Goal: Task Accomplishment & Management: Use online tool/utility

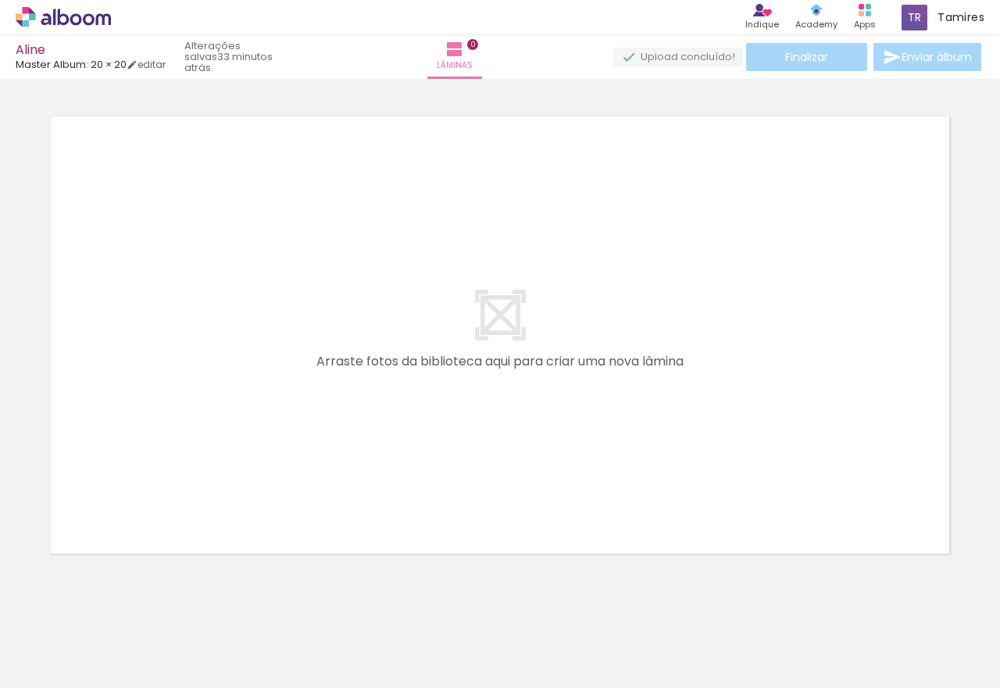
click at [206, 433] on quentale-layouter at bounding box center [500, 335] width 922 height 461
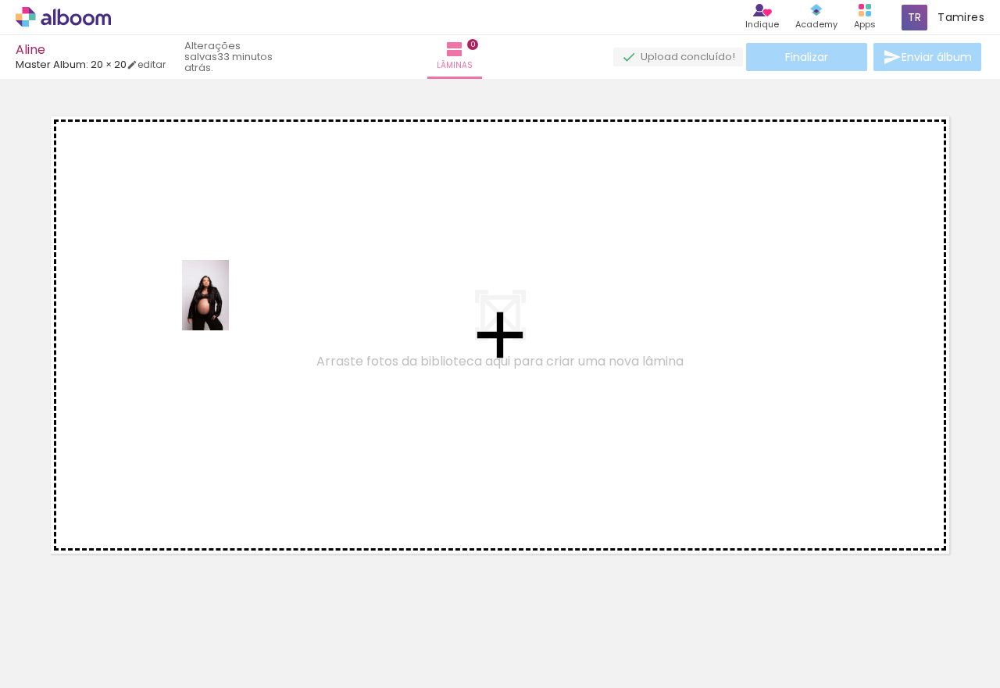
drag, startPoint x: 173, startPoint y: 635, endPoint x: 229, endPoint y: 307, distance: 332.2
click at [229, 307] on quentale-workspace at bounding box center [500, 344] width 1000 height 688
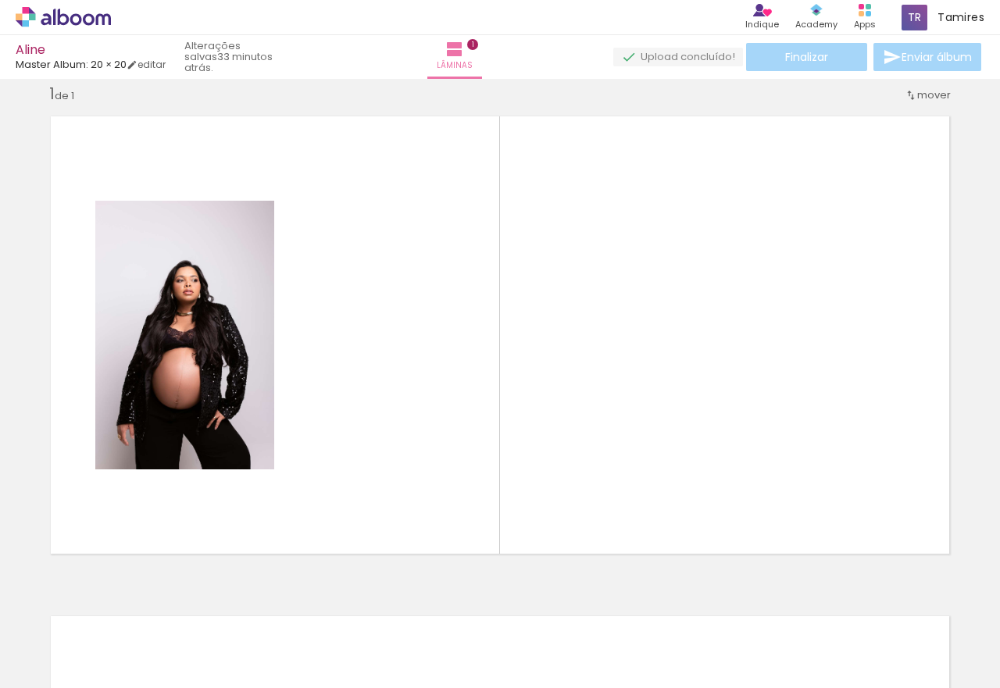
scroll to position [20, 0]
click at [73, 645] on input "Todas as fotos" at bounding box center [43, 641] width 59 height 13
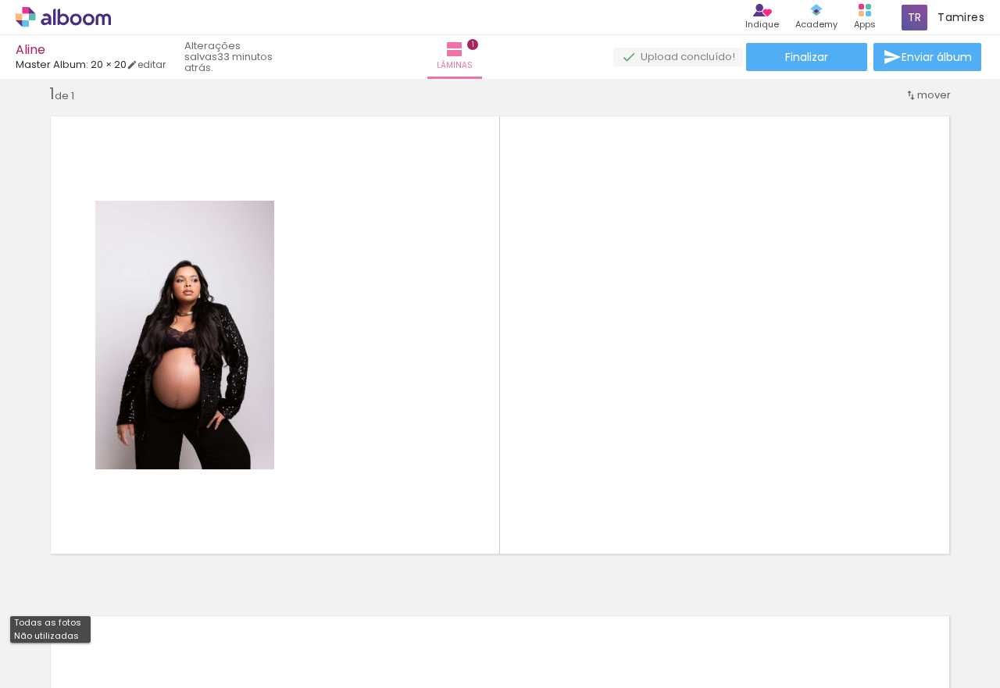
drag, startPoint x: 73, startPoint y: 633, endPoint x: 96, endPoint y: 640, distance: 24.5
click at [0, 0] on slot "Não utilizadas" at bounding box center [0, 0] width 0 height 0
type input "Não utilizadas"
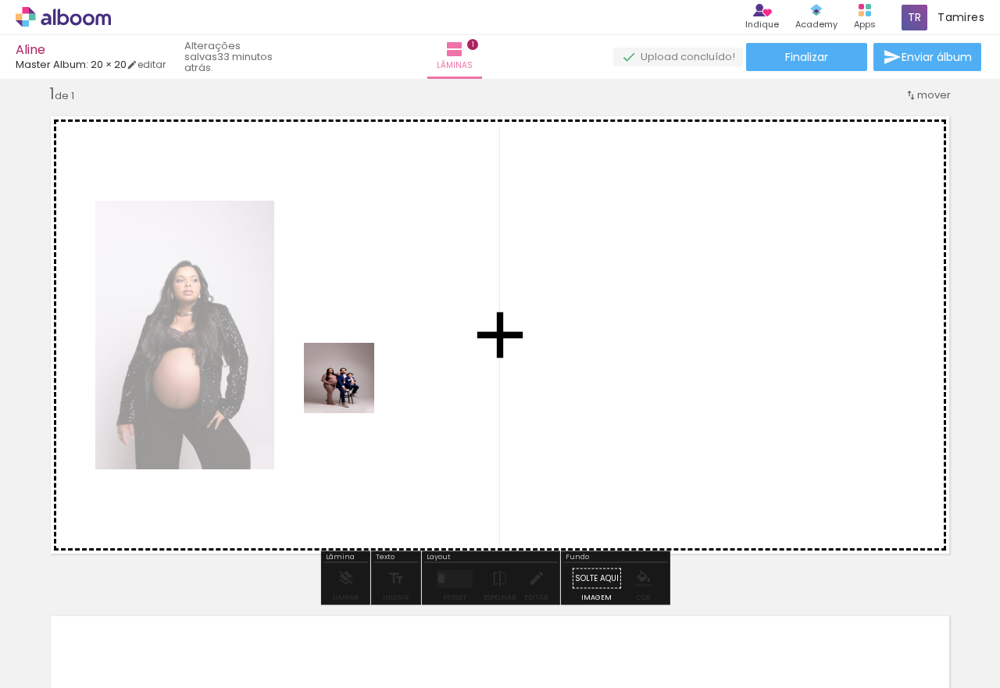
drag, startPoint x: 164, startPoint y: 624, endPoint x: 358, endPoint y: 376, distance: 315.1
click at [358, 376] on quentale-workspace at bounding box center [500, 344] width 1000 height 688
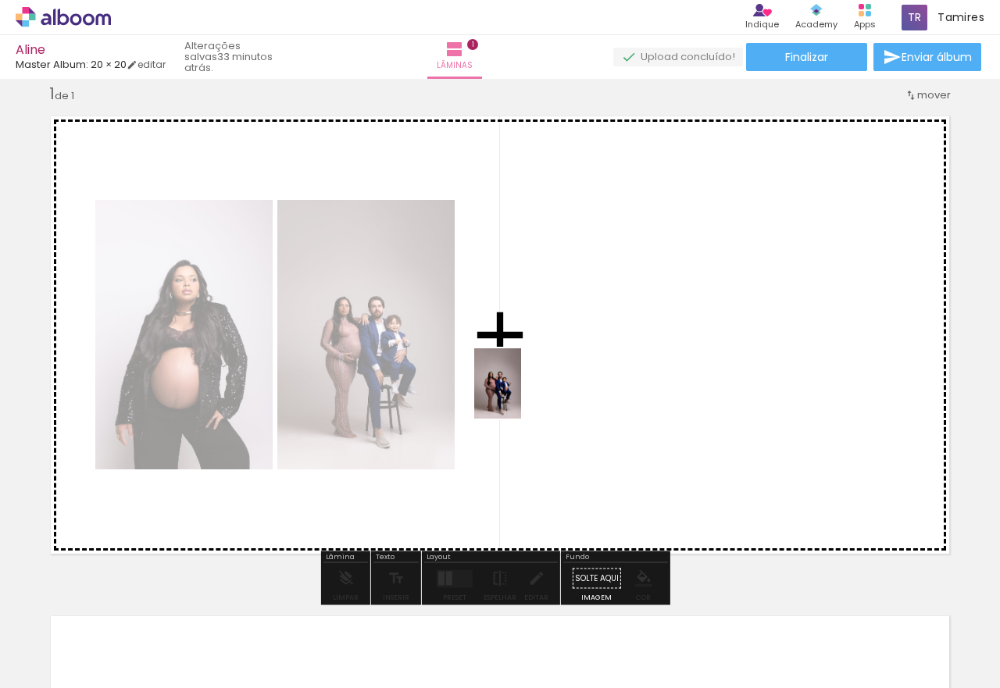
drag, startPoint x: 180, startPoint y: 638, endPoint x: 521, endPoint y: 395, distance: 419.1
click at [521, 395] on quentale-workspace at bounding box center [500, 344] width 1000 height 688
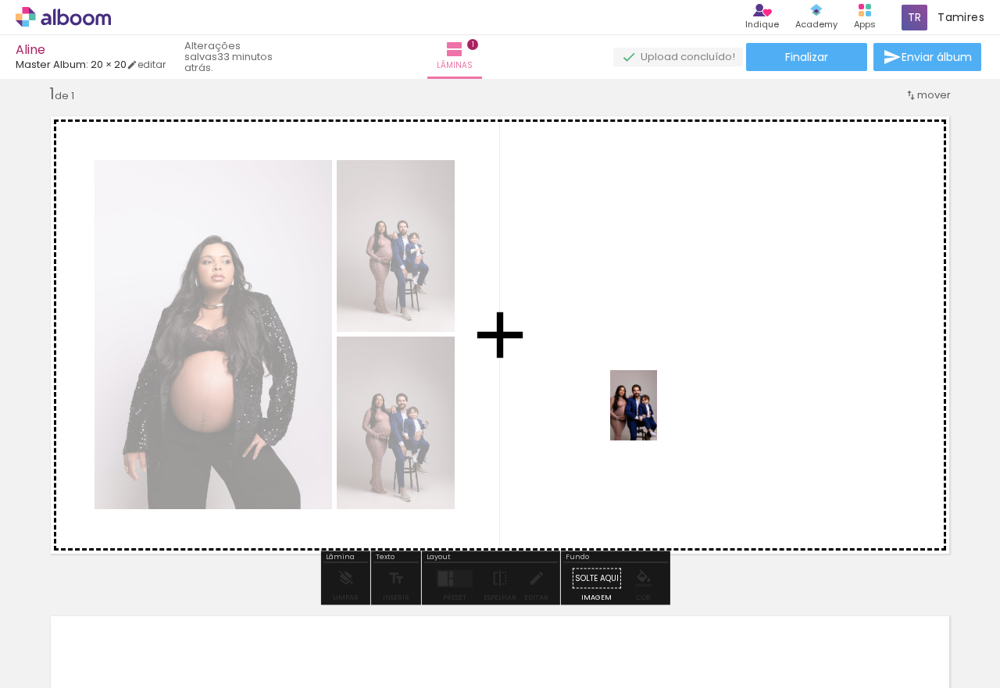
drag, startPoint x: 188, startPoint y: 643, endPoint x: 657, endPoint y: 417, distance: 521.1
click at [657, 417] on quentale-workspace at bounding box center [500, 344] width 1000 height 688
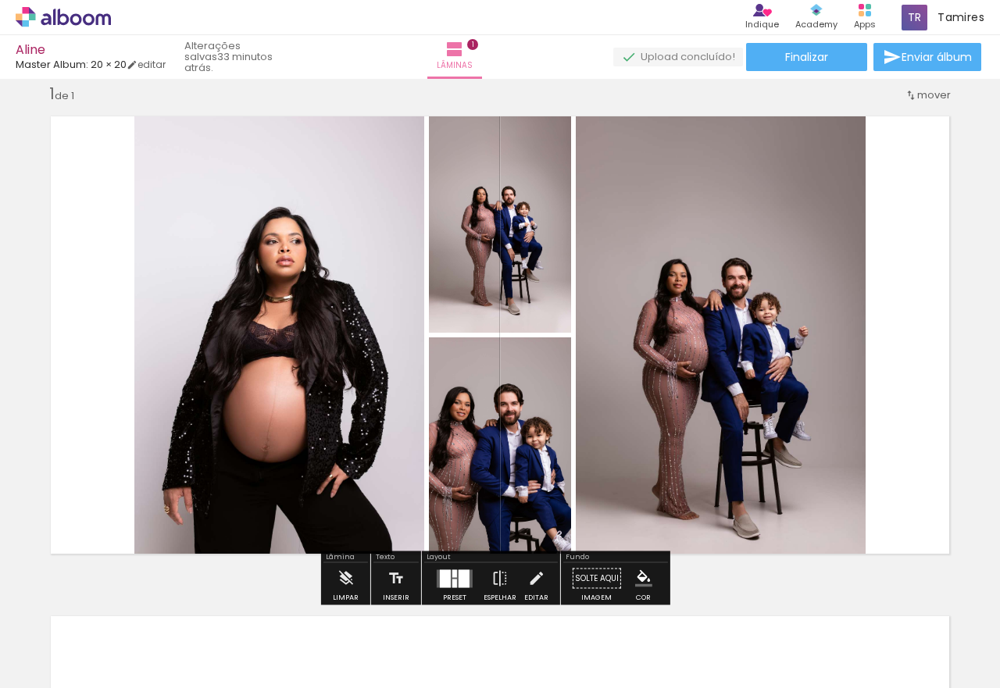
click at [455, 577] on quentale-layouter at bounding box center [455, 579] width 36 height 18
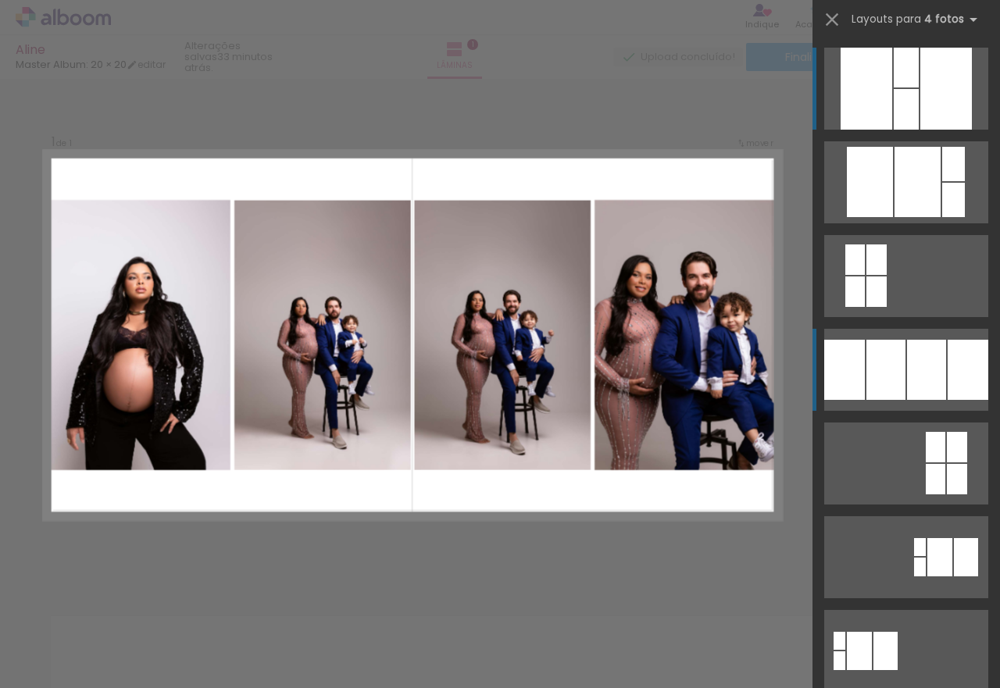
click at [894, 88] on div at bounding box center [906, 68] width 25 height 40
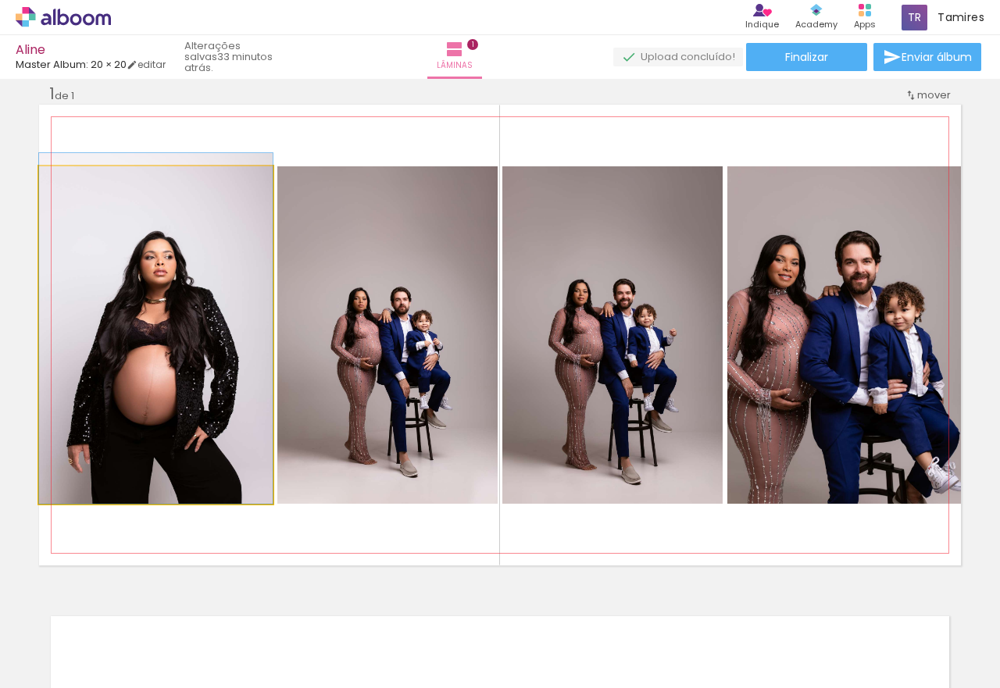
drag, startPoint x: 145, startPoint y: 374, endPoint x: 284, endPoint y: 370, distance: 139.2
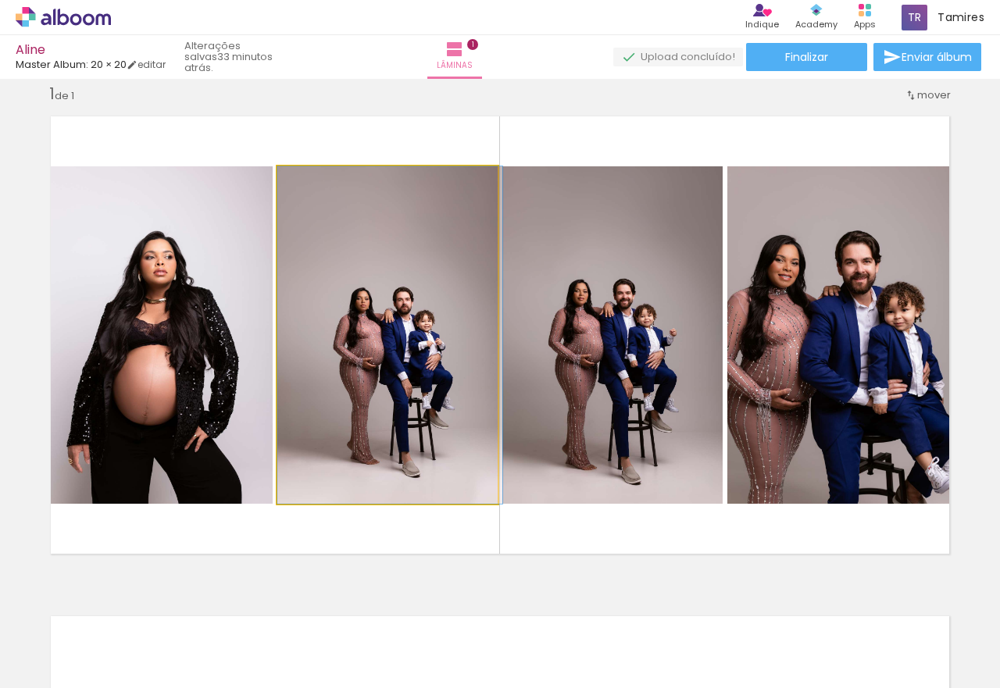
drag, startPoint x: 393, startPoint y: 388, endPoint x: 395, endPoint y: 345, distance: 43.0
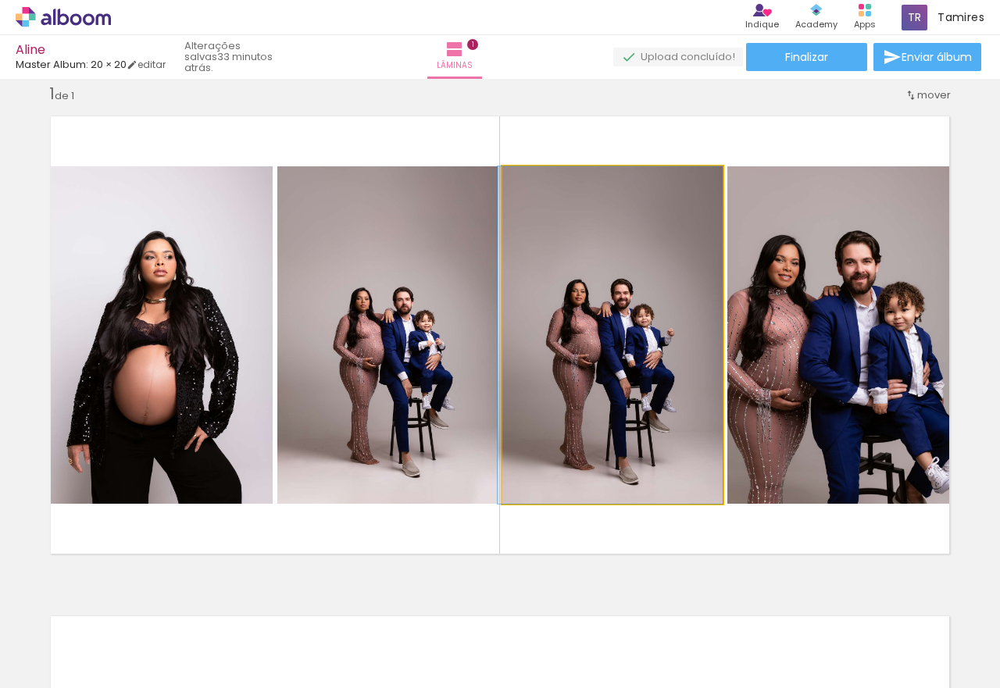
drag, startPoint x: 608, startPoint y: 376, endPoint x: 606, endPoint y: 341, distance: 34.5
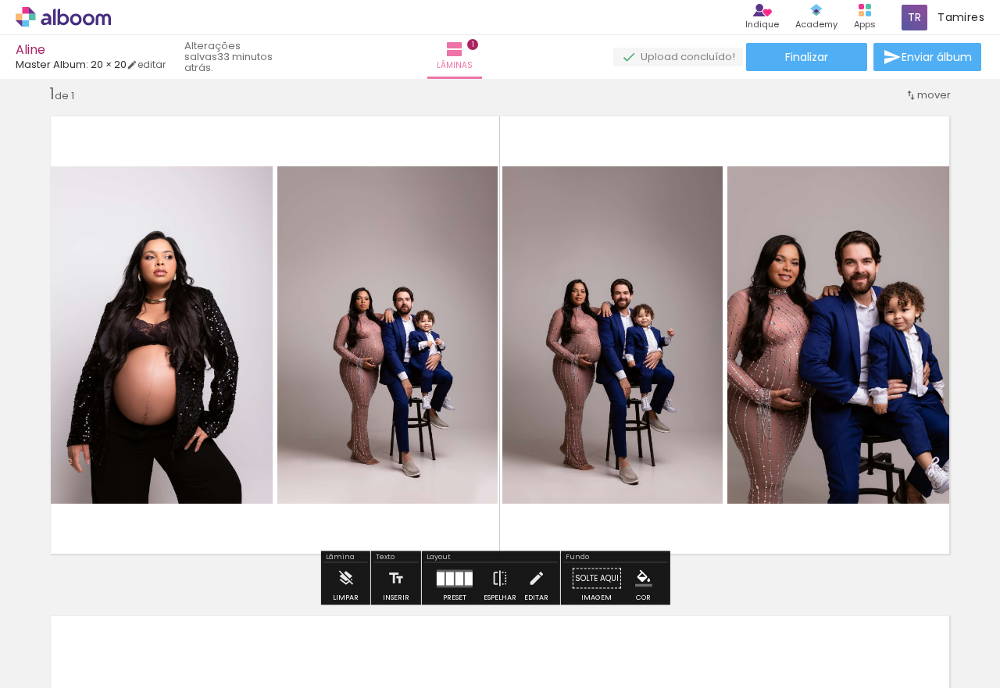
click at [387, 367] on quentale-photo at bounding box center [387, 335] width 220 height 338
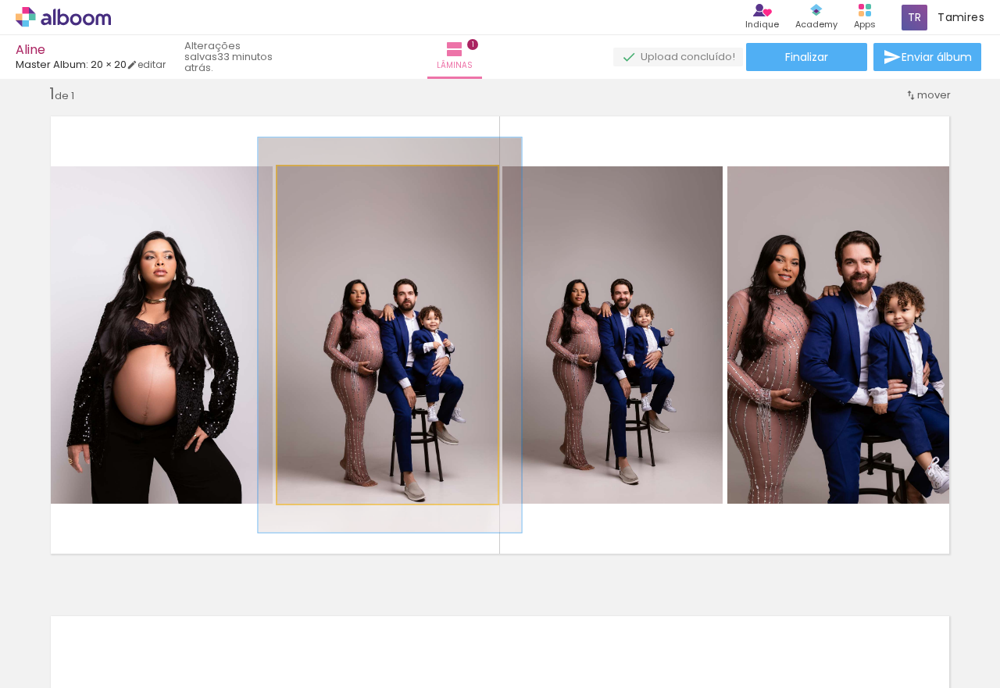
drag, startPoint x: 313, startPoint y: 184, endPoint x: 323, endPoint y: 183, distance: 9.5
type paper-slider "117"
click at [323, 183] on div at bounding box center [323, 182] width 25 height 25
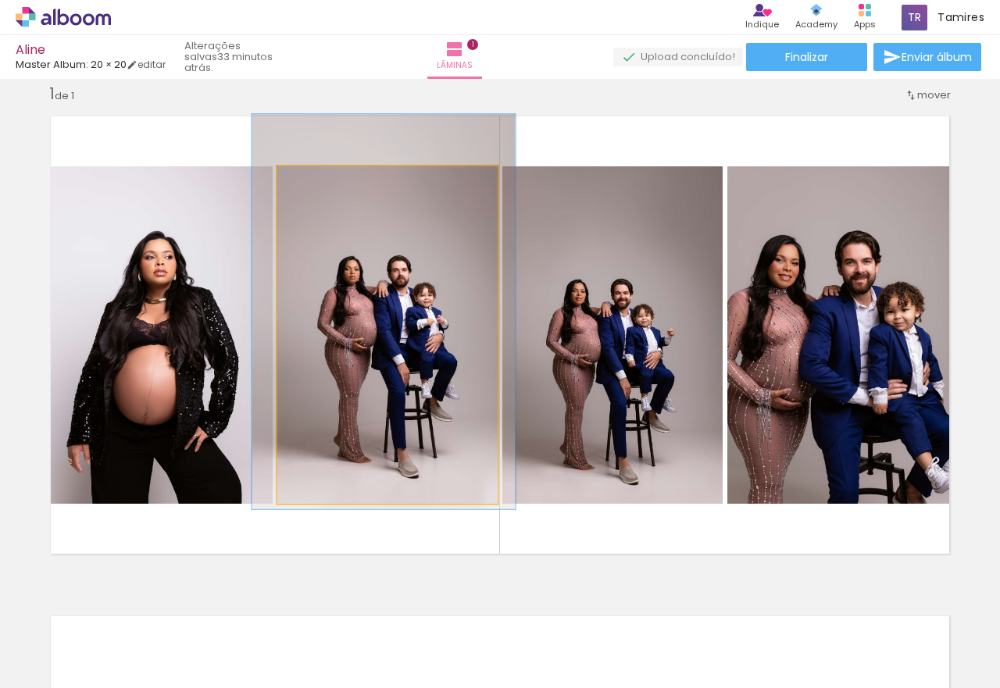
drag, startPoint x: 399, startPoint y: 333, endPoint x: 392, endPoint y: 309, distance: 25.2
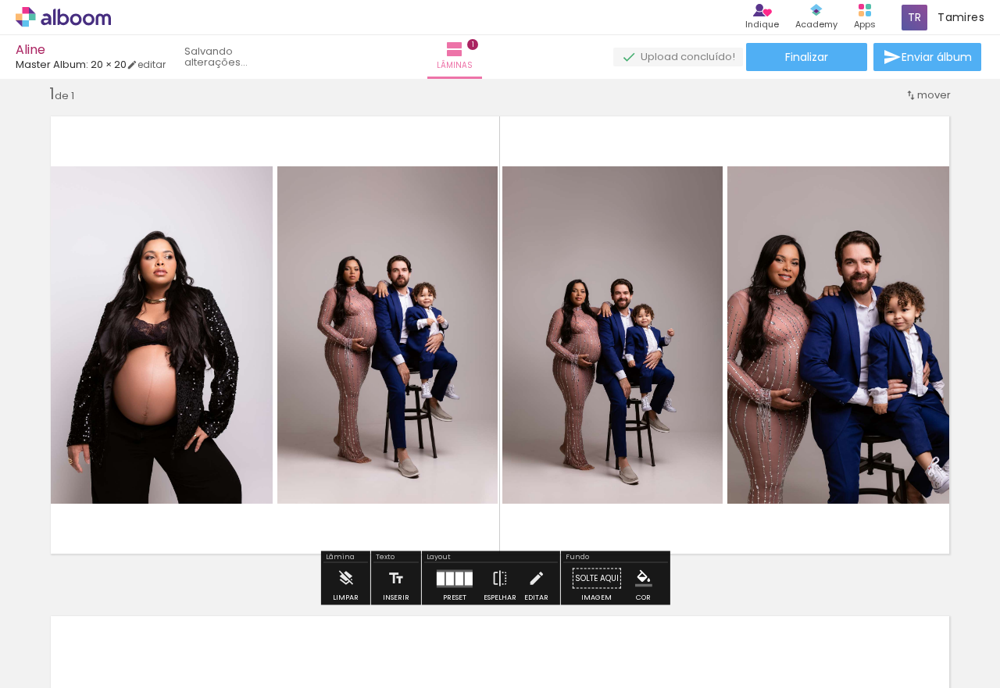
click at [677, 364] on quentale-photo at bounding box center [612, 335] width 220 height 338
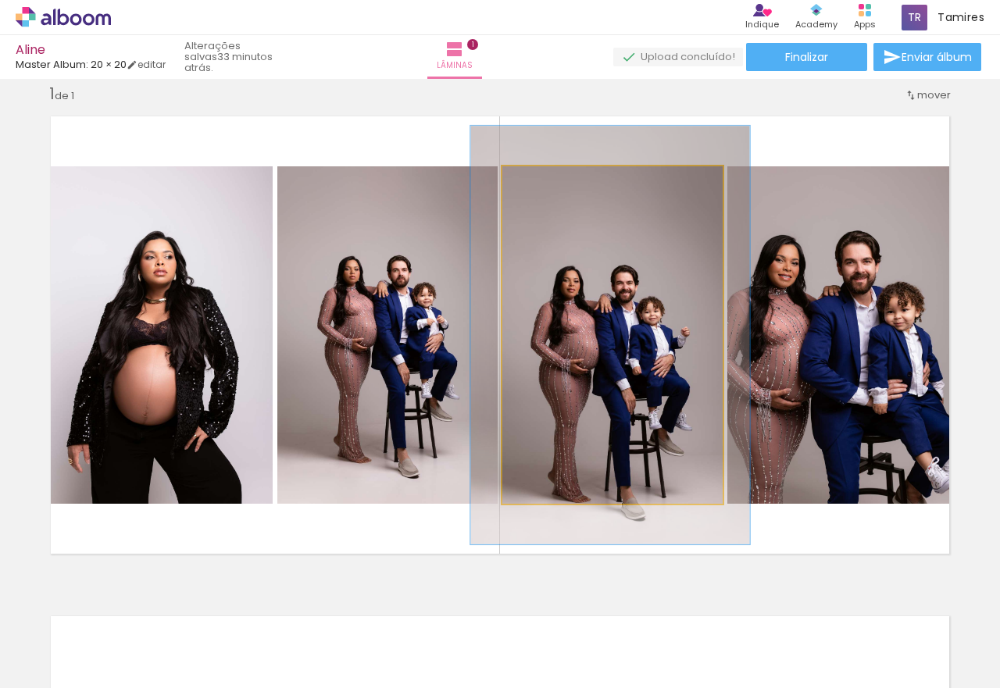
drag, startPoint x: 535, startPoint y: 187, endPoint x: 546, endPoint y: 189, distance: 12.0
type paper-slider "124"
click at [546, 189] on div at bounding box center [552, 183] width 14 height 14
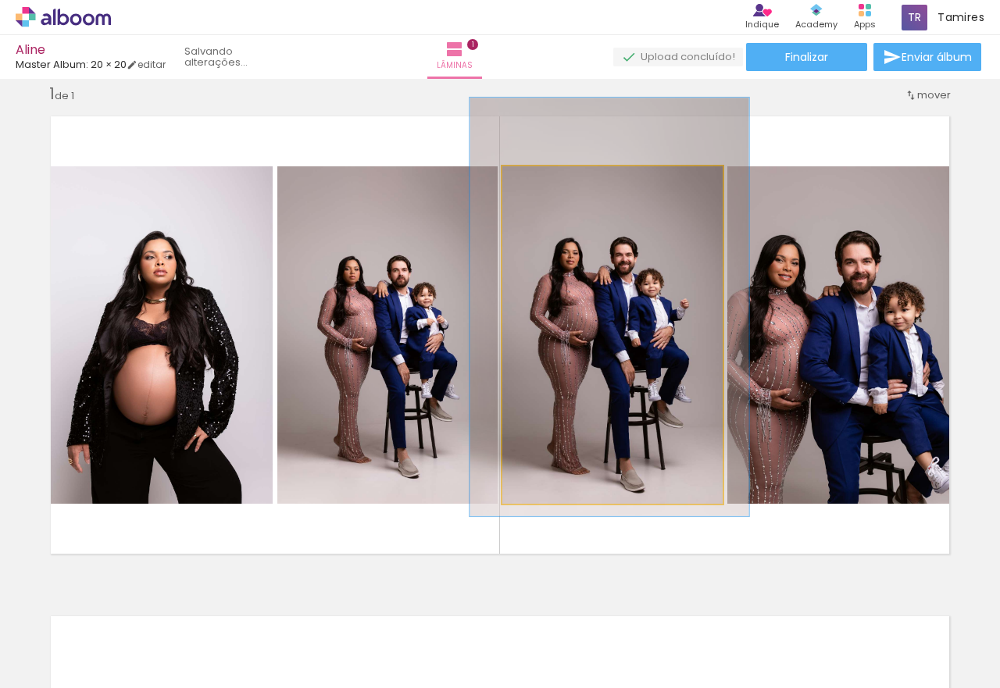
drag, startPoint x: 617, startPoint y: 328, endPoint x: 617, endPoint y: 300, distance: 28.1
click at [613, 298] on quentale-photo at bounding box center [612, 335] width 220 height 338
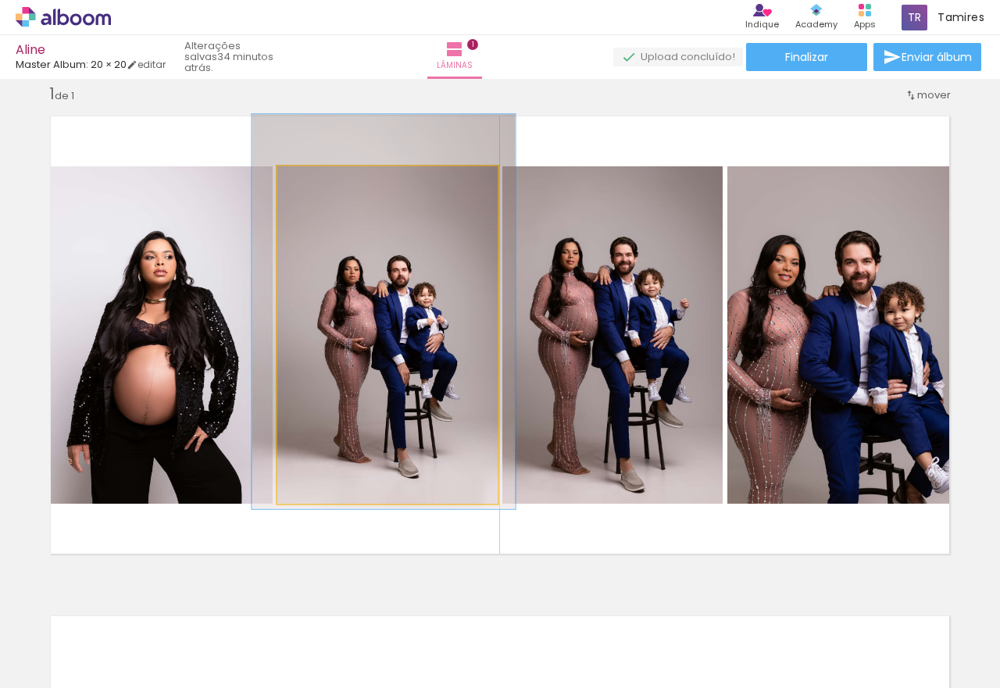
click at [445, 293] on quentale-photo at bounding box center [387, 335] width 220 height 338
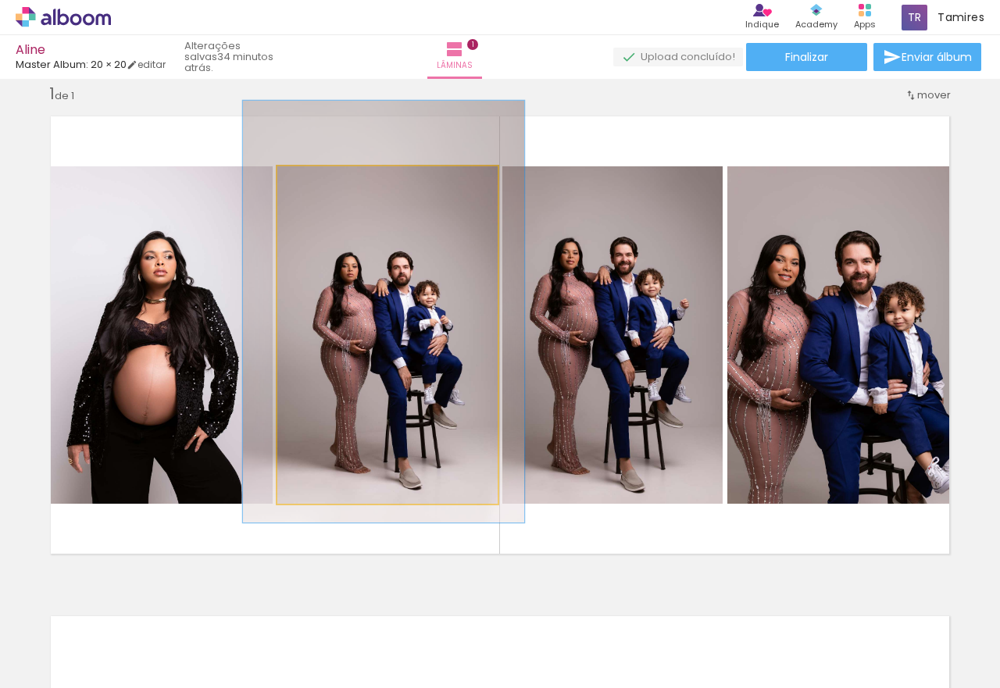
click at [327, 186] on div at bounding box center [328, 182] width 25 height 25
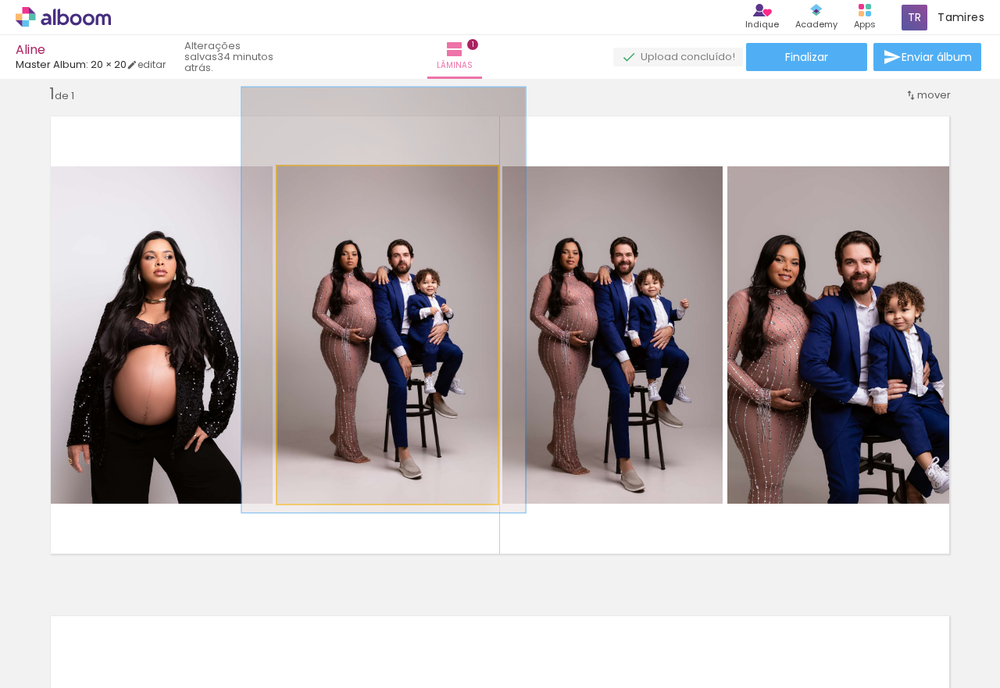
drag, startPoint x: 438, startPoint y: 379, endPoint x: 438, endPoint y: 367, distance: 11.7
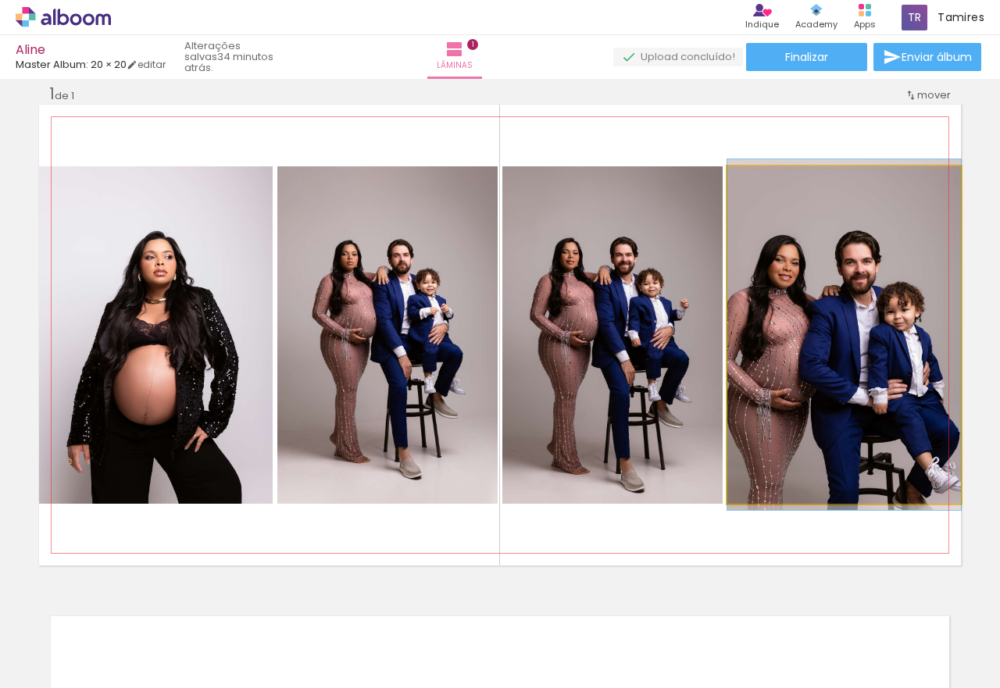
click at [827, 372] on quentale-photo at bounding box center [845, 335] width 234 height 338
click at [816, 363] on quentale-photo at bounding box center [845, 335] width 234 height 338
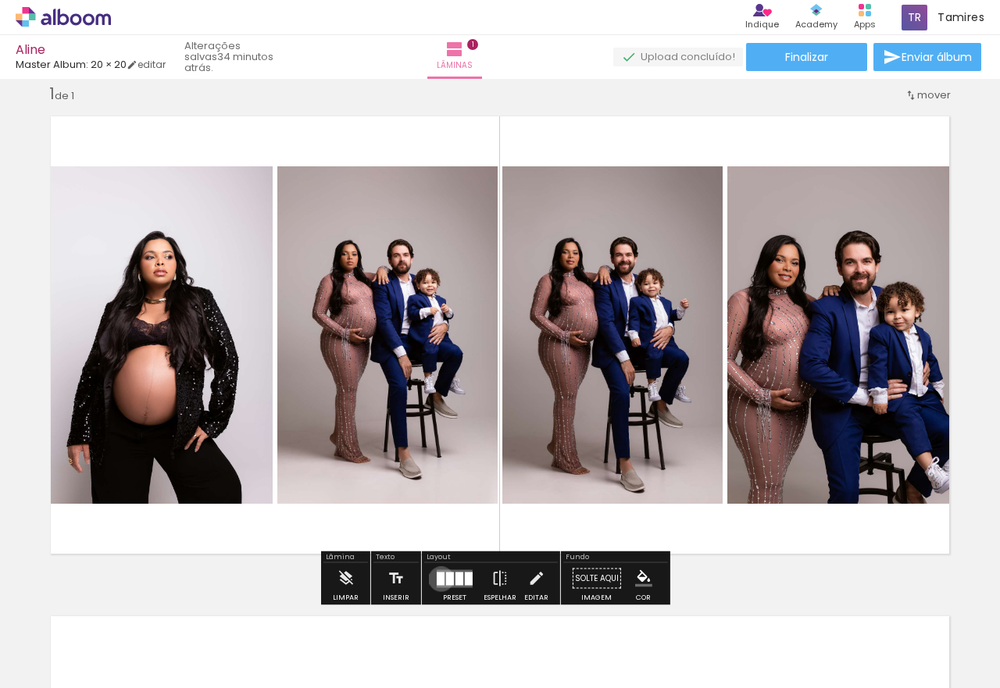
drag, startPoint x: 438, startPoint y: 579, endPoint x: 456, endPoint y: 591, distance: 21.5
click at [438, 579] on div at bounding box center [441, 578] width 8 height 13
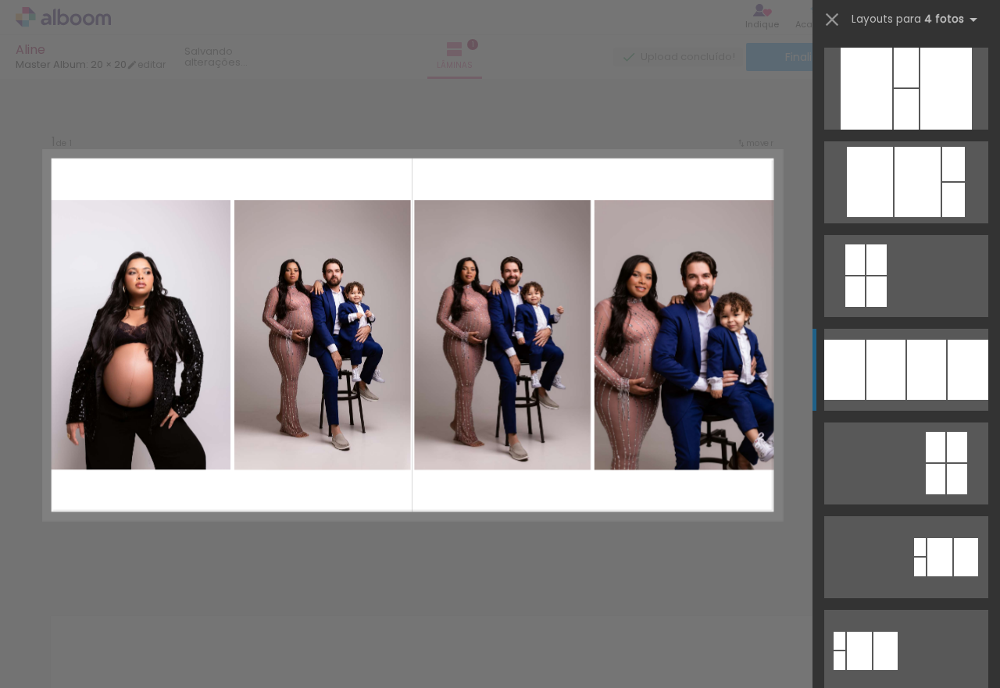
scroll to position [281, 0]
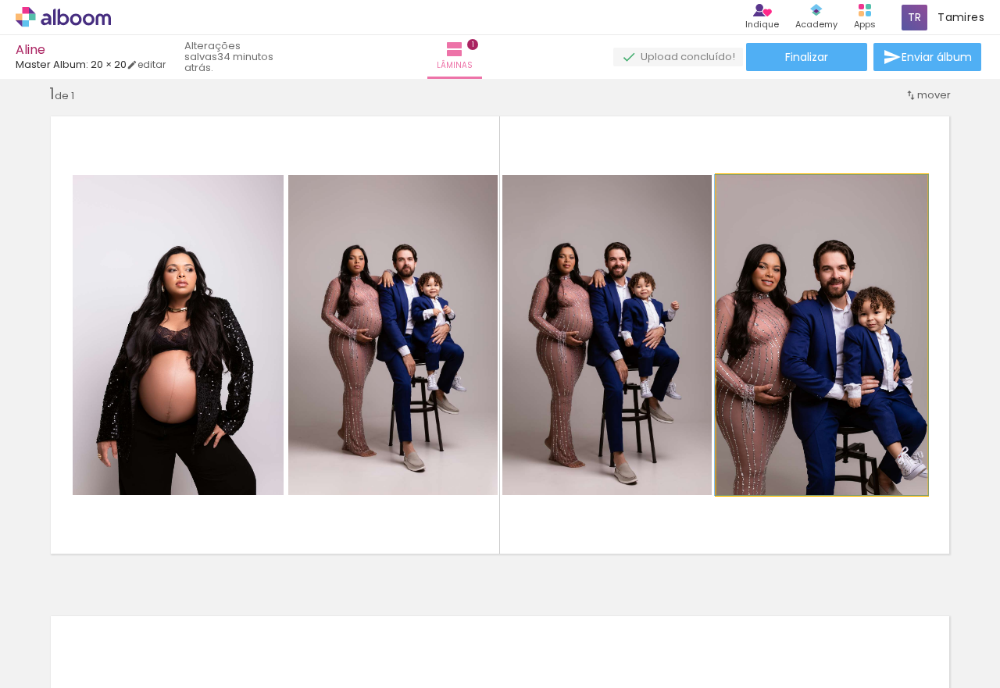
click at [867, 383] on quentale-photo at bounding box center [822, 335] width 211 height 320
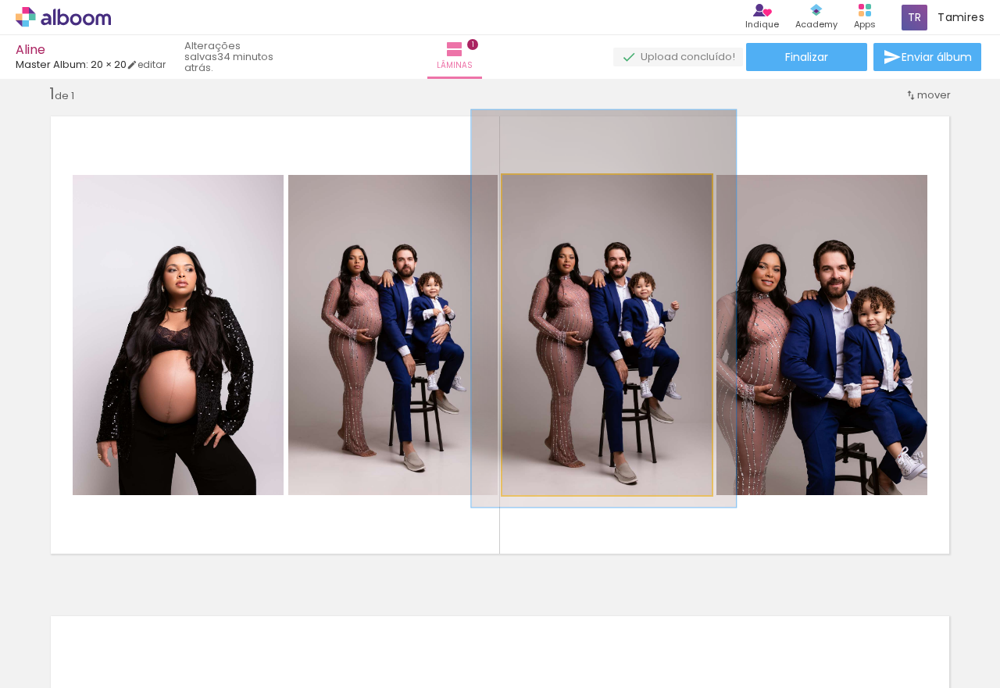
click at [704, 381] on quentale-photo at bounding box center [606, 335] width 209 height 320
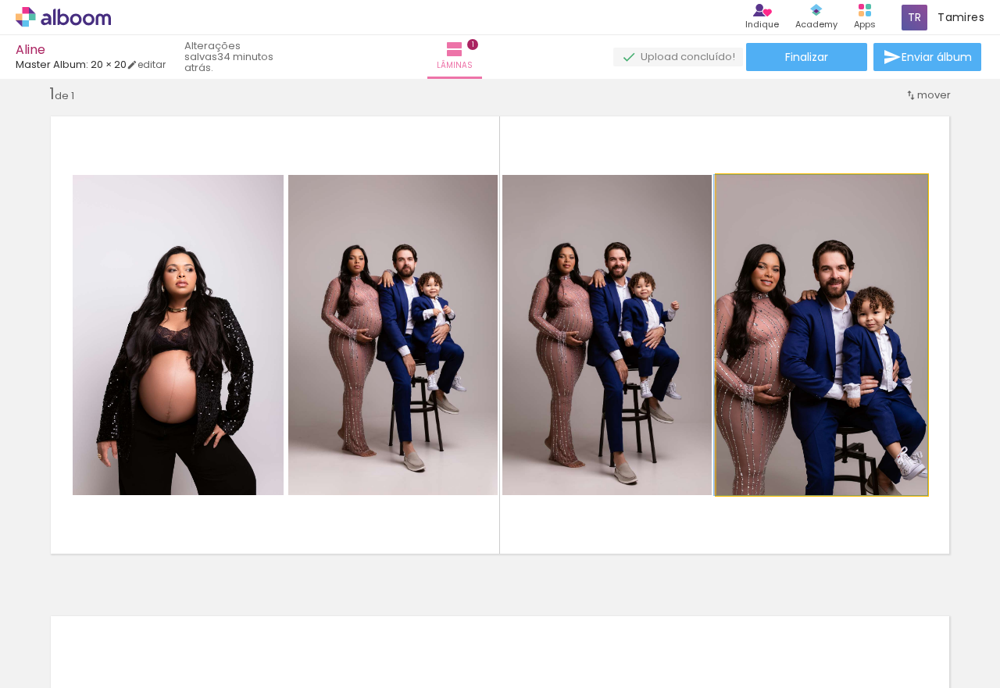
drag, startPoint x: 866, startPoint y: 384, endPoint x: 809, endPoint y: 393, distance: 57.7
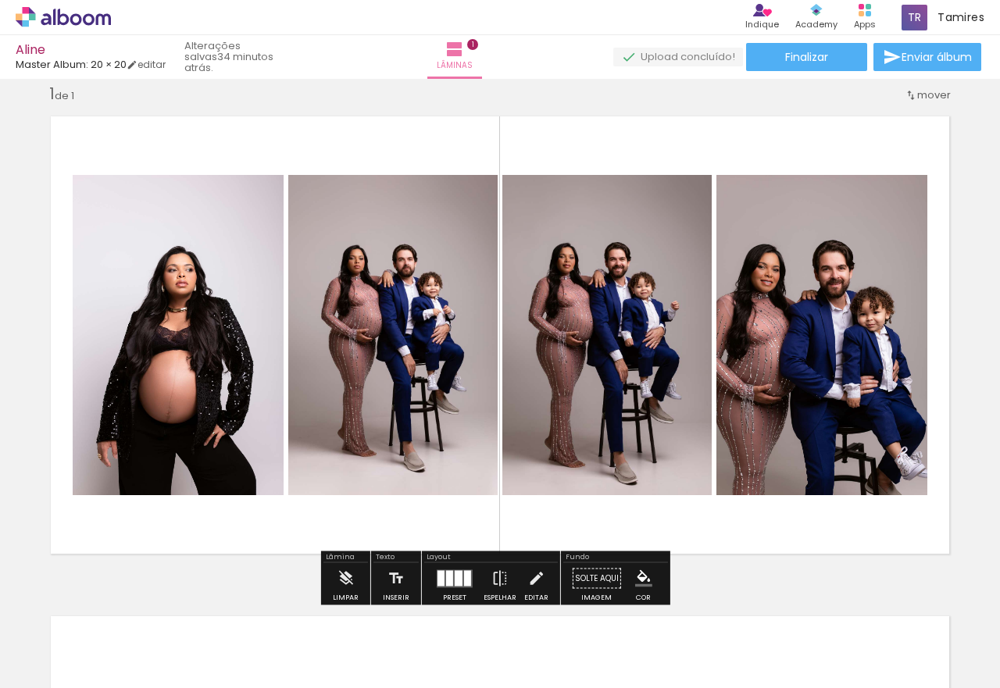
click at [374, 341] on quentale-photo at bounding box center [392, 335] width 209 height 320
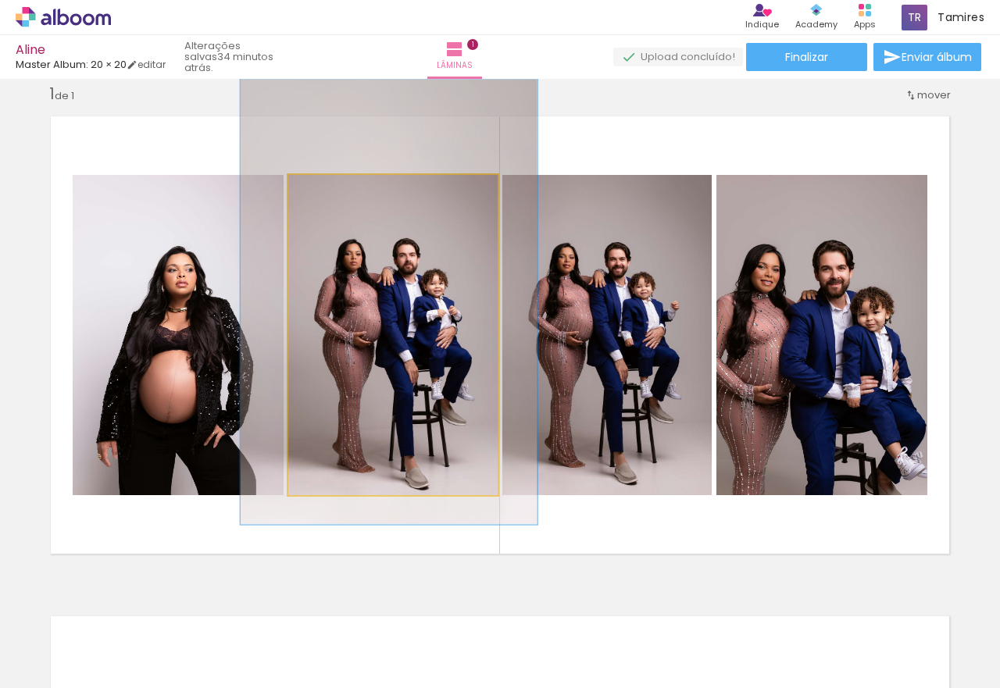
drag, startPoint x: 340, startPoint y: 194, endPoint x: 348, endPoint y: 196, distance: 8.2
type paper-slider "139"
click at [348, 196] on div at bounding box center [348, 191] width 25 height 25
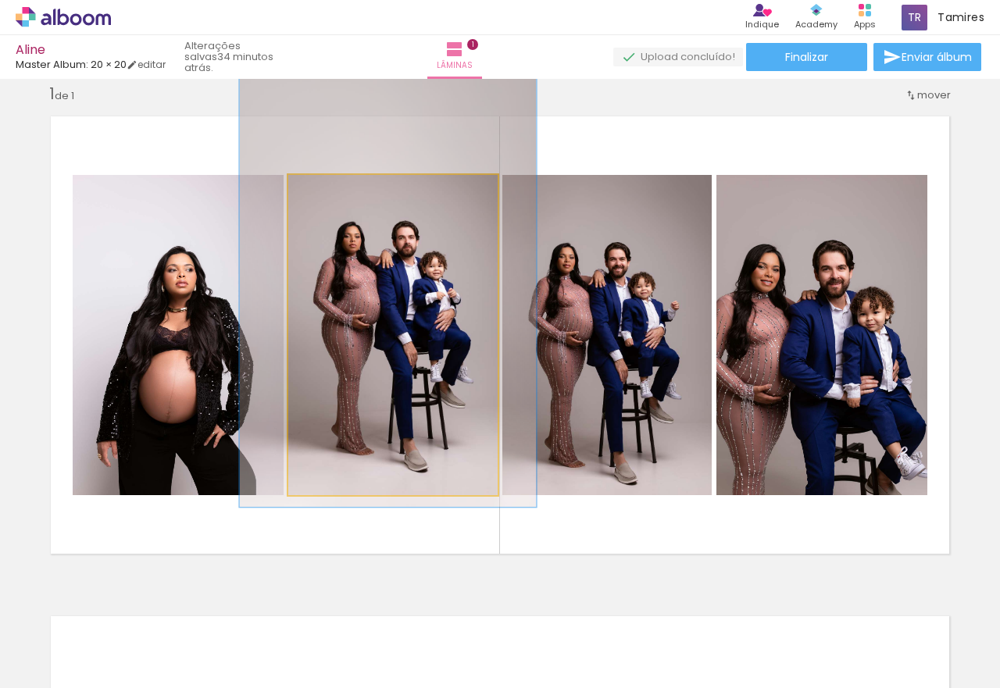
drag, startPoint x: 382, startPoint y: 272, endPoint x: 381, endPoint y: 255, distance: 17.2
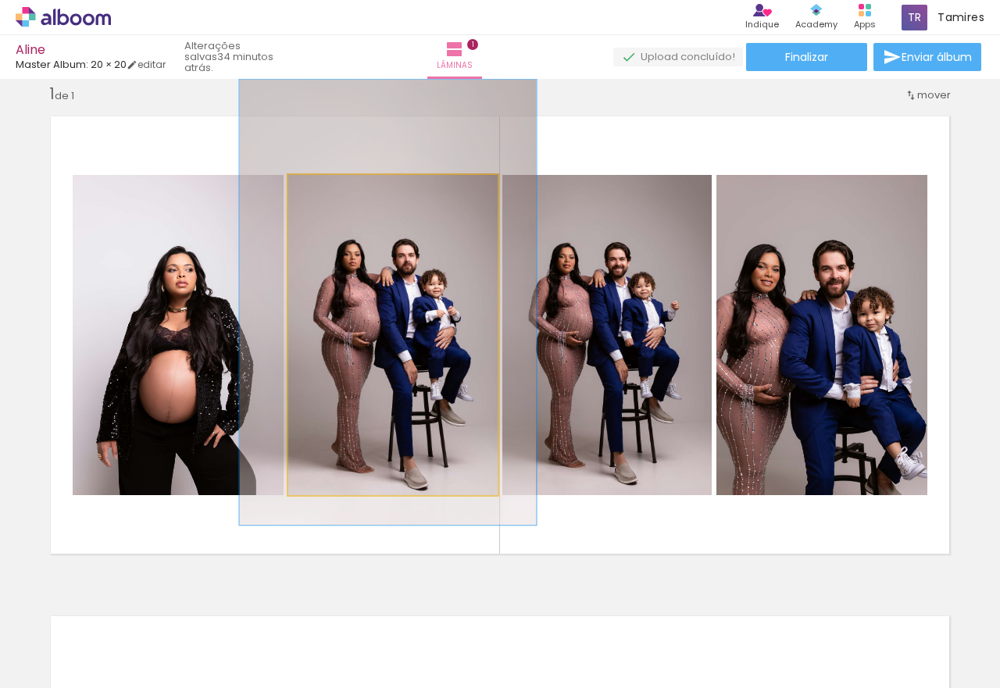
drag, startPoint x: 405, startPoint y: 273, endPoint x: 405, endPoint y: 291, distance: 18.0
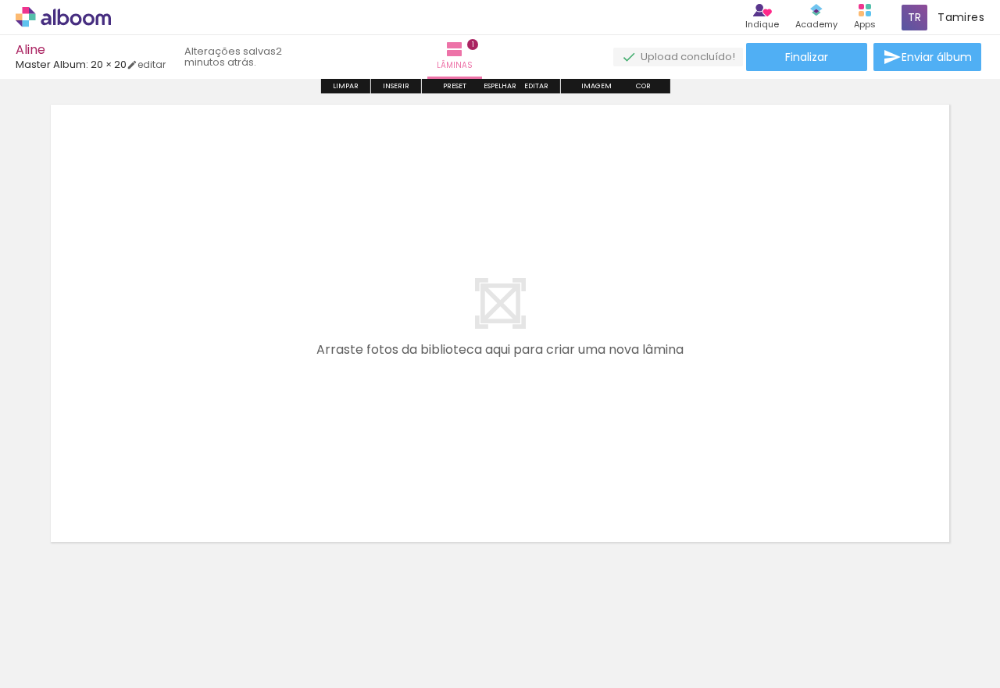
scroll to position [549, 0]
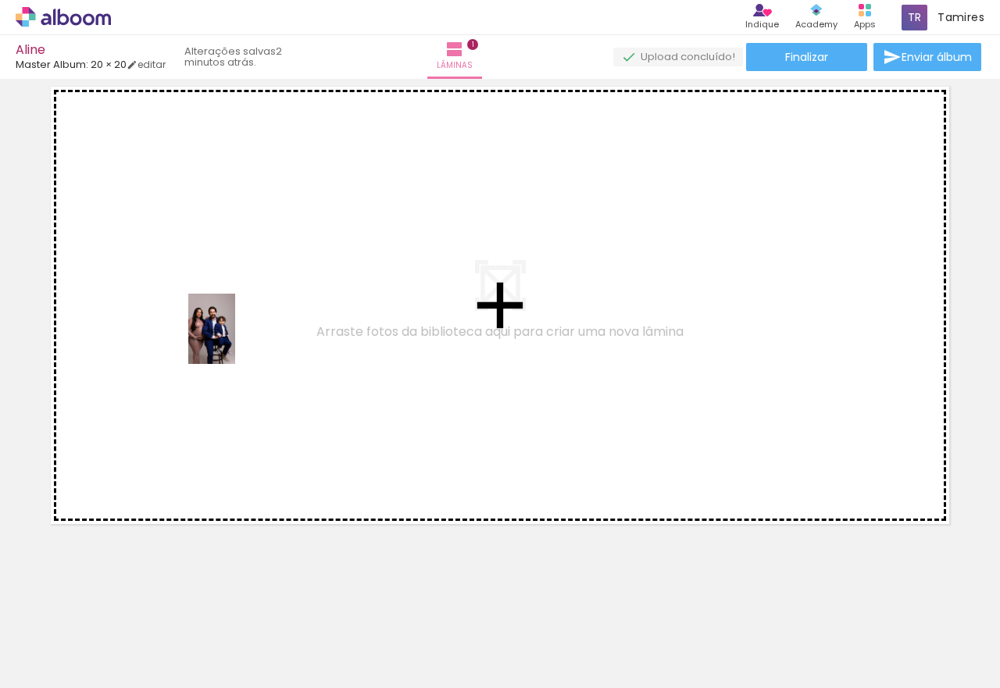
drag, startPoint x: 170, startPoint y: 633, endPoint x: 236, endPoint y: 334, distance: 305.8
click at [236, 334] on quentale-workspace at bounding box center [500, 344] width 1000 height 688
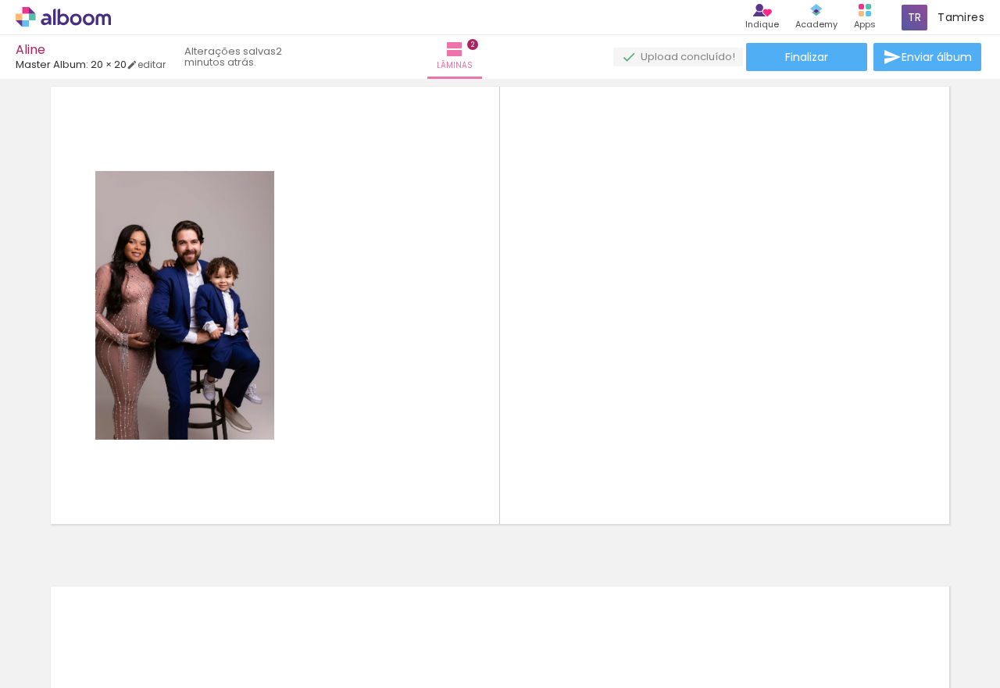
scroll to position [520, 0]
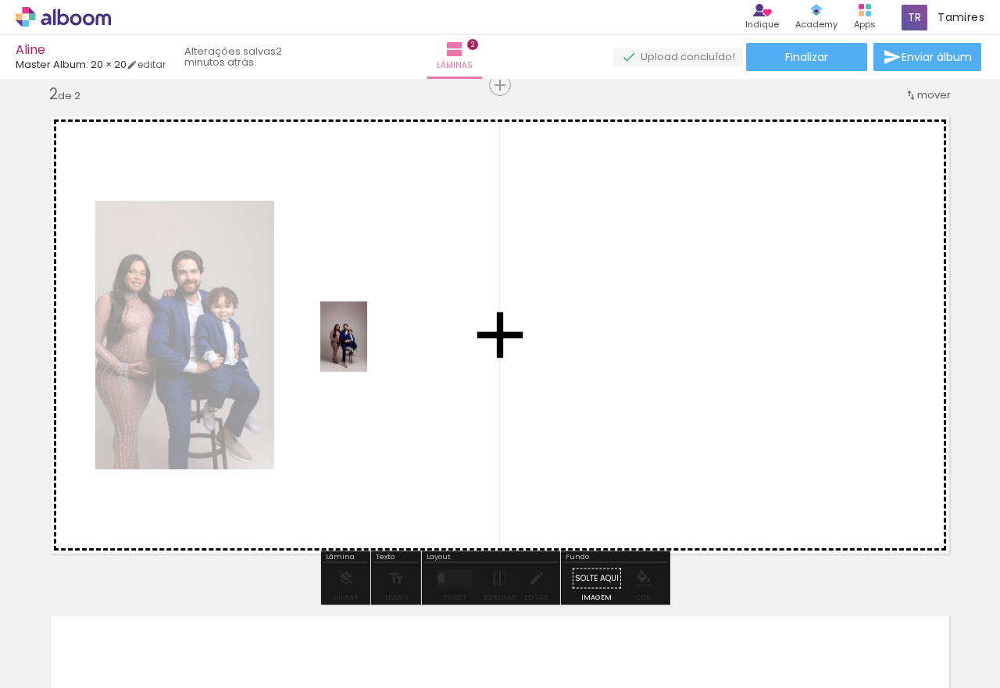
drag, startPoint x: 168, startPoint y: 635, endPoint x: 367, endPoint y: 349, distance: 349.2
click at [367, 349] on quentale-workspace at bounding box center [500, 344] width 1000 height 688
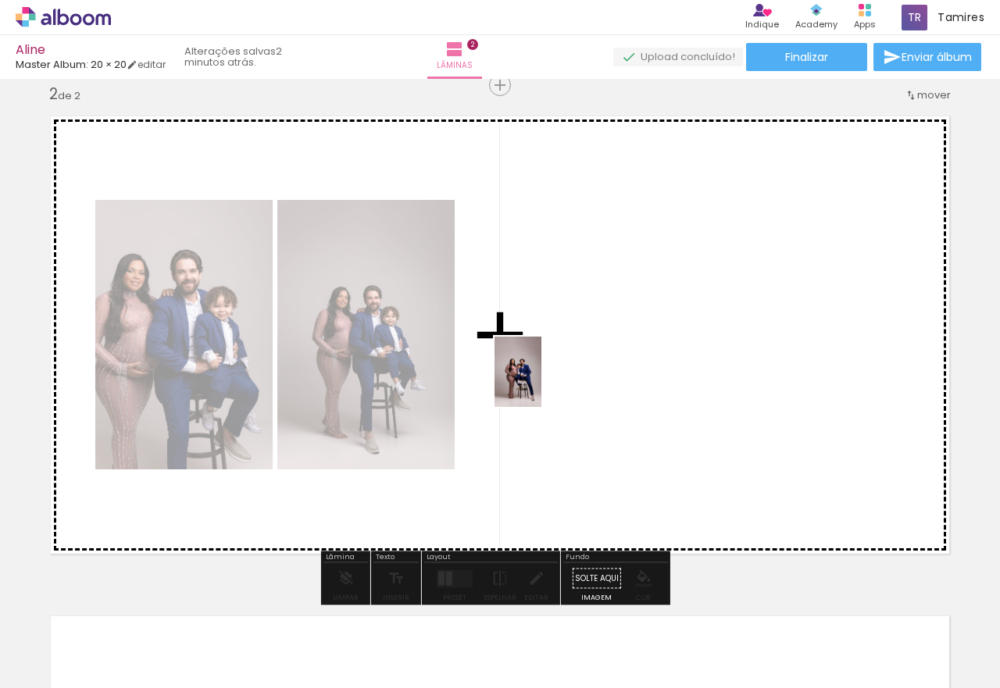
drag, startPoint x: 176, startPoint y: 645, endPoint x: 542, endPoint y: 384, distance: 449.8
click at [542, 384] on quentale-workspace at bounding box center [500, 344] width 1000 height 688
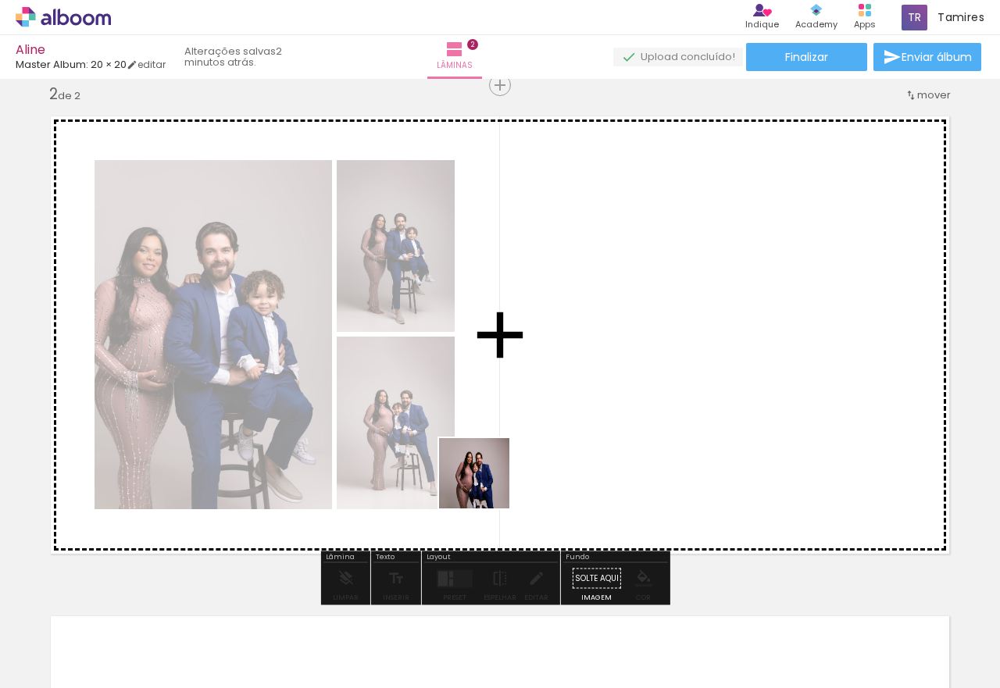
drag, startPoint x: 370, startPoint y: 542, endPoint x: 656, endPoint y: 374, distance: 332.1
click at [656, 374] on quentale-workspace at bounding box center [500, 344] width 1000 height 688
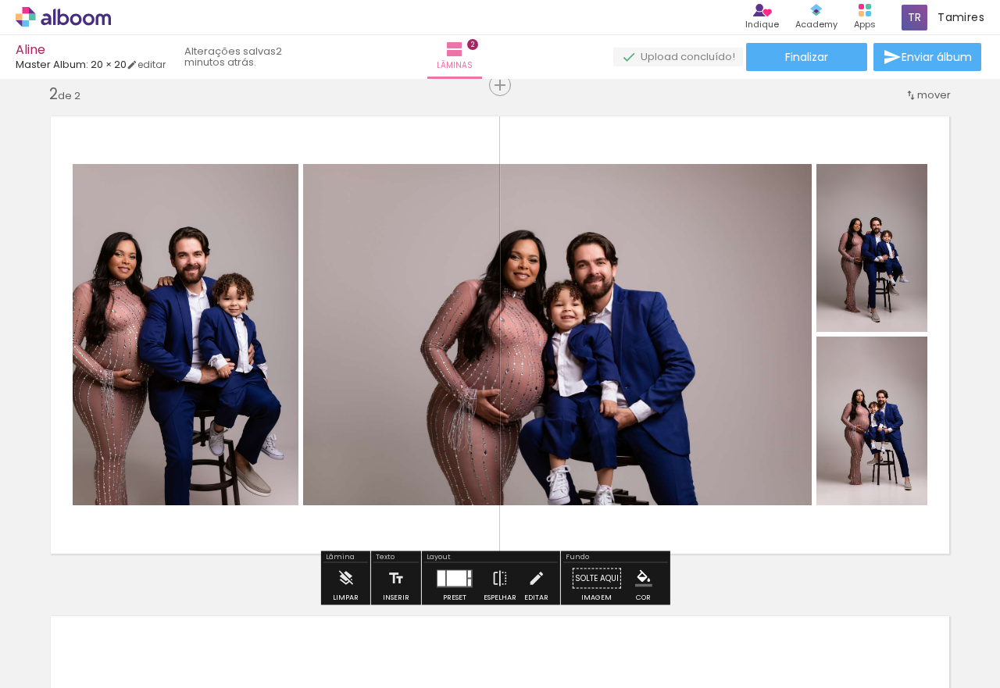
click at [452, 579] on div at bounding box center [457, 578] width 20 height 16
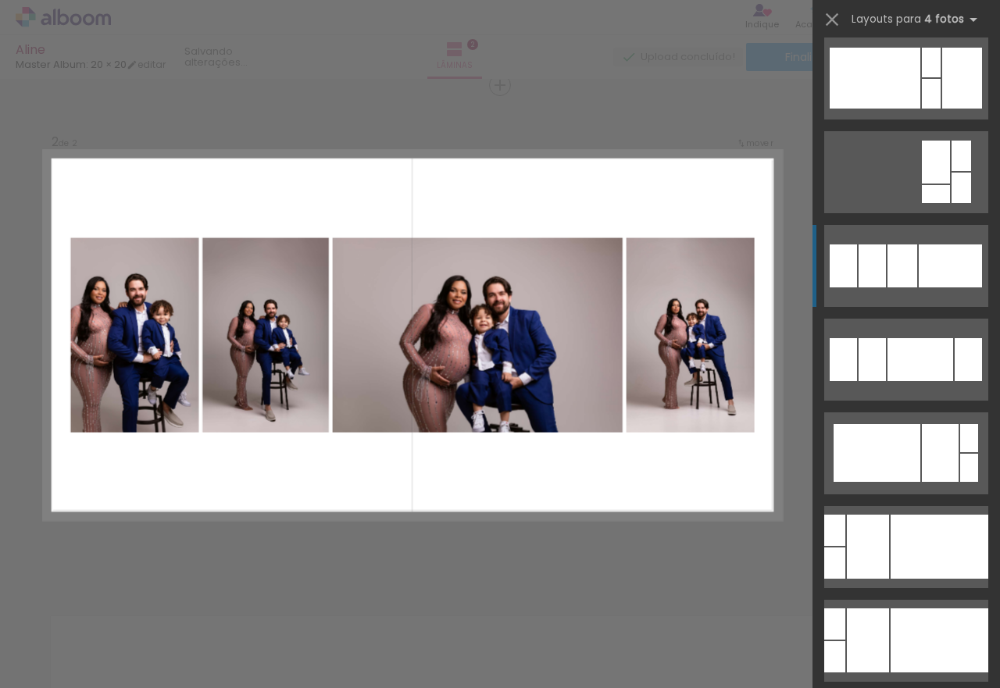
scroll to position [860, 0]
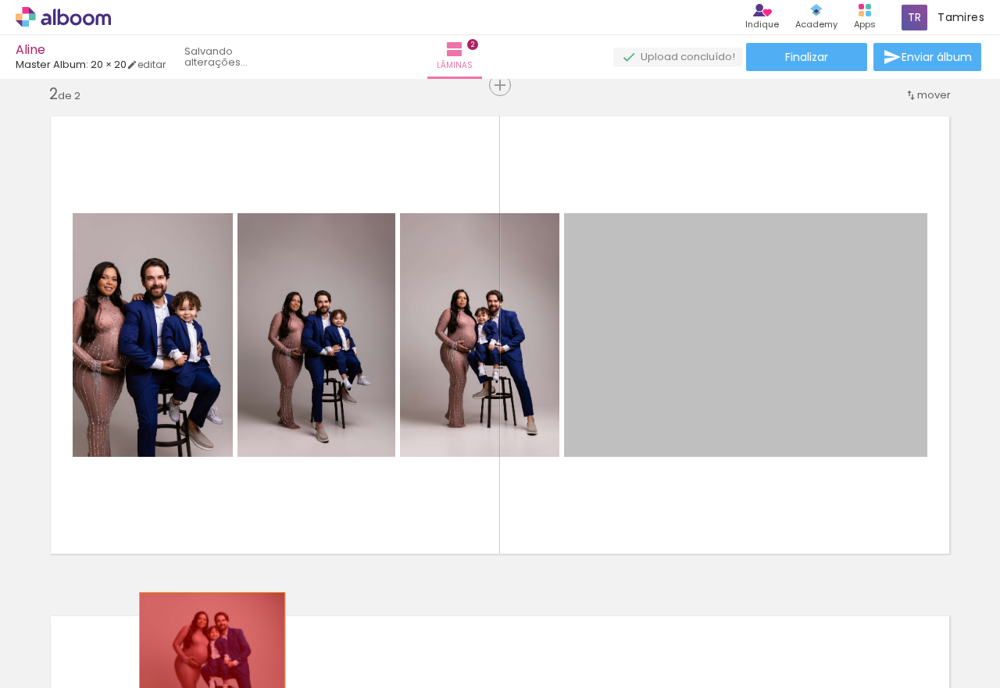
drag, startPoint x: 756, startPoint y: 338, endPoint x: 211, endPoint y: 639, distance: 622.2
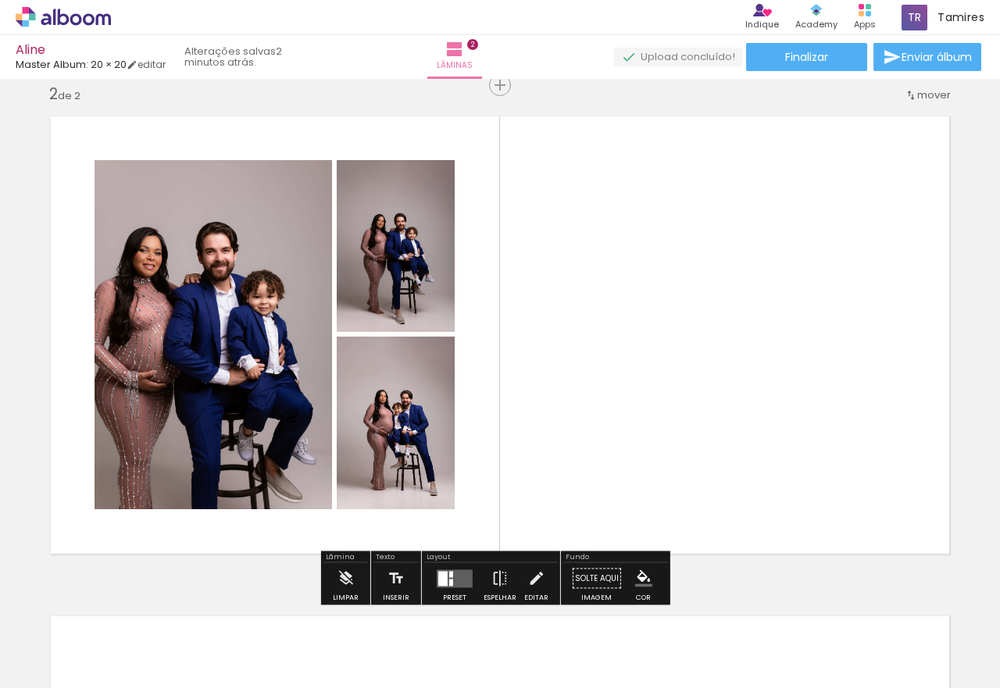
click at [452, 579] on quentale-layouter at bounding box center [455, 579] width 36 height 18
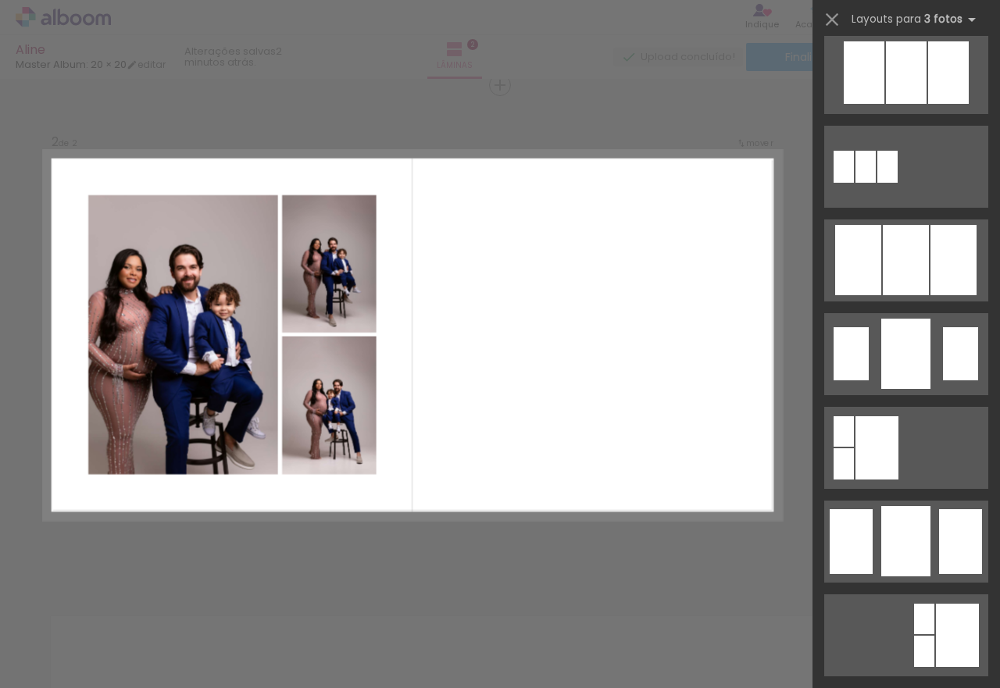
scroll to position [0, 0]
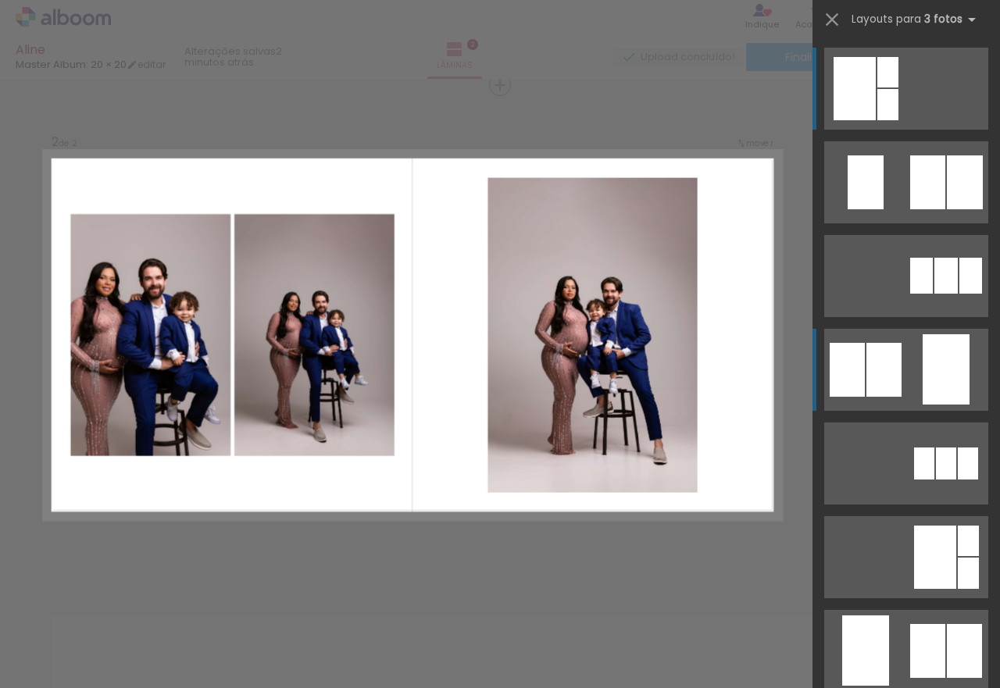
click at [947, 209] on div at bounding box center [965, 183] width 36 height 54
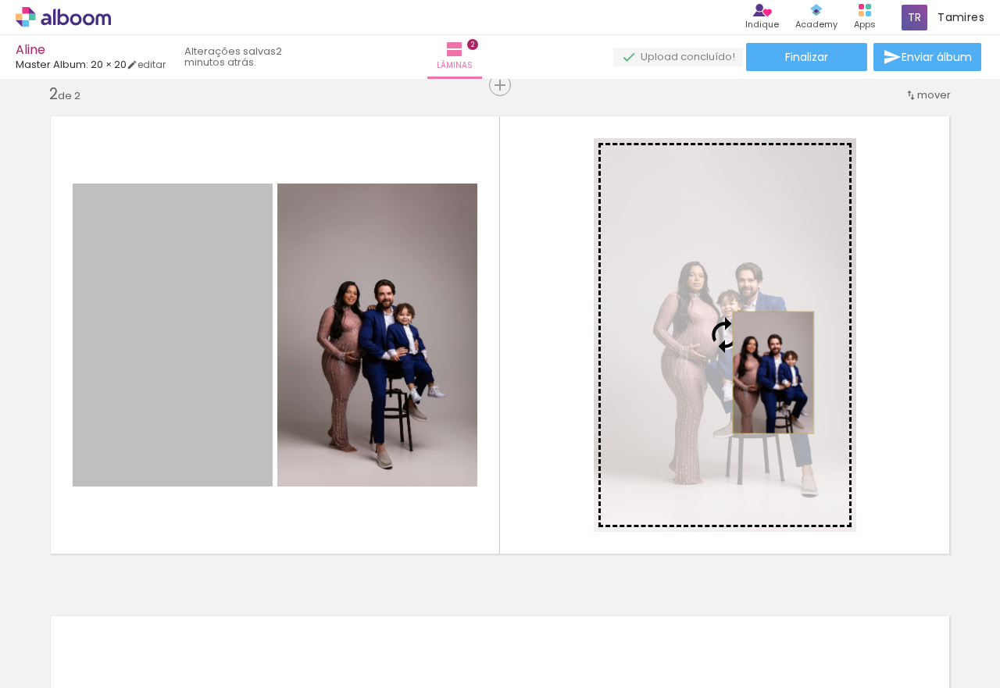
drag, startPoint x: 158, startPoint y: 357, endPoint x: 767, endPoint y: 373, distance: 609.0
click at [0, 0] on slot at bounding box center [0, 0] width 0 height 0
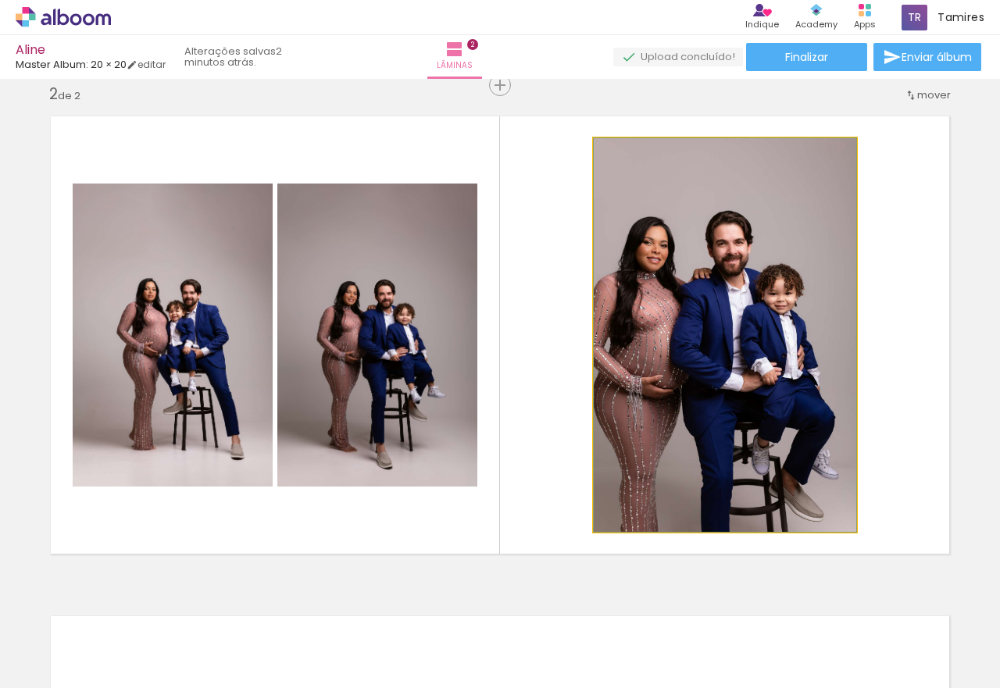
drag, startPoint x: 778, startPoint y: 402, endPoint x: 824, endPoint y: 389, distance: 48.5
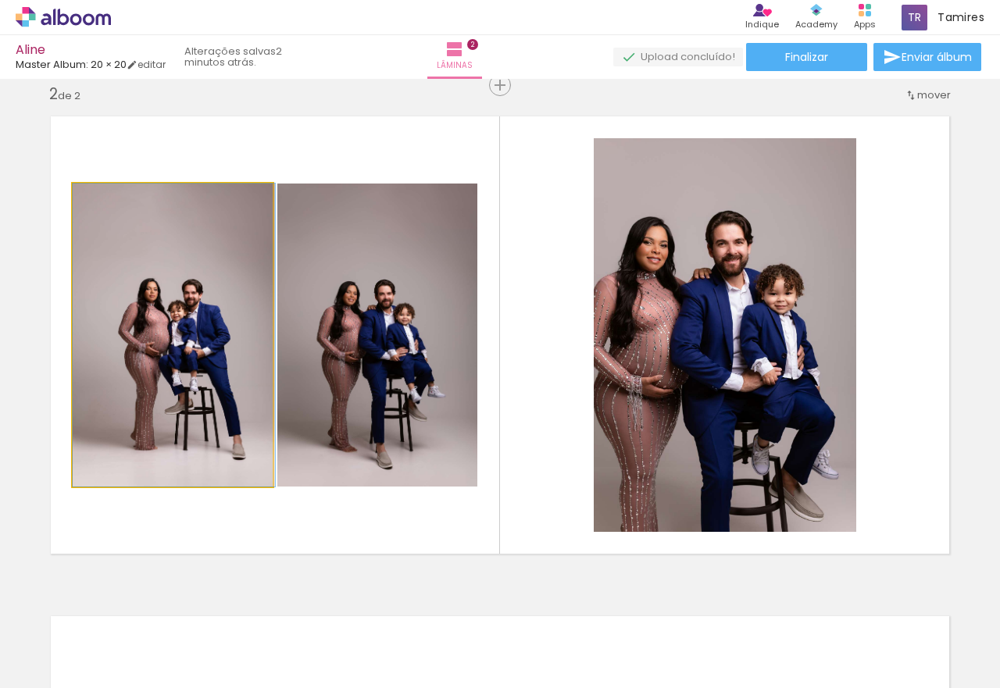
drag, startPoint x: 184, startPoint y: 349, endPoint x: 187, endPoint y: 324, distance: 25.1
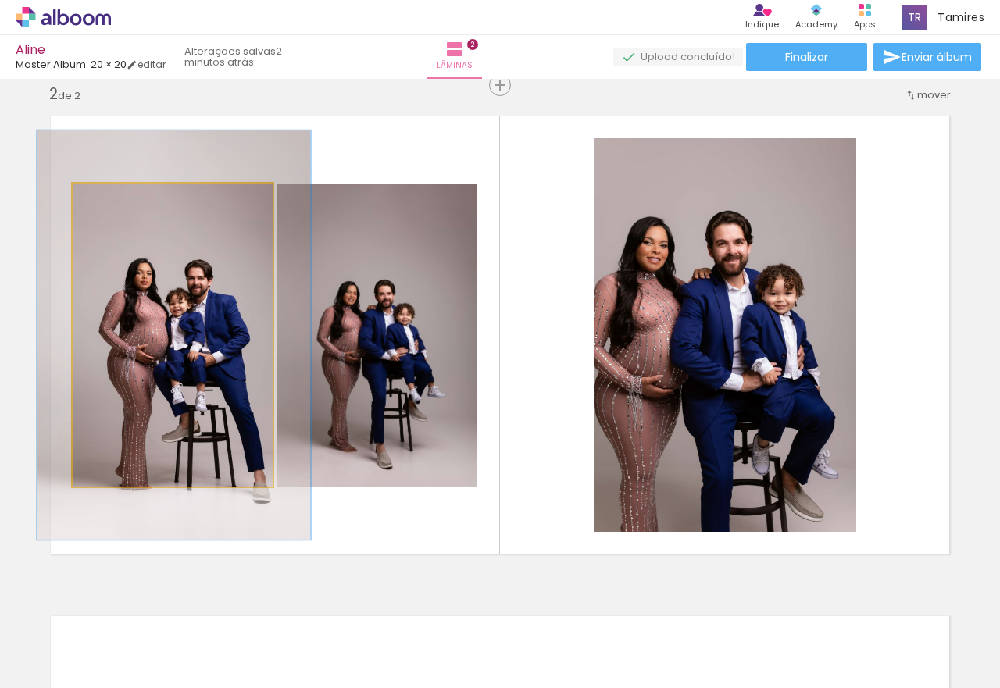
drag, startPoint x: 103, startPoint y: 202, endPoint x: 123, endPoint y: 206, distance: 19.8
type paper-slider "135"
click at [123, 206] on div at bounding box center [129, 200] width 14 height 14
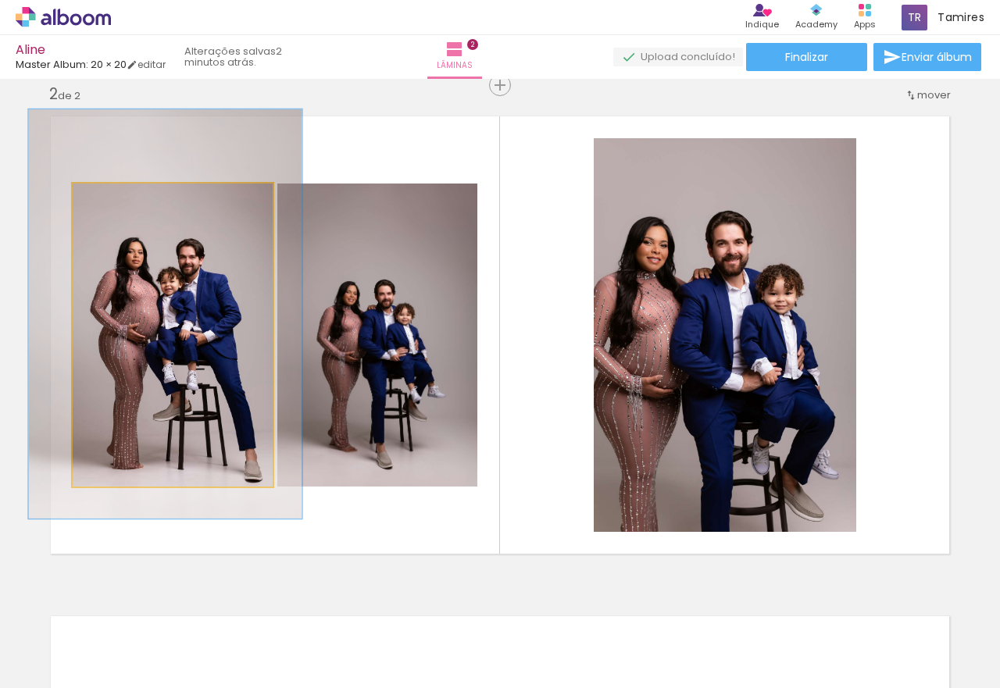
drag, startPoint x: 159, startPoint y: 304, endPoint x: 150, endPoint y: 283, distance: 22.8
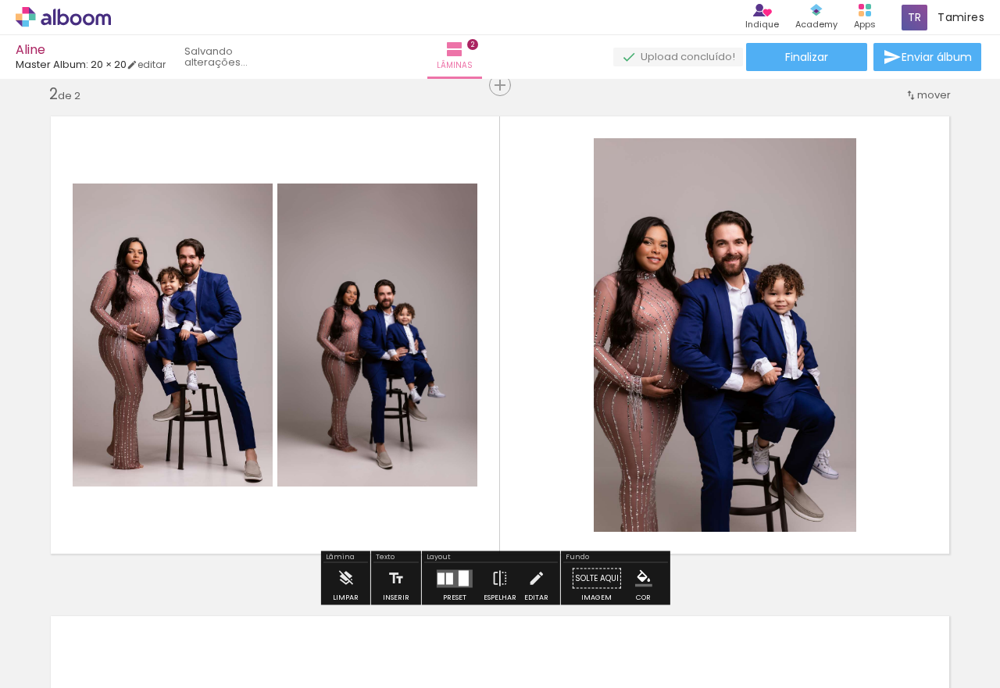
click at [388, 341] on quentale-photo at bounding box center [377, 335] width 200 height 303
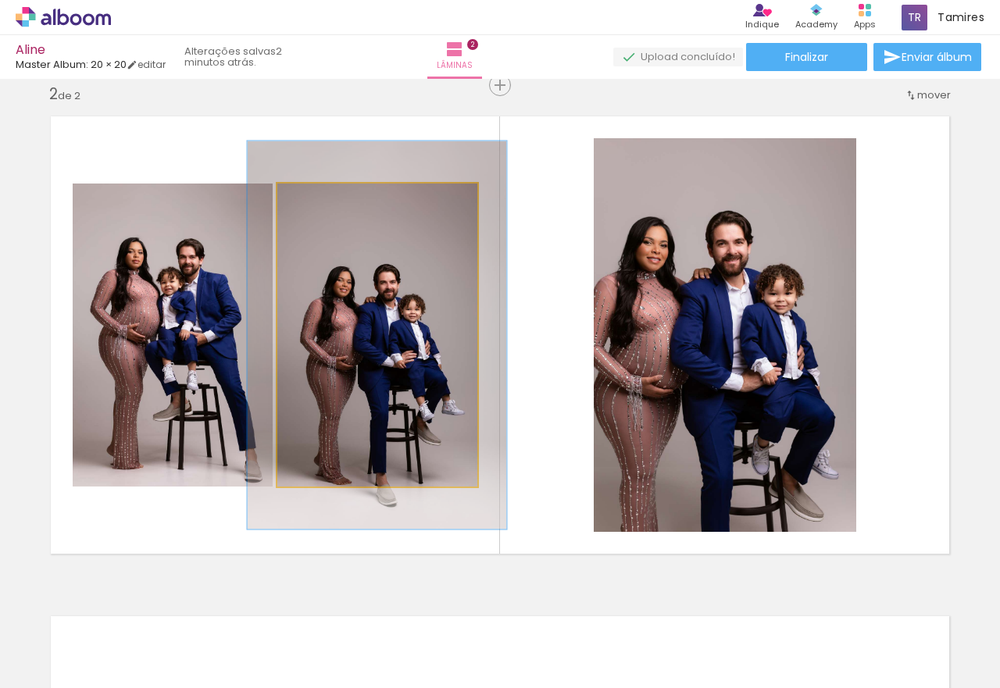
drag, startPoint x: 312, startPoint y: 206, endPoint x: 327, endPoint y: 211, distance: 15.8
type paper-slider "128"
click at [327, 211] on div at bounding box center [328, 200] width 25 height 25
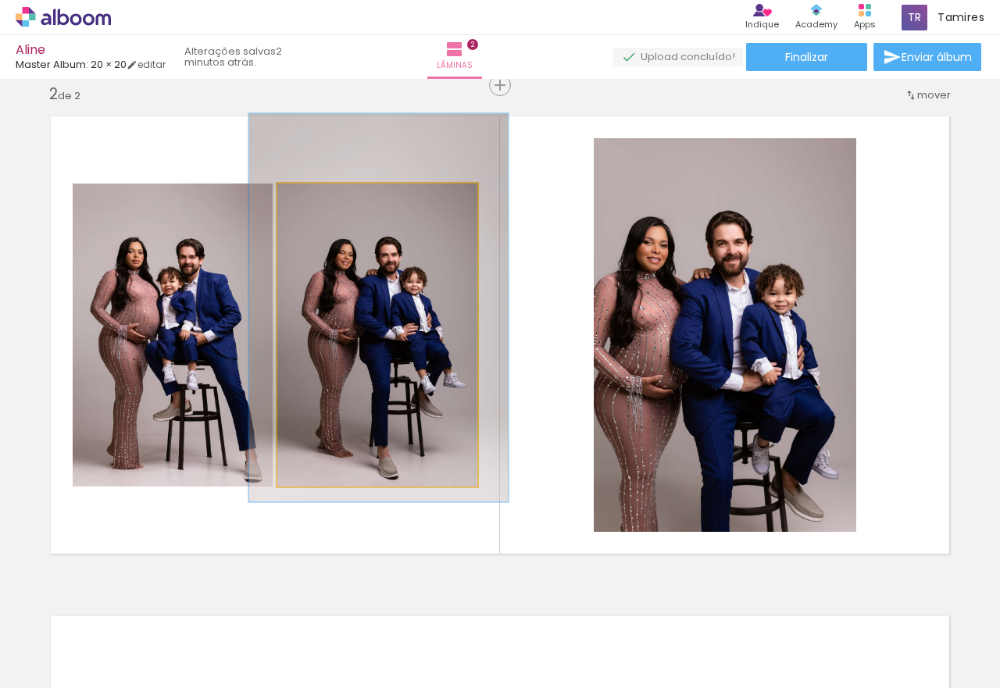
drag, startPoint x: 348, startPoint y: 302, endPoint x: 349, endPoint y: 274, distance: 27.4
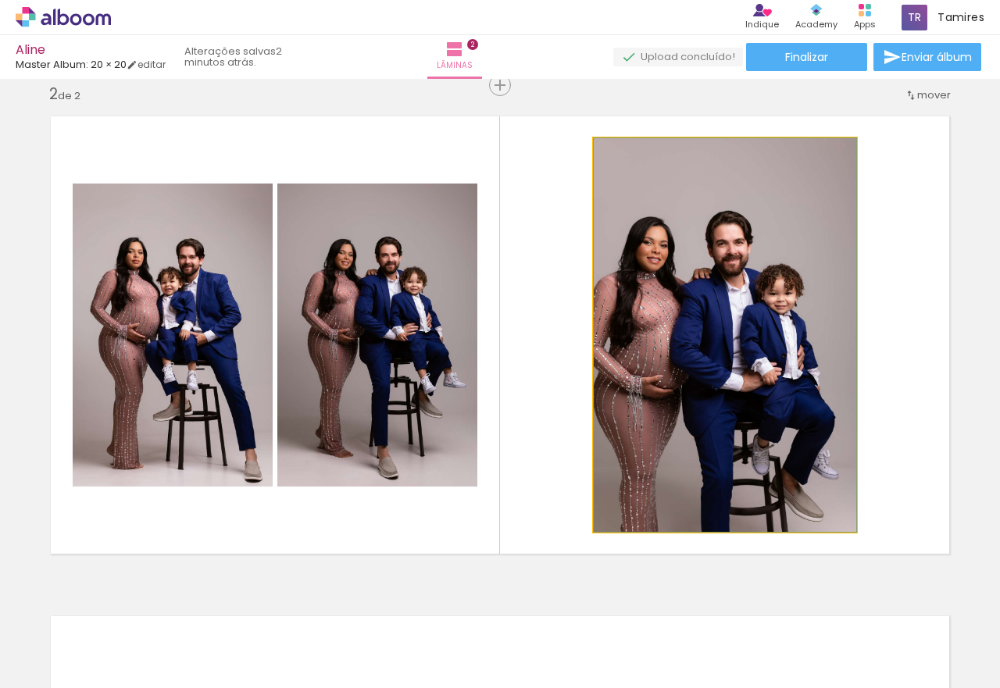
drag, startPoint x: 620, startPoint y: 319, endPoint x: 696, endPoint y: 309, distance: 77.2
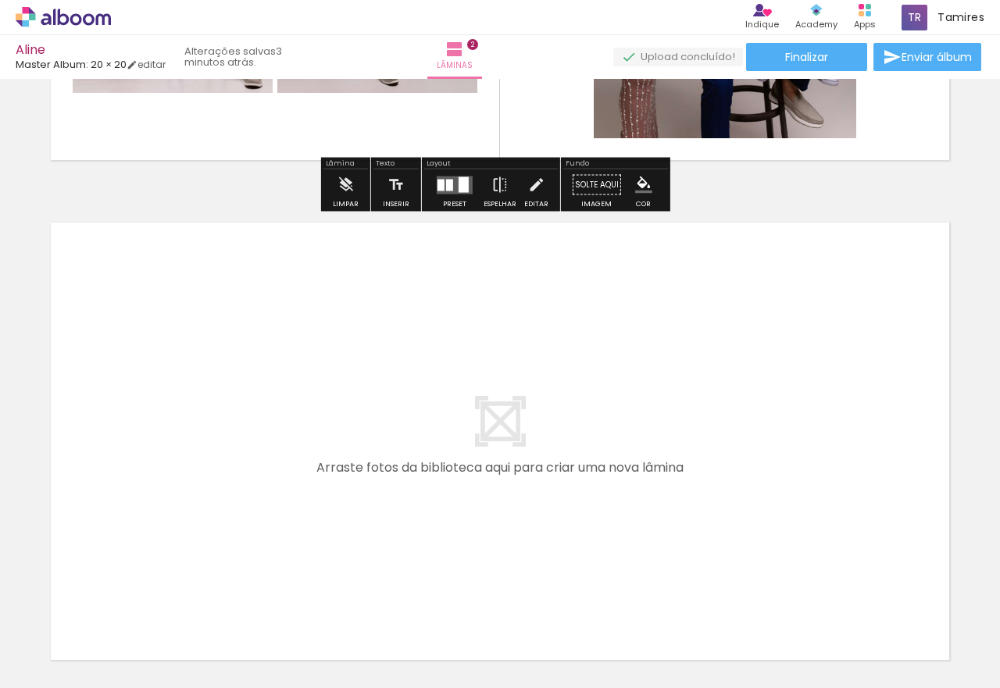
scroll to position [989, 0]
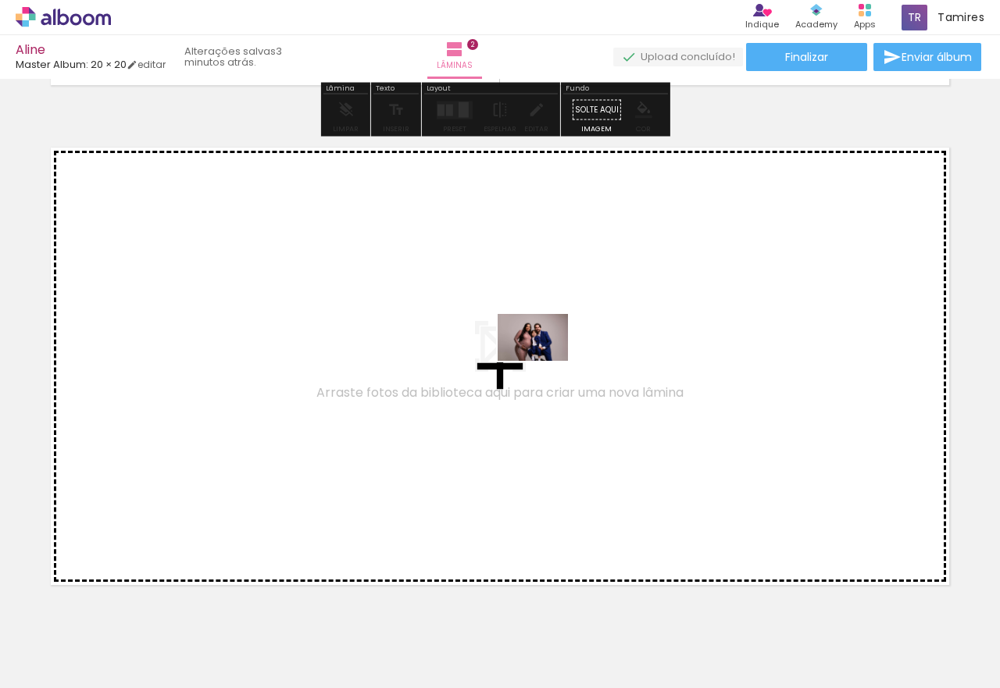
drag, startPoint x: 182, startPoint y: 644, endPoint x: 546, endPoint y: 361, distance: 461.1
click at [546, 361] on quentale-workspace at bounding box center [500, 344] width 1000 height 688
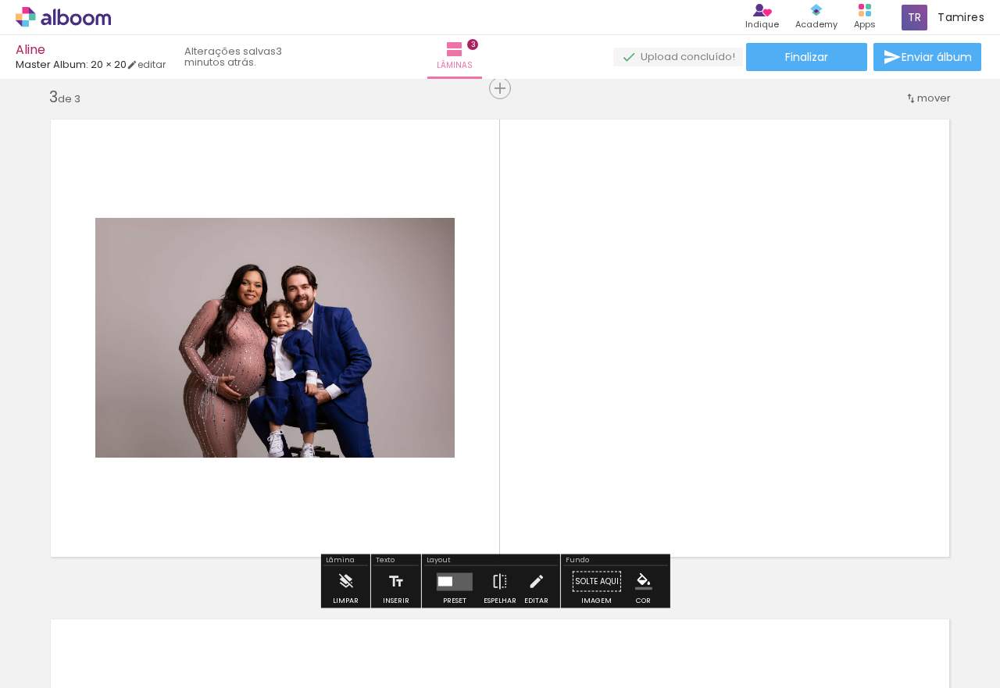
scroll to position [1020, 0]
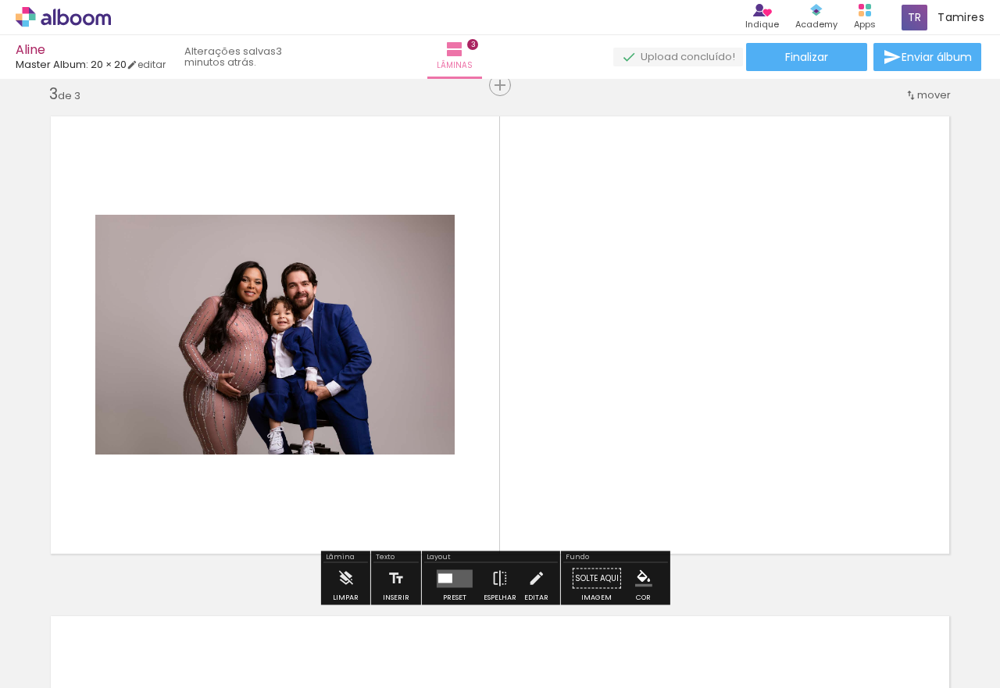
click at [443, 571] on quentale-layouter at bounding box center [455, 579] width 36 height 18
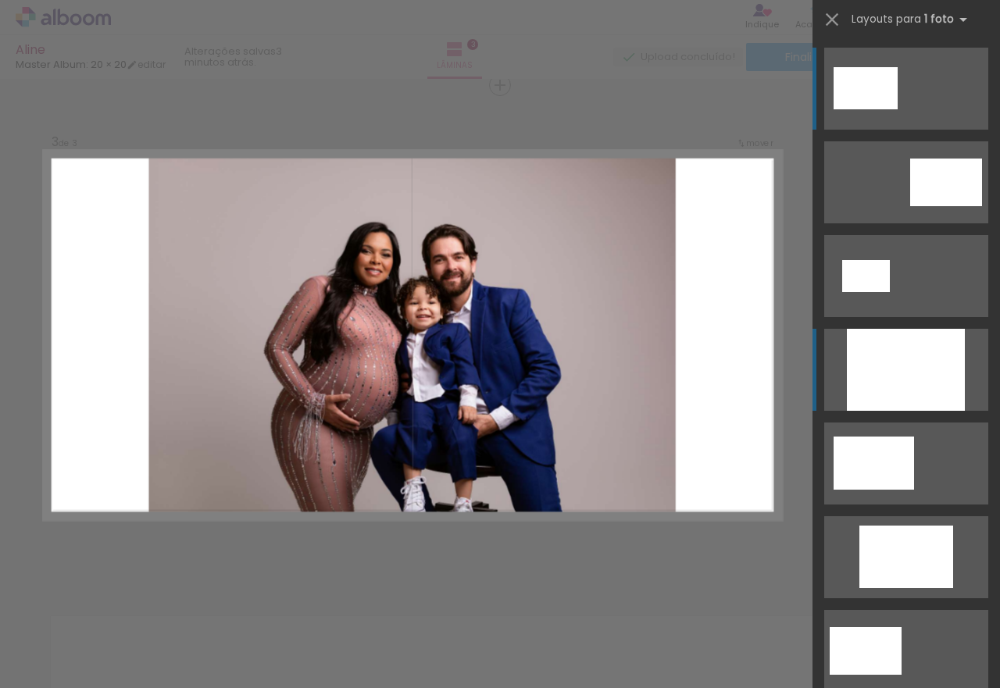
click at [928, 361] on div at bounding box center [906, 370] width 118 height 82
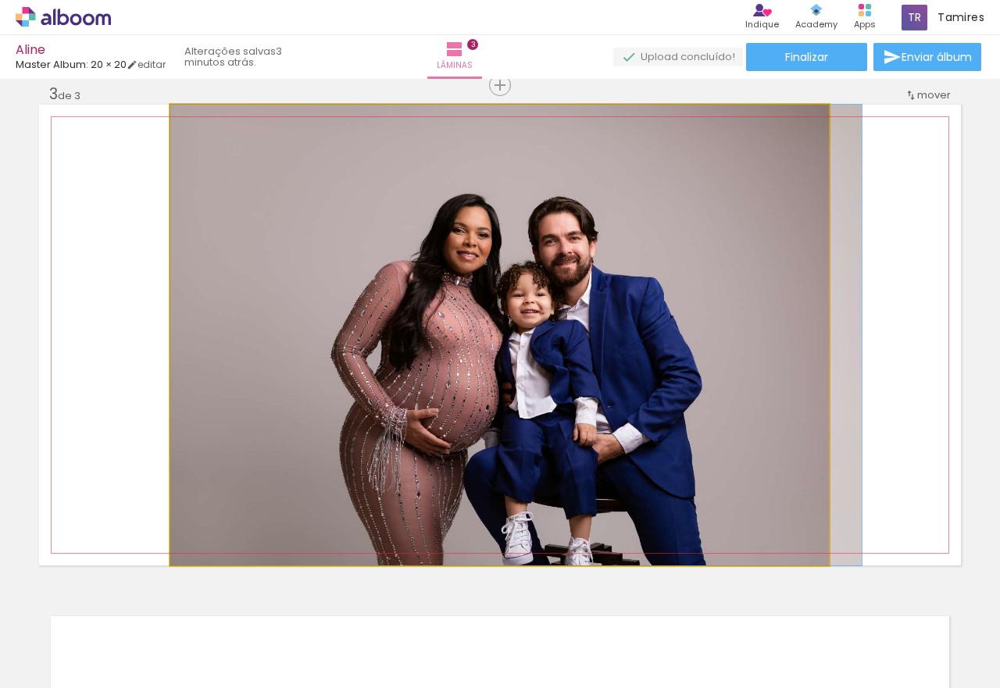
drag, startPoint x: 660, startPoint y: 405, endPoint x: 703, endPoint y: 402, distance: 43.0
click at [700, 401] on quentale-photo at bounding box center [499, 335] width 659 height 461
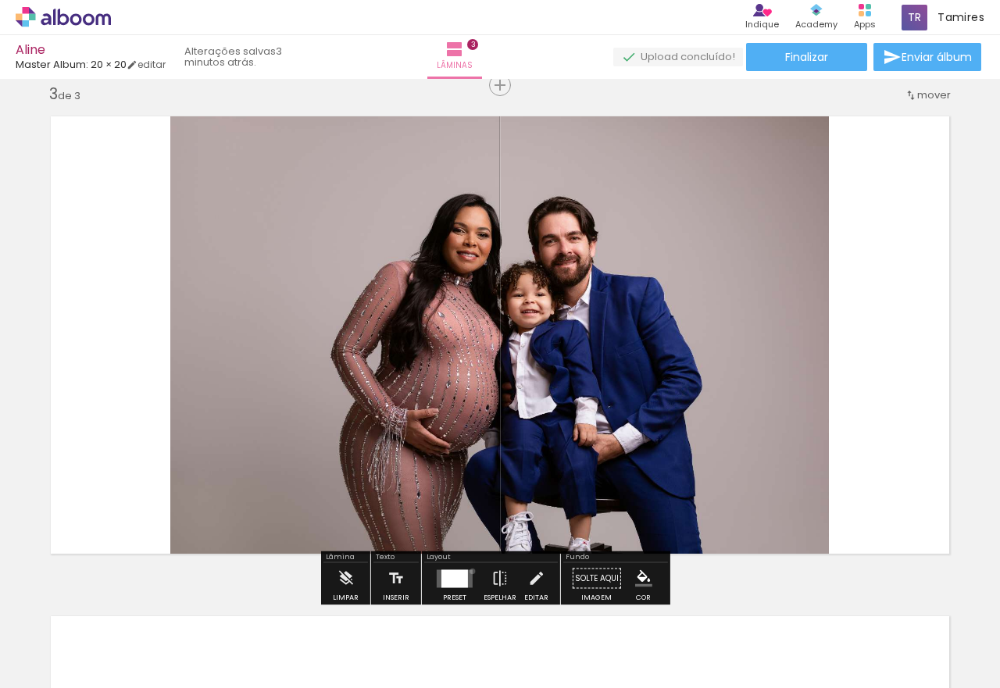
click at [469, 571] on quentale-layouter at bounding box center [455, 579] width 36 height 18
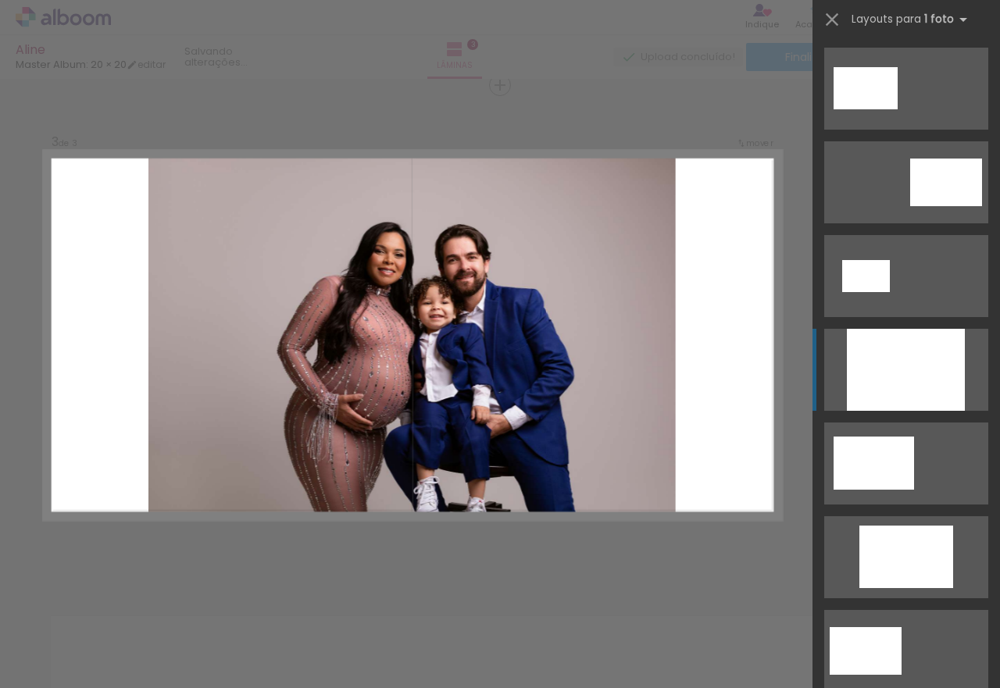
scroll to position [281, 0]
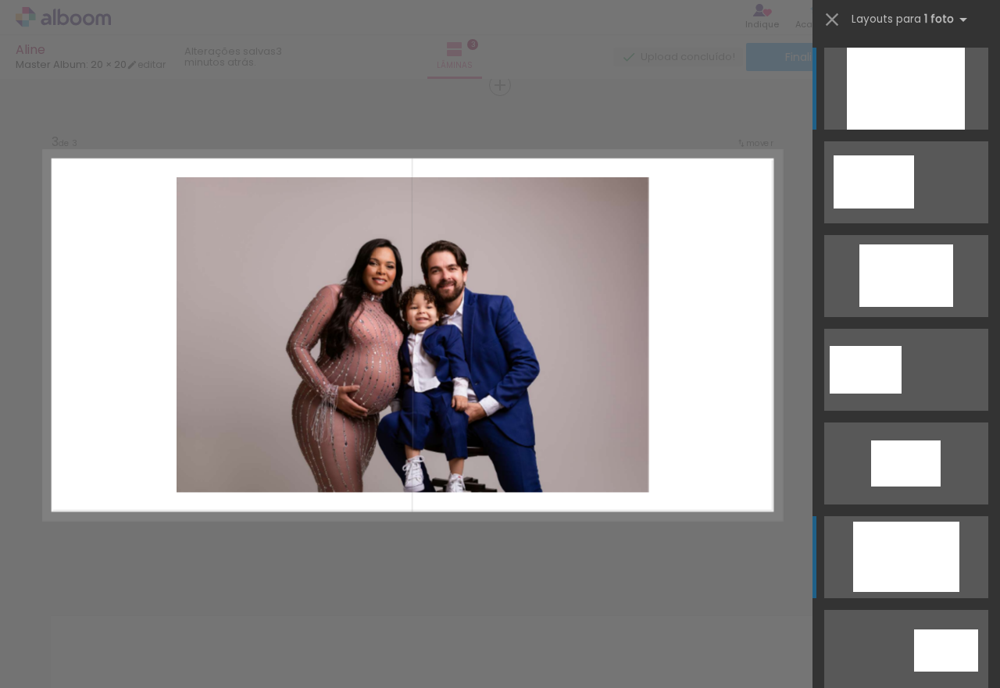
click at [886, 130] on div at bounding box center [906, 89] width 118 height 82
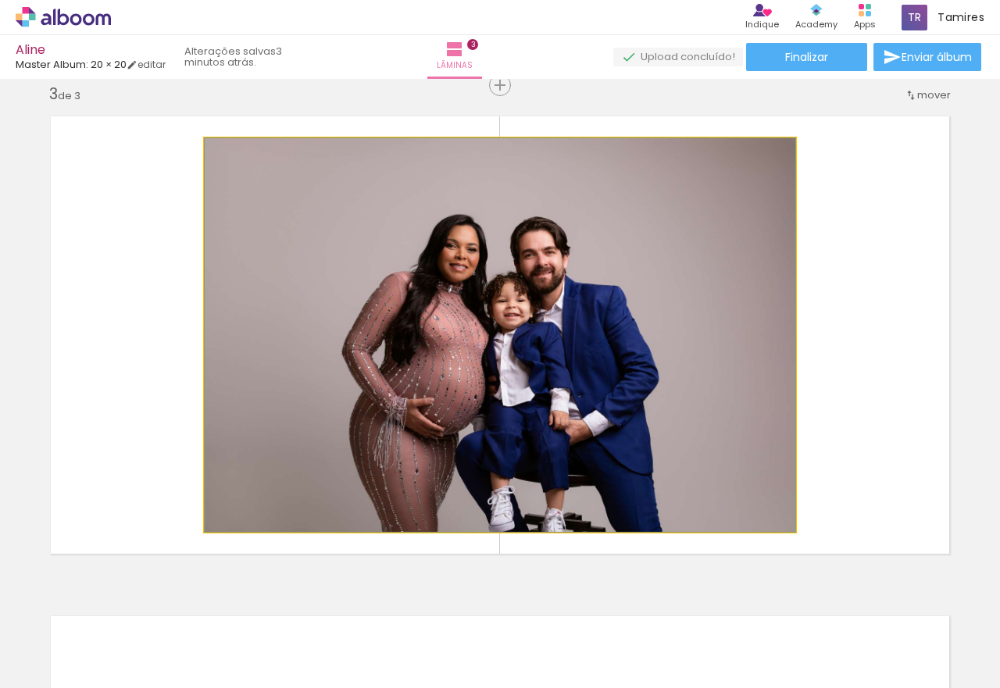
drag, startPoint x: 601, startPoint y: 378, endPoint x: 624, endPoint y: 378, distance: 23.4
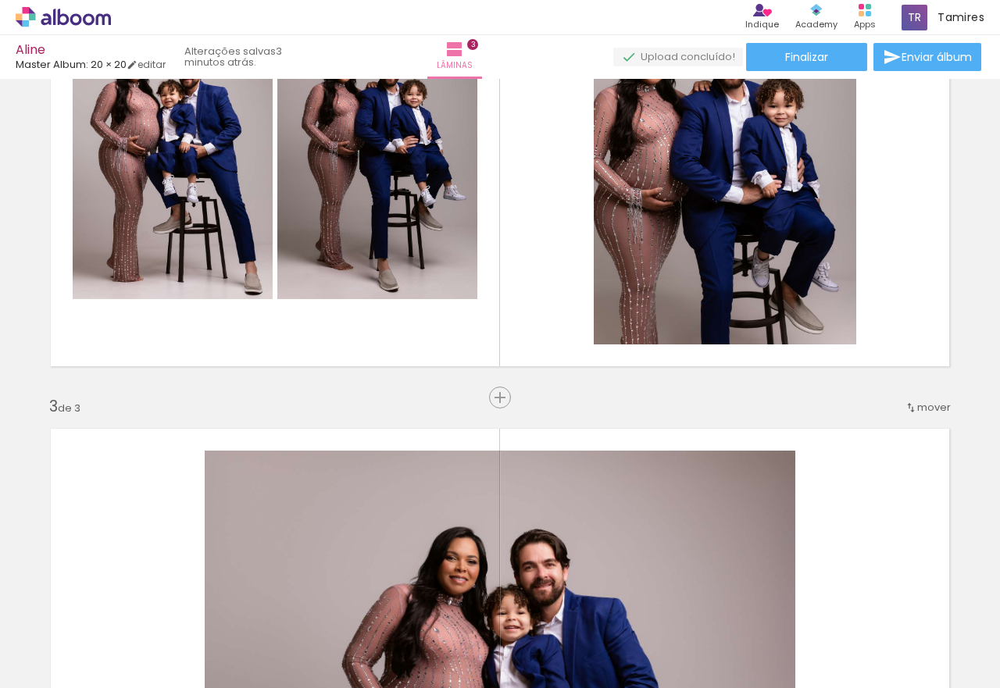
scroll to position [942, 0]
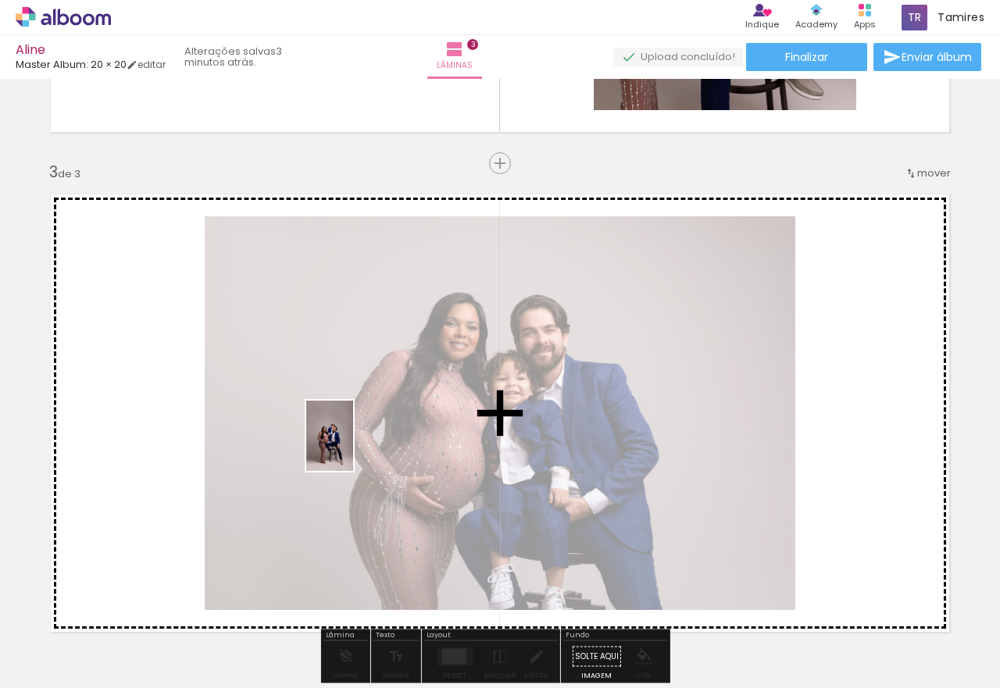
drag, startPoint x: 181, startPoint y: 644, endPoint x: 353, endPoint y: 448, distance: 261.3
click at [353, 448] on quentale-workspace at bounding box center [500, 344] width 1000 height 688
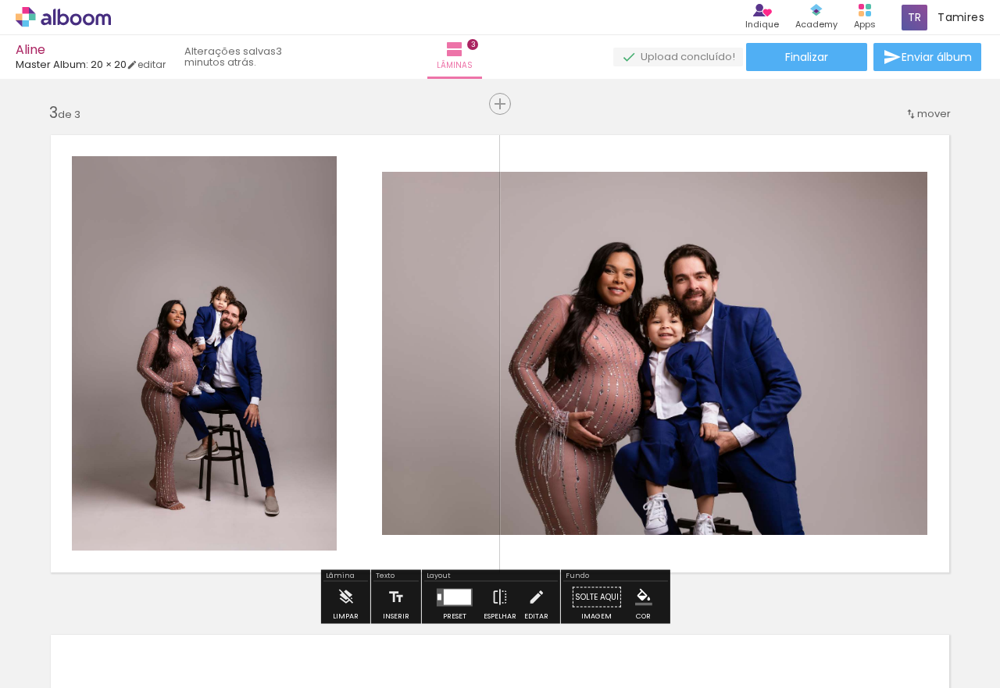
scroll to position [1098, 0]
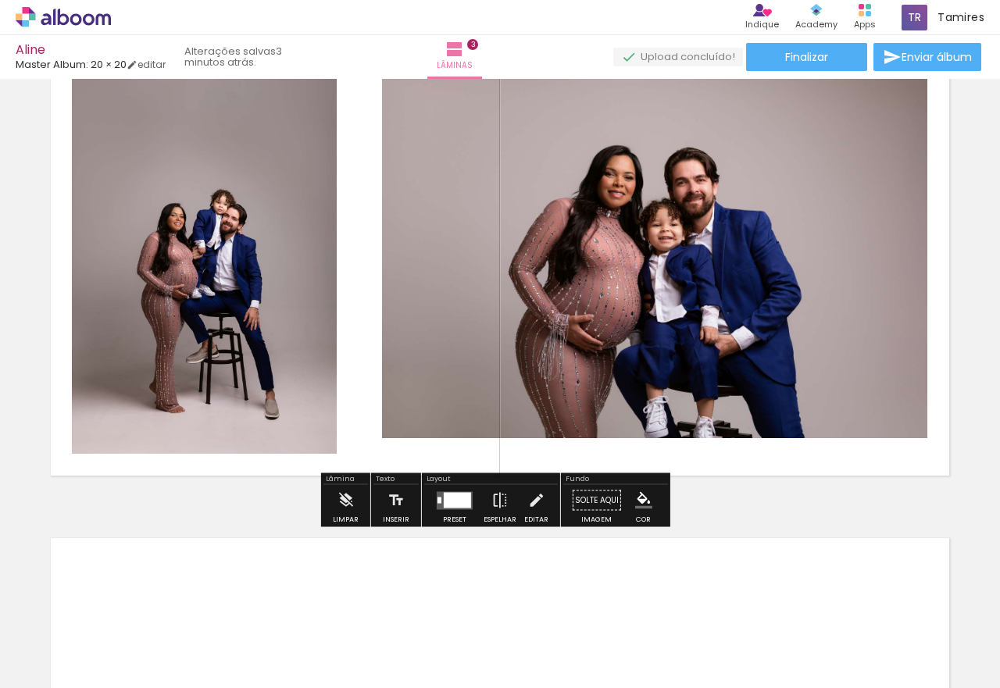
click at [472, 500] on div at bounding box center [455, 500] width 42 height 31
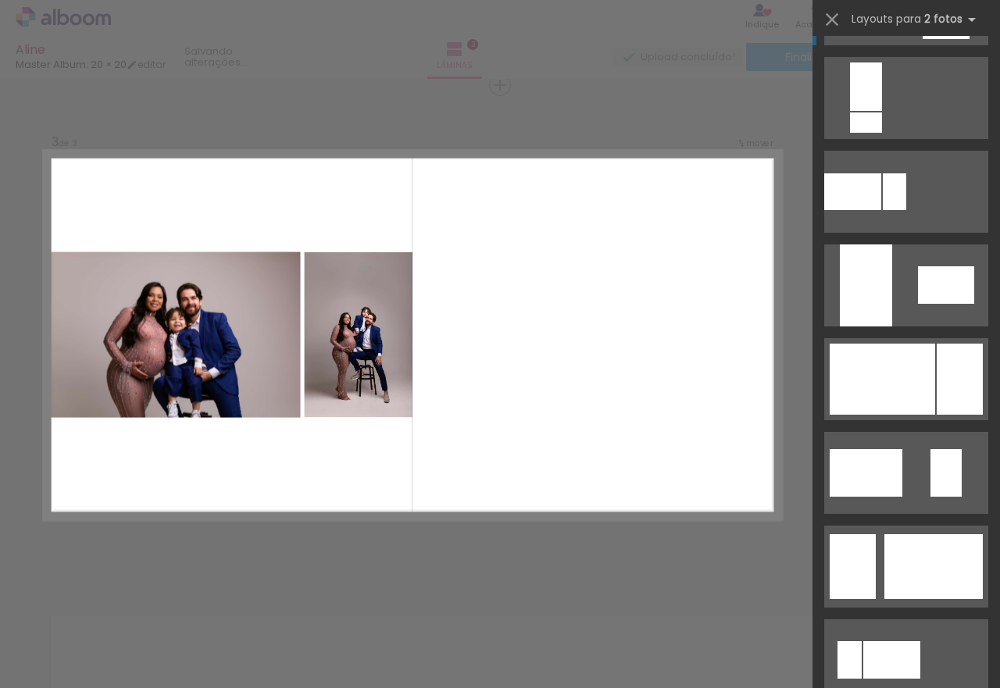
scroll to position [625, 0]
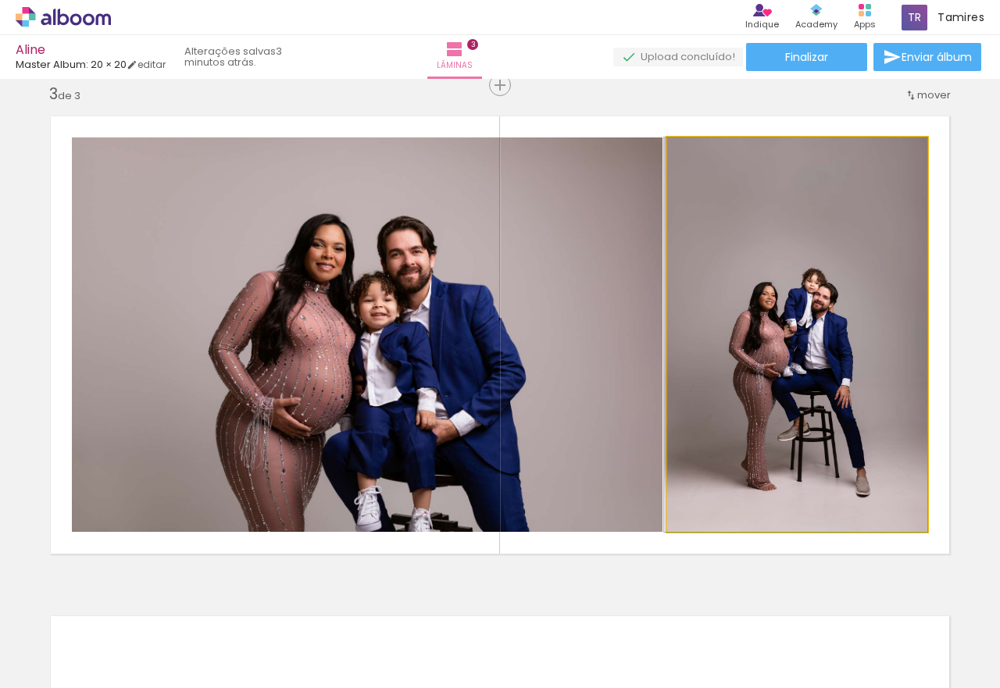
drag, startPoint x: 803, startPoint y: 334, endPoint x: 749, endPoint y: 318, distance: 56.9
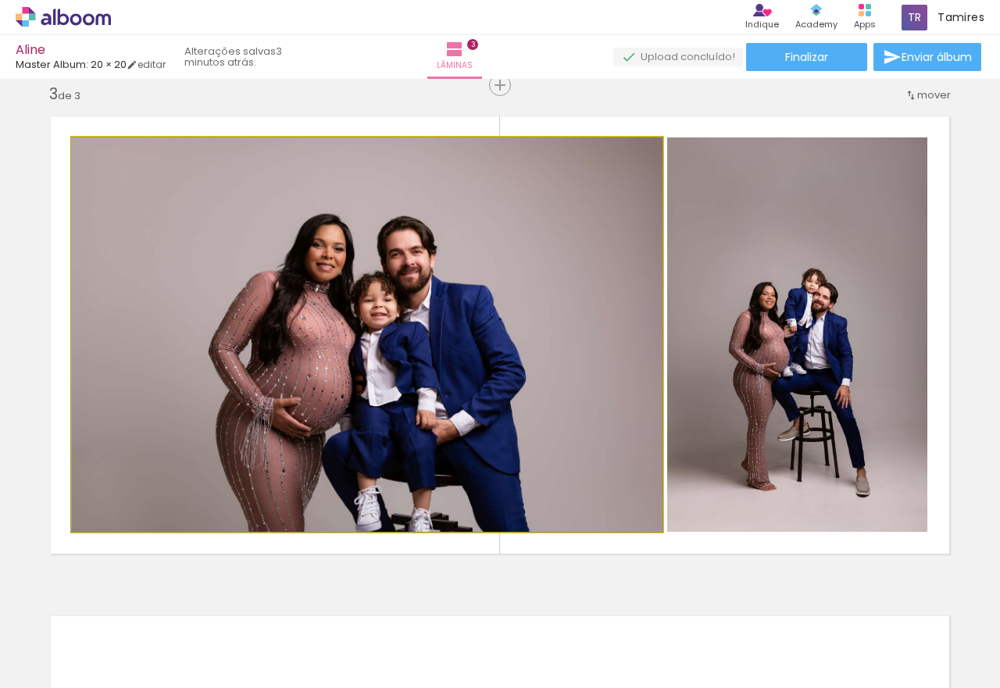
click at [623, 294] on quentale-photo at bounding box center [367, 335] width 591 height 395
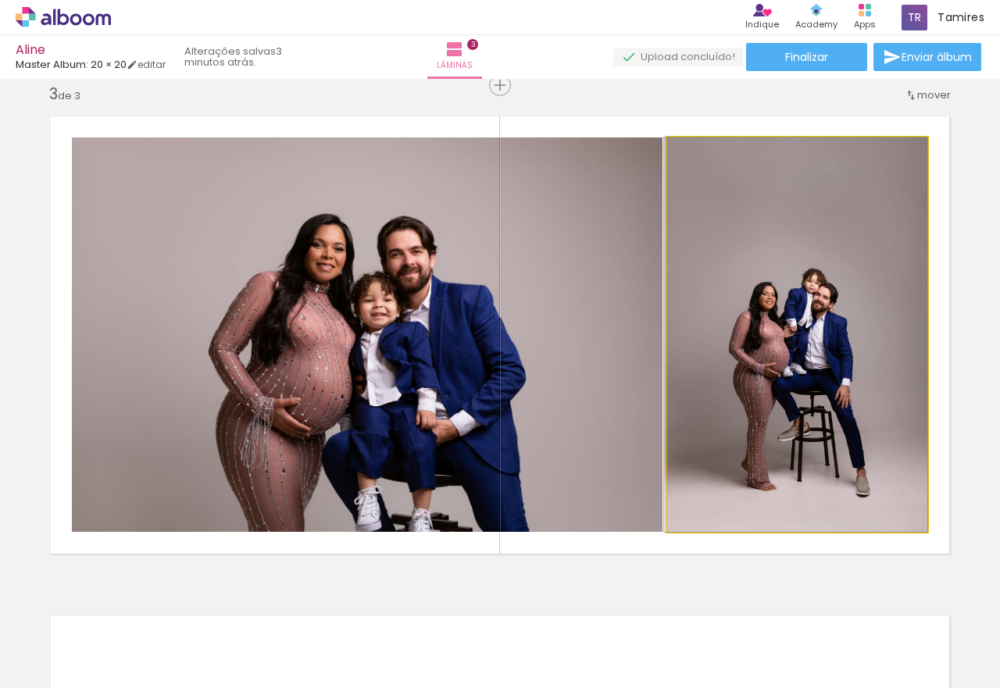
click at [808, 300] on quentale-photo at bounding box center [797, 335] width 260 height 395
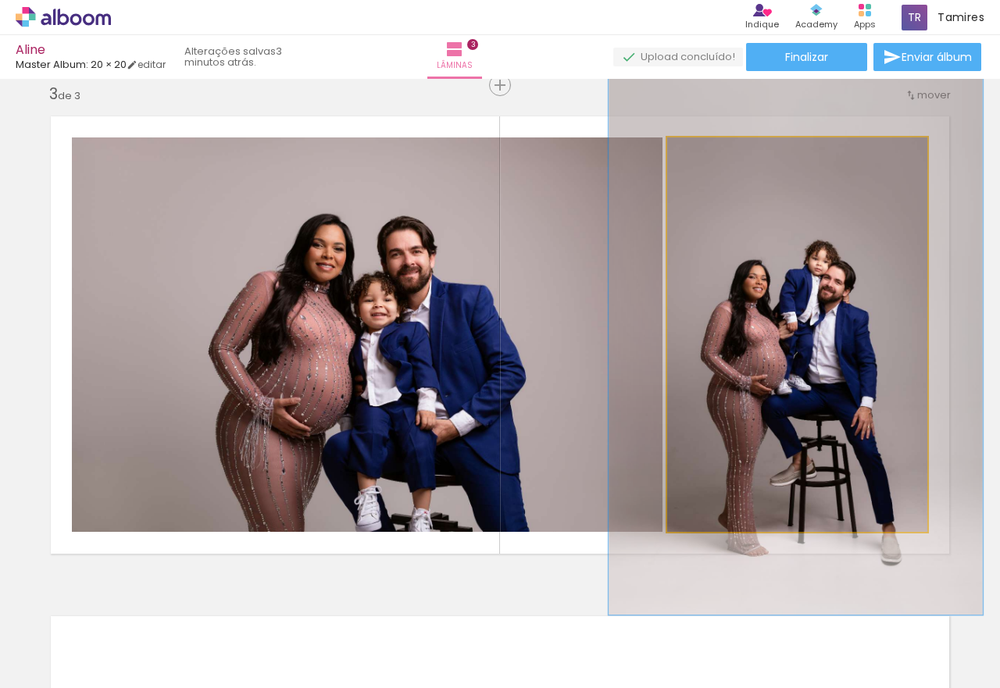
drag, startPoint x: 706, startPoint y: 151, endPoint x: 729, endPoint y: 188, distance: 43.8
type paper-slider "143"
click at [730, 156] on div at bounding box center [726, 153] width 25 height 25
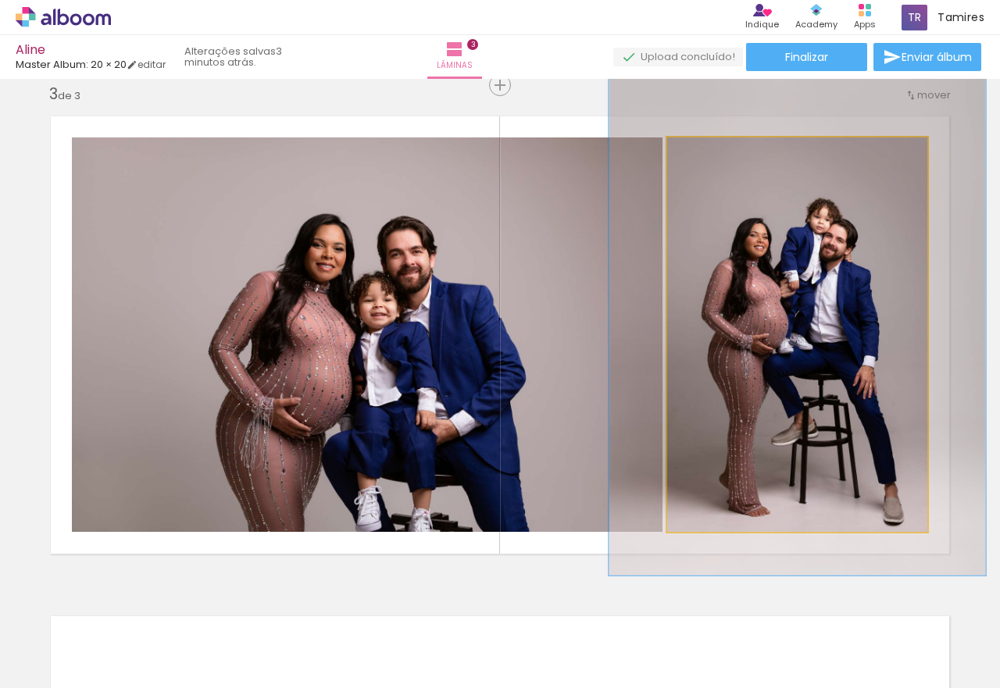
drag, startPoint x: 766, startPoint y: 341, endPoint x: 768, endPoint y: 303, distance: 37.6
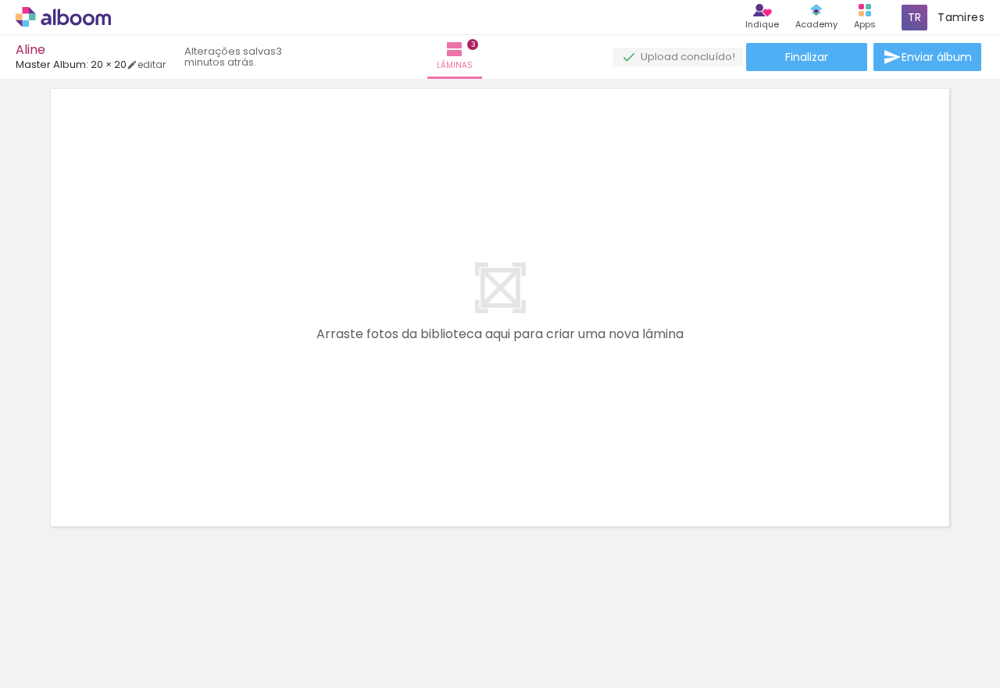
scroll to position [1550, 0]
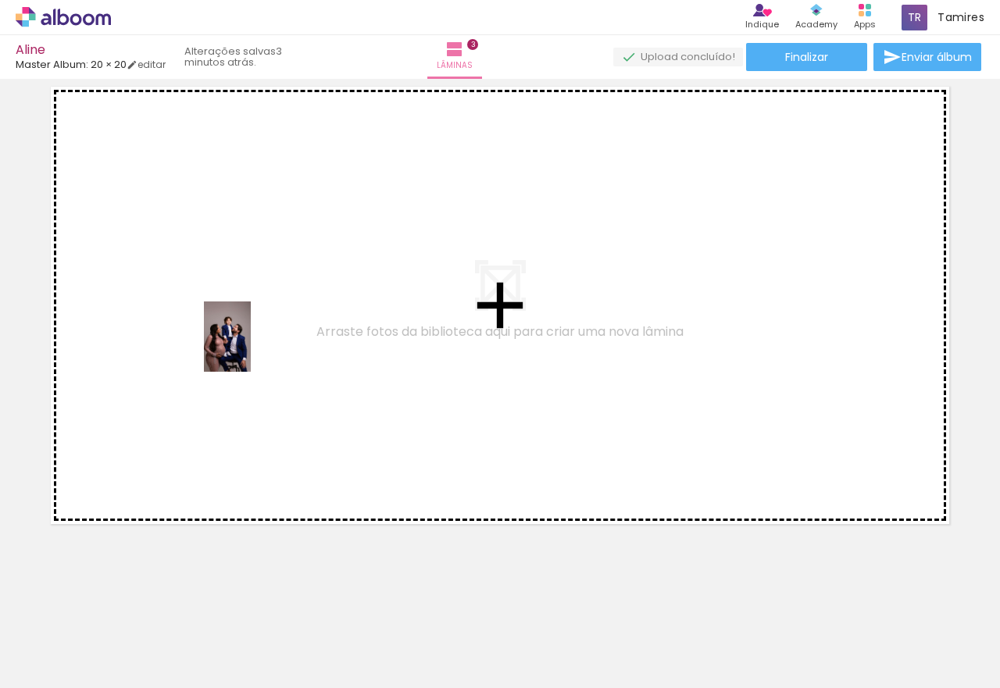
drag, startPoint x: 197, startPoint y: 538, endPoint x: 251, endPoint y: 349, distance: 196.6
click at [251, 349] on quentale-workspace at bounding box center [500, 344] width 1000 height 688
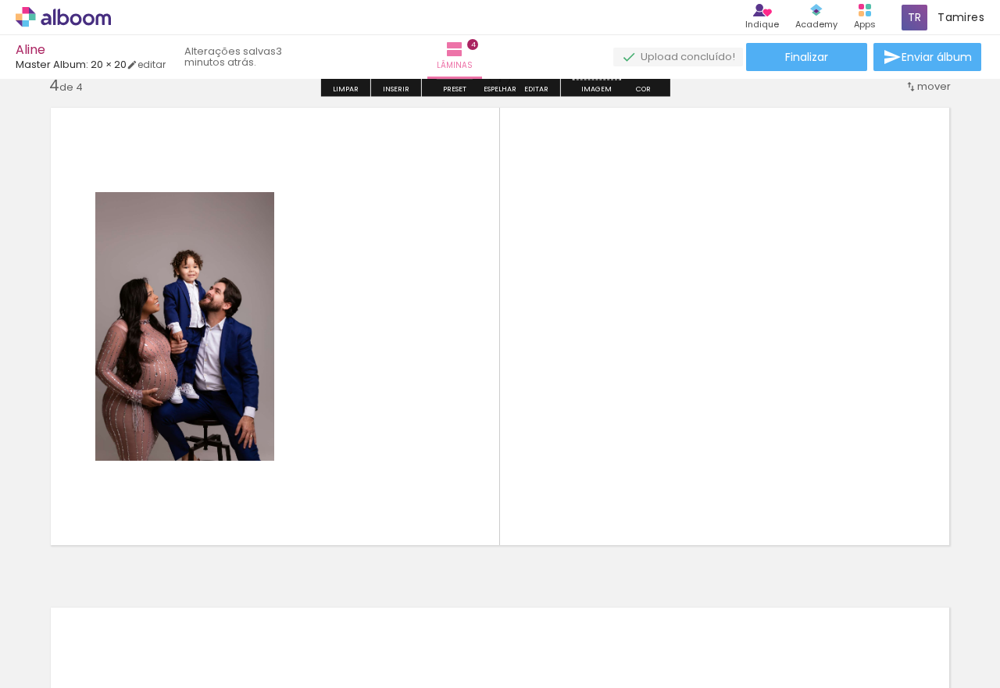
scroll to position [1520, 0]
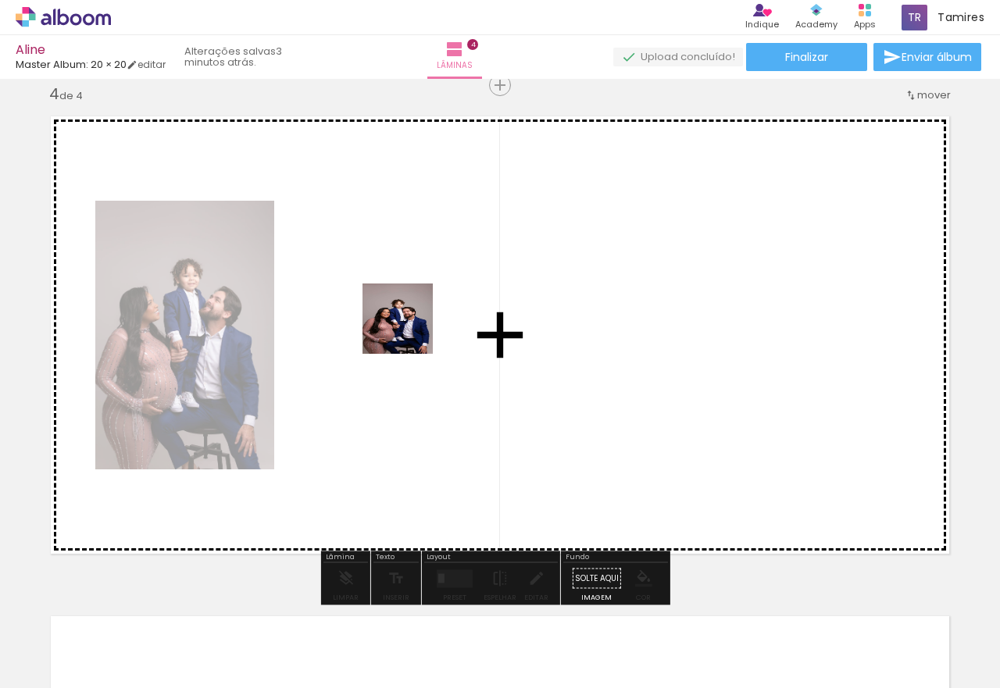
drag, startPoint x: 185, startPoint y: 620, endPoint x: 409, endPoint y: 331, distance: 365.9
click at [409, 331] on quentale-workspace at bounding box center [500, 344] width 1000 height 688
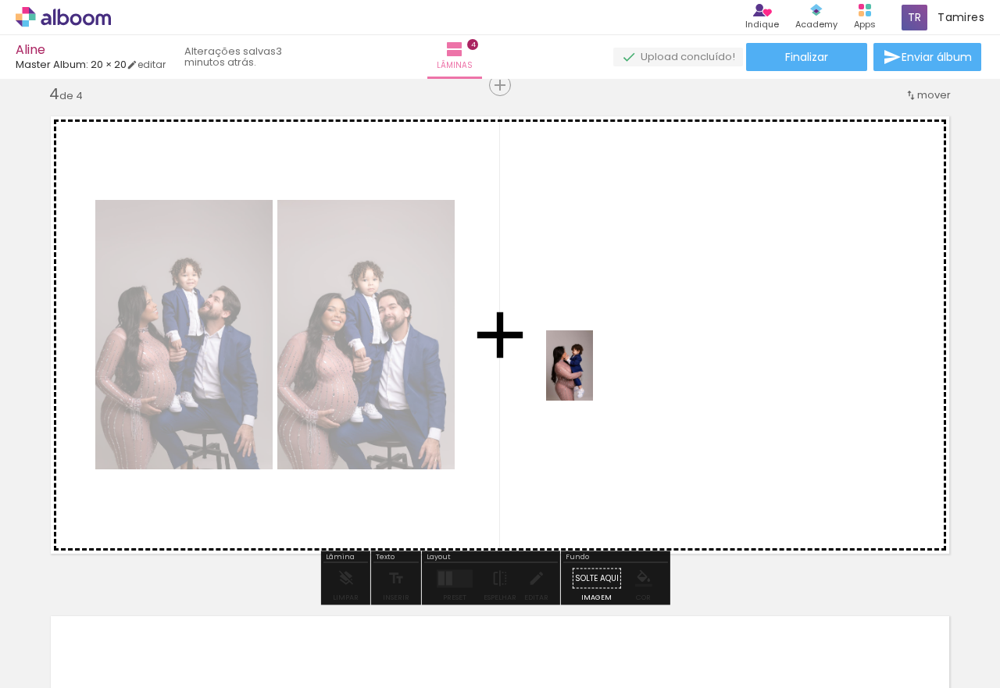
drag, startPoint x: 172, startPoint y: 651, endPoint x: 593, endPoint y: 377, distance: 502.2
click at [593, 377] on quentale-workspace at bounding box center [500, 344] width 1000 height 688
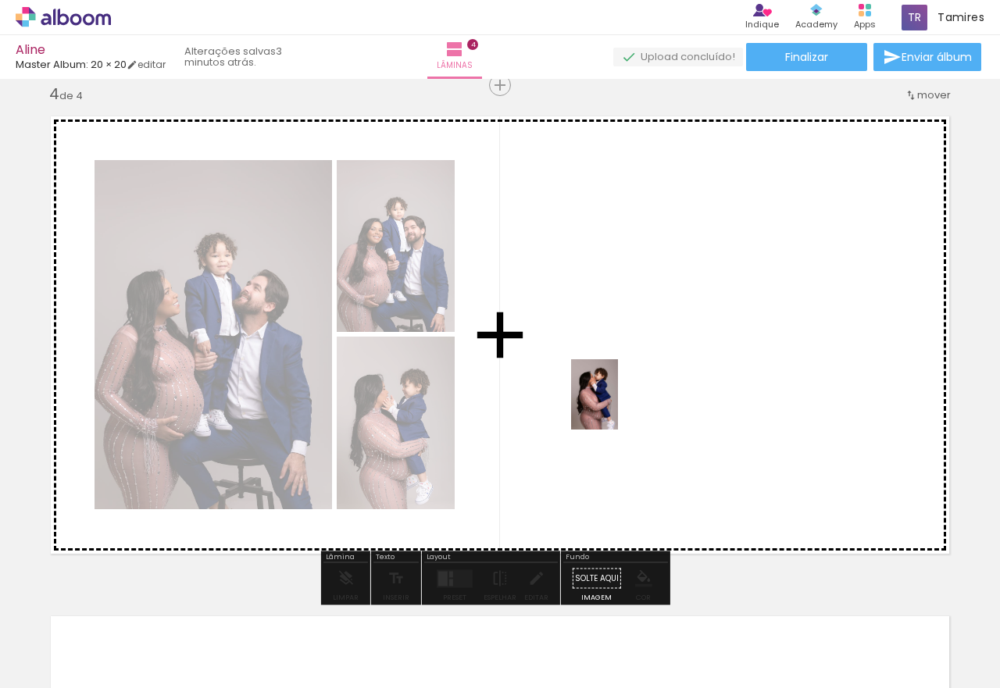
drag, startPoint x: 179, startPoint y: 623, endPoint x: 618, endPoint y: 406, distance: 489.6
click at [618, 406] on quentale-workspace at bounding box center [500, 344] width 1000 height 688
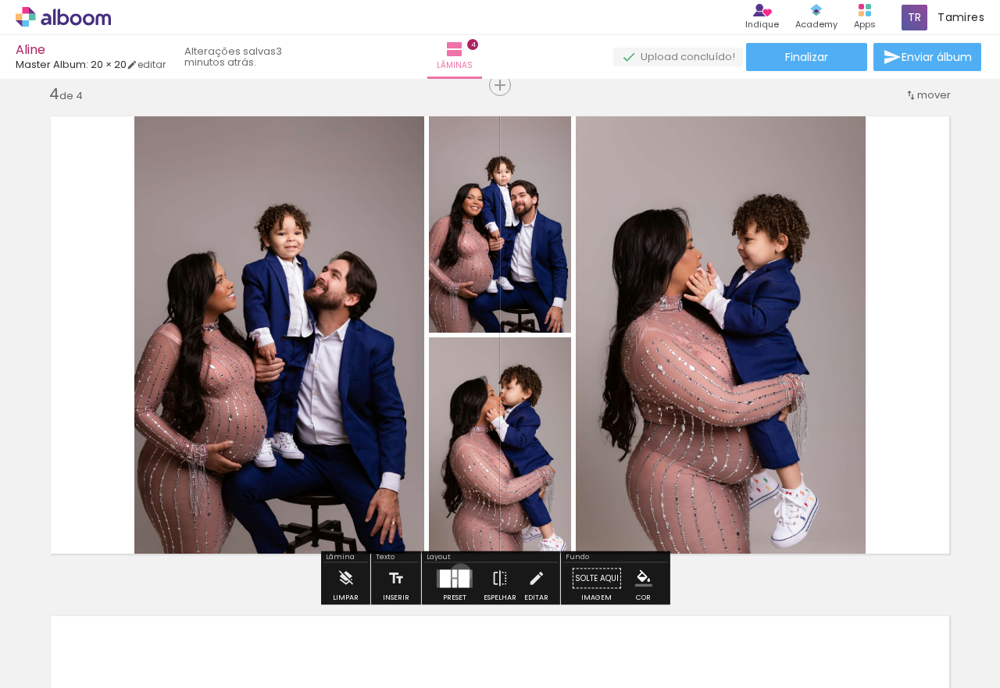
click at [459, 574] on div at bounding box center [464, 579] width 11 height 18
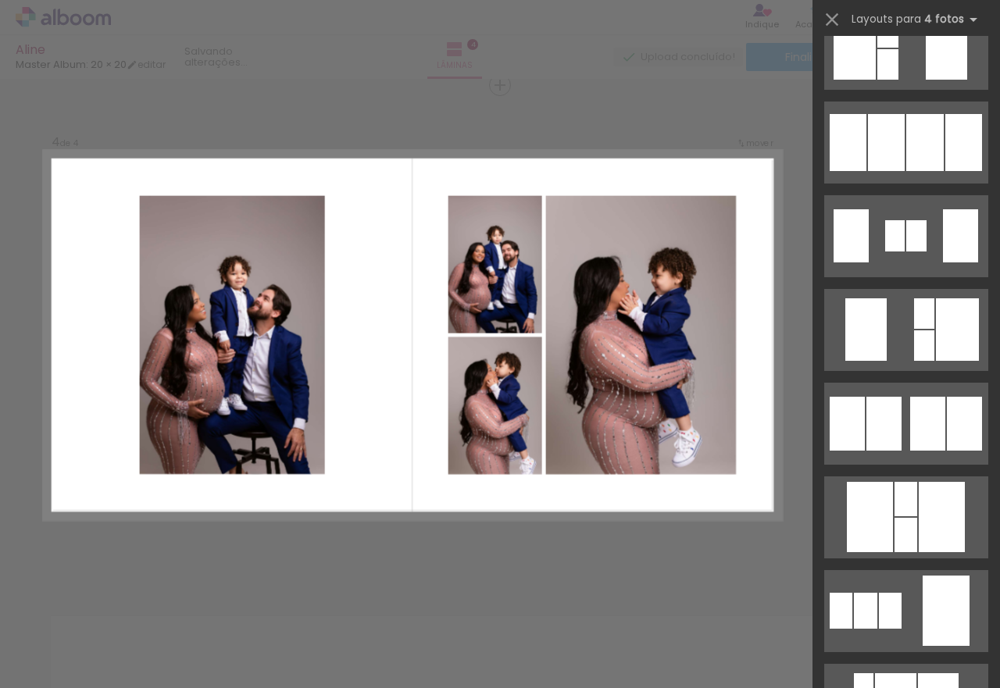
scroll to position [703, 0]
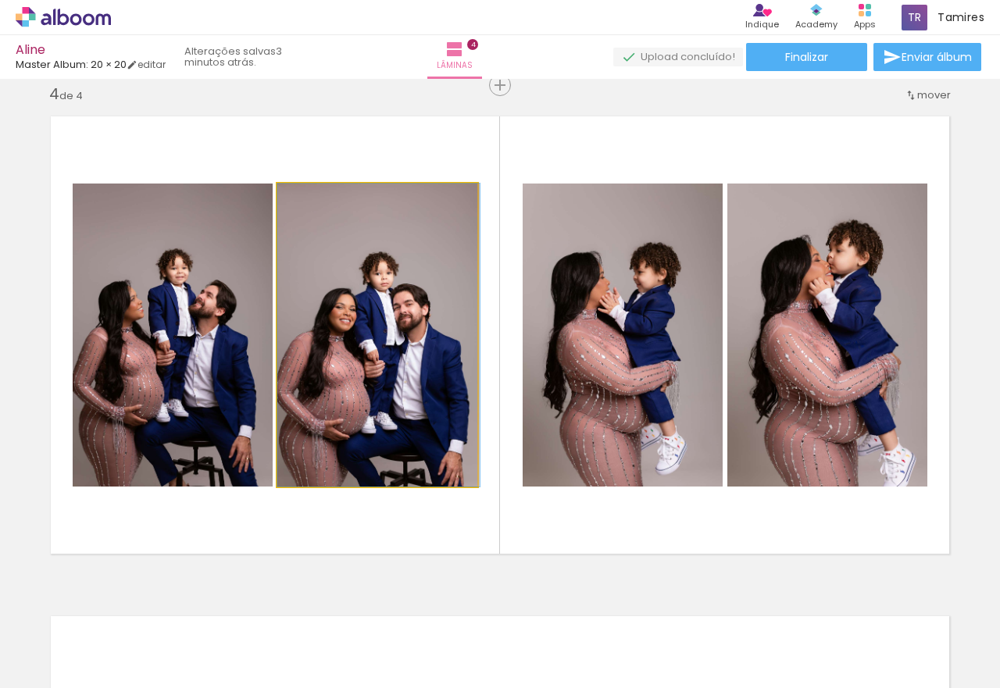
drag, startPoint x: 371, startPoint y: 389, endPoint x: 401, endPoint y: 367, distance: 37.4
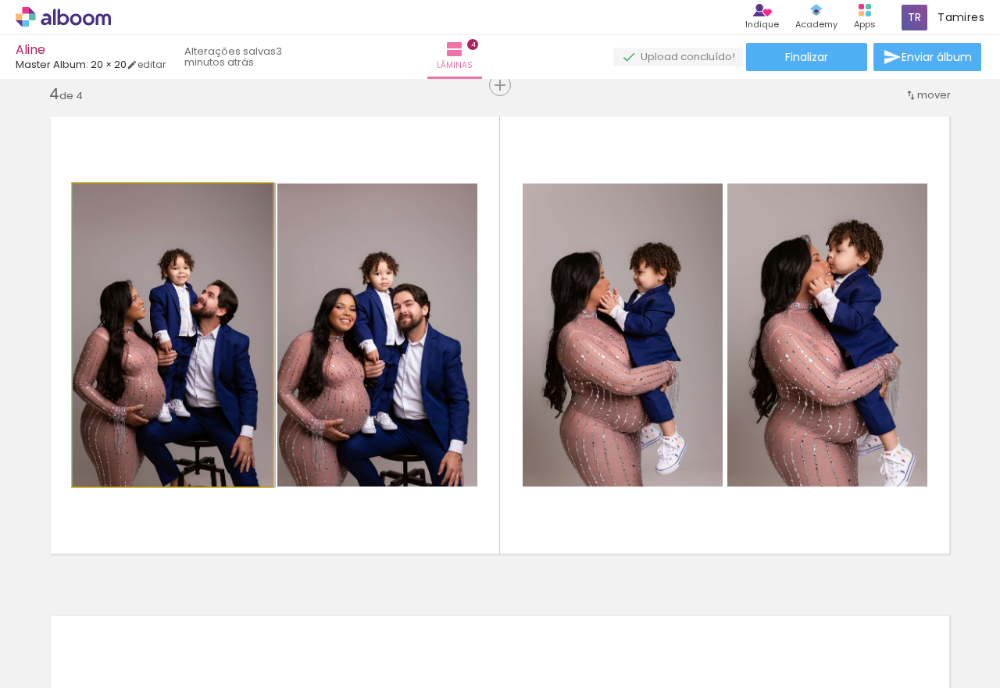
drag, startPoint x: 206, startPoint y: 381, endPoint x: 249, endPoint y: 369, distance: 44.5
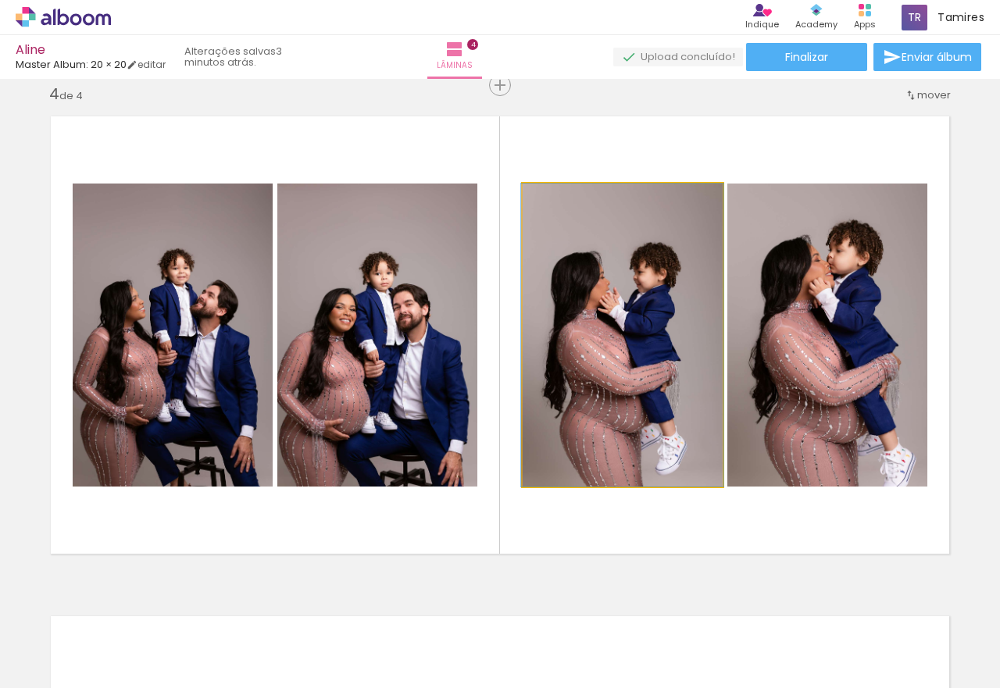
drag, startPoint x: 653, startPoint y: 430, endPoint x: 655, endPoint y: 408, distance: 21.9
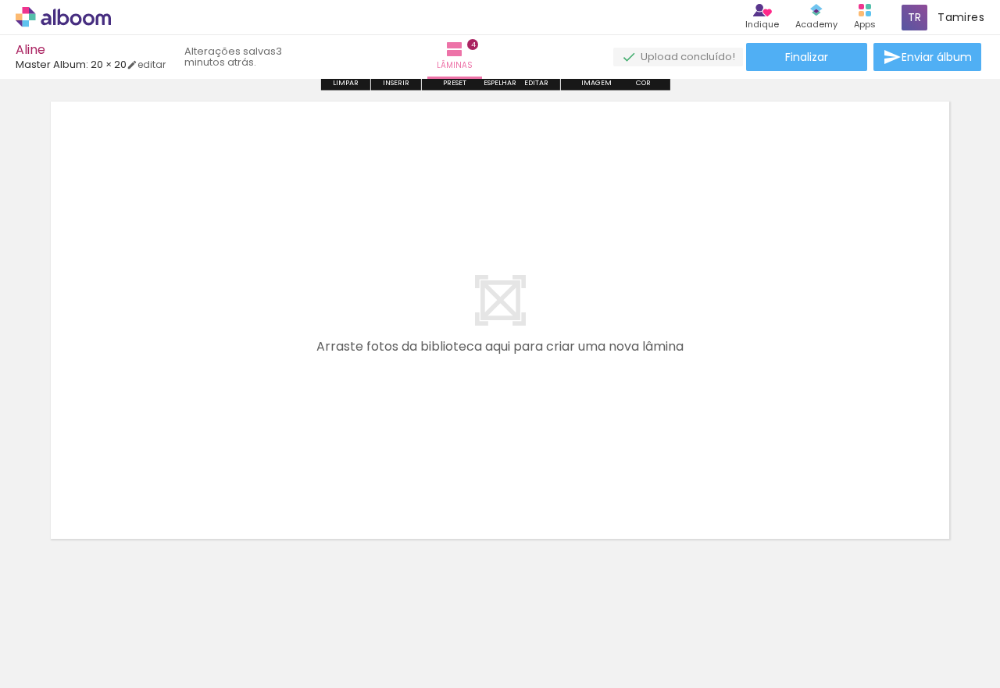
scroll to position [2050, 0]
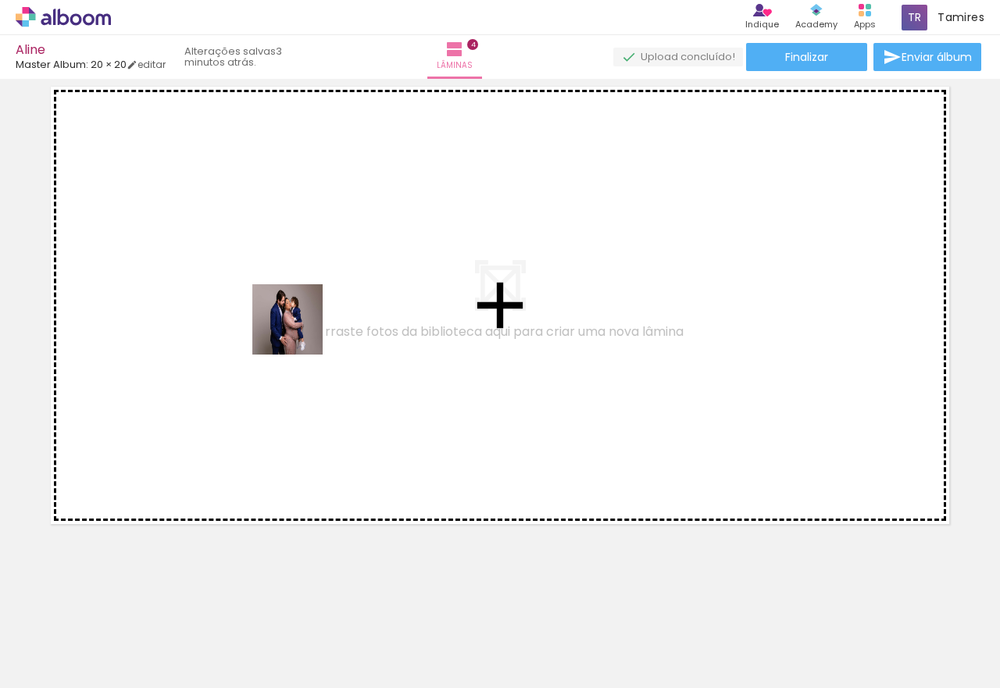
drag, startPoint x: 179, startPoint y: 649, endPoint x: 301, endPoint y: 317, distance: 353.1
click at [301, 317] on quentale-workspace at bounding box center [500, 344] width 1000 height 688
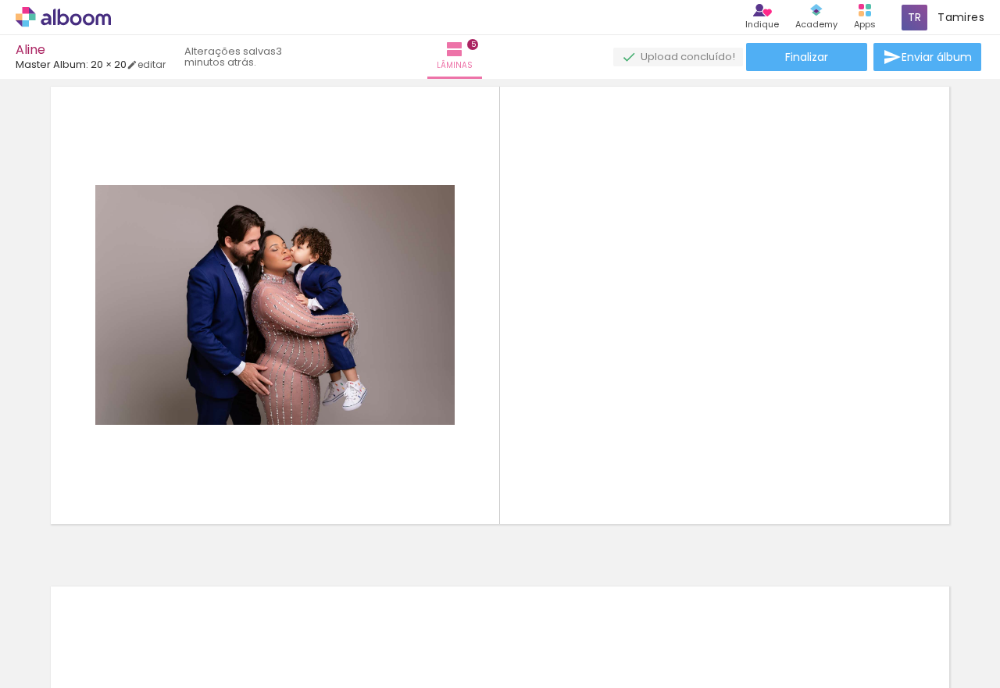
scroll to position [2020, 0]
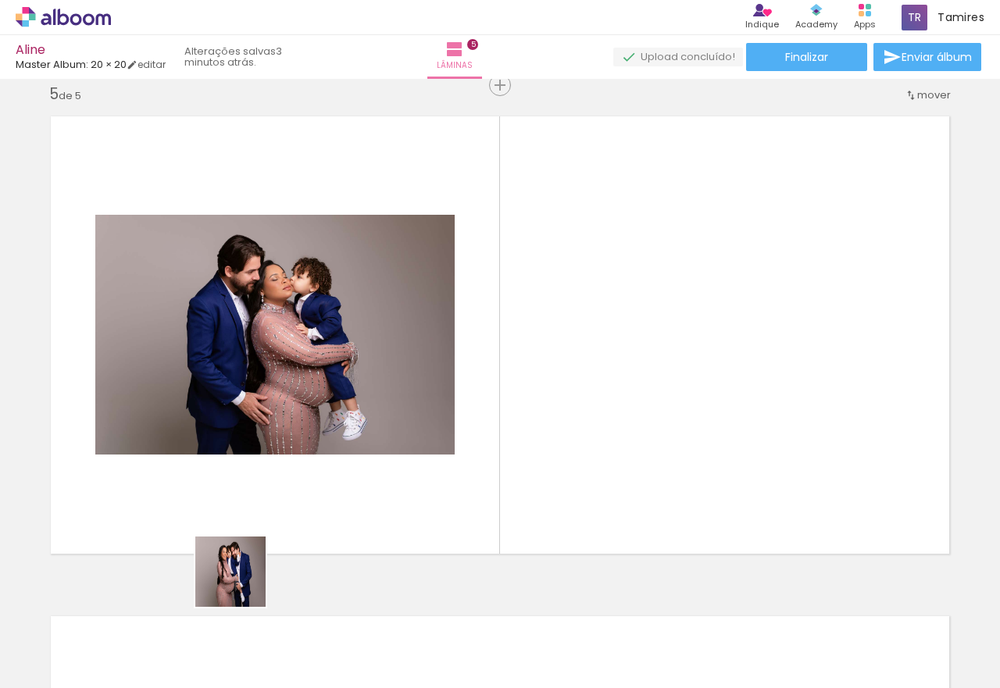
drag, startPoint x: 242, startPoint y: 584, endPoint x: 587, endPoint y: 341, distance: 421.7
click at [587, 341] on quentale-workspace at bounding box center [500, 344] width 1000 height 688
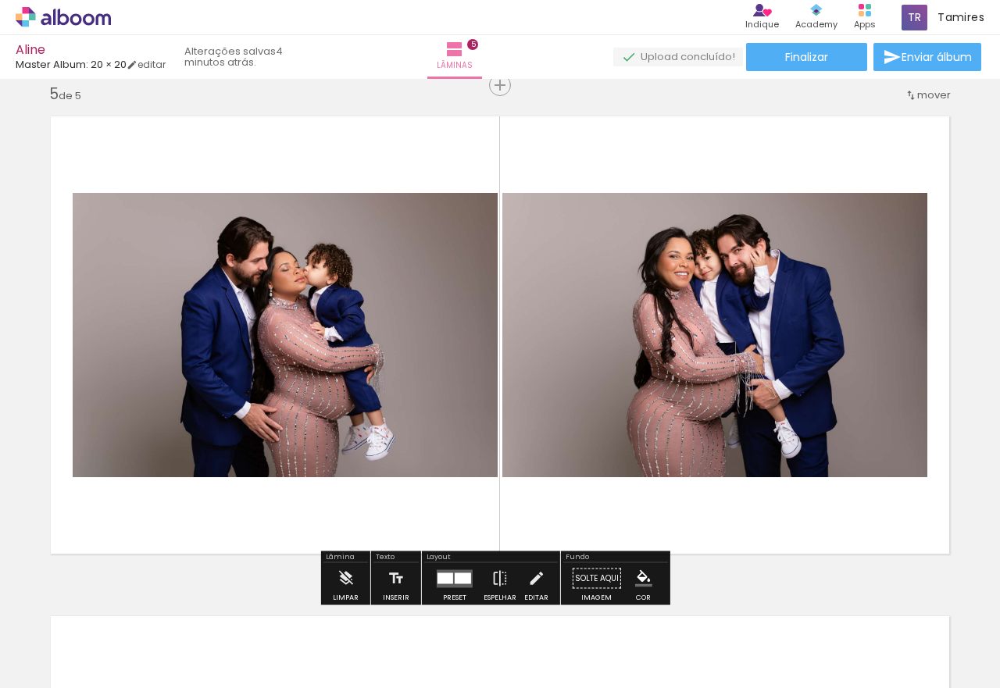
click at [457, 574] on div at bounding box center [463, 578] width 16 height 11
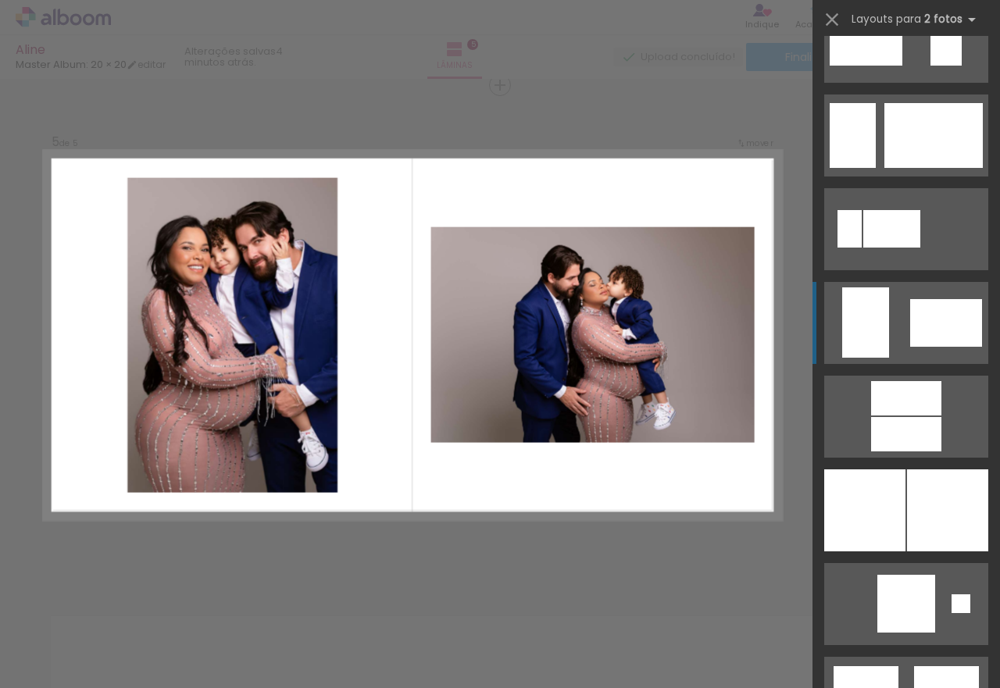
scroll to position [3751, 0]
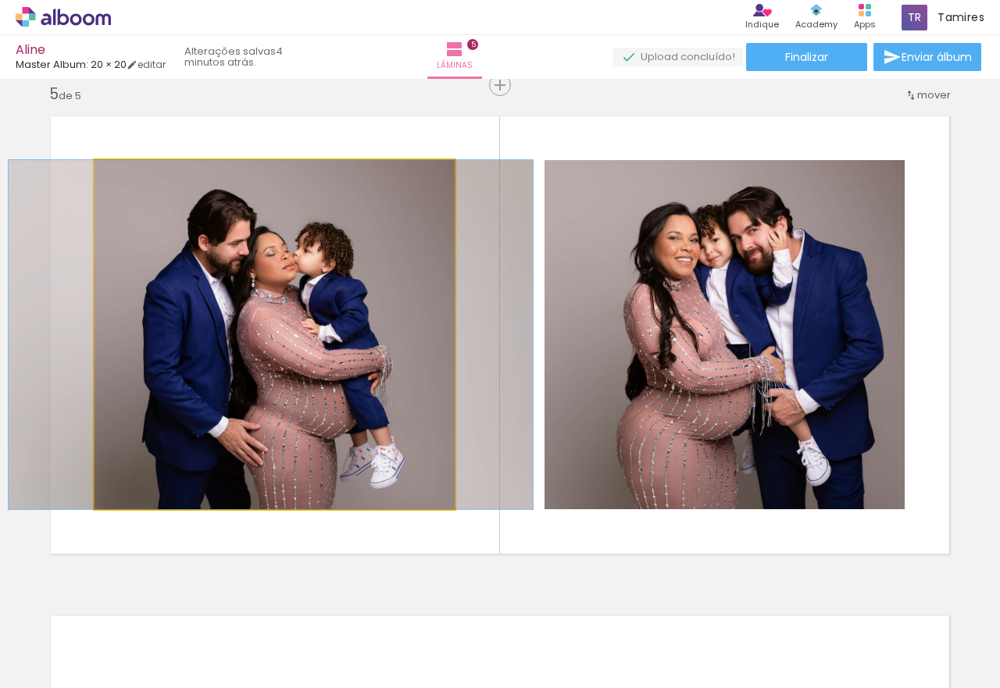
drag, startPoint x: 282, startPoint y: 370, endPoint x: 278, endPoint y: 318, distance: 52.5
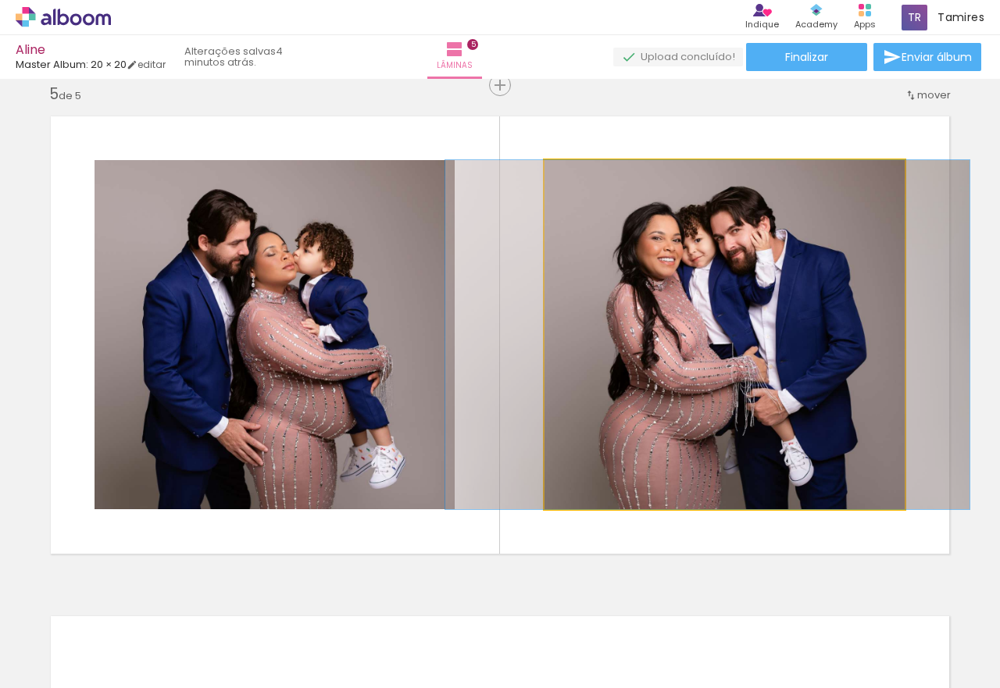
drag, startPoint x: 741, startPoint y: 356, endPoint x: 721, endPoint y: 352, distance: 19.9
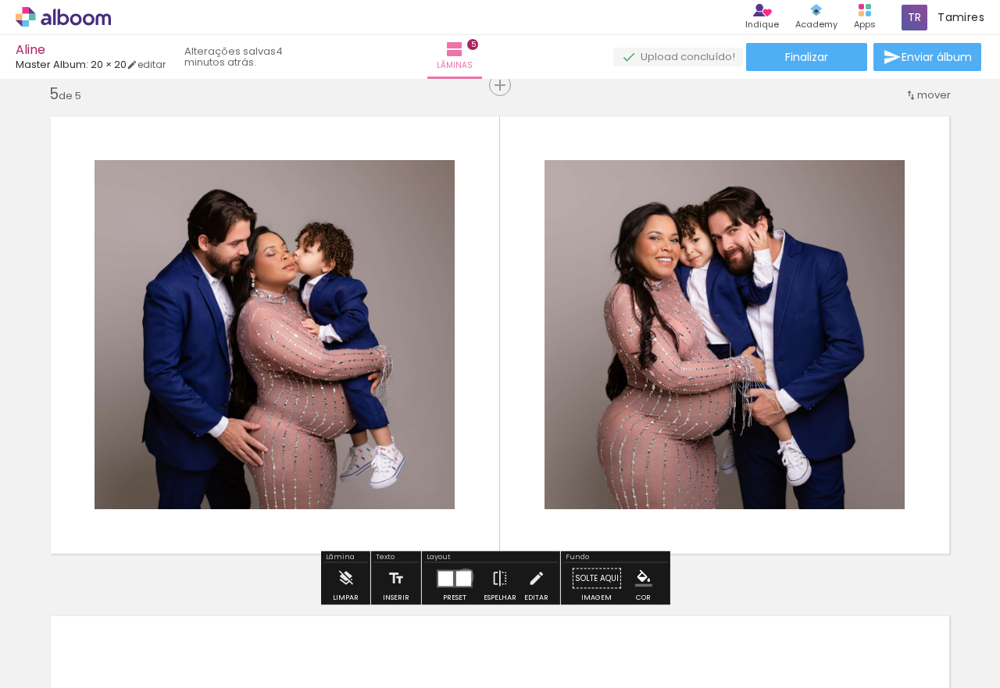
click at [462, 577] on div at bounding box center [463, 578] width 15 height 15
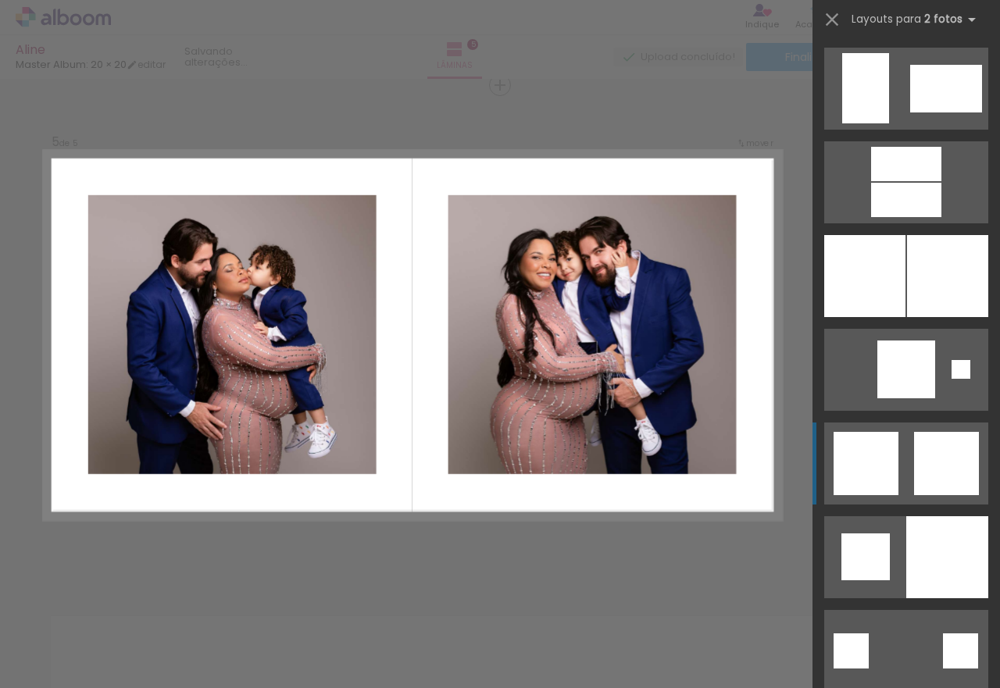
scroll to position [4126, 0]
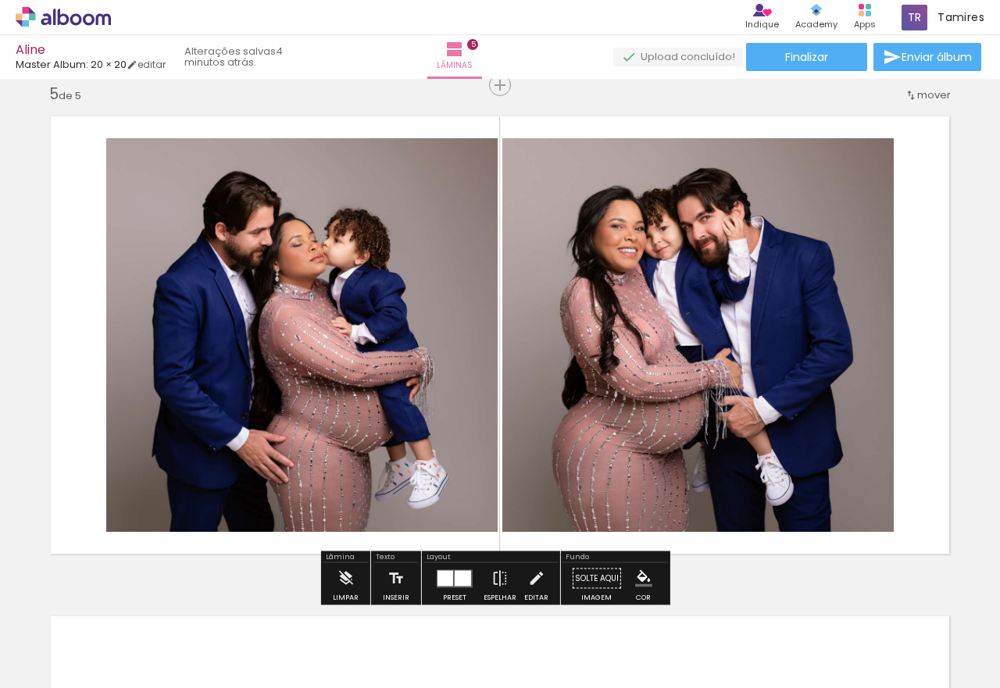
click at [459, 573] on div at bounding box center [463, 578] width 16 height 16
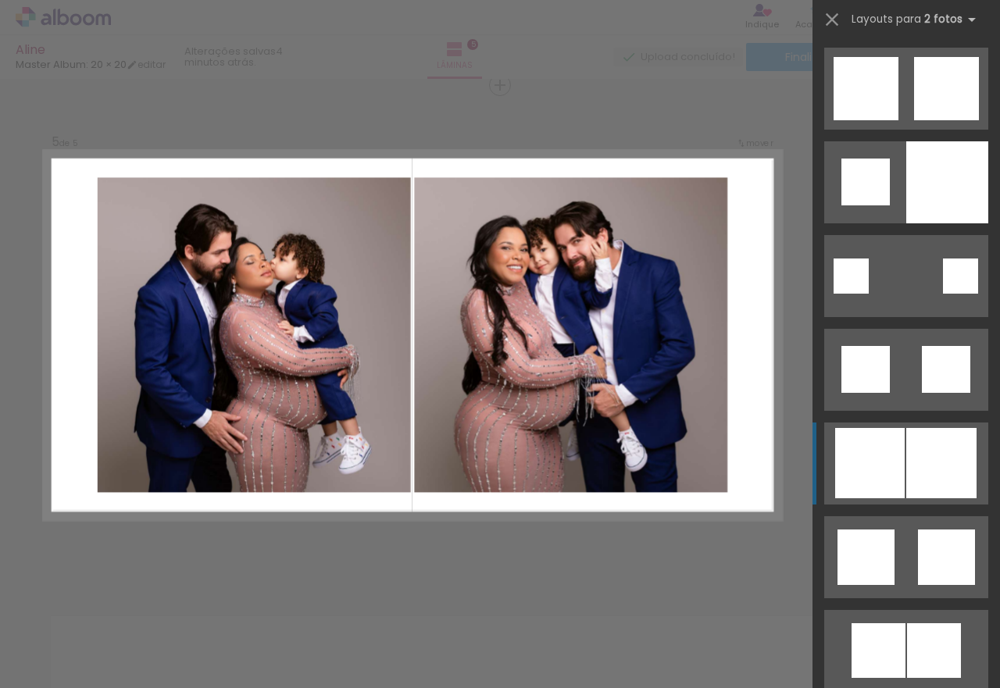
scroll to position [4501, 0]
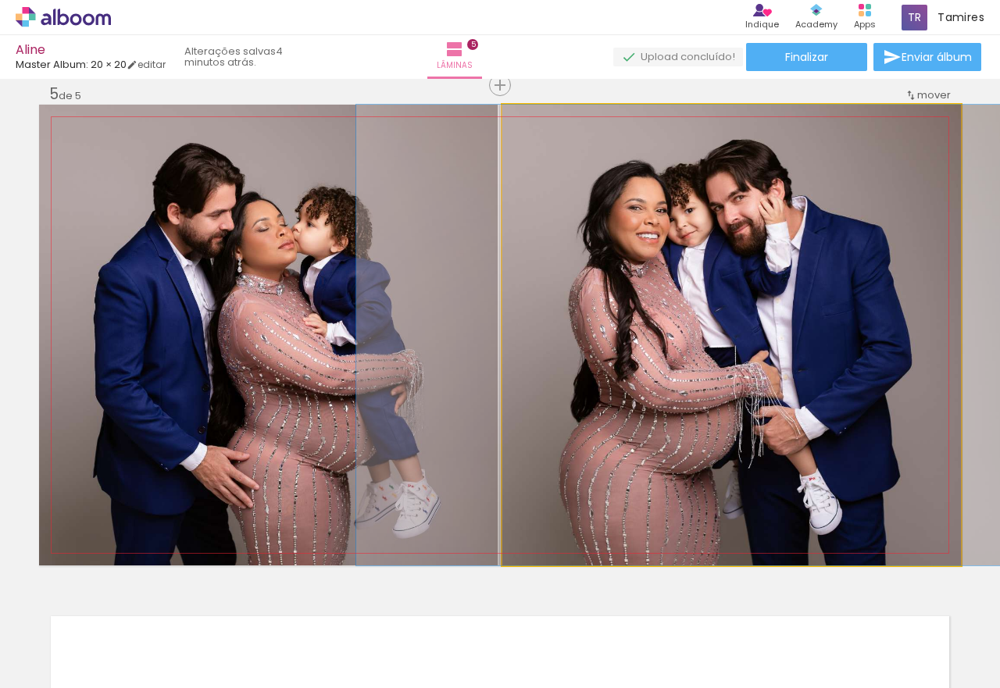
drag, startPoint x: 832, startPoint y: 446, endPoint x: 830, endPoint y: 421, distance: 25.1
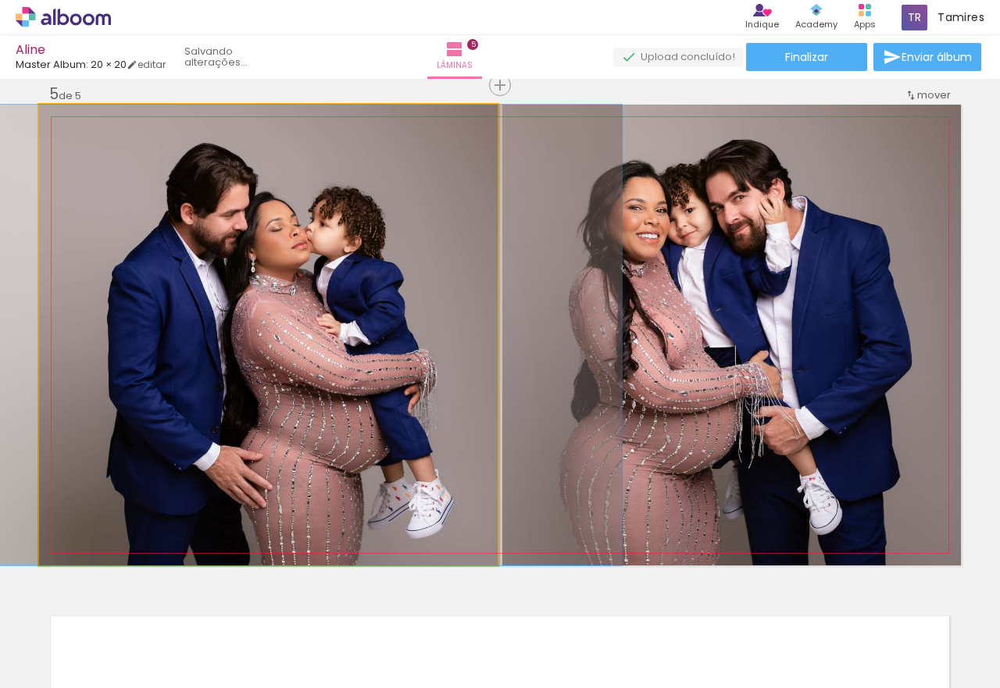
drag, startPoint x: 345, startPoint y: 417, endPoint x: 358, endPoint y: 417, distance: 13.3
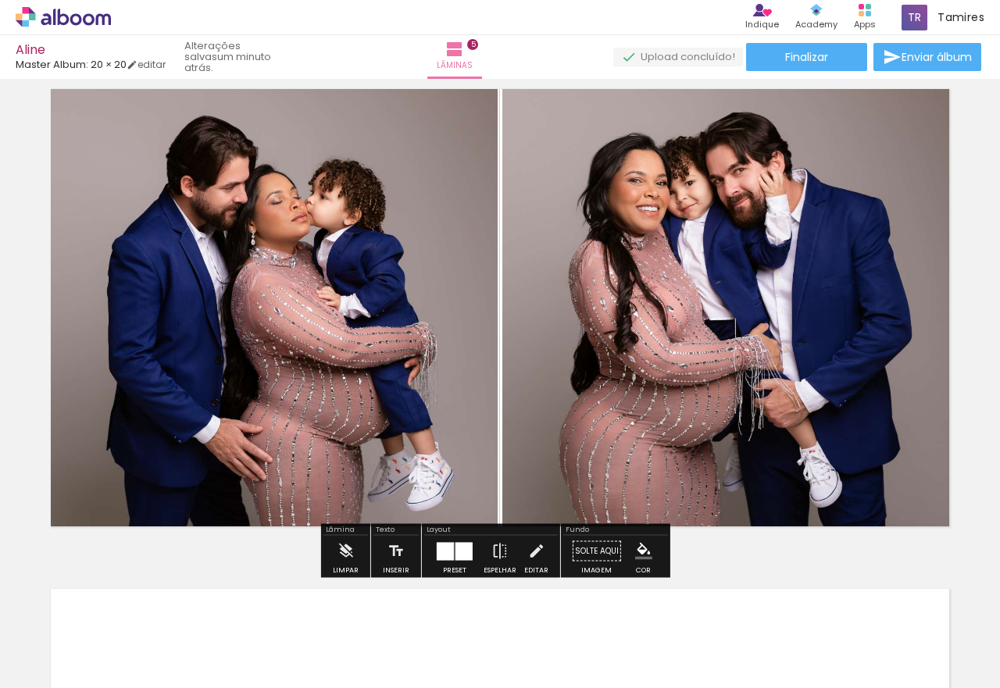
scroll to position [2020, 0]
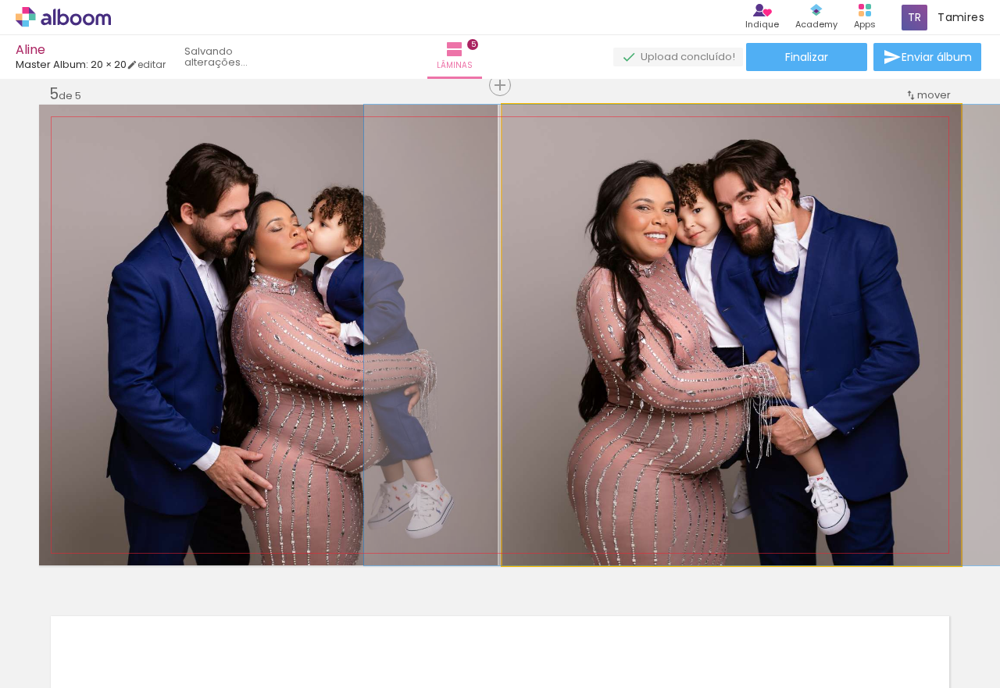
drag, startPoint x: 735, startPoint y: 377, endPoint x: 743, endPoint y: 353, distance: 24.7
click at [725, 349] on quentale-photo at bounding box center [731, 335] width 459 height 461
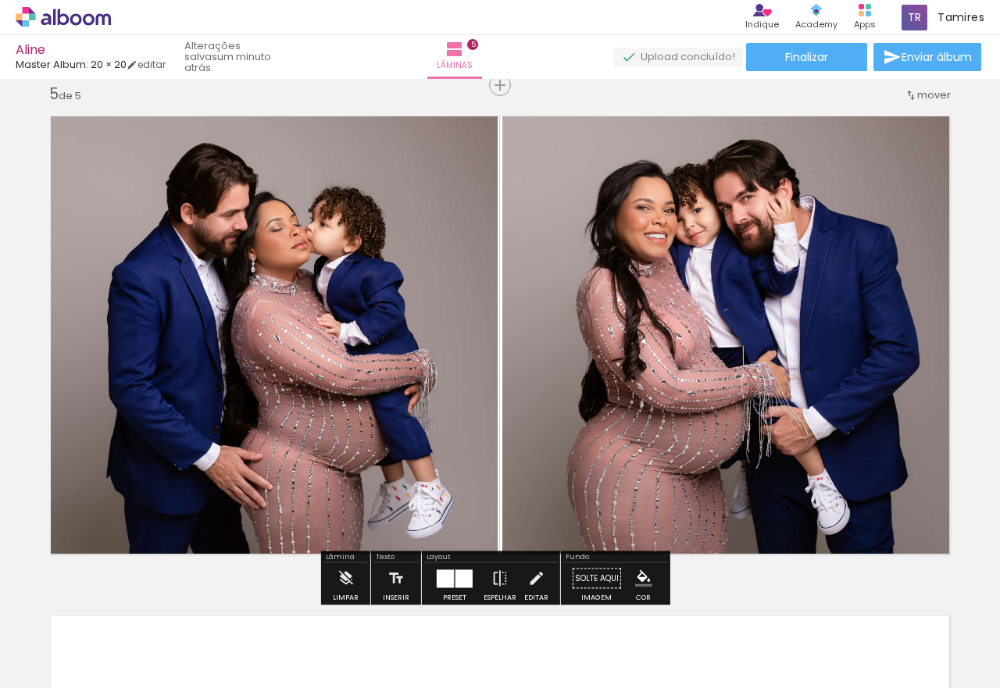
click at [451, 580] on quentale-layouter at bounding box center [455, 579] width 36 height 18
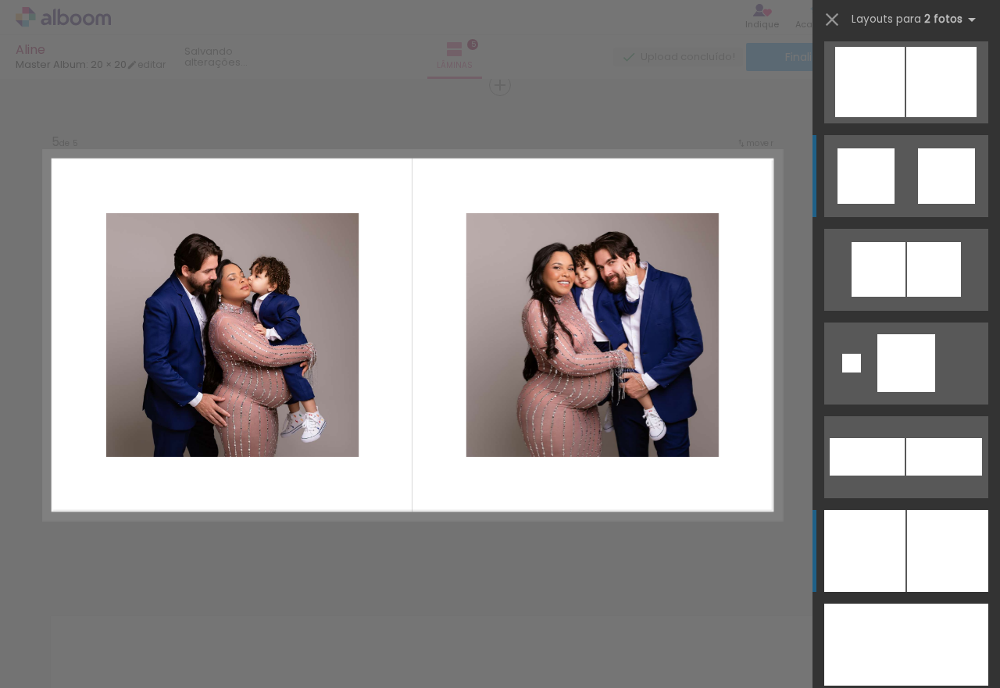
scroll to position [4345, 0]
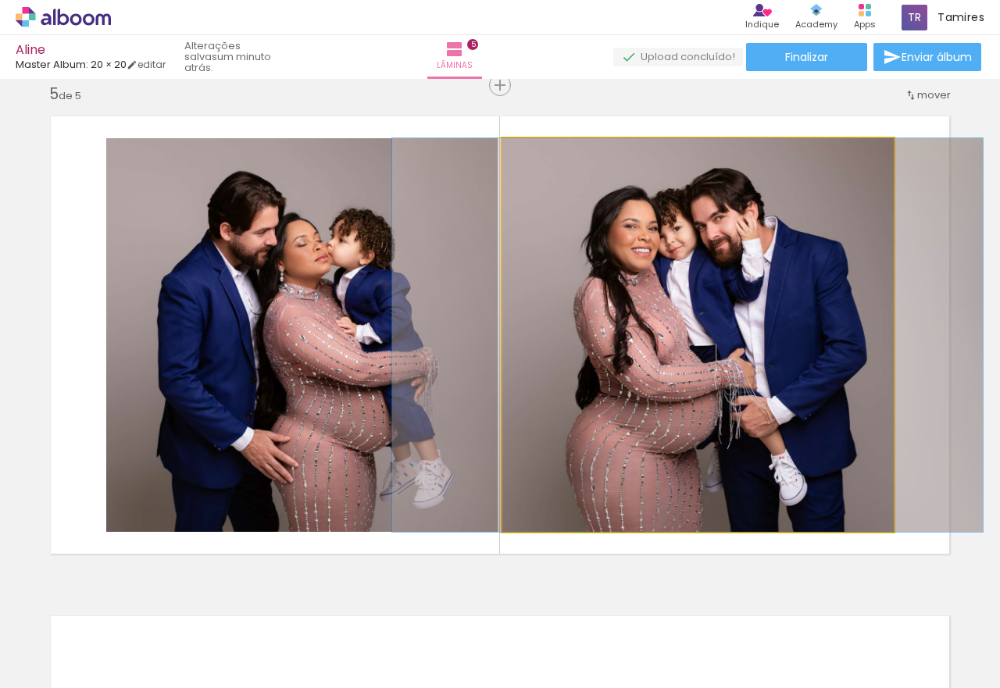
drag, startPoint x: 690, startPoint y: 326, endPoint x: 680, endPoint y: 292, distance: 35.1
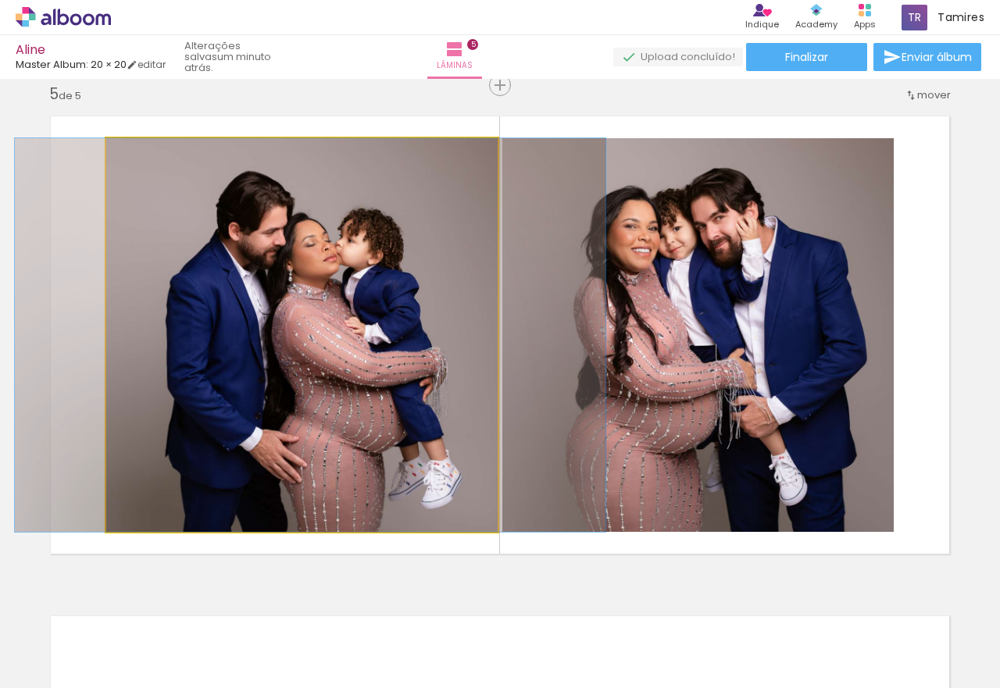
drag, startPoint x: 275, startPoint y: 334, endPoint x: 284, endPoint y: 334, distance: 8.6
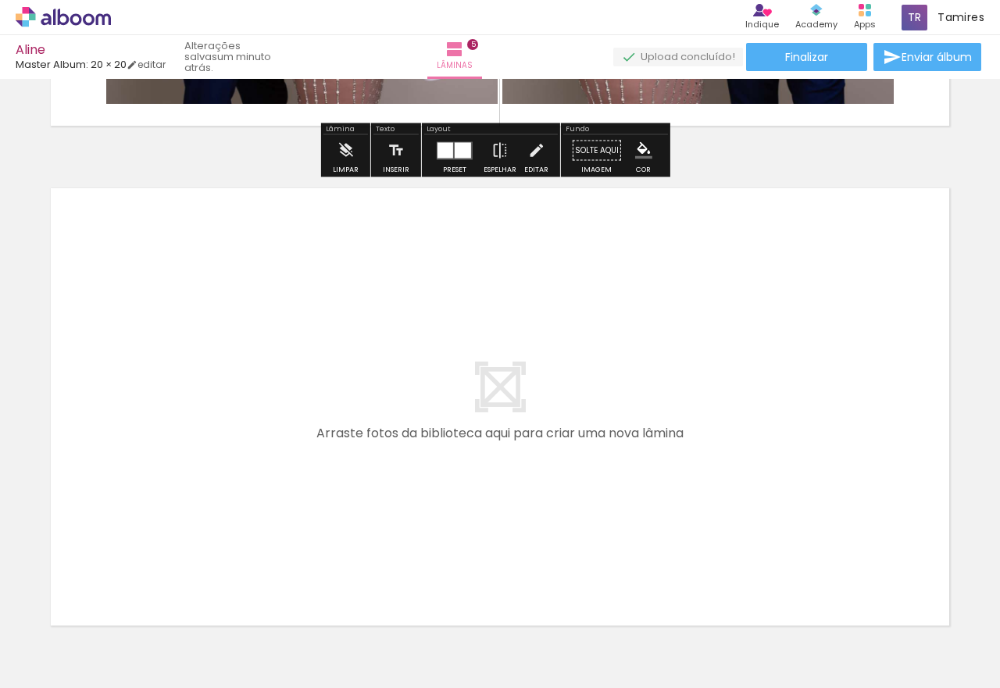
scroll to position [2563, 0]
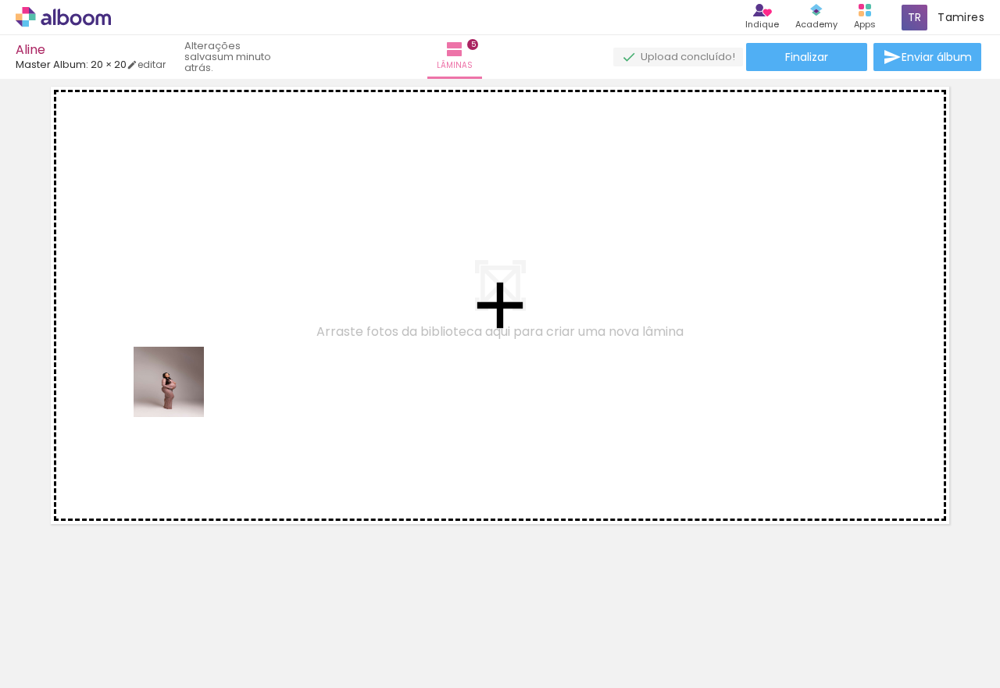
drag, startPoint x: 155, startPoint y: 646, endPoint x: 181, endPoint y: 381, distance: 266.2
click at [181, 381] on quentale-workspace at bounding box center [500, 344] width 1000 height 688
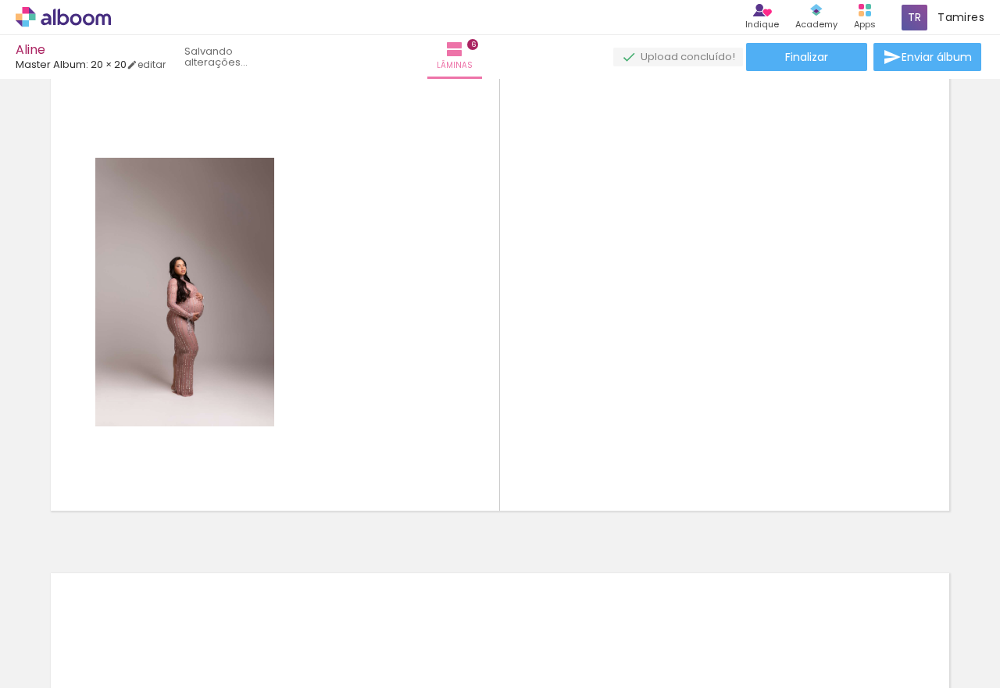
scroll to position [2520, 0]
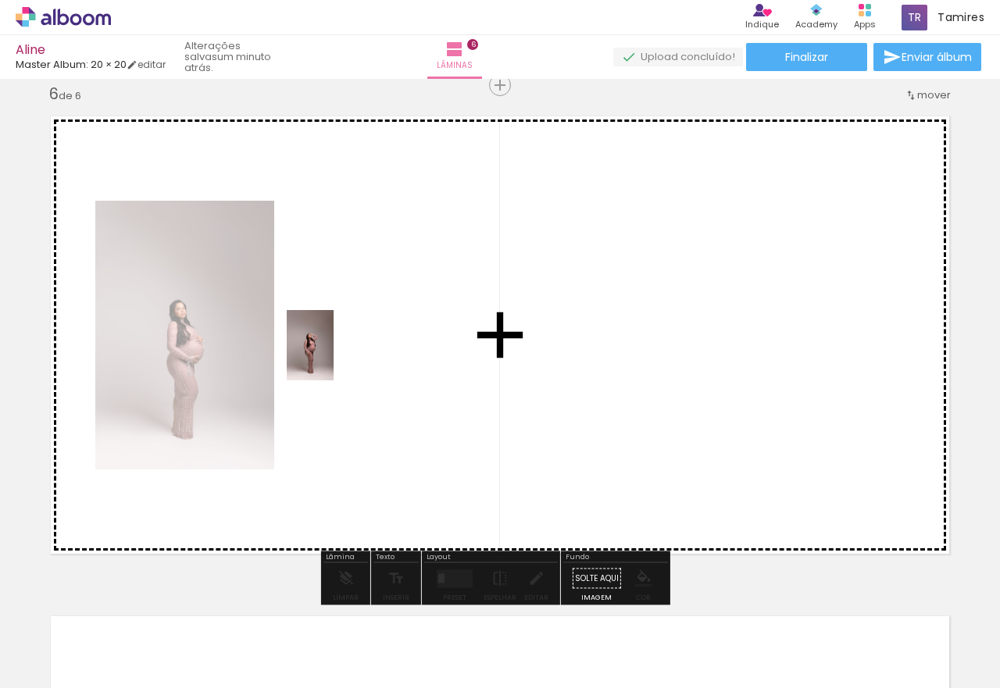
drag, startPoint x: 166, startPoint y: 619, endPoint x: 334, endPoint y: 357, distance: 311.1
click at [334, 357] on quentale-workspace at bounding box center [500, 344] width 1000 height 688
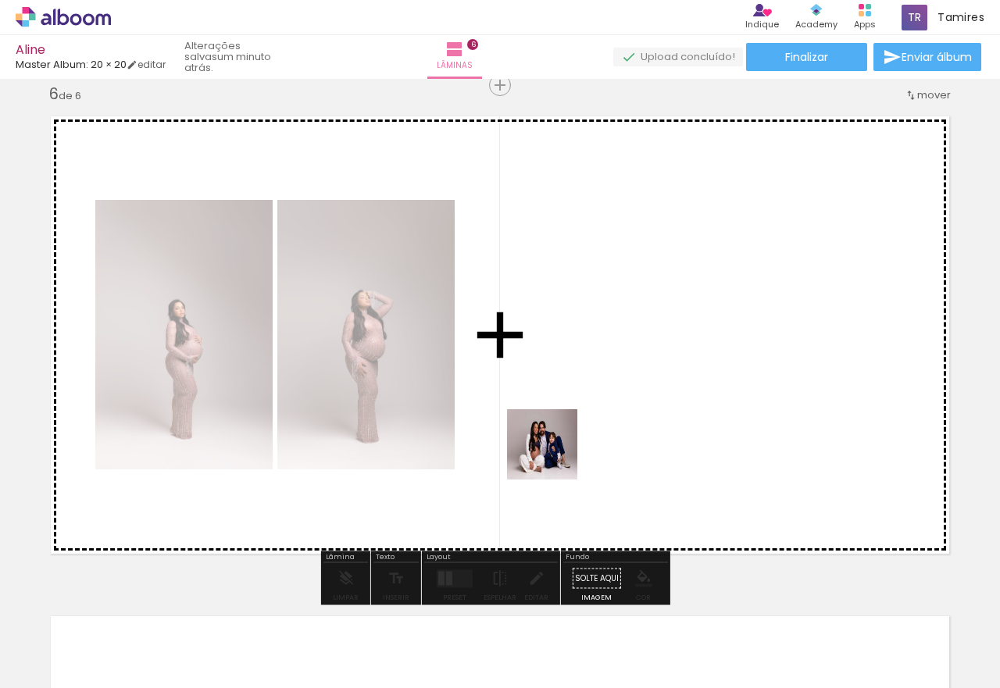
drag, startPoint x: 409, startPoint y: 520, endPoint x: 699, endPoint y: 378, distance: 322.2
click at [699, 378] on quentale-workspace at bounding box center [500, 344] width 1000 height 688
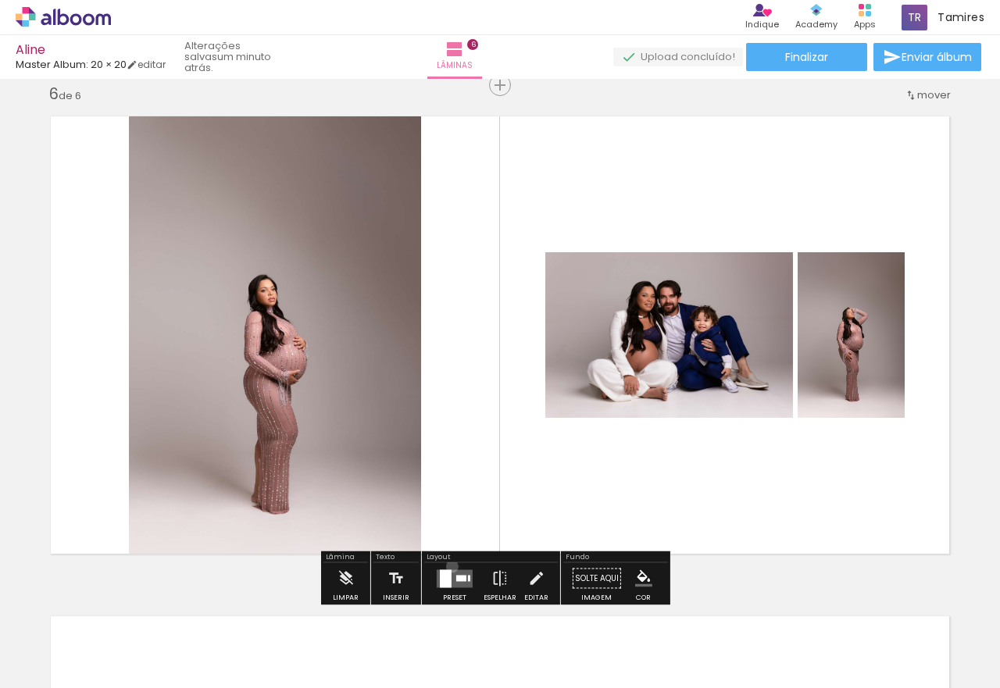
click at [449, 567] on div at bounding box center [455, 578] width 42 height 31
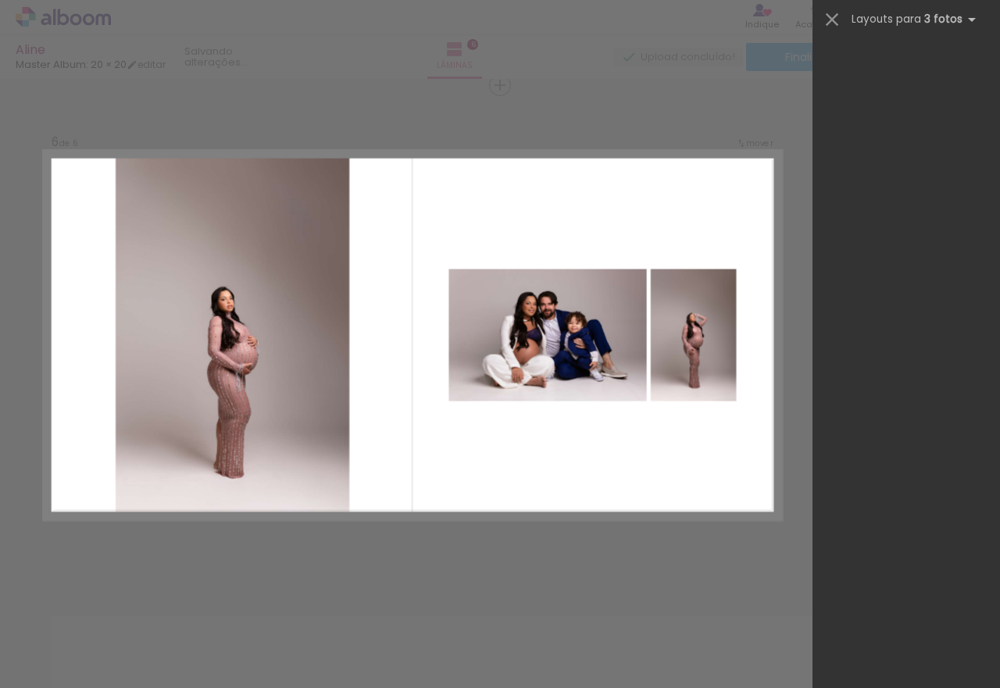
scroll to position [0, 0]
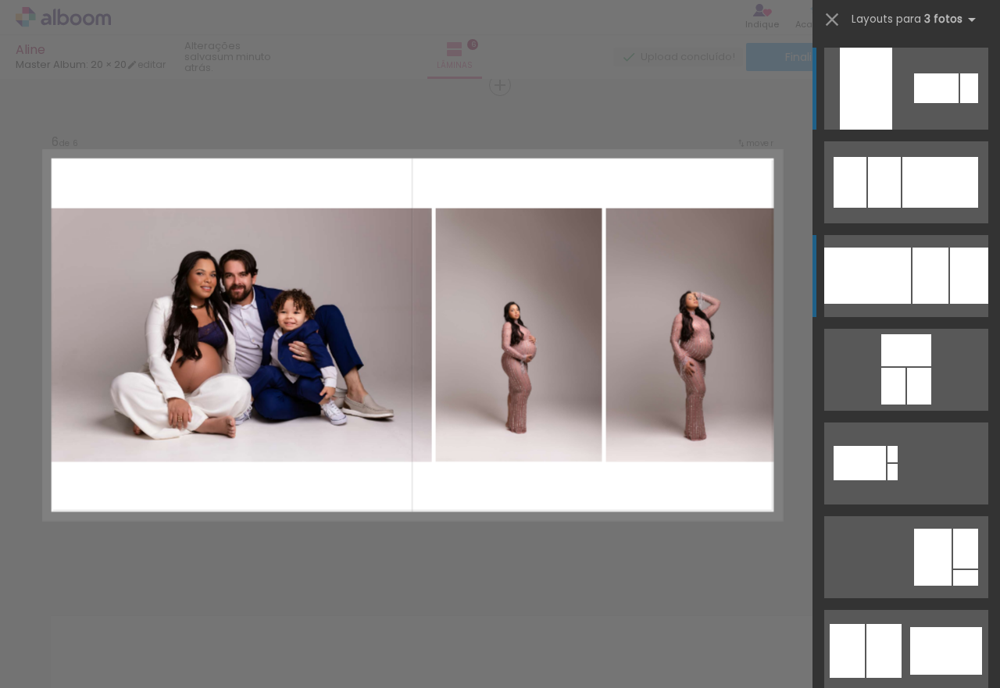
click at [901, 208] on div at bounding box center [884, 182] width 33 height 51
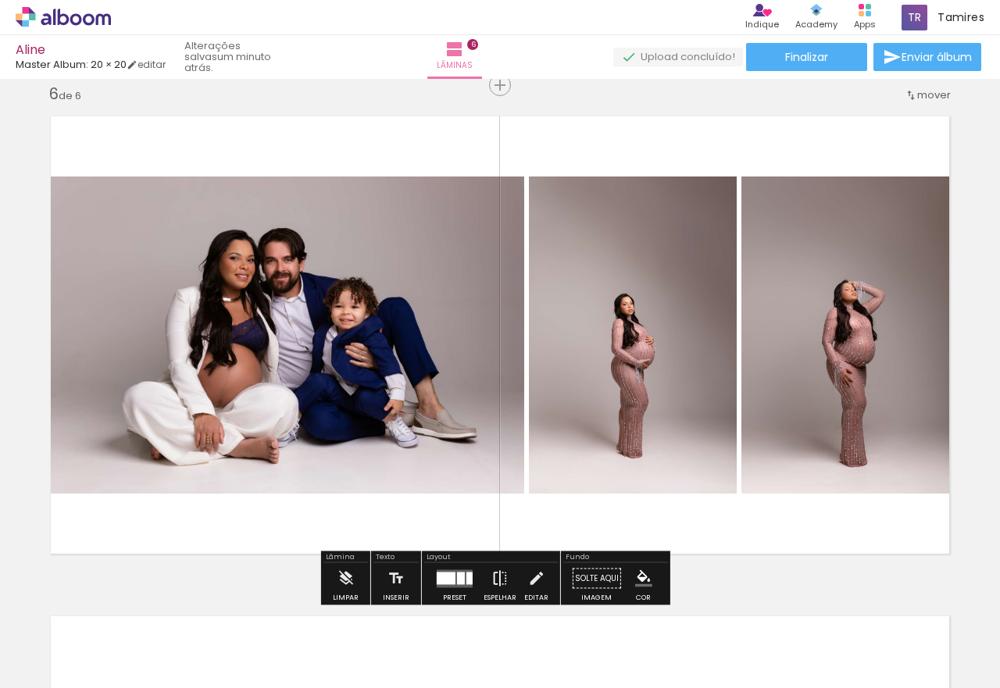
click at [492, 574] on iron-icon at bounding box center [500, 578] width 17 height 31
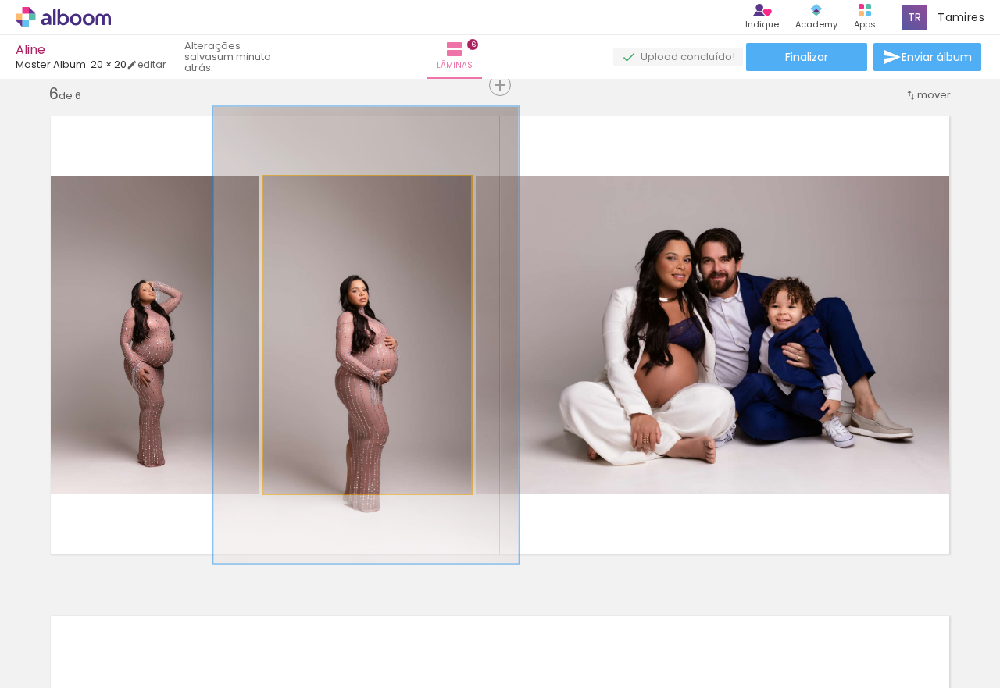
drag, startPoint x: 292, startPoint y: 192, endPoint x: 316, endPoint y: 193, distance: 23.5
type paper-slider "144"
click at [317, 193] on div at bounding box center [324, 193] width 14 height 14
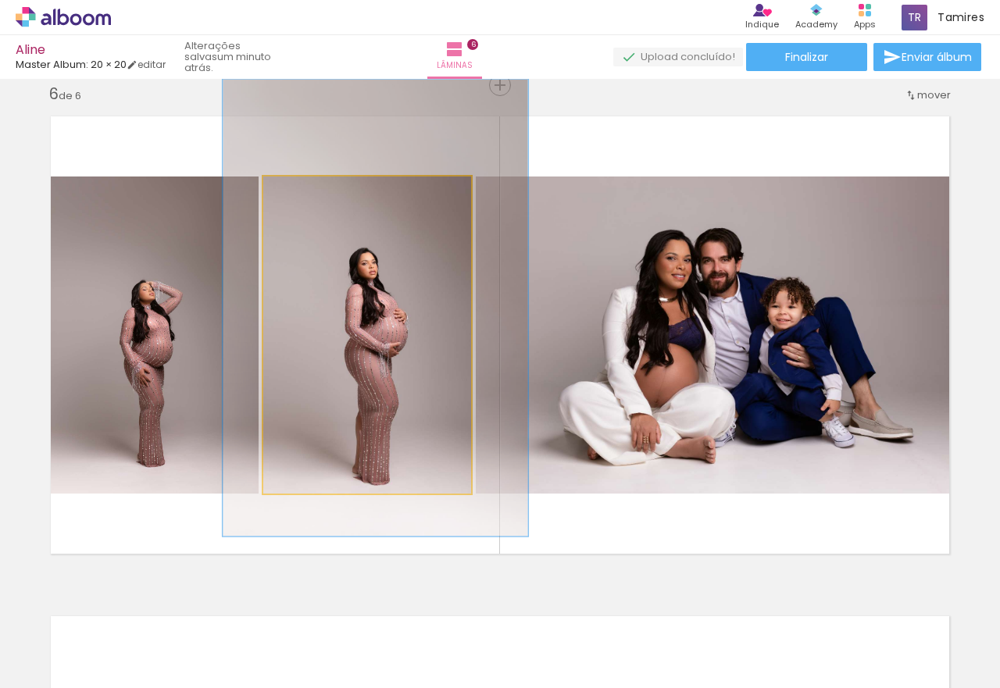
drag, startPoint x: 382, startPoint y: 327, endPoint x: 390, endPoint y: 300, distance: 28.4
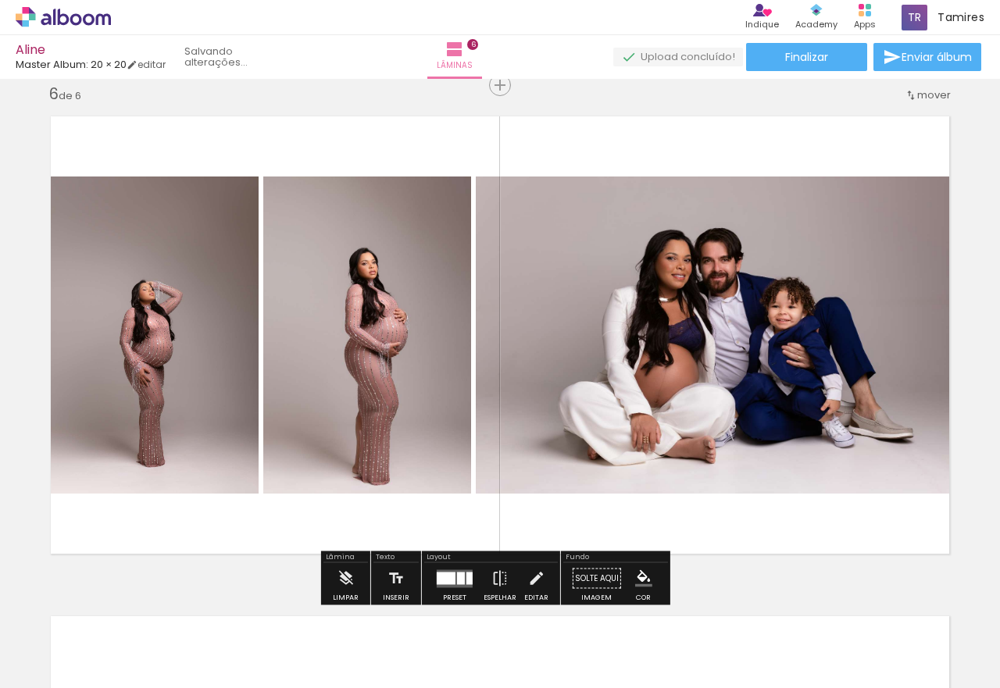
click at [144, 288] on quentale-photo at bounding box center [149, 335] width 220 height 317
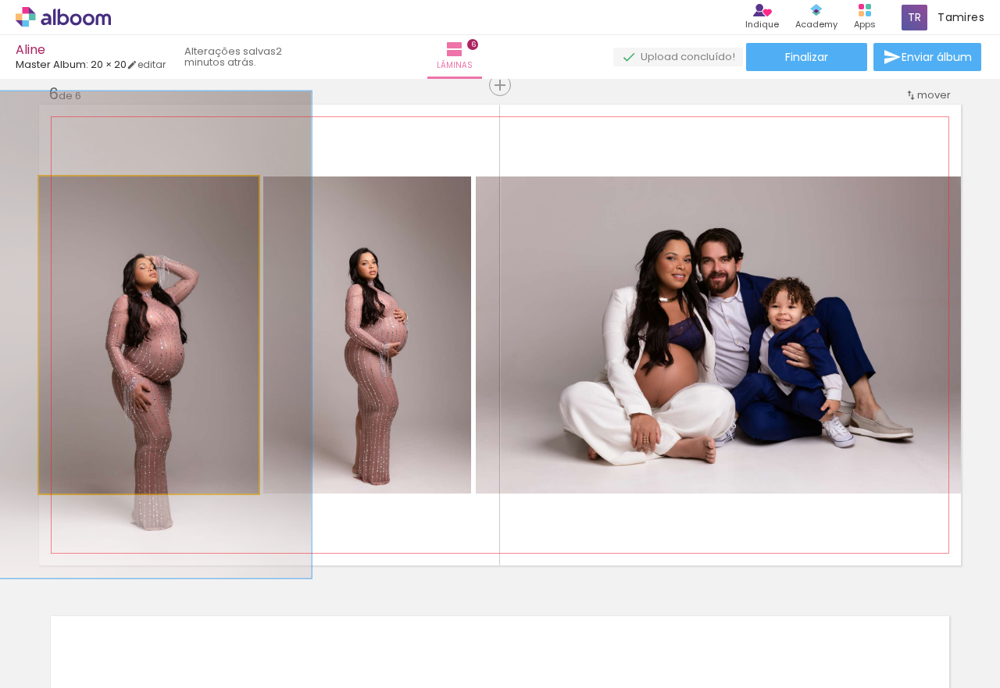
drag, startPoint x: 83, startPoint y: 192, endPoint x: 102, endPoint y: 195, distance: 19.8
type paper-slider "148"
click at [102, 195] on div at bounding box center [106, 193] width 61 height 25
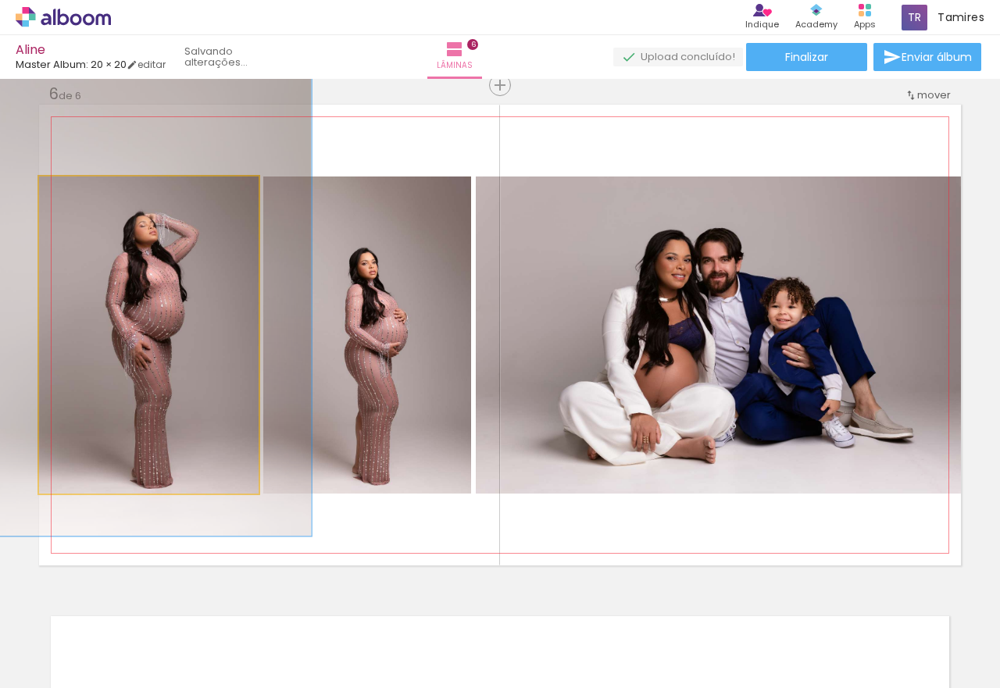
drag, startPoint x: 136, startPoint y: 268, endPoint x: 132, endPoint y: 230, distance: 38.5
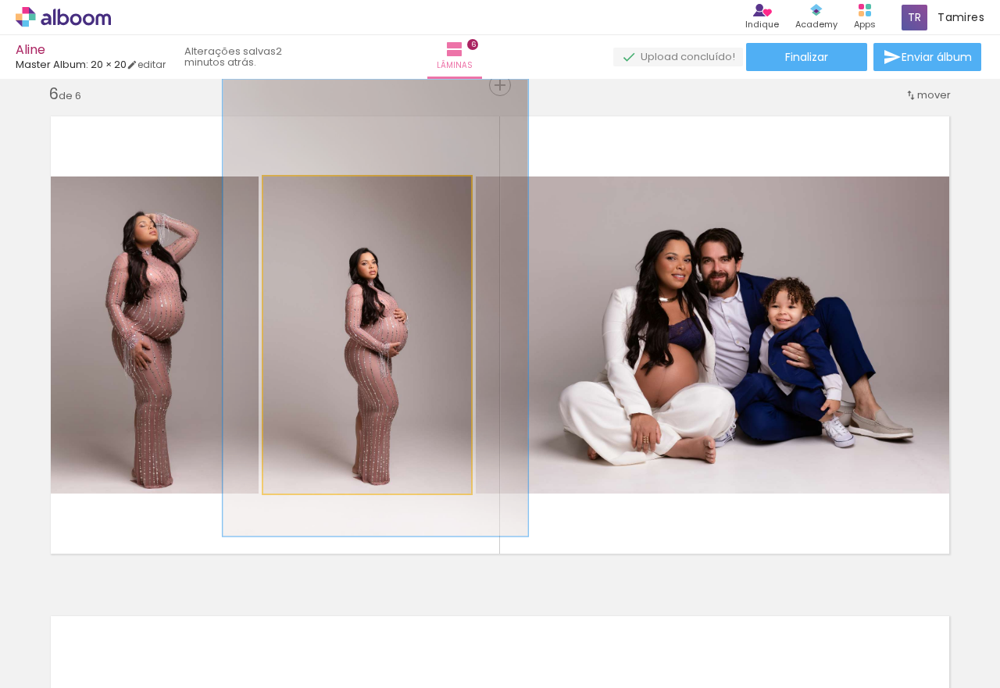
click at [370, 281] on quentale-photo at bounding box center [367, 335] width 208 height 317
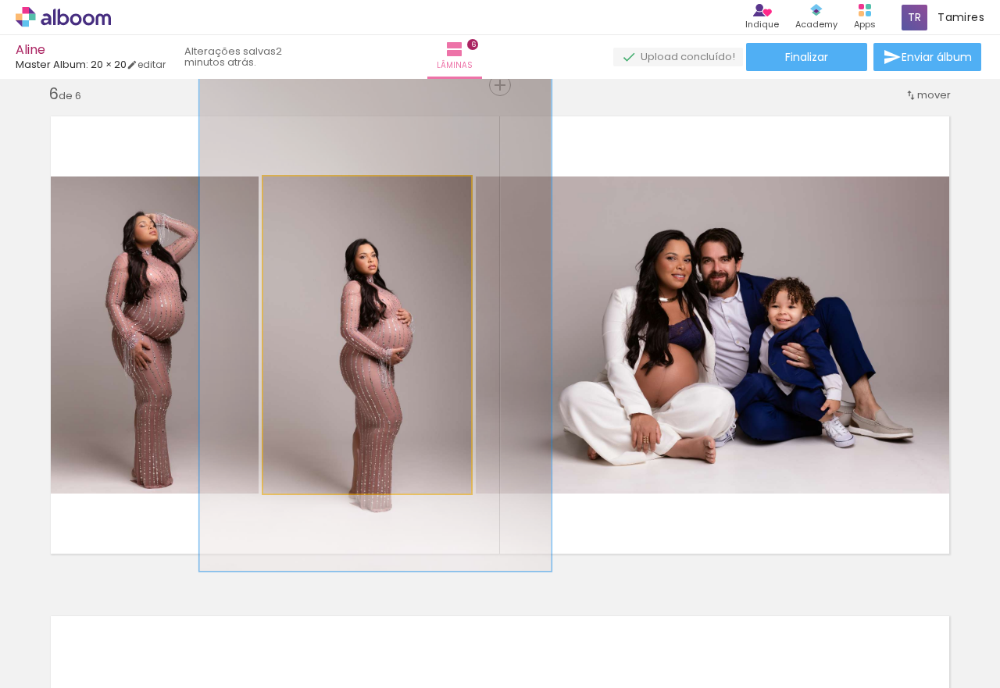
drag, startPoint x: 325, startPoint y: 197, endPoint x: 339, endPoint y: 197, distance: 14.1
type paper-slider "167"
click at [339, 197] on div at bounding box center [339, 193] width 25 height 25
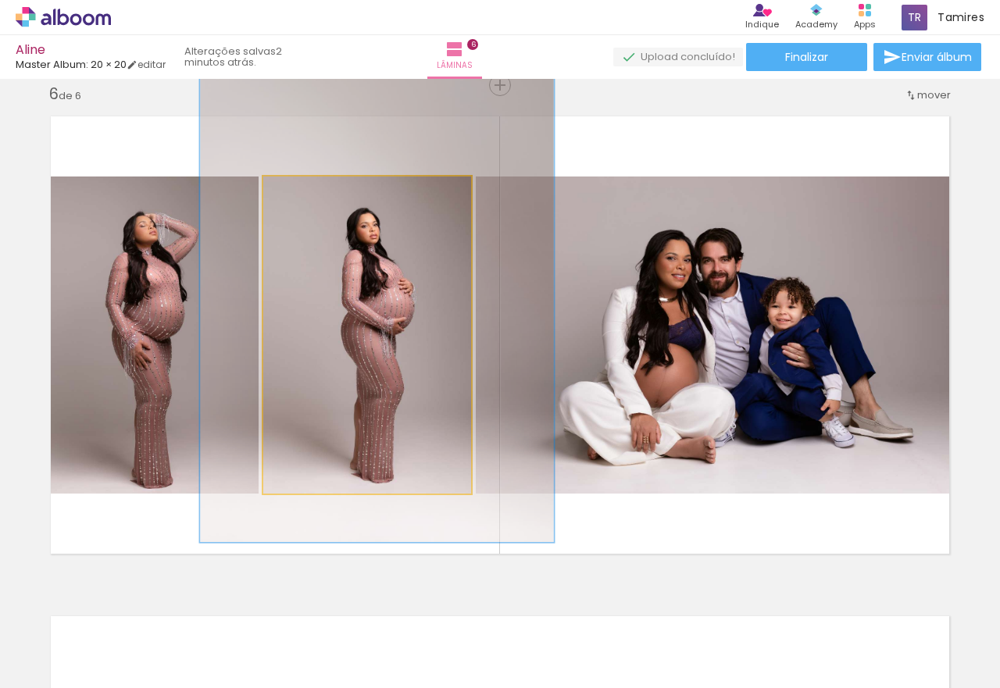
drag, startPoint x: 363, startPoint y: 316, endPoint x: 365, endPoint y: 285, distance: 30.5
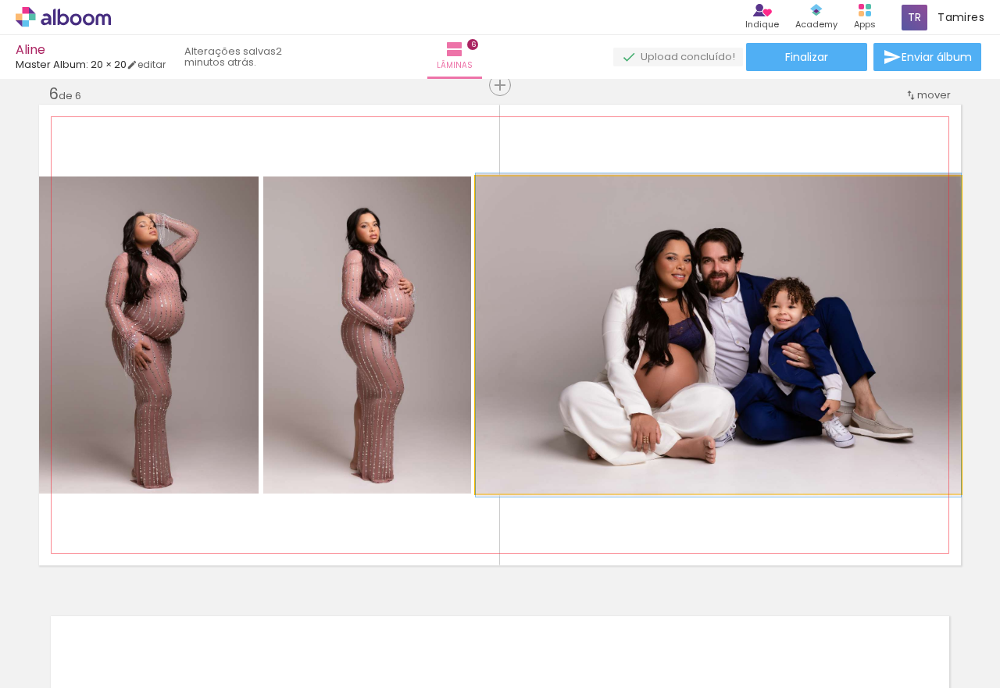
click at [826, 351] on quentale-photo at bounding box center [718, 335] width 485 height 317
click at [827, 351] on quentale-photo at bounding box center [718, 335] width 485 height 317
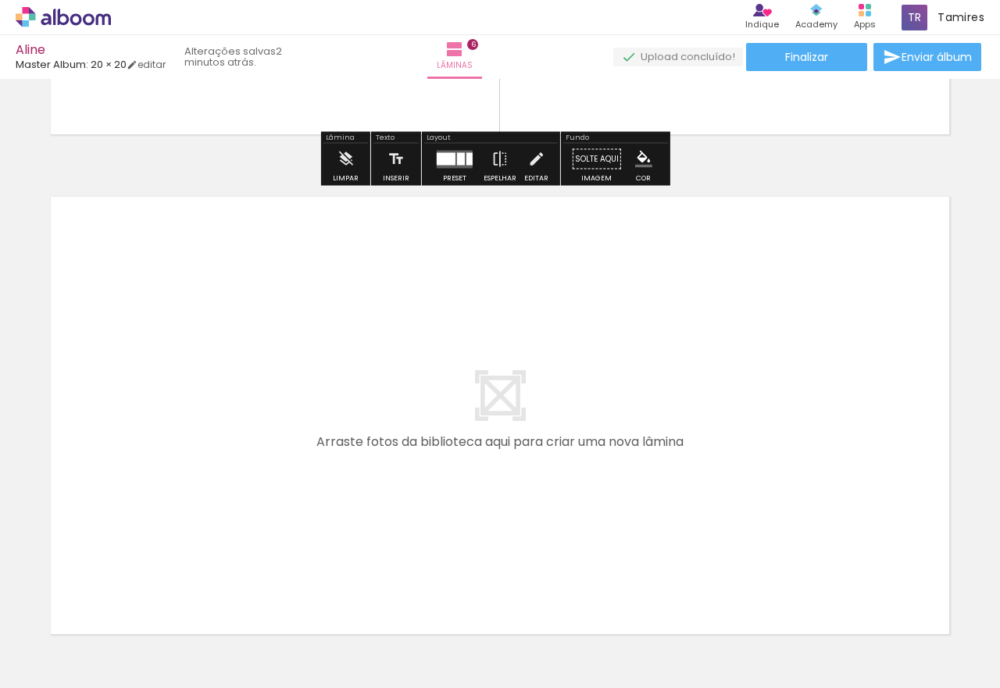
scroll to position [2989, 0]
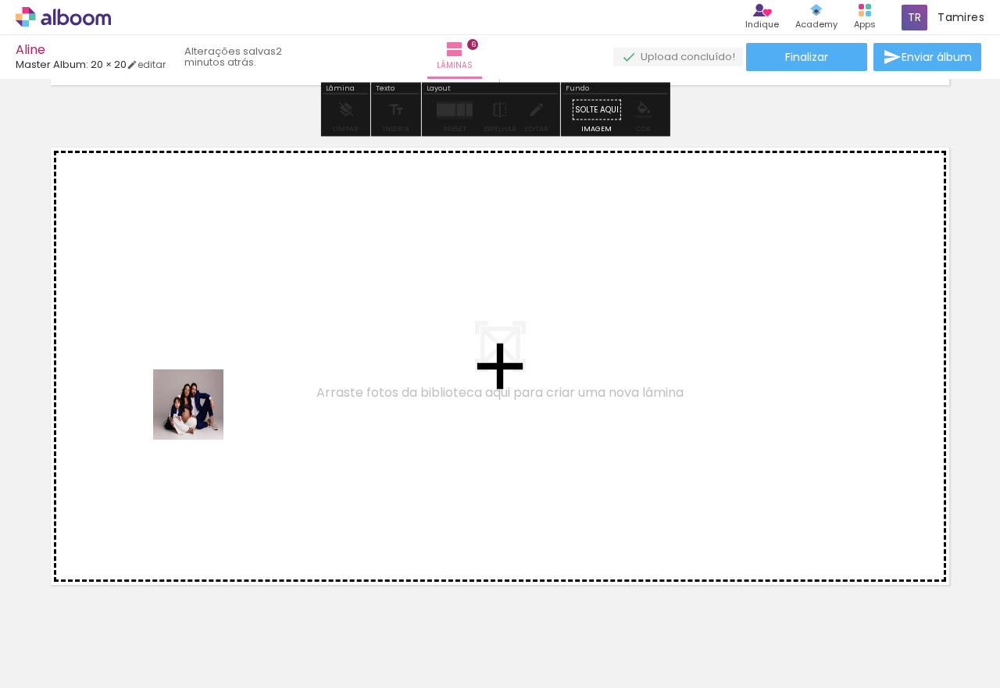
drag, startPoint x: 161, startPoint y: 613, endPoint x: 200, endPoint y: 417, distance: 200.8
click at [200, 417] on quentale-workspace at bounding box center [500, 344] width 1000 height 688
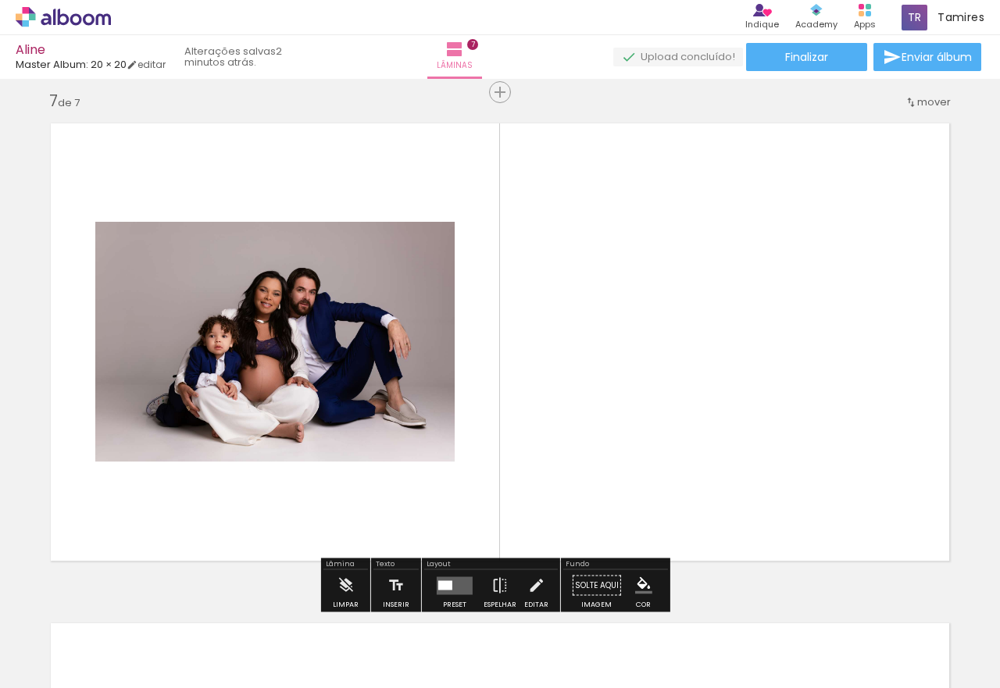
scroll to position [3020, 0]
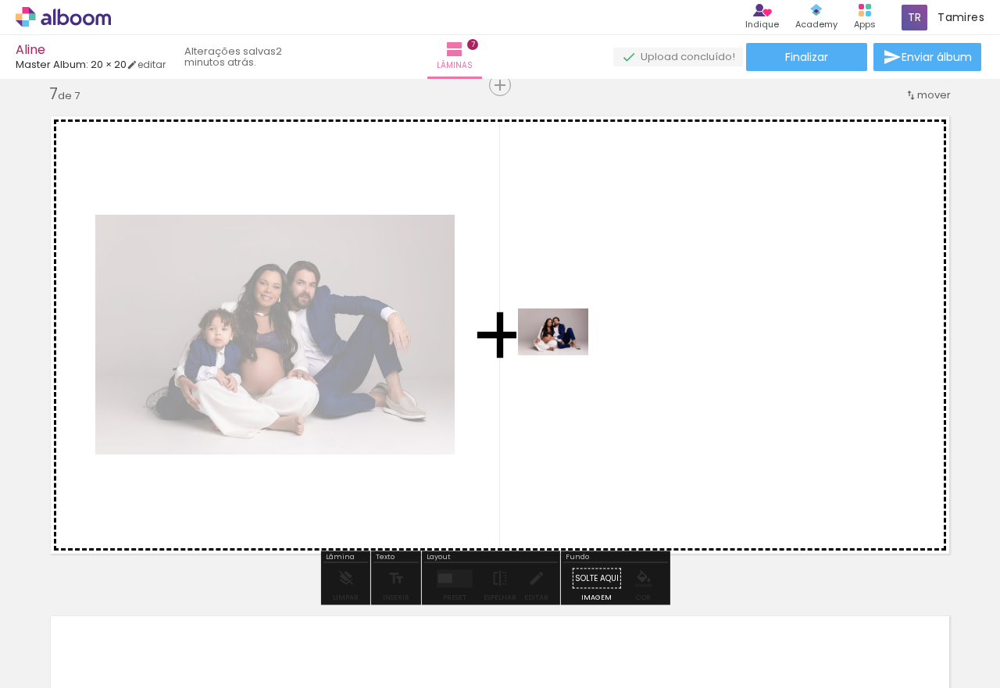
drag, startPoint x: 229, startPoint y: 585, endPoint x: 565, endPoint y: 356, distance: 407.1
click at [565, 356] on quentale-workspace at bounding box center [500, 344] width 1000 height 688
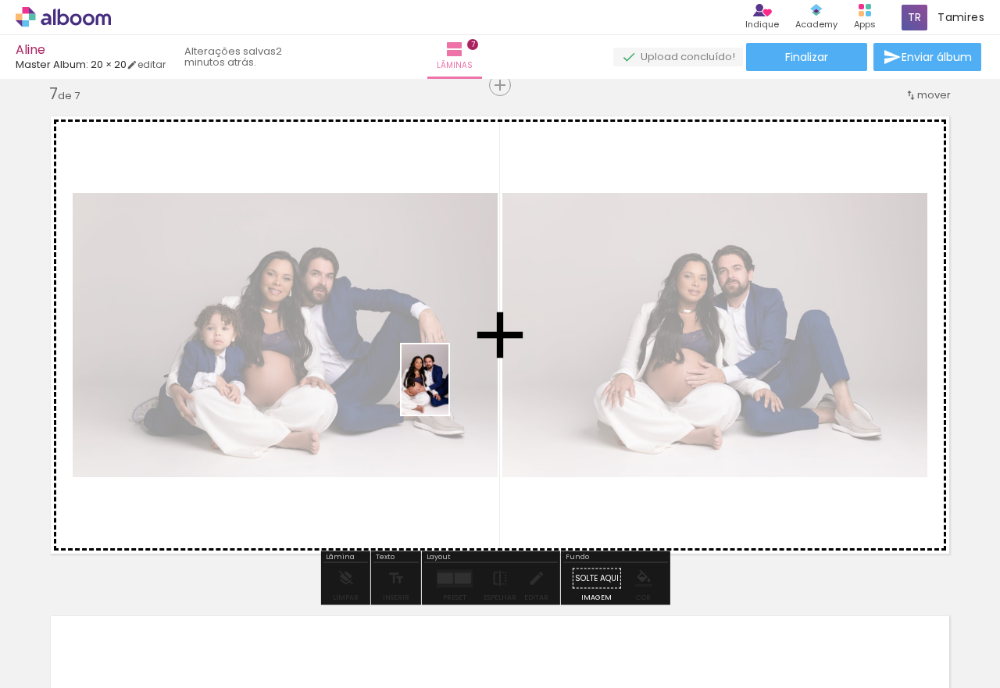
drag, startPoint x: 178, startPoint y: 626, endPoint x: 449, endPoint y: 392, distance: 357.9
click at [449, 392] on quentale-workspace at bounding box center [500, 344] width 1000 height 688
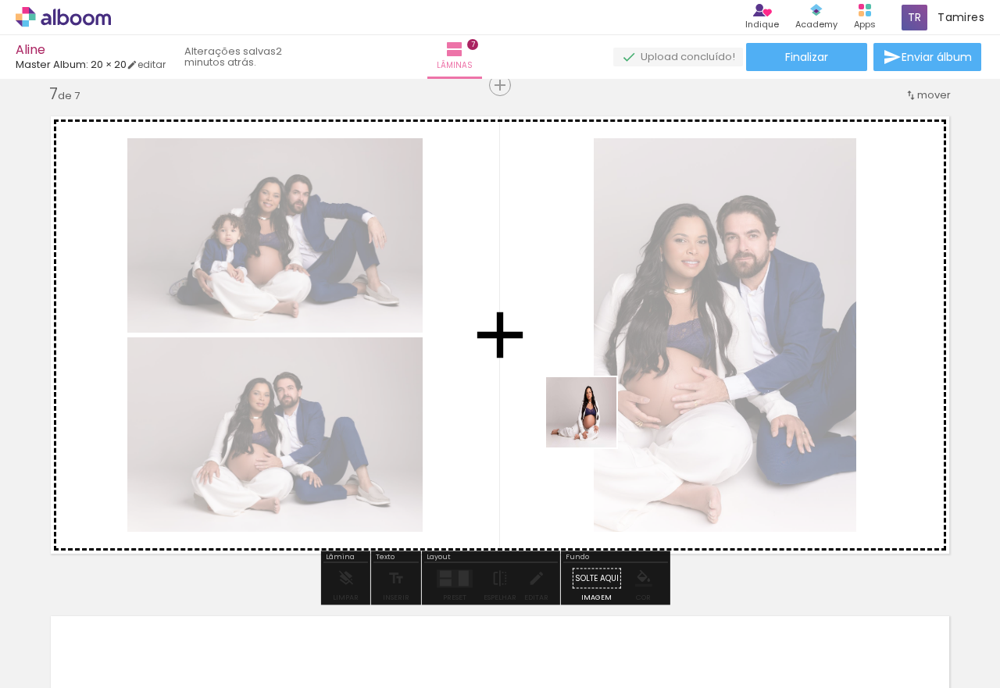
drag, startPoint x: 166, startPoint y: 646, endPoint x: 489, endPoint y: 533, distance: 342.8
click at [600, 419] on quentale-workspace at bounding box center [500, 344] width 1000 height 688
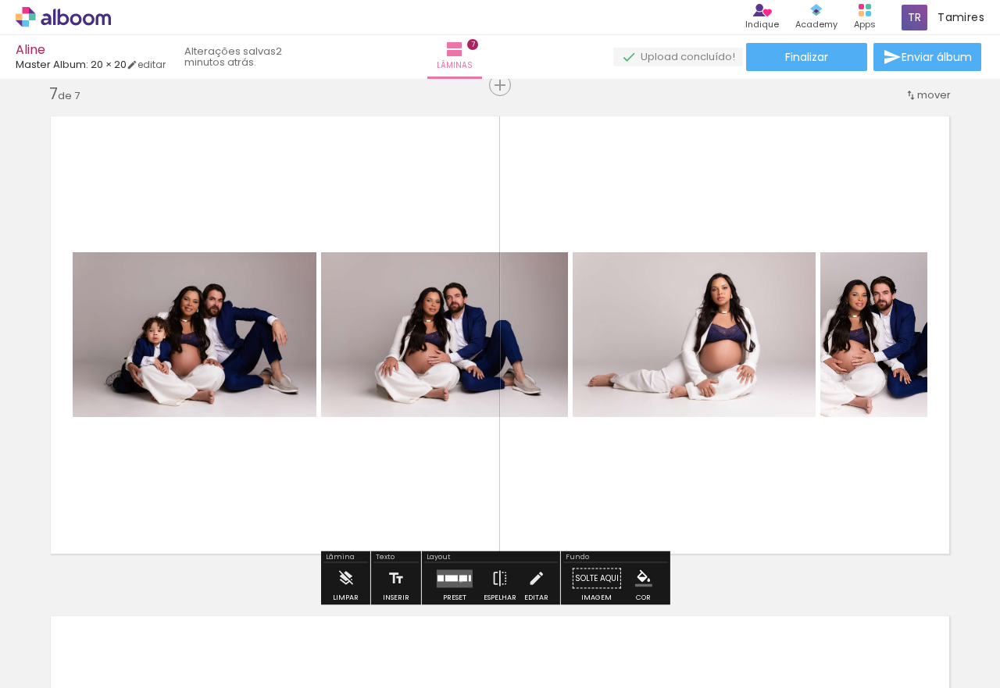
click at [459, 581] on div at bounding box center [463, 578] width 8 height 6
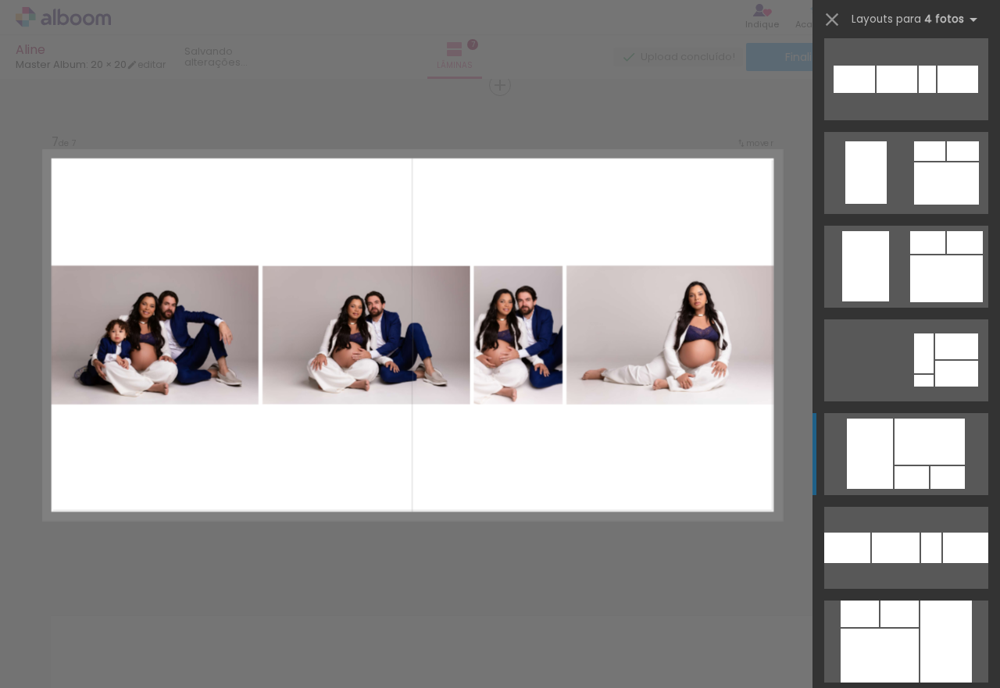
scroll to position [3282, 0]
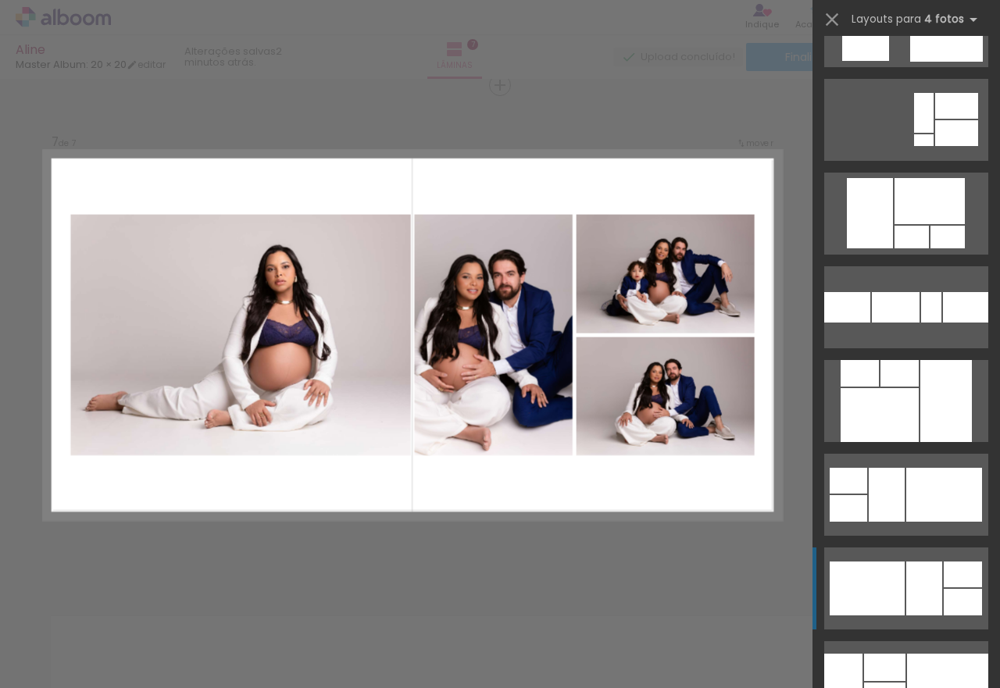
scroll to position [3438, 0]
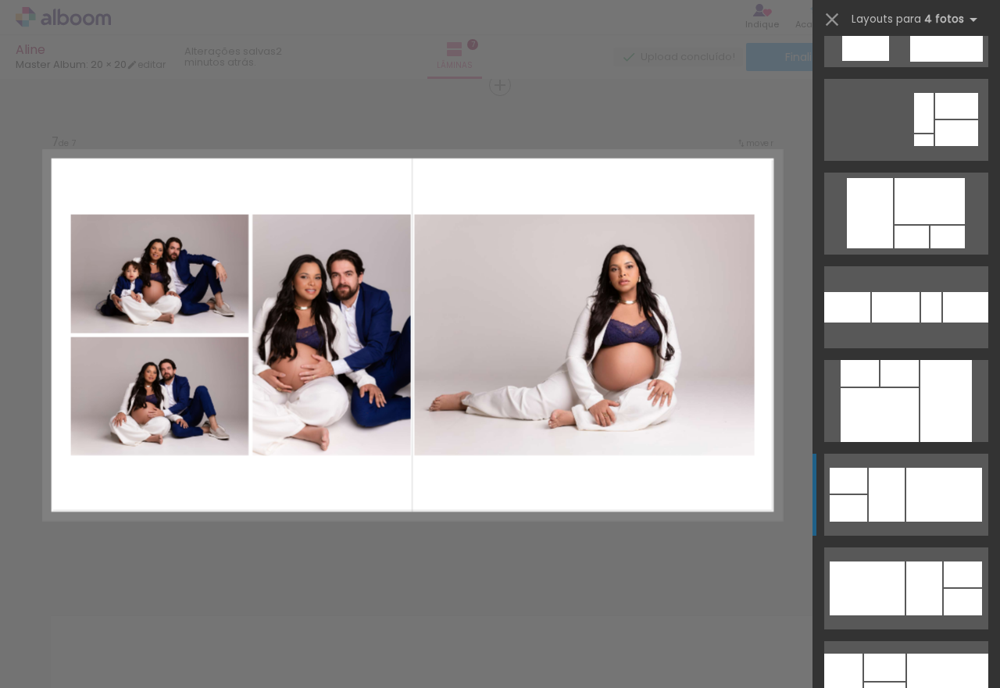
click at [937, 161] on quentale-layouter at bounding box center [906, 120] width 164 height 82
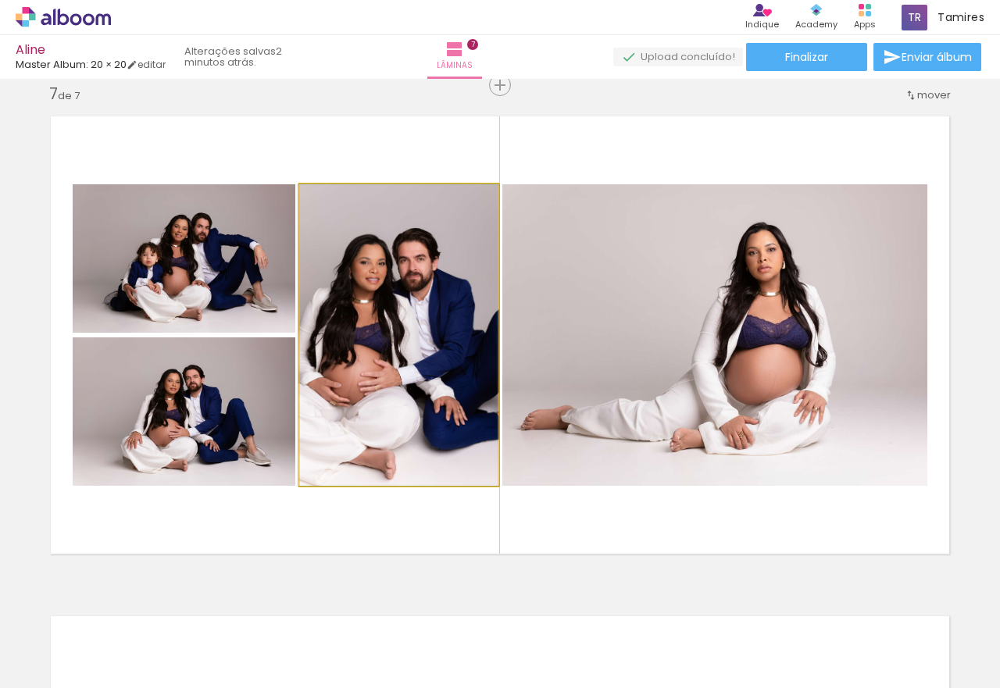
click at [316, 320] on quentale-photo at bounding box center [399, 335] width 198 height 302
click at [341, 323] on quentale-photo at bounding box center [399, 335] width 198 height 302
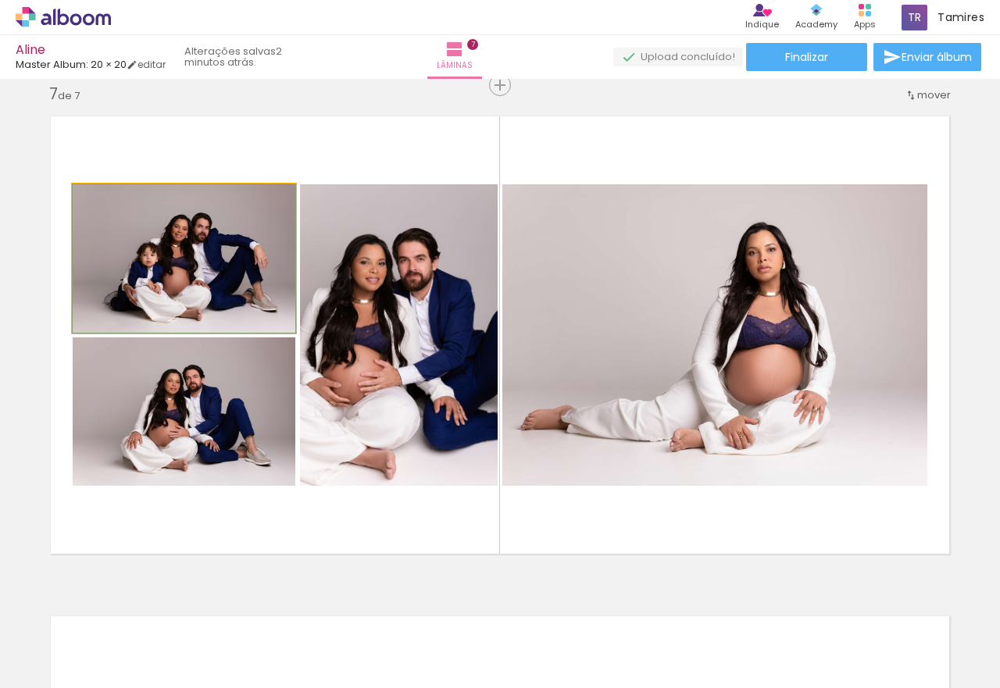
click at [187, 268] on quentale-photo at bounding box center [184, 258] width 223 height 148
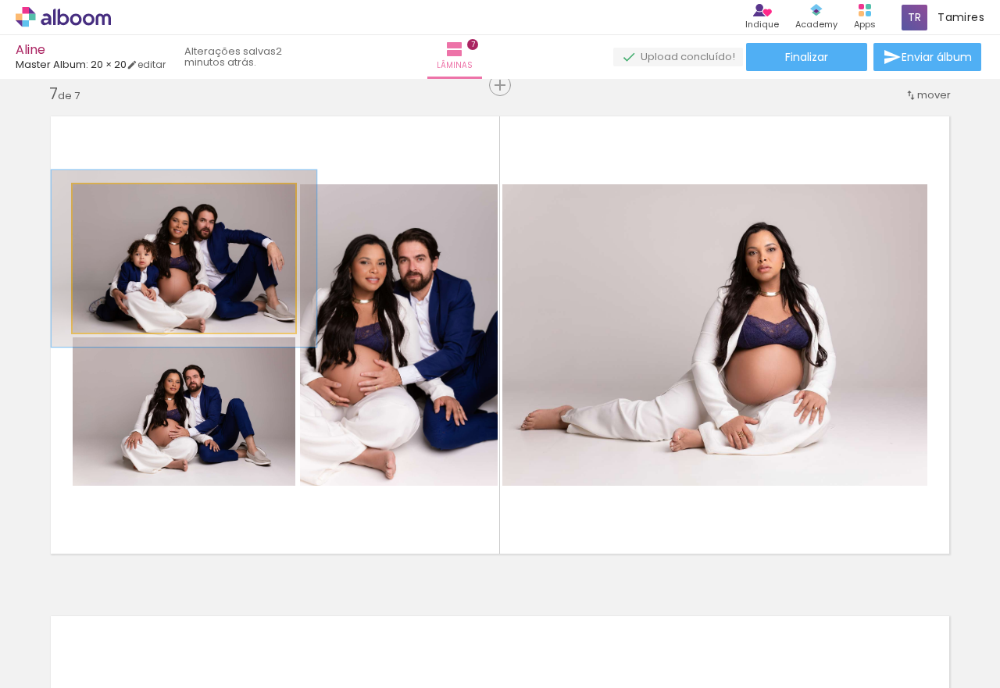
drag, startPoint x: 102, startPoint y: 206, endPoint x: 112, endPoint y: 207, distance: 10.2
type paper-slider "119"
click at [112, 207] on div at bounding box center [119, 200] width 25 height 25
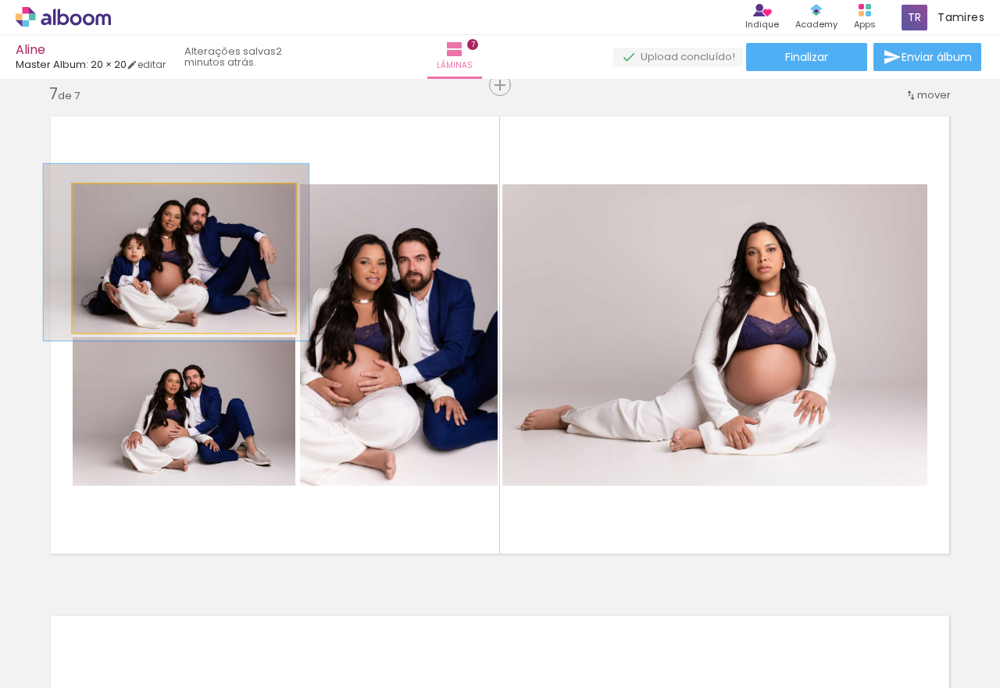
drag, startPoint x: 234, startPoint y: 259, endPoint x: 227, endPoint y: 253, distance: 10.0
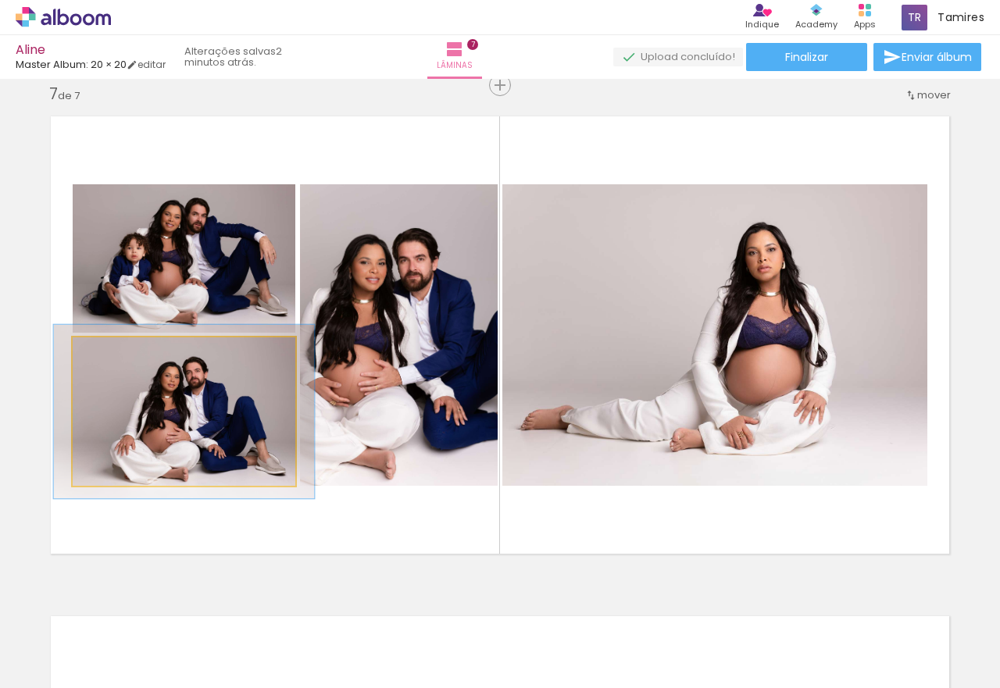
drag, startPoint x: 110, startPoint y: 361, endPoint x: 120, endPoint y: 359, distance: 9.7
click at [120, 359] on div at bounding box center [118, 353] width 25 height 25
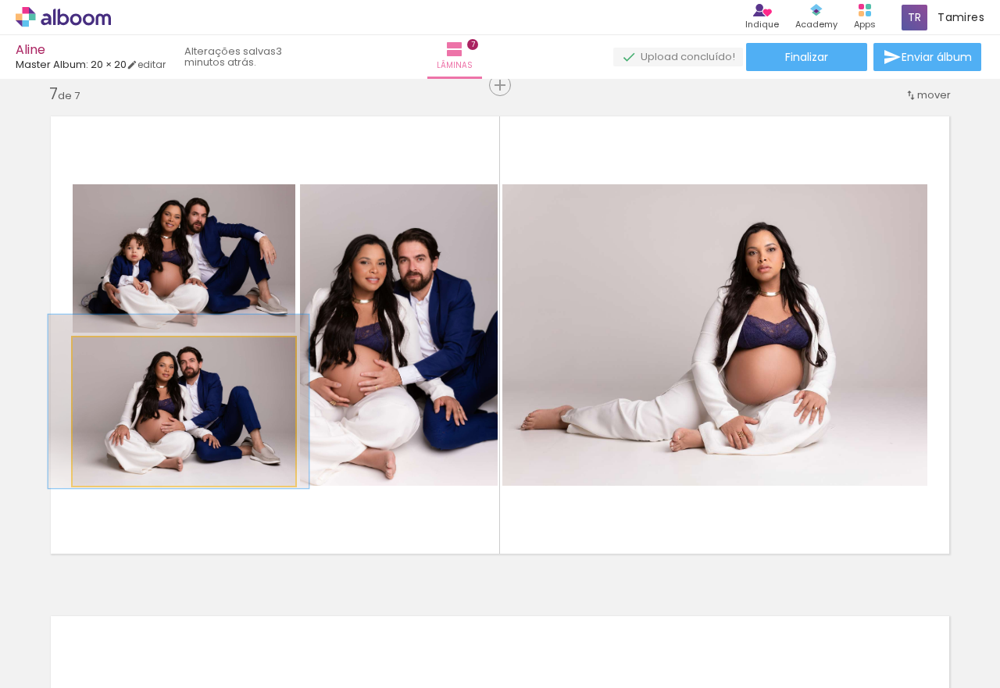
drag, startPoint x: 205, startPoint y: 413, endPoint x: 198, endPoint y: 401, distance: 13.3
click at [120, 354] on div at bounding box center [119, 353] width 25 height 25
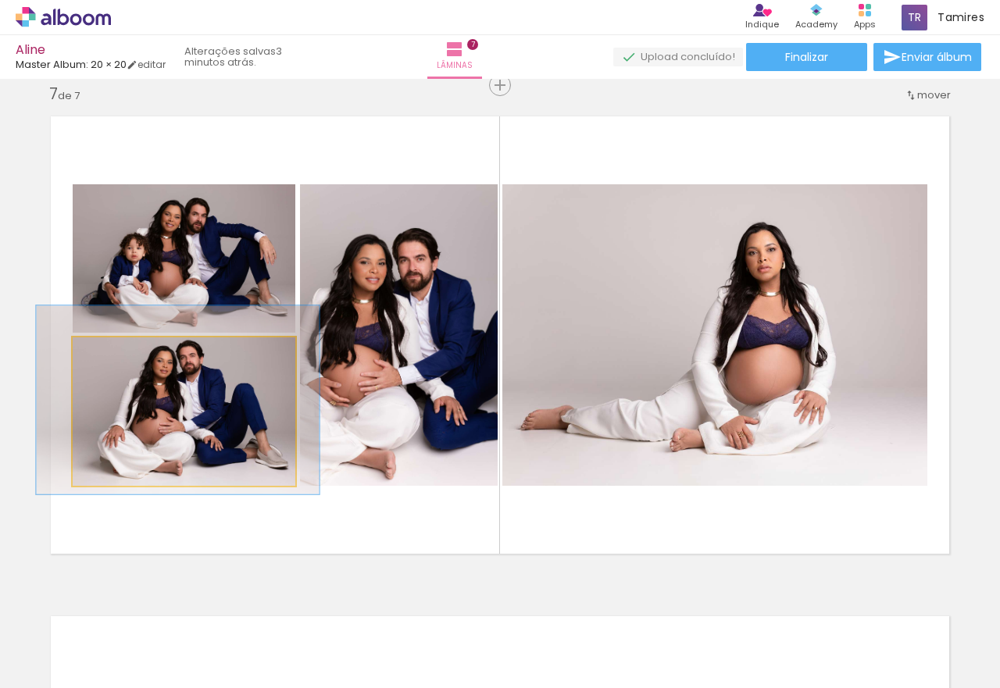
type paper-slider "127"
click at [127, 353] on div at bounding box center [125, 353] width 25 height 25
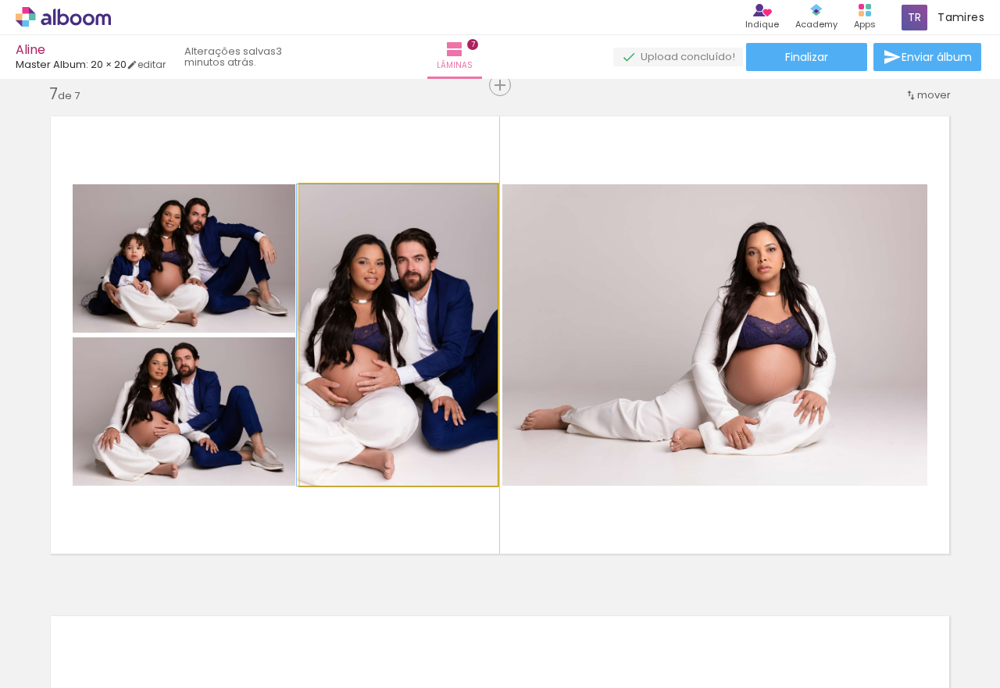
drag, startPoint x: 401, startPoint y: 326, endPoint x: 376, endPoint y: 326, distance: 25.0
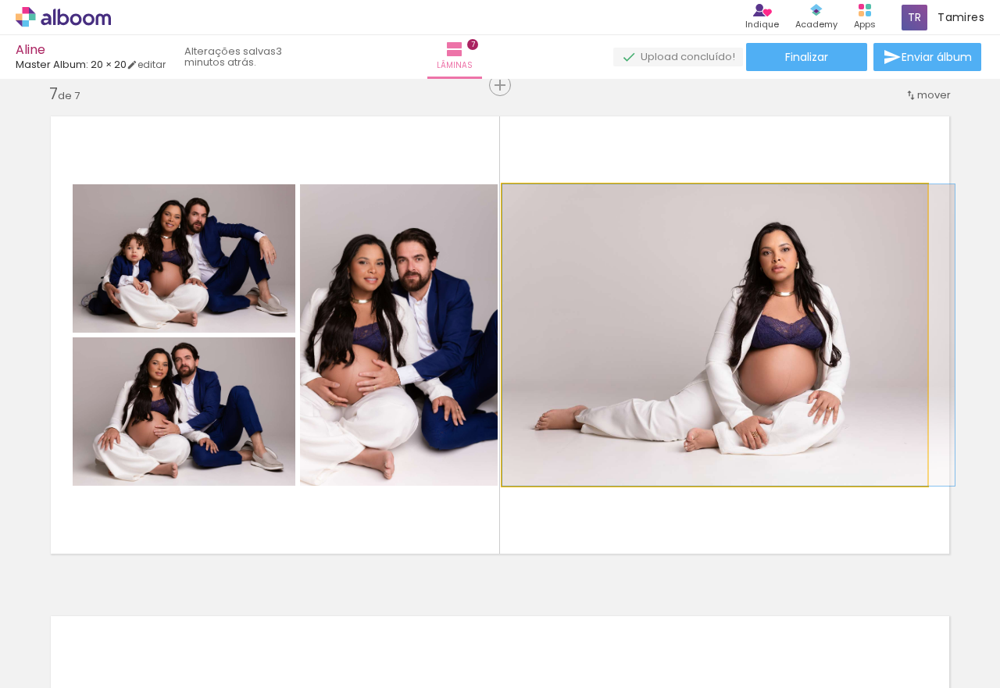
drag, startPoint x: 690, startPoint y: 383, endPoint x: 731, endPoint y: 380, distance: 41.5
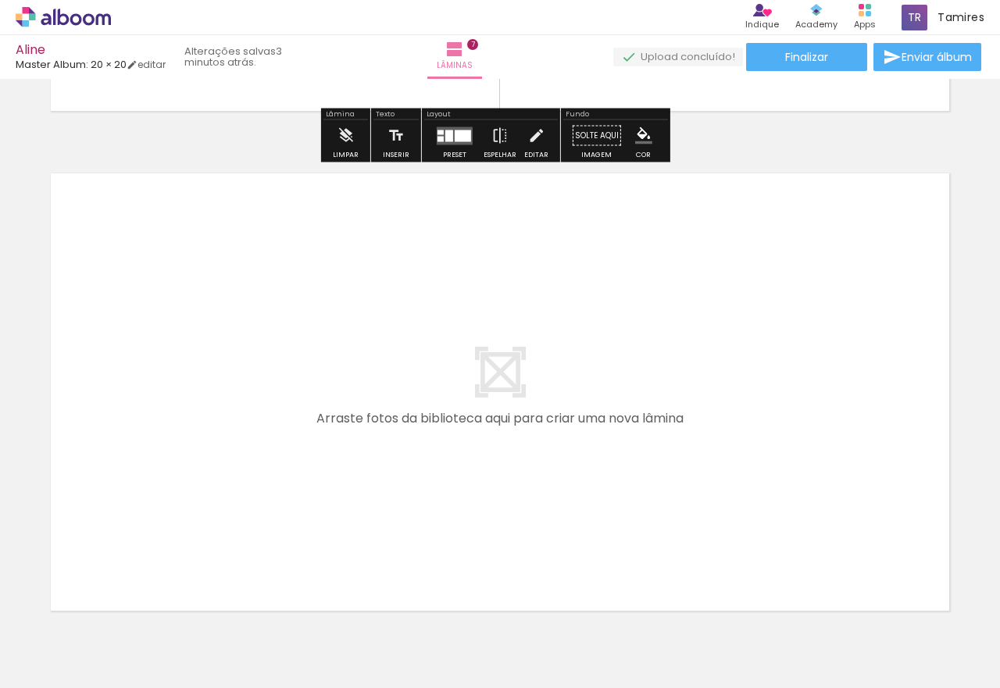
scroll to position [3489, 0]
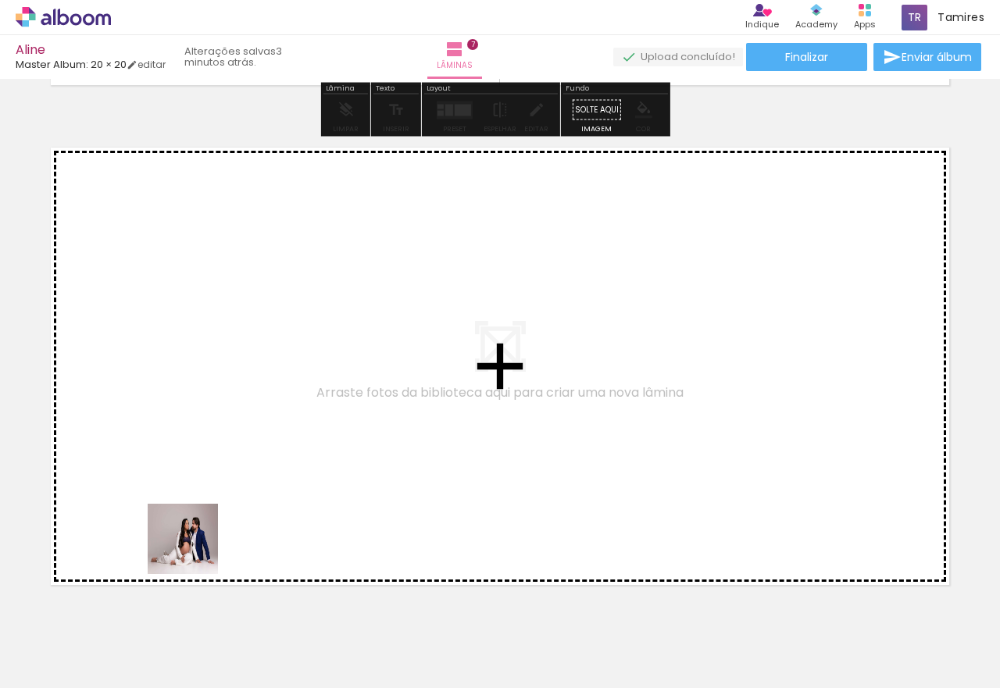
drag, startPoint x: 195, startPoint y: 551, endPoint x: 205, endPoint y: 474, distance: 77.3
click at [205, 474] on quentale-workspace at bounding box center [500, 344] width 1000 height 688
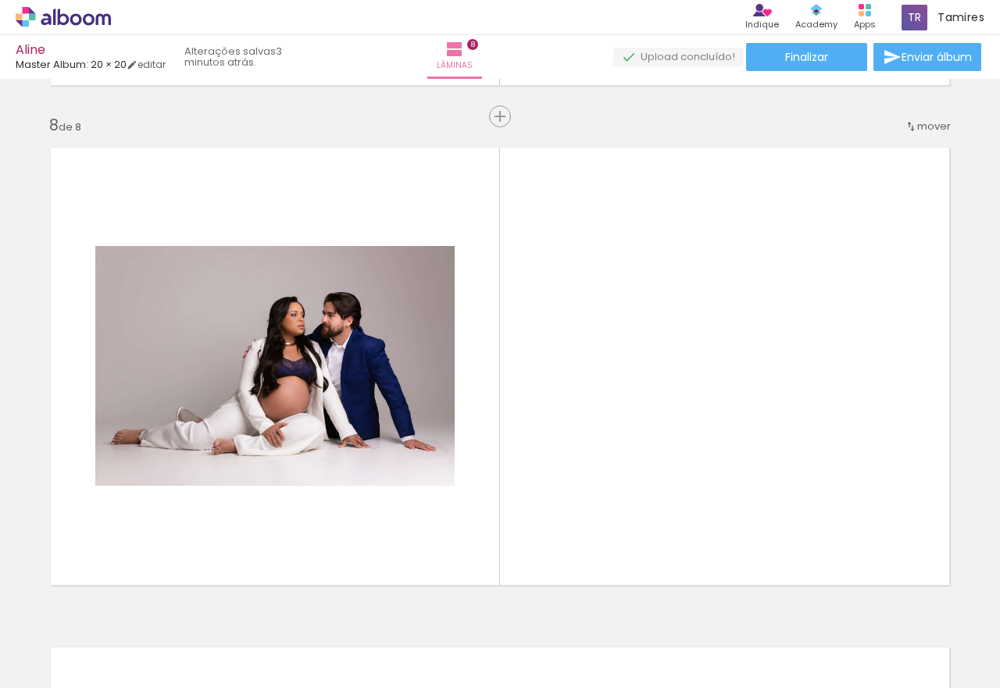
scroll to position [3520, 0]
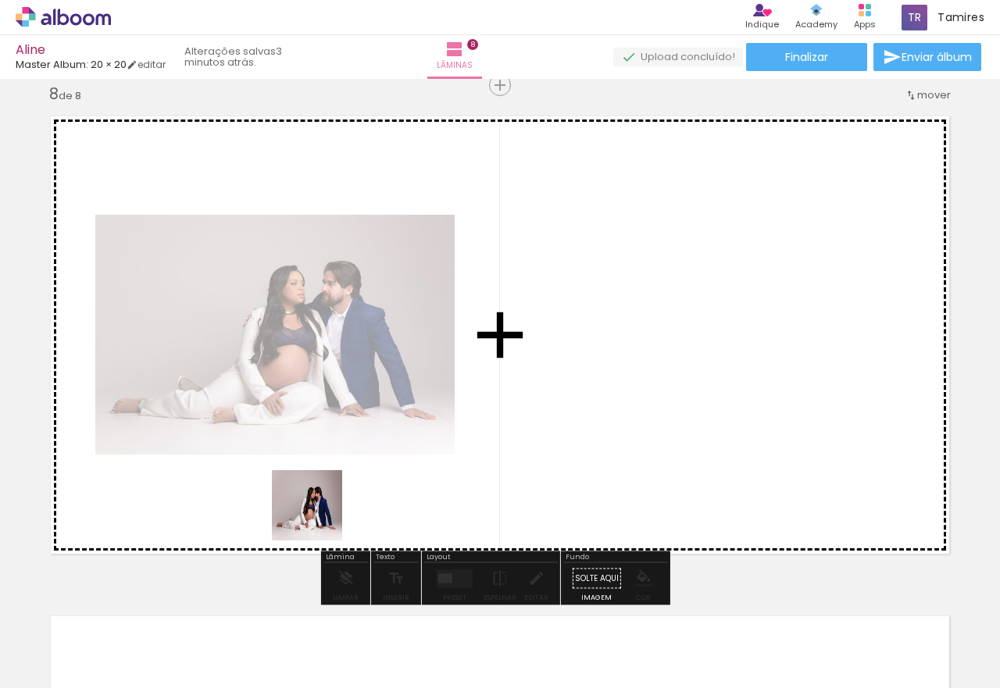
drag, startPoint x: 152, startPoint y: 635, endPoint x: 409, endPoint y: 439, distance: 322.3
click at [409, 439] on quentale-workspace at bounding box center [500, 344] width 1000 height 688
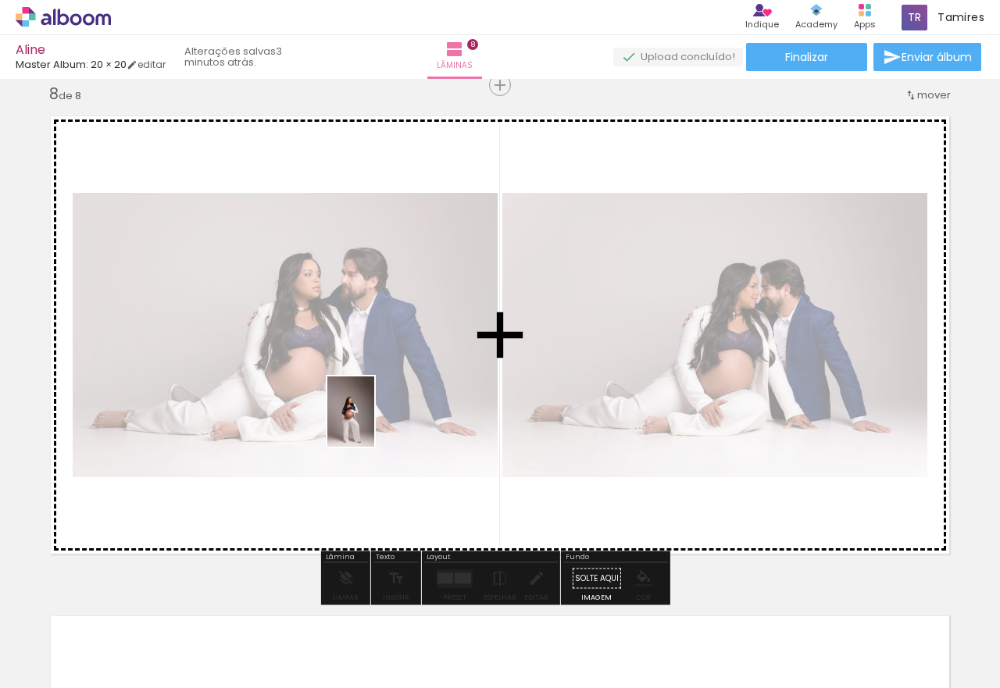
drag, startPoint x: 174, startPoint y: 643, endPoint x: 374, endPoint y: 424, distance: 297.1
click at [374, 424] on quentale-workspace at bounding box center [500, 344] width 1000 height 688
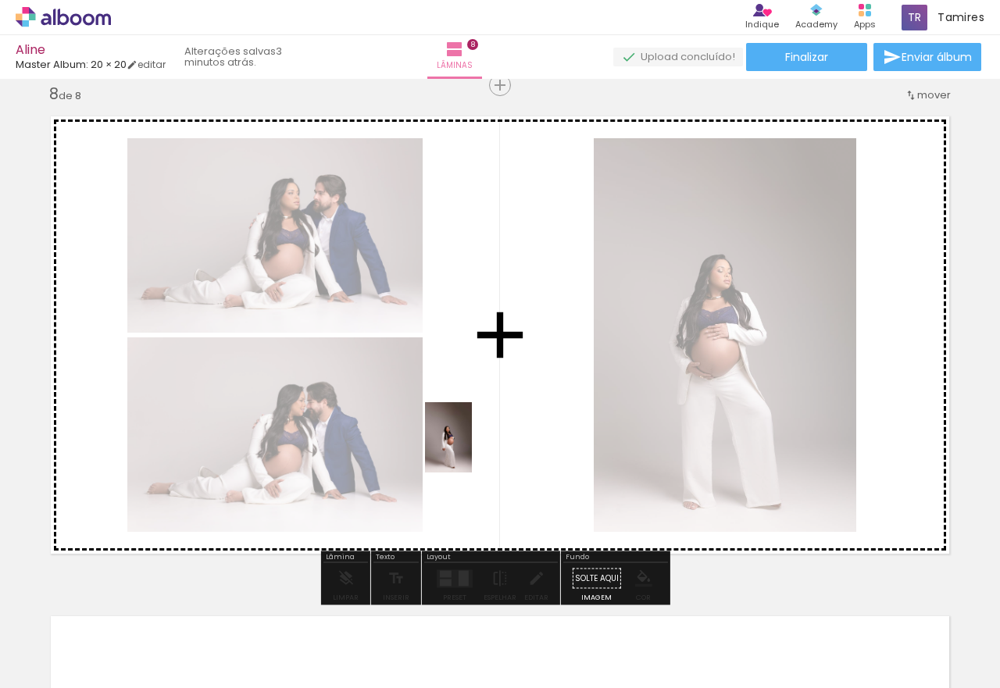
drag, startPoint x: 172, startPoint y: 635, endPoint x: 472, endPoint y: 449, distance: 353.0
click at [472, 449] on quentale-workspace at bounding box center [500, 344] width 1000 height 688
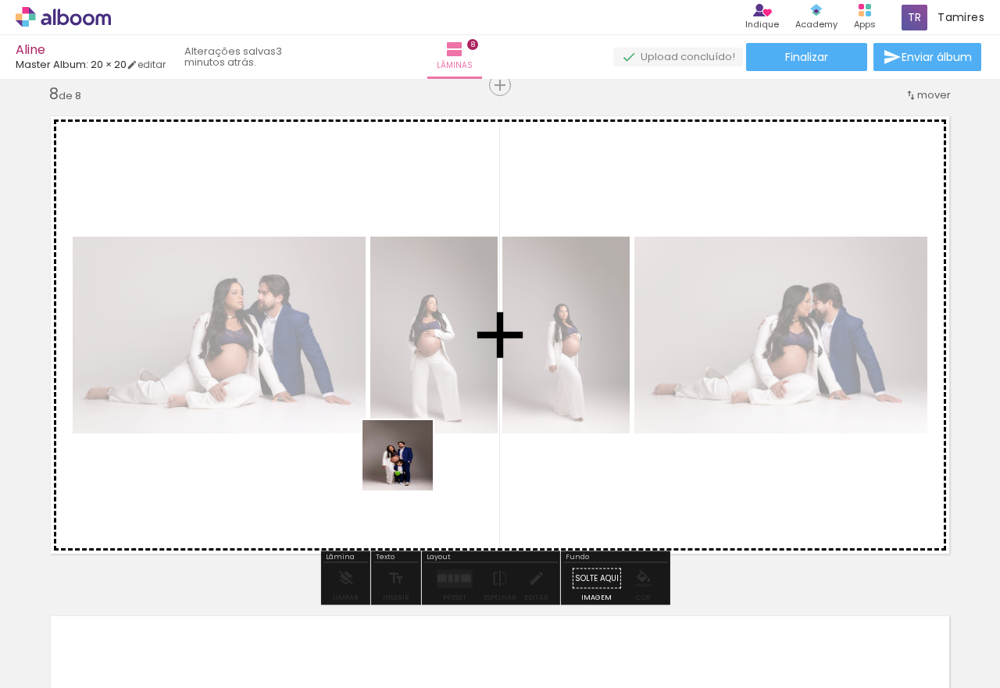
drag, startPoint x: 173, startPoint y: 645, endPoint x: 413, endPoint y: 464, distance: 300.7
click at [413, 464] on quentale-workspace at bounding box center [500, 344] width 1000 height 688
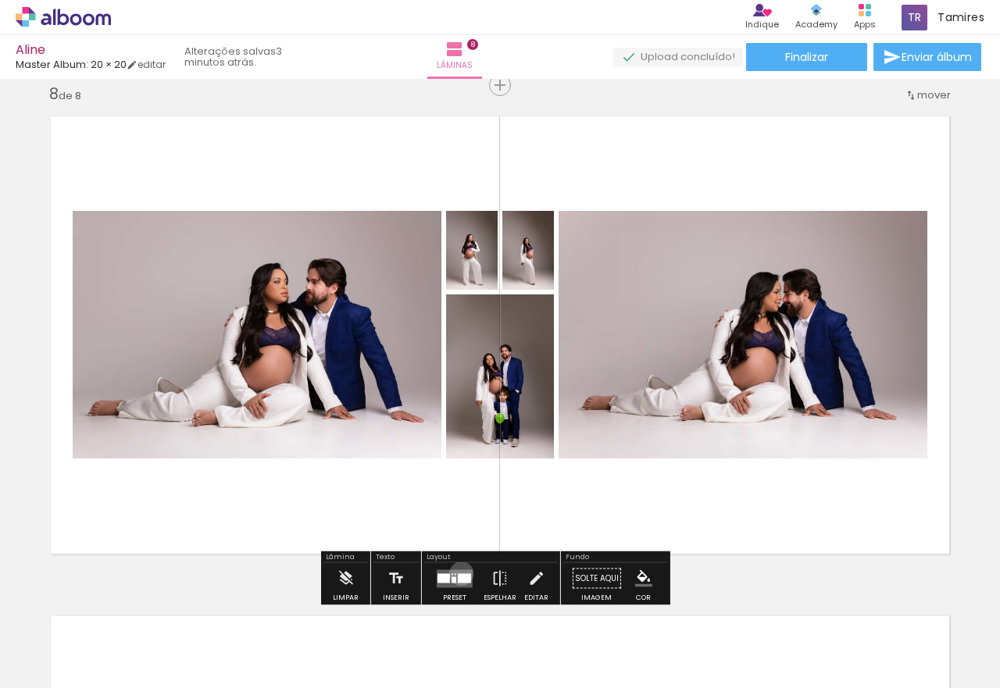
drag, startPoint x: 458, startPoint y: 574, endPoint x: 472, endPoint y: 583, distance: 16.9
click at [458, 574] on div at bounding box center [464, 578] width 13 height 9
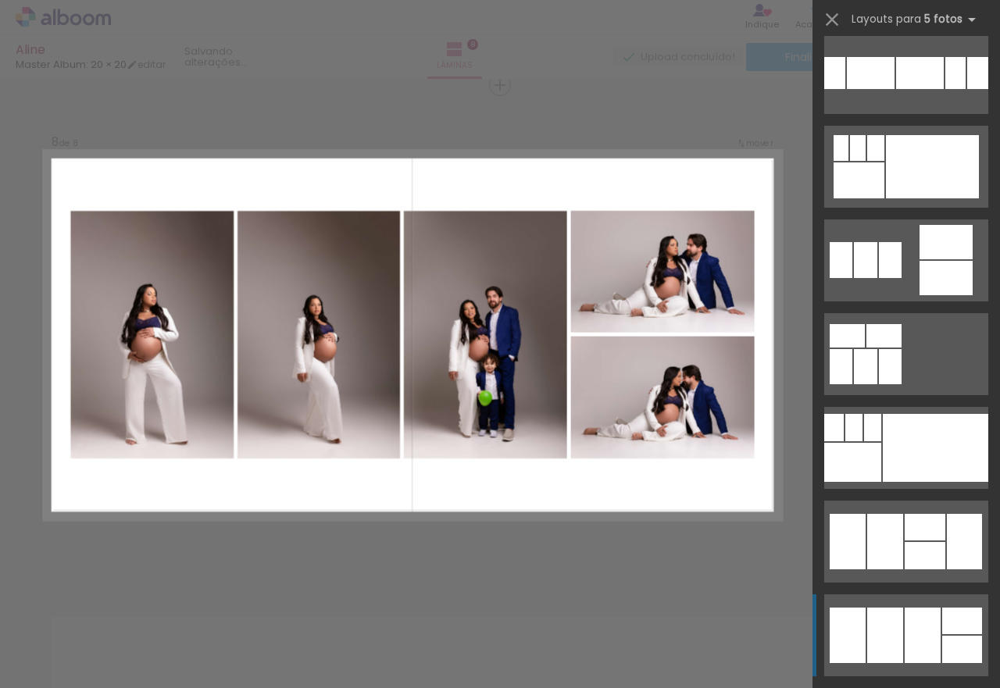
scroll to position [1485, 0]
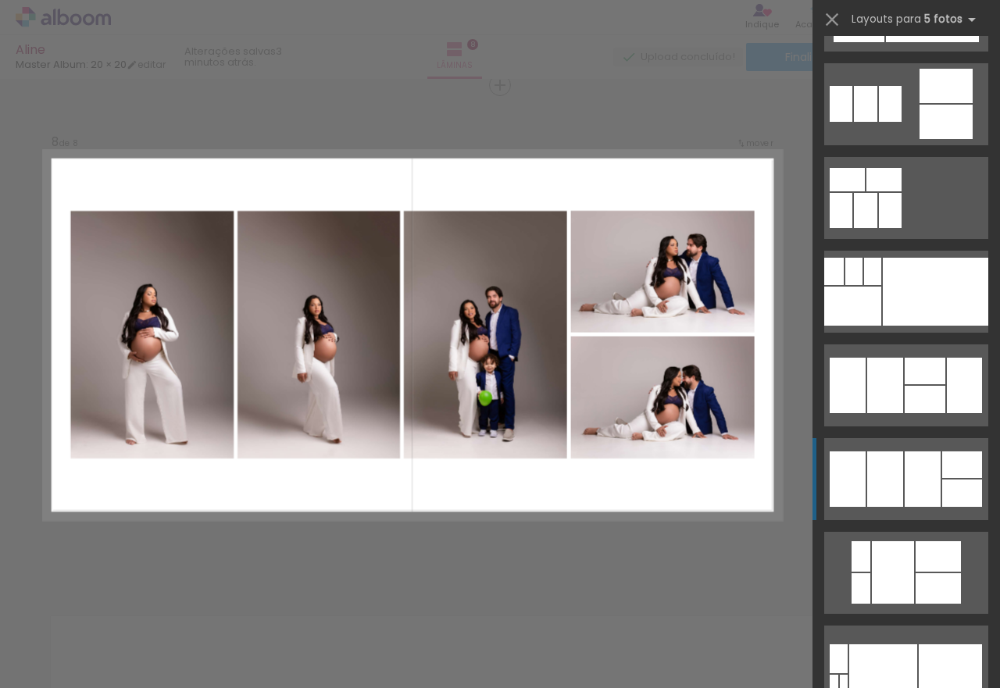
click at [943, 413] on div at bounding box center [925, 399] width 41 height 27
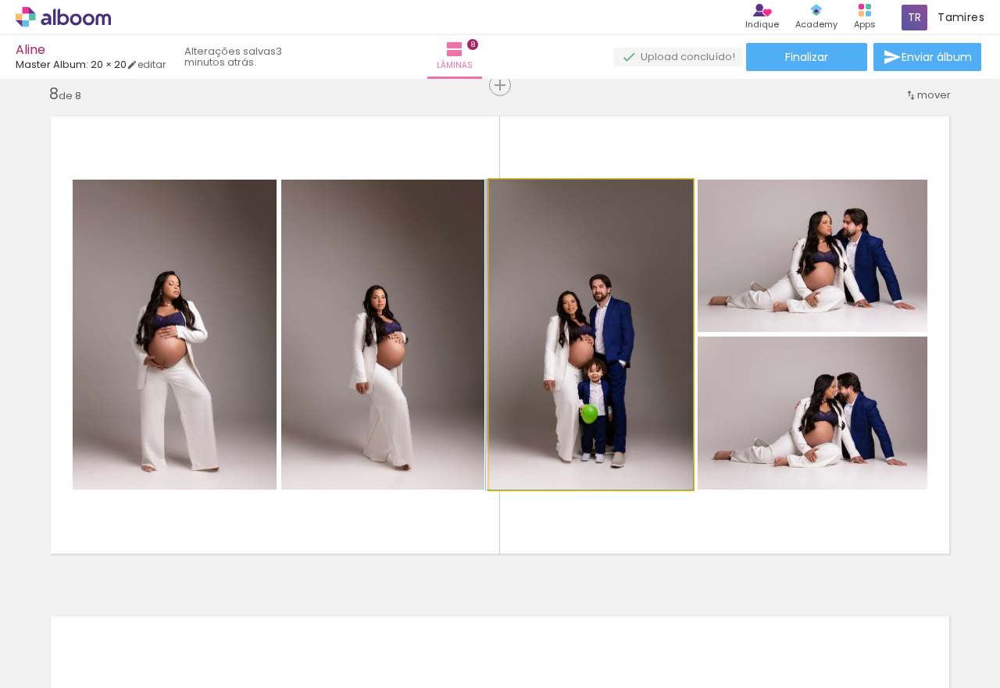
drag, startPoint x: 628, startPoint y: 357, endPoint x: 614, endPoint y: 352, distance: 14.4
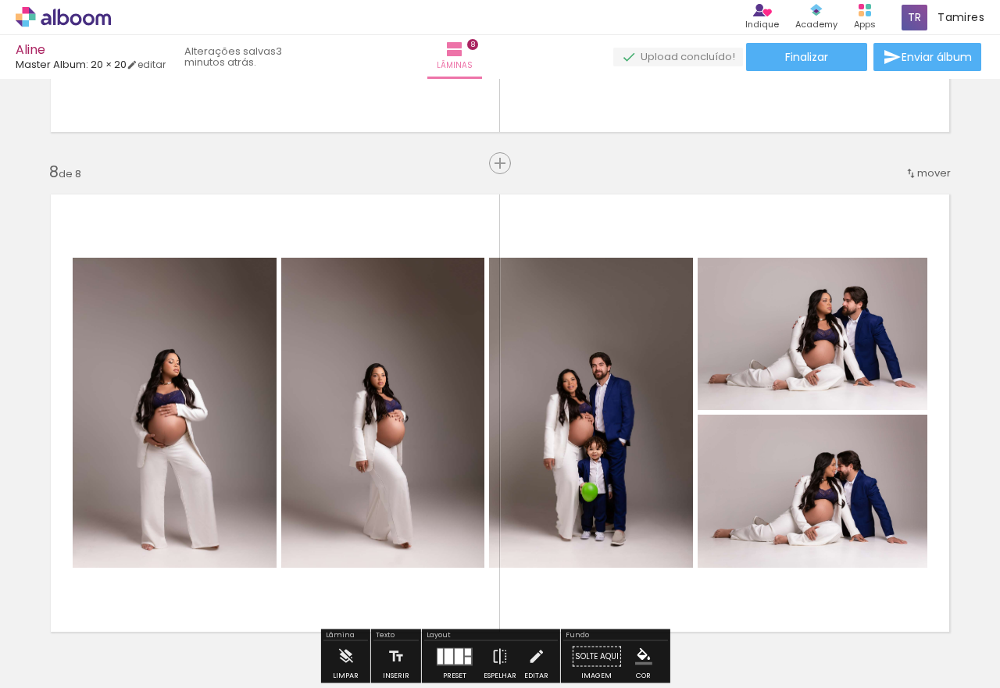
scroll to position [3520, 0]
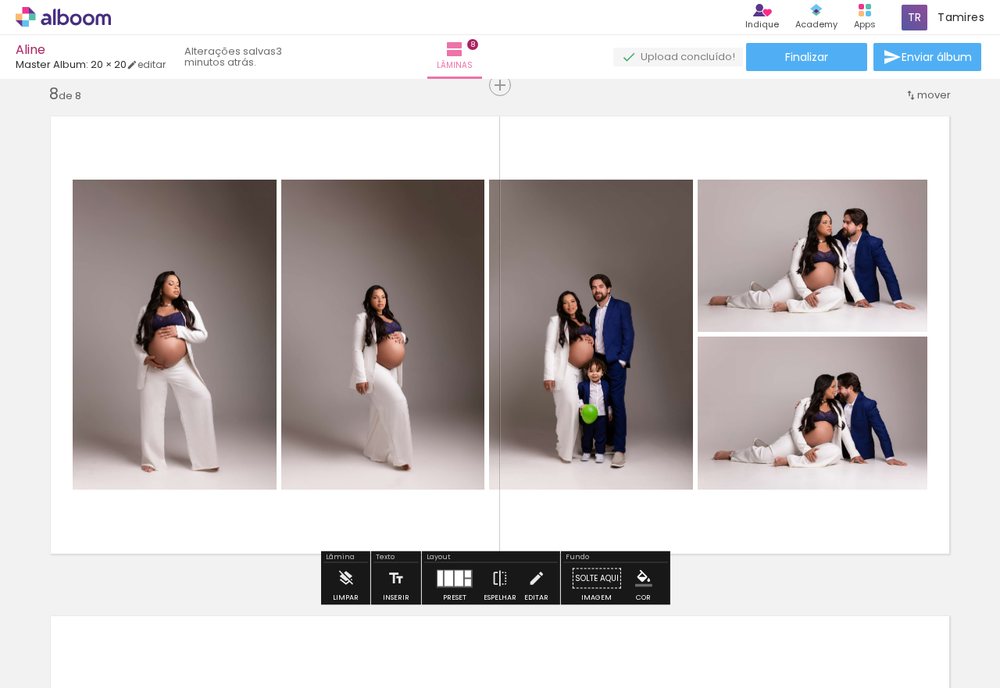
click at [458, 584] on div at bounding box center [459, 578] width 9 height 16
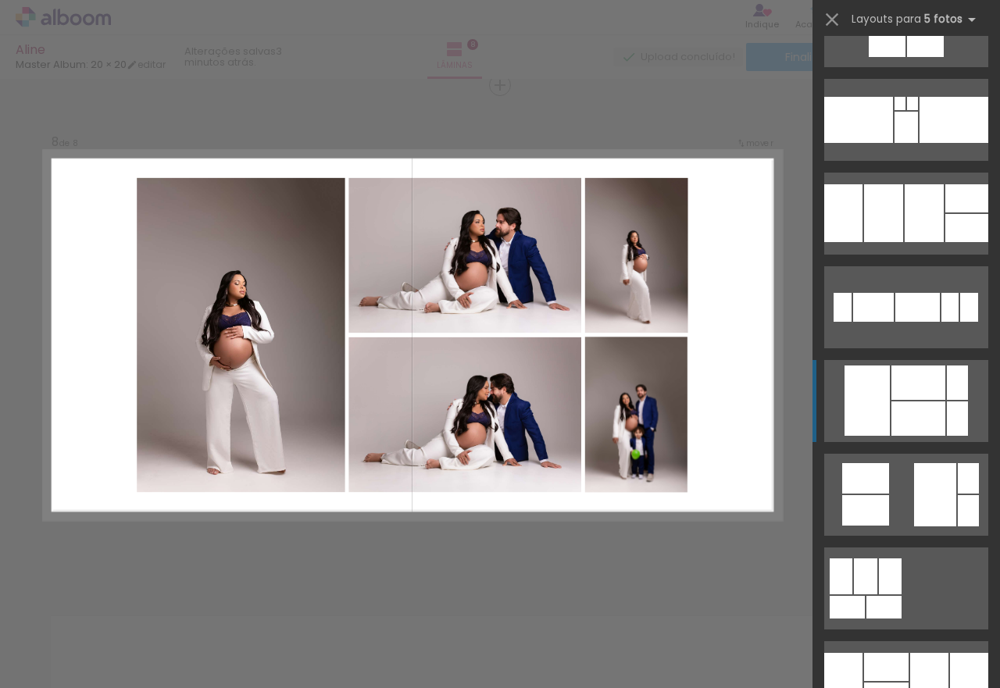
scroll to position [2579, 0]
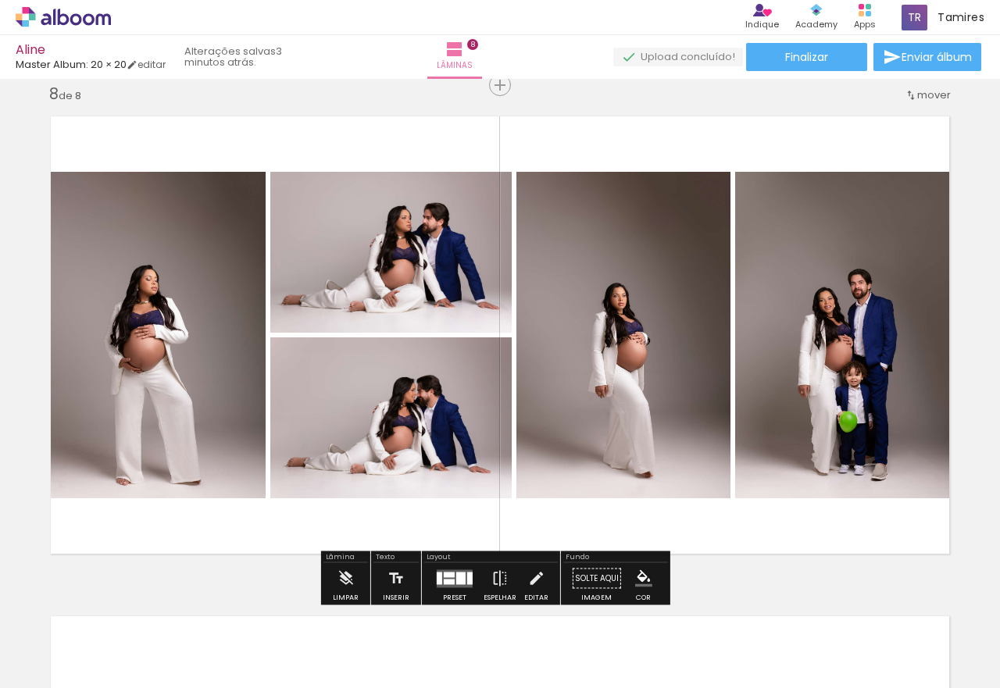
click at [152, 315] on quentale-photo at bounding box center [152, 335] width 227 height 327
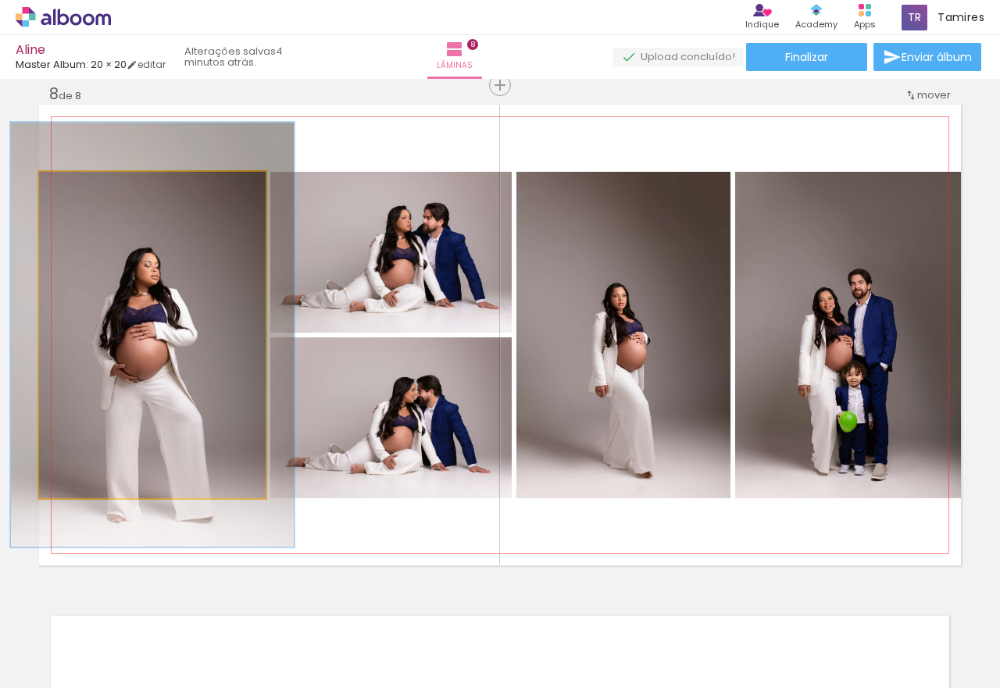
drag, startPoint x: 70, startPoint y: 189, endPoint x: 84, endPoint y: 194, distance: 14.8
type paper-slider "125"
click at [84, 194] on div at bounding box center [90, 188] width 14 height 14
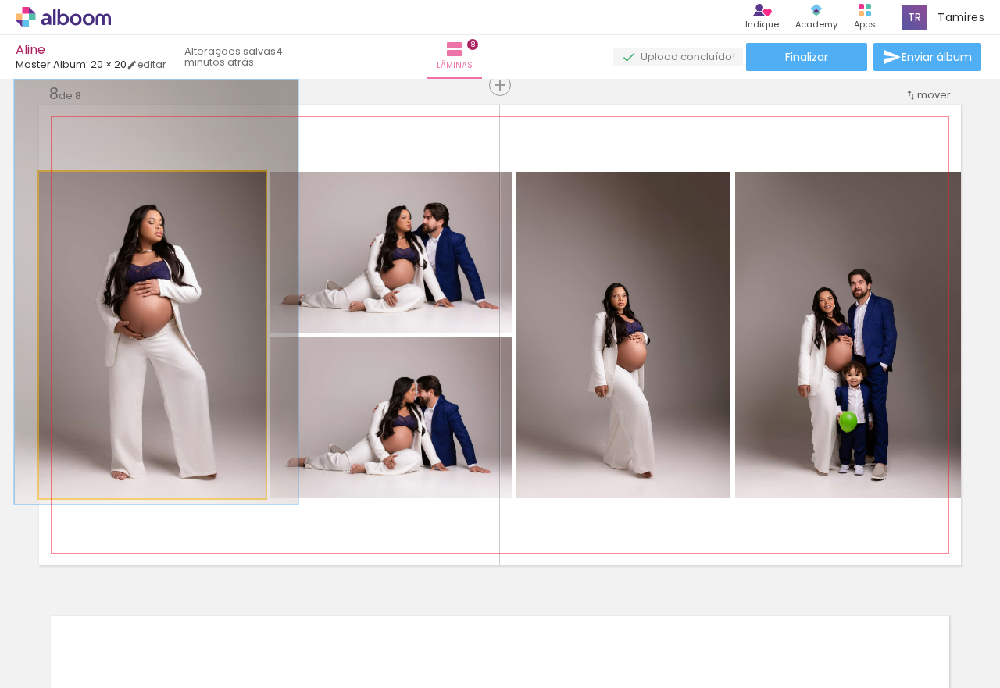
drag, startPoint x: 171, startPoint y: 342, endPoint x: 175, endPoint y: 299, distance: 43.2
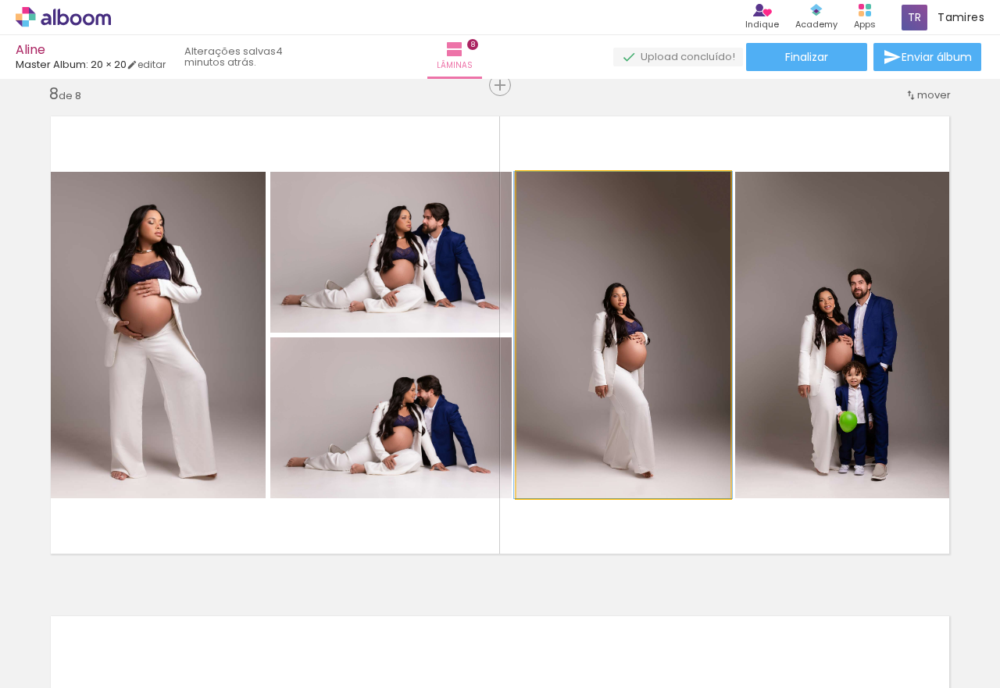
click at [644, 349] on quentale-photo at bounding box center [624, 335] width 214 height 327
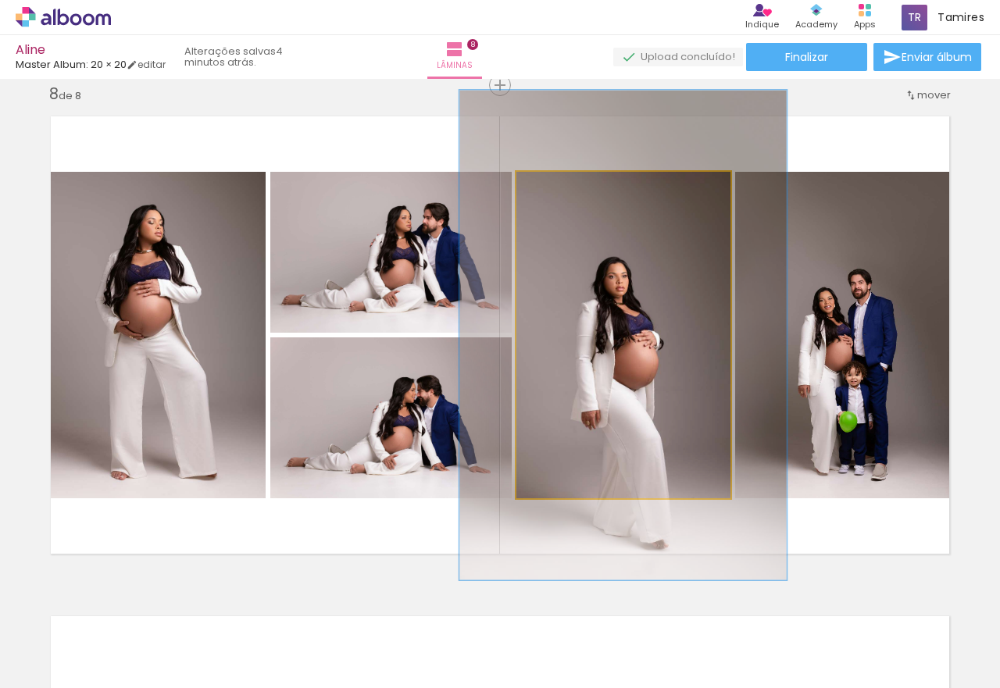
drag, startPoint x: 554, startPoint y: 196, endPoint x: 573, endPoint y: 194, distance: 18.9
type paper-slider "150"
click at [573, 194] on div at bounding box center [580, 188] width 25 height 25
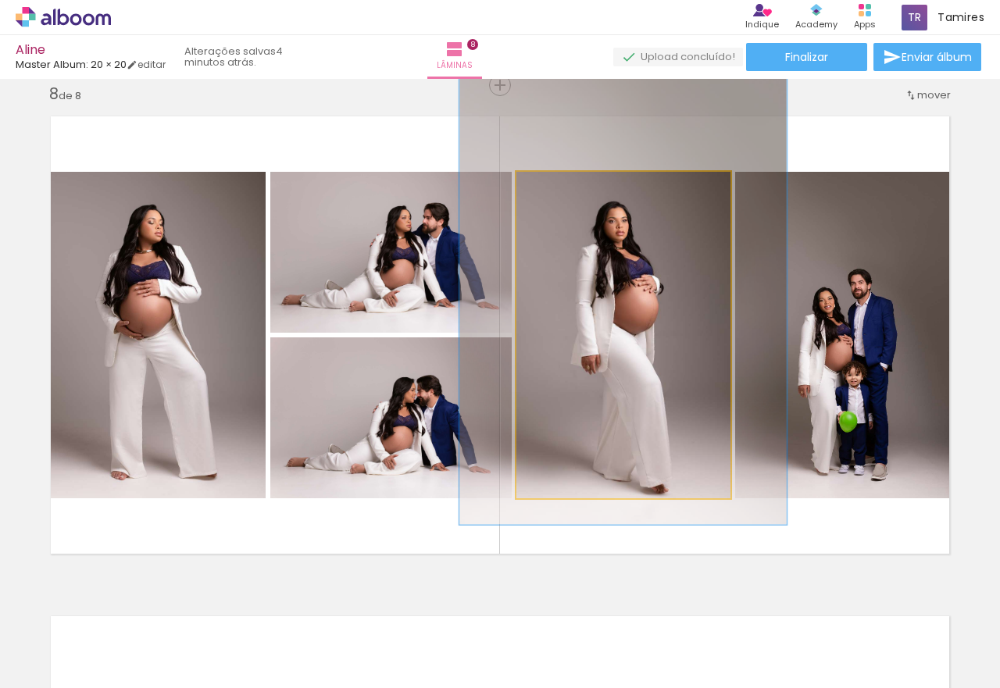
drag, startPoint x: 653, startPoint y: 370, endPoint x: 653, endPoint y: 319, distance: 50.8
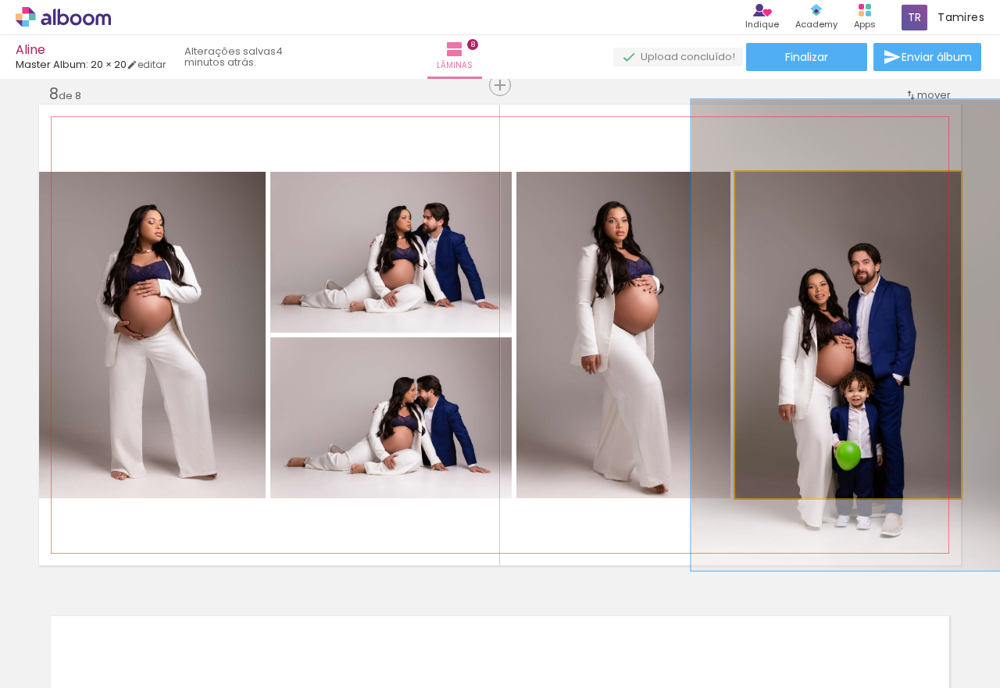
drag, startPoint x: 769, startPoint y: 187, endPoint x: 790, endPoint y: 188, distance: 21.2
type paper-slider "139"
click at [790, 188] on div at bounding box center [793, 188] width 14 height 14
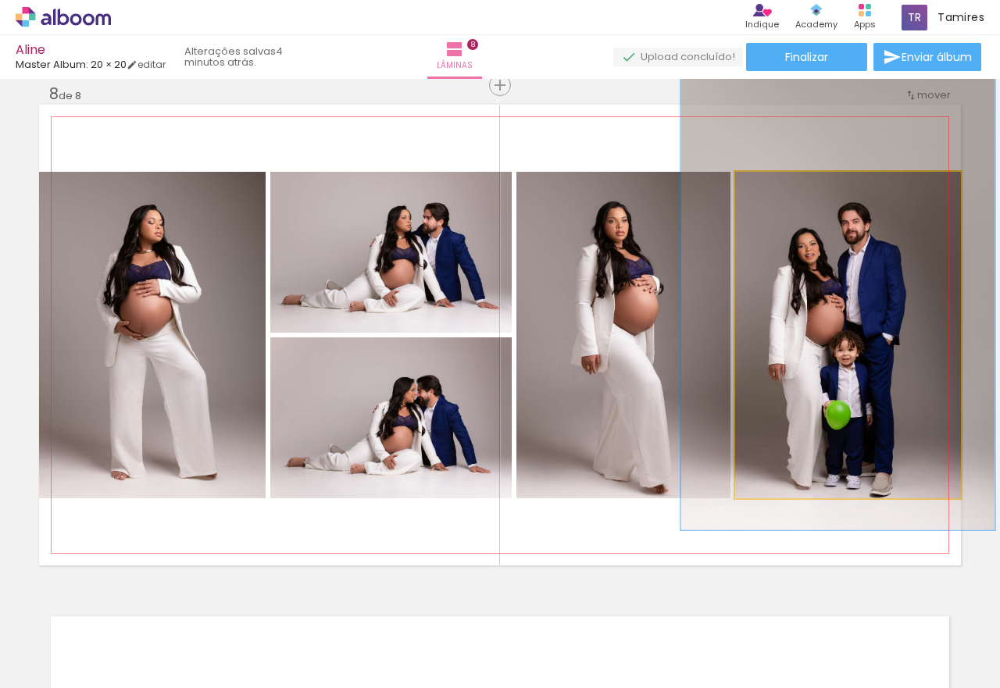
drag, startPoint x: 856, startPoint y: 382, endPoint x: 844, endPoint y: 347, distance: 37.1
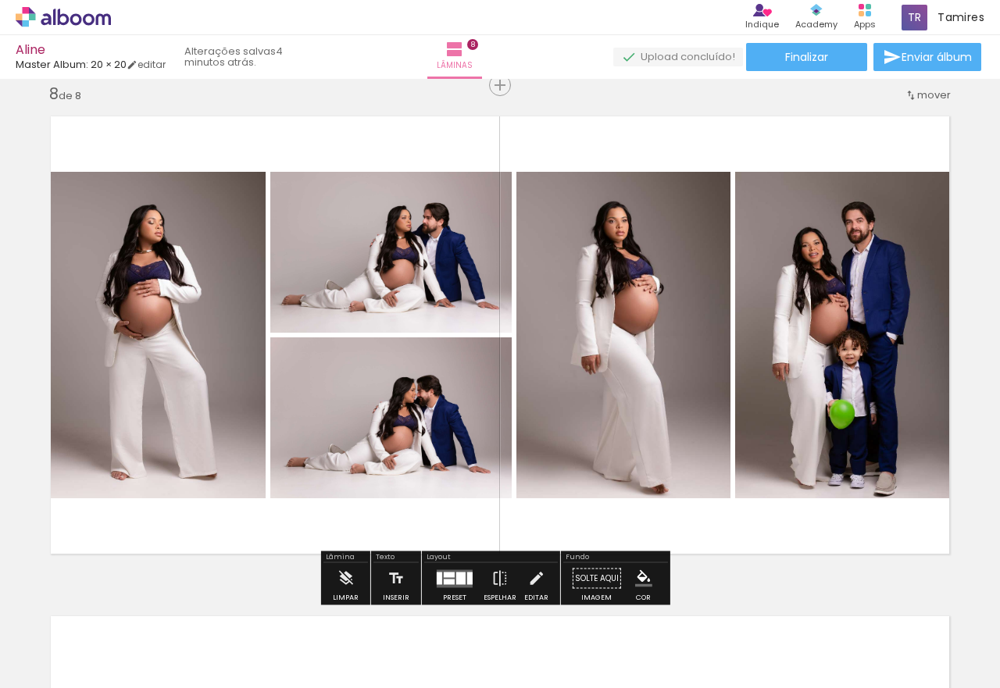
click at [334, 259] on quentale-photo at bounding box center [390, 252] width 241 height 161
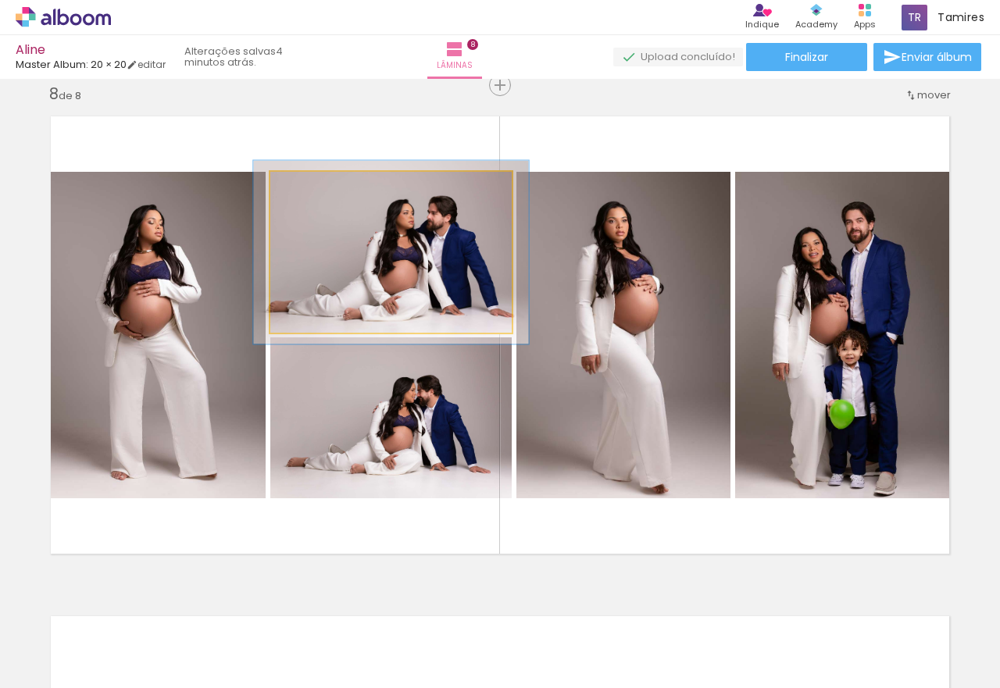
click at [308, 188] on div at bounding box center [315, 188] width 14 height 14
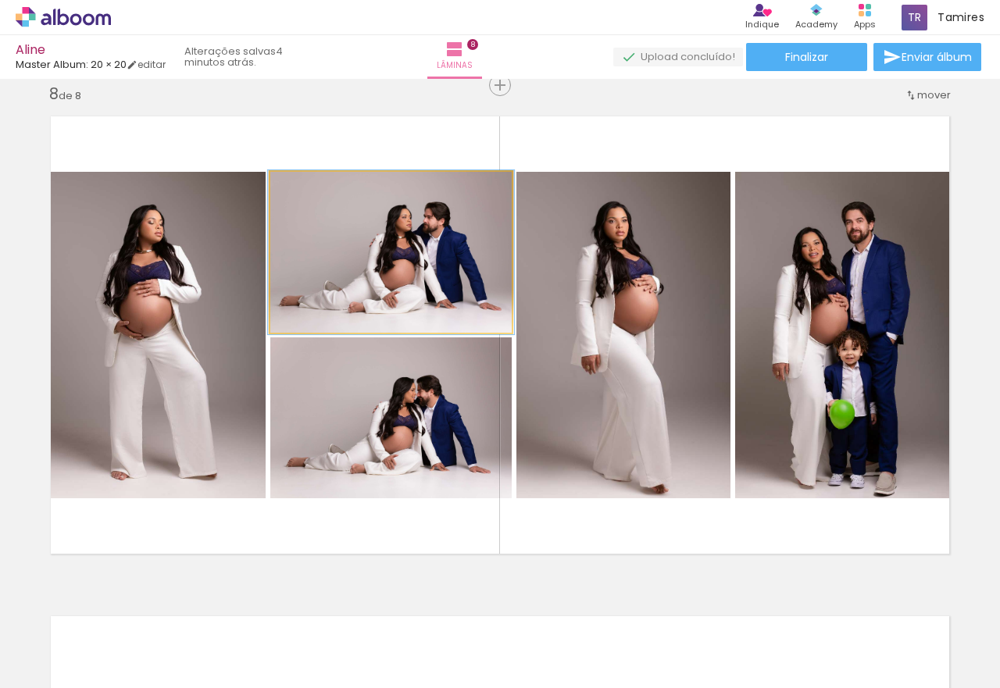
drag, startPoint x: 312, startPoint y: 186, endPoint x: 305, endPoint y: 190, distance: 8.0
click at [305, 190] on div at bounding box center [309, 188] width 14 height 14
drag, startPoint x: 310, startPoint y: 191, endPoint x: 291, endPoint y: 191, distance: 18.8
type paper-slider "100"
click at [295, 191] on div at bounding box center [307, 188] width 25 height 25
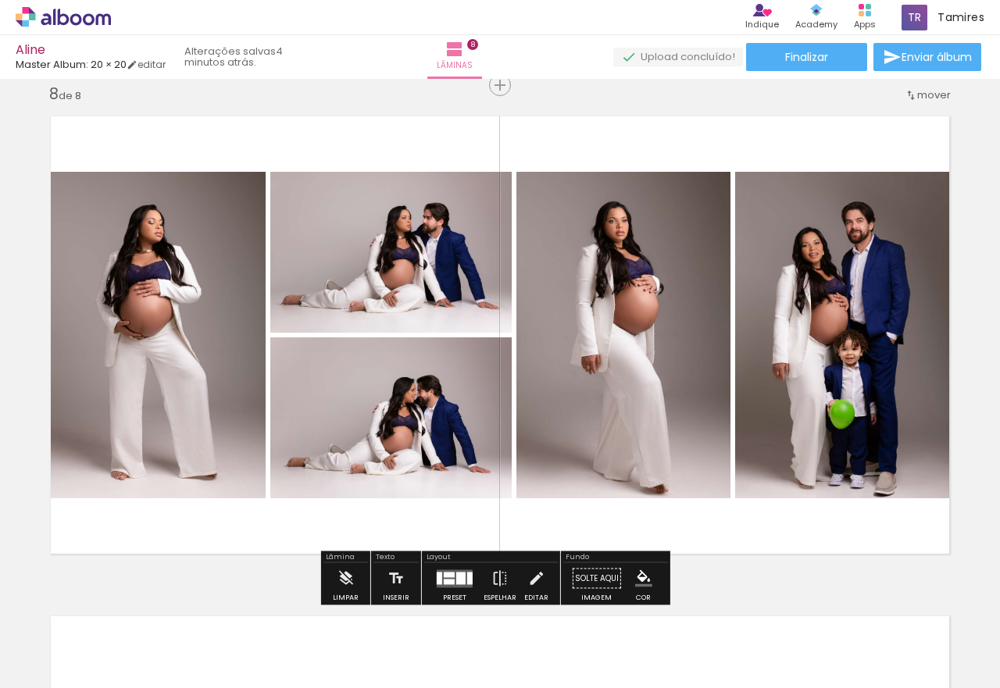
click at [377, 409] on quentale-photo at bounding box center [390, 418] width 241 height 161
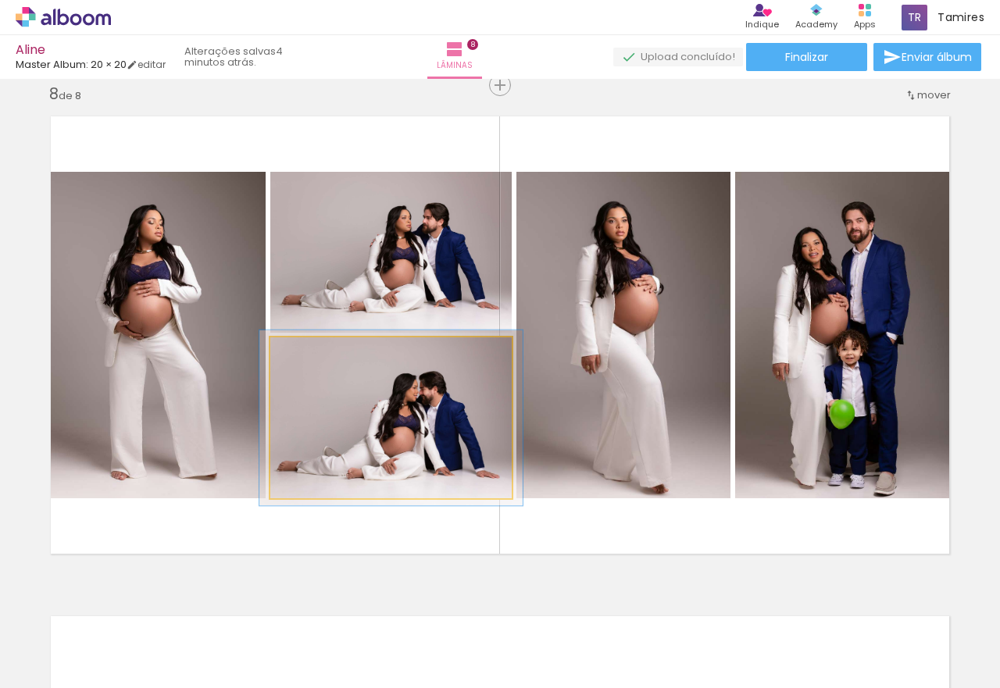
type paper-slider "109"
click at [305, 351] on div at bounding box center [312, 354] width 14 height 14
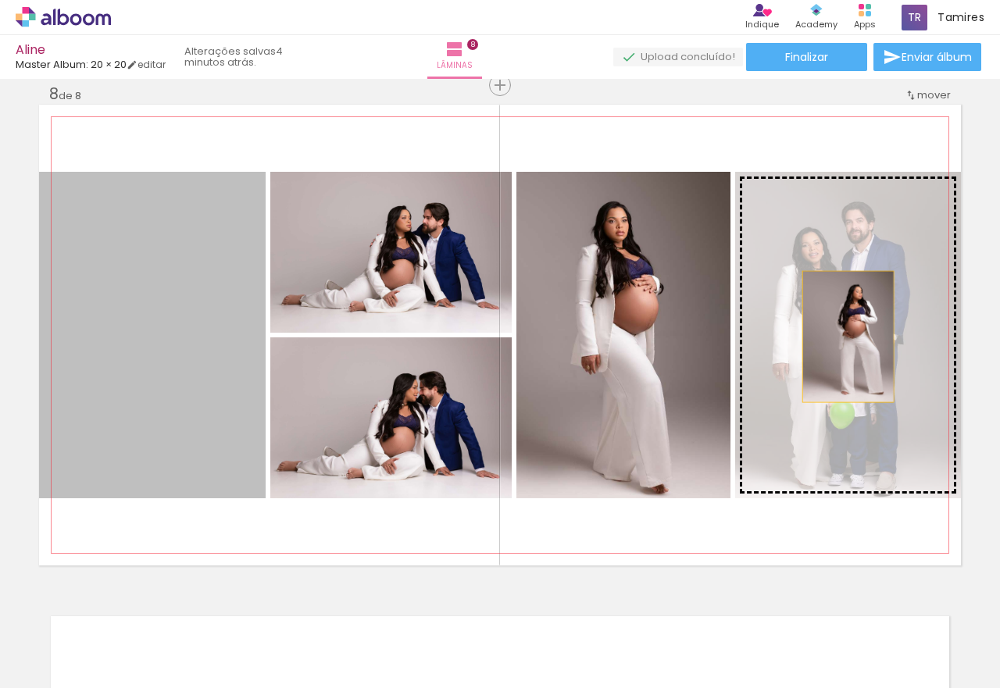
drag, startPoint x: 113, startPoint y: 365, endPoint x: 850, endPoint y: 335, distance: 738.3
click at [0, 0] on slot at bounding box center [0, 0] width 0 height 0
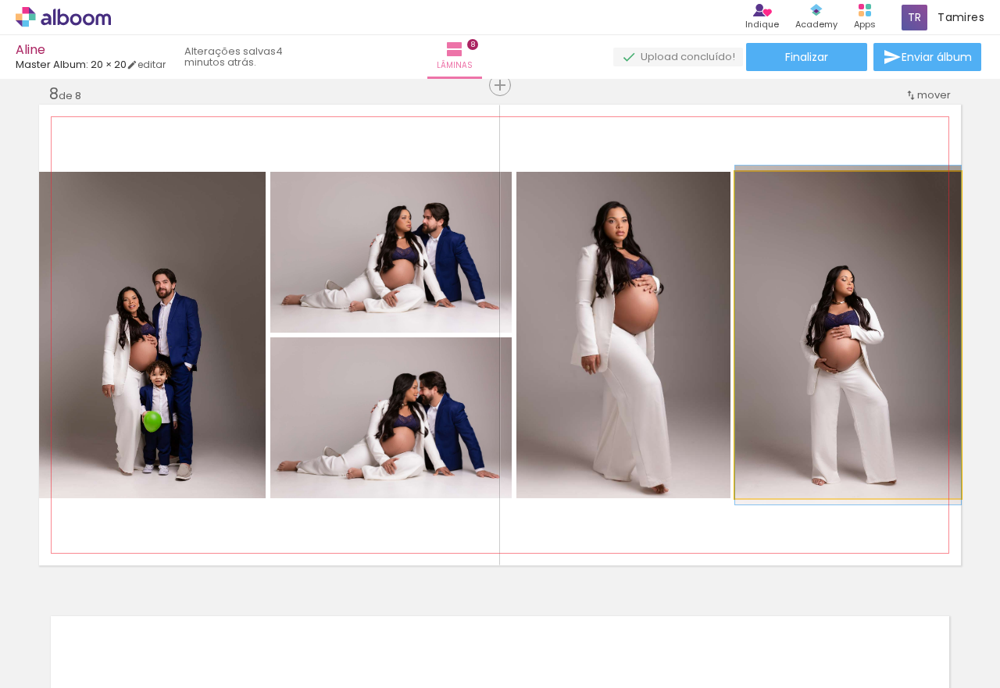
click at [827, 338] on quentale-photo at bounding box center [848, 335] width 226 height 327
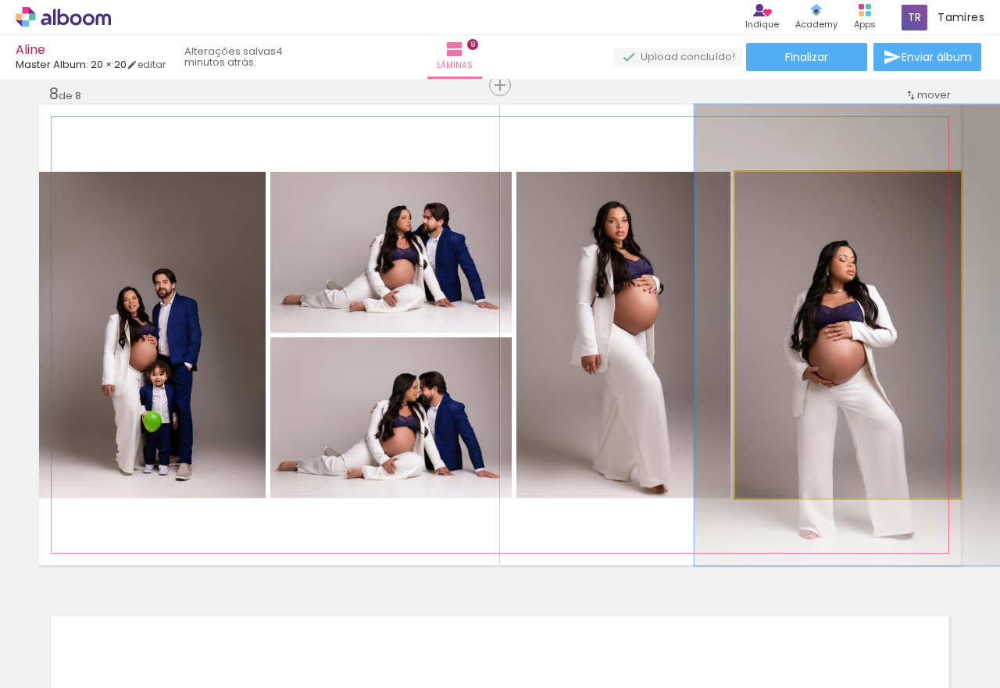
drag, startPoint x: 767, startPoint y: 191, endPoint x: 788, endPoint y: 192, distance: 21.2
click at [788, 192] on div at bounding box center [792, 188] width 14 height 14
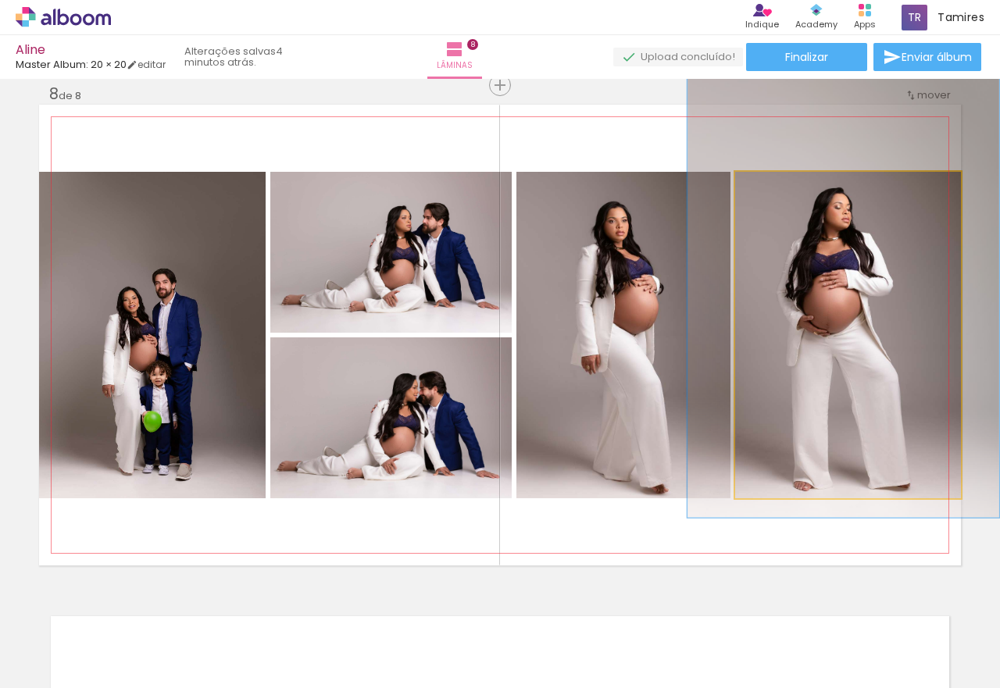
drag, startPoint x: 875, startPoint y: 370, endPoint x: 871, endPoint y: 322, distance: 47.8
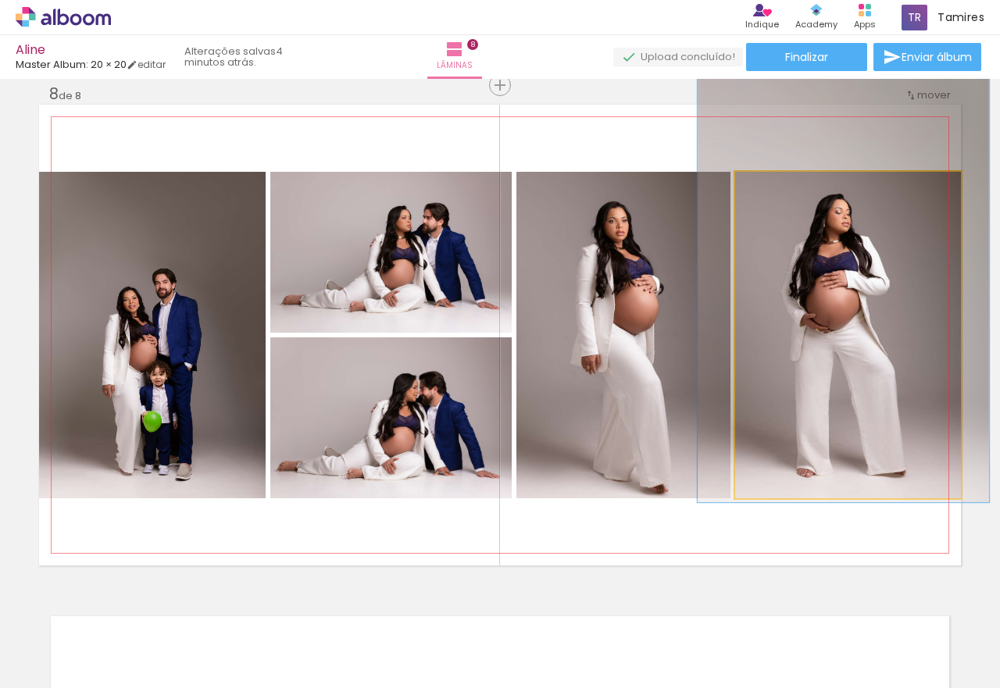
type paper-slider "129"
click at [792, 192] on div at bounding box center [790, 188] width 25 height 25
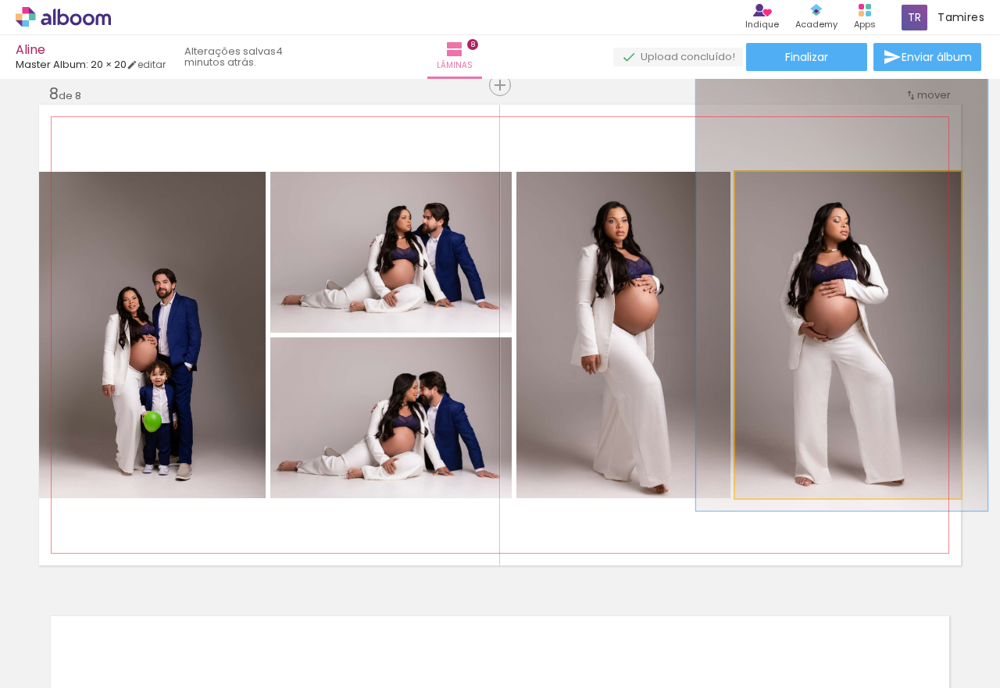
drag, startPoint x: 876, startPoint y: 361, endPoint x: 874, endPoint y: 370, distance: 8.7
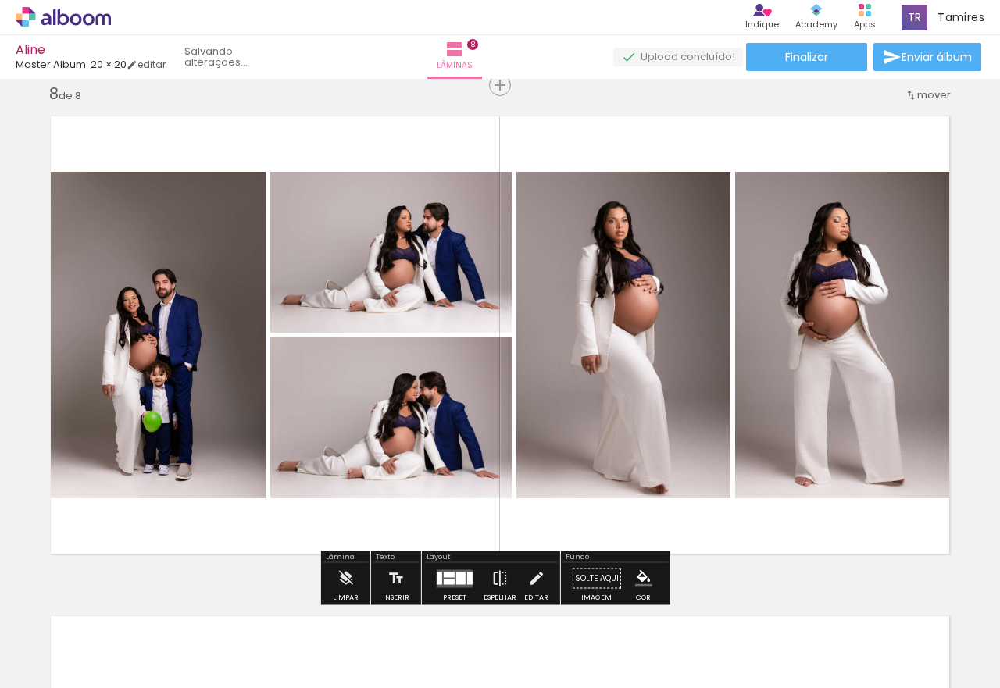
click at [194, 349] on quentale-photo at bounding box center [152, 335] width 227 height 327
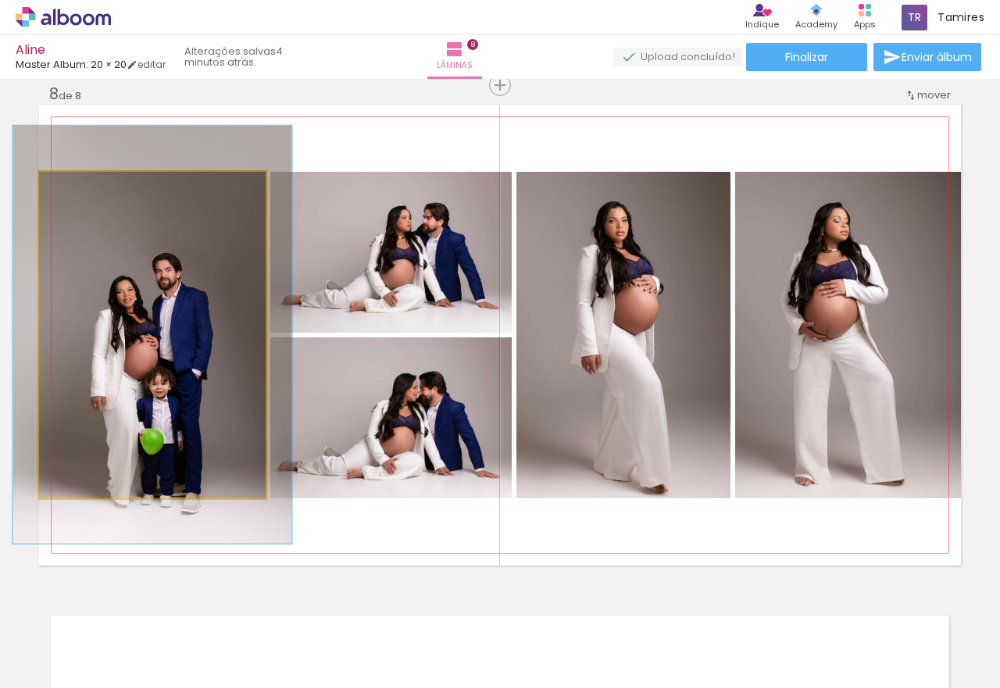
drag, startPoint x: 78, startPoint y: 193, endPoint x: 88, endPoint y: 195, distance: 10.3
click at [88, 195] on div at bounding box center [88, 188] width 25 height 25
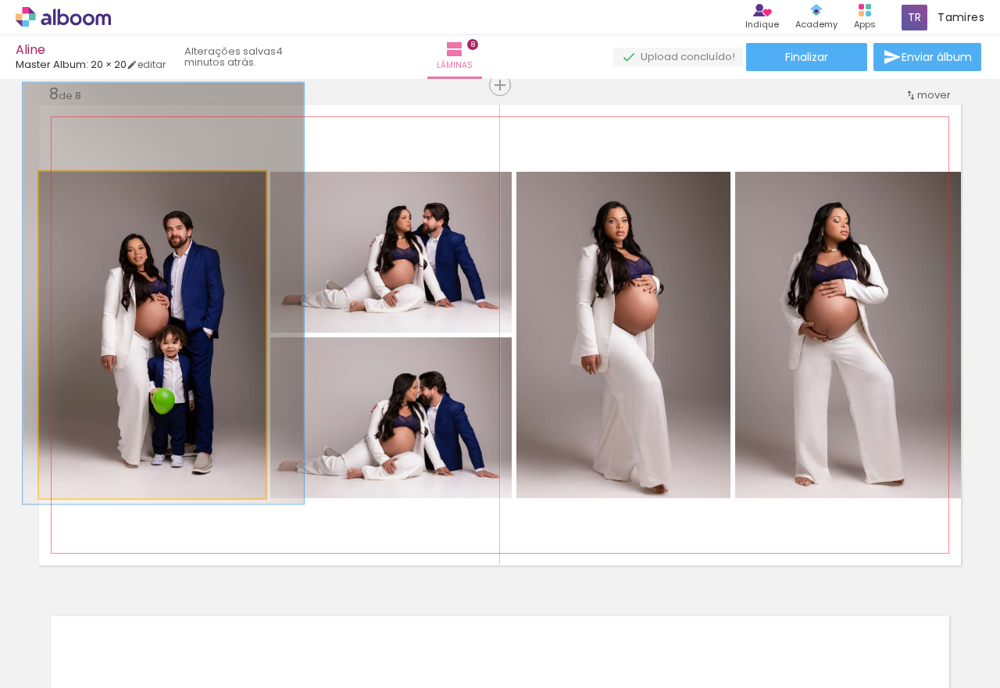
drag, startPoint x: 112, startPoint y: 300, endPoint x: 123, endPoint y: 259, distance: 42.8
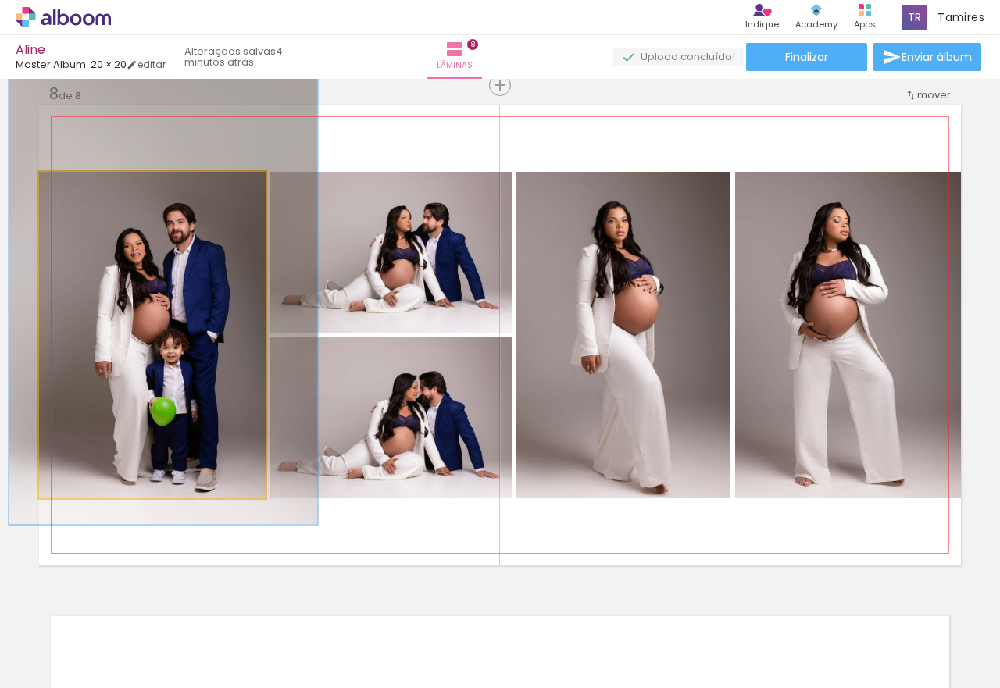
drag, startPoint x: 88, startPoint y: 189, endPoint x: 95, endPoint y: 193, distance: 8.0
type paper-slider "136"
click at [95, 193] on div at bounding box center [98, 188] width 14 height 14
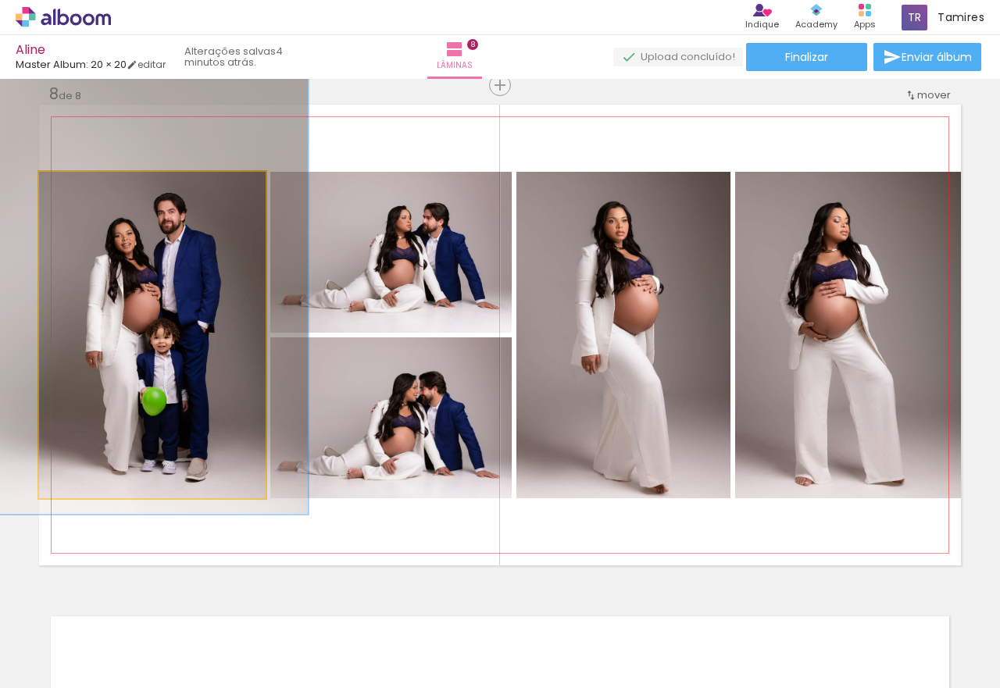
drag, startPoint x: 171, startPoint y: 304, endPoint x: 162, endPoint y: 294, distance: 13.8
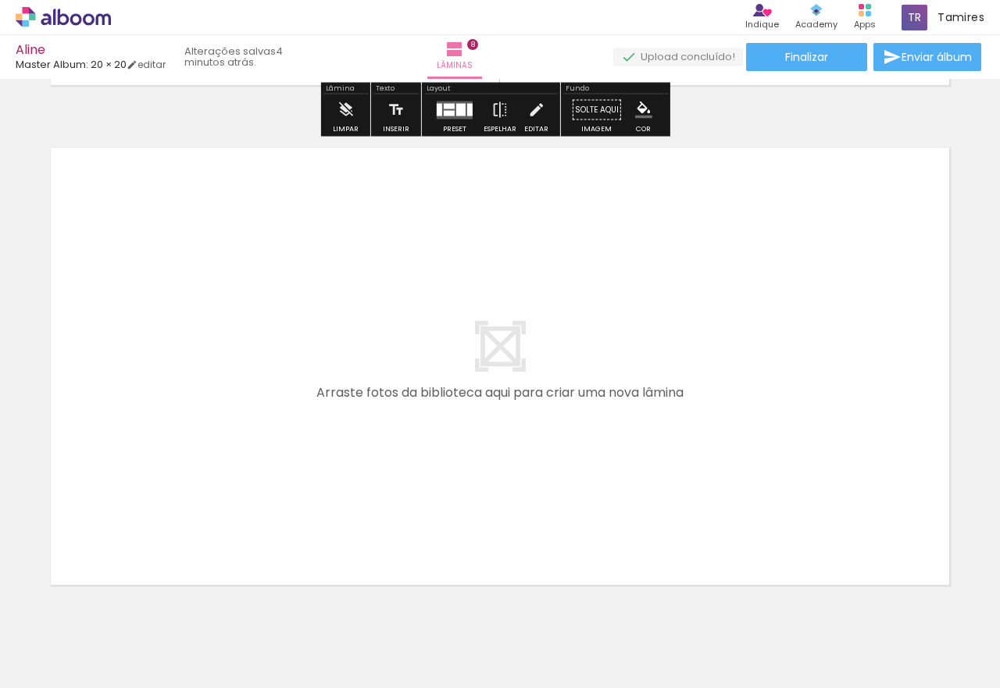
scroll to position [4064, 0]
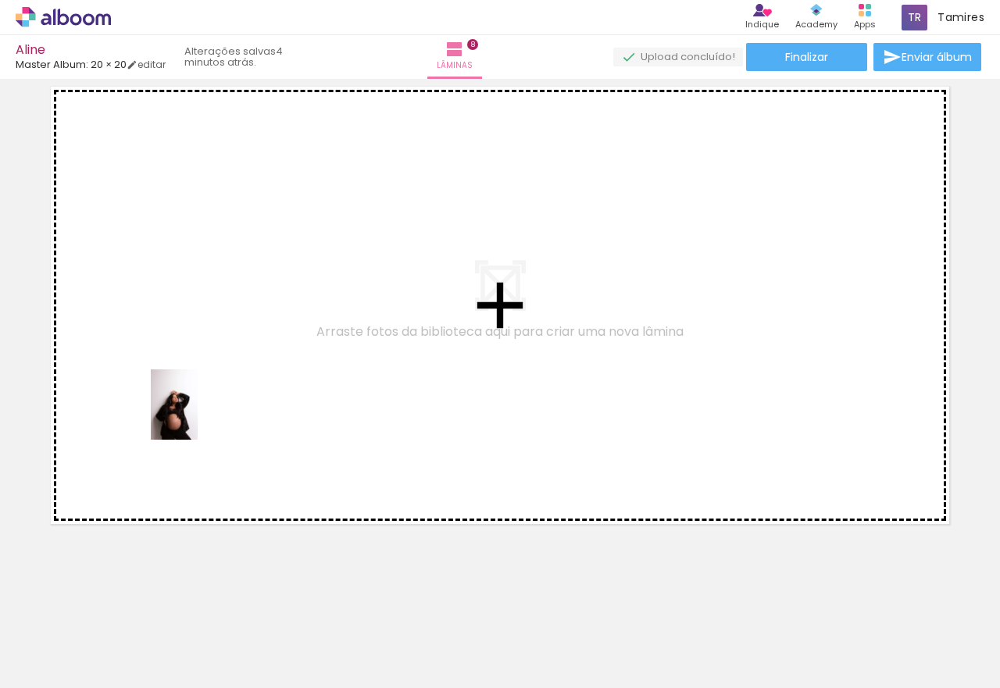
drag, startPoint x: 183, startPoint y: 517, endPoint x: 198, endPoint y: 417, distance: 101.1
click at [198, 417] on quentale-workspace at bounding box center [500, 344] width 1000 height 688
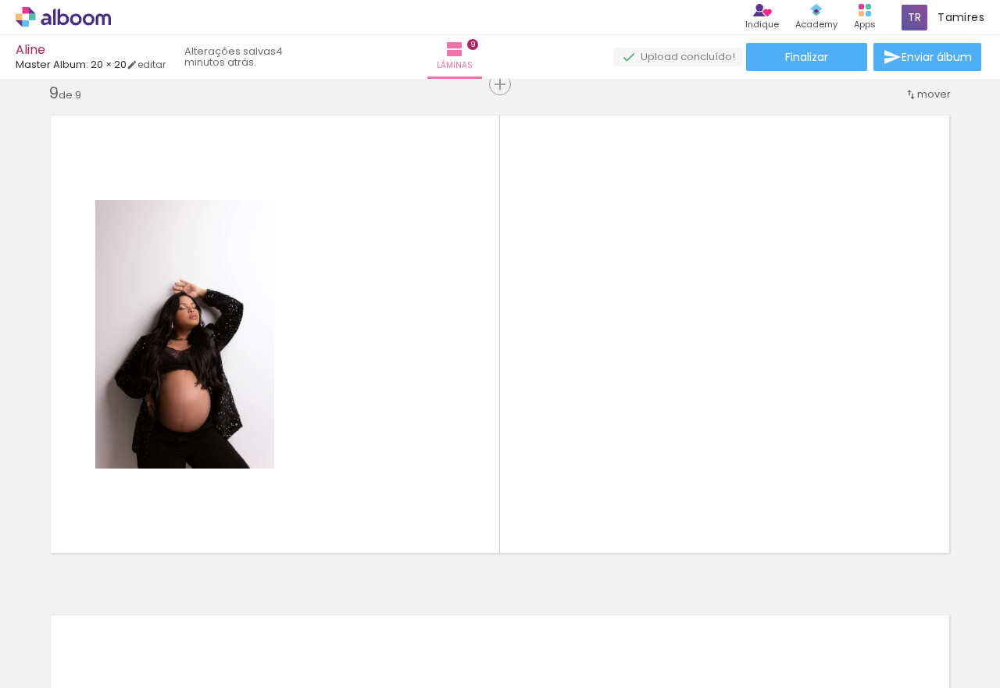
scroll to position [4021, 0]
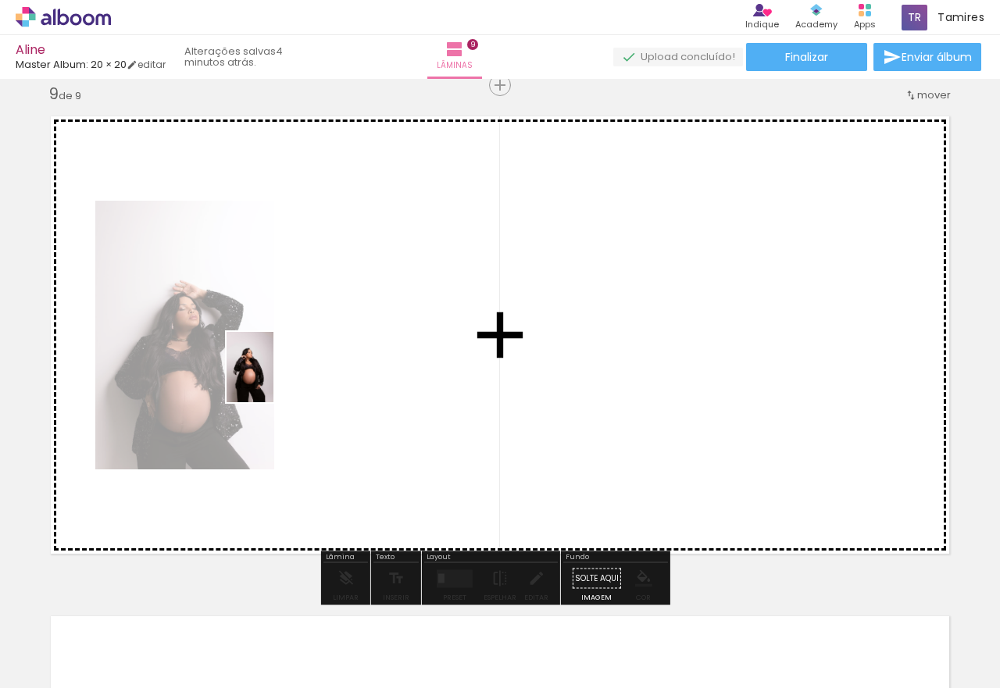
drag, startPoint x: 156, startPoint y: 649, endPoint x: 264, endPoint y: 501, distance: 184.0
click at [274, 379] on quentale-workspace at bounding box center [500, 344] width 1000 height 688
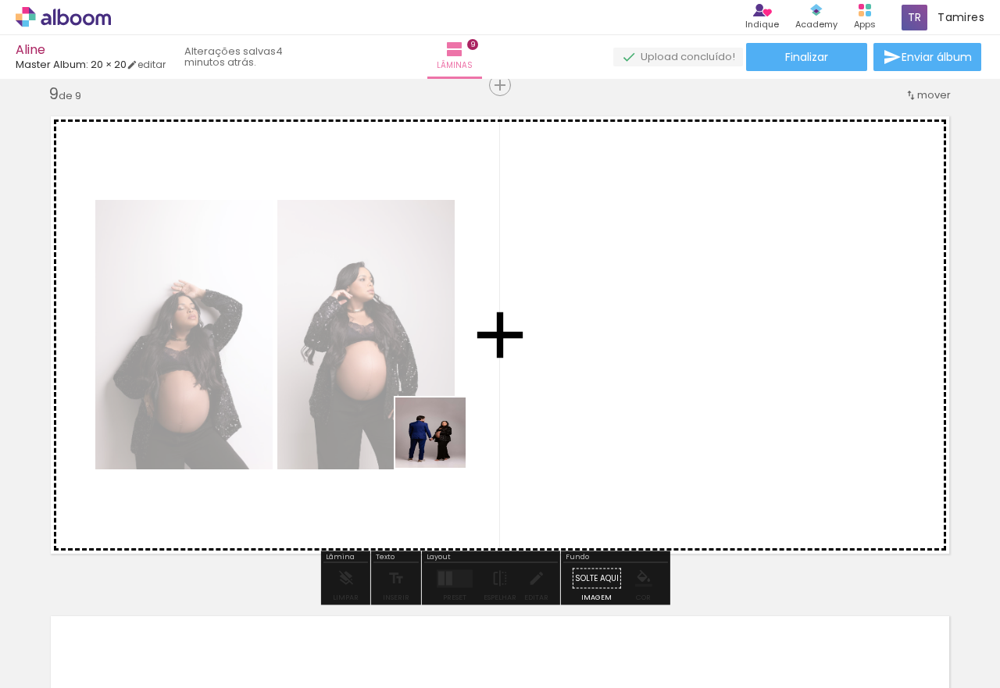
drag, startPoint x: 177, startPoint y: 638, endPoint x: 307, endPoint y: 585, distance: 139.9
click at [473, 421] on quentale-workspace at bounding box center [500, 344] width 1000 height 688
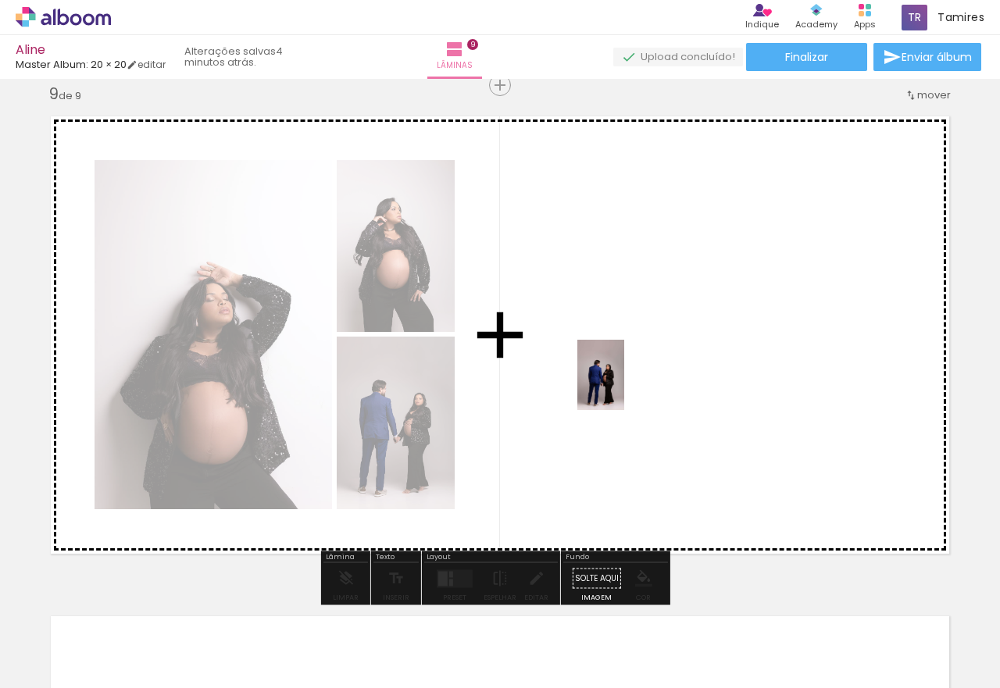
drag, startPoint x: 303, startPoint y: 575, endPoint x: 625, endPoint y: 387, distance: 373.0
click at [625, 387] on quentale-workspace at bounding box center [500, 344] width 1000 height 688
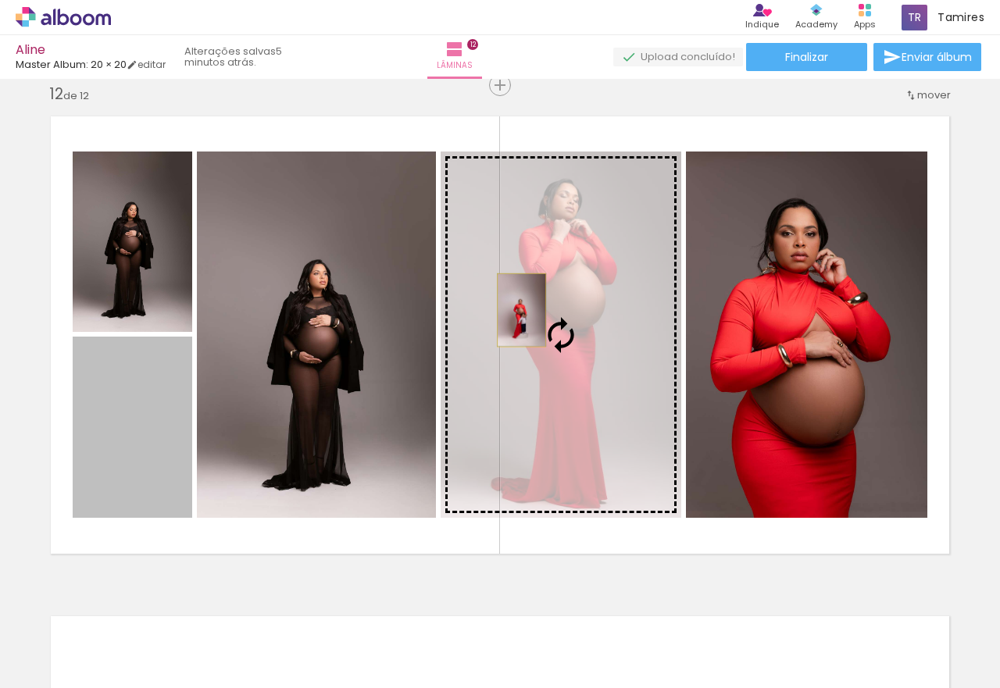
scroll to position [2673, 0]
drag, startPoint x: 339, startPoint y: 367, endPoint x: 527, endPoint y: 307, distance: 197.0
click at [0, 0] on slot at bounding box center [0, 0] width 0 height 0
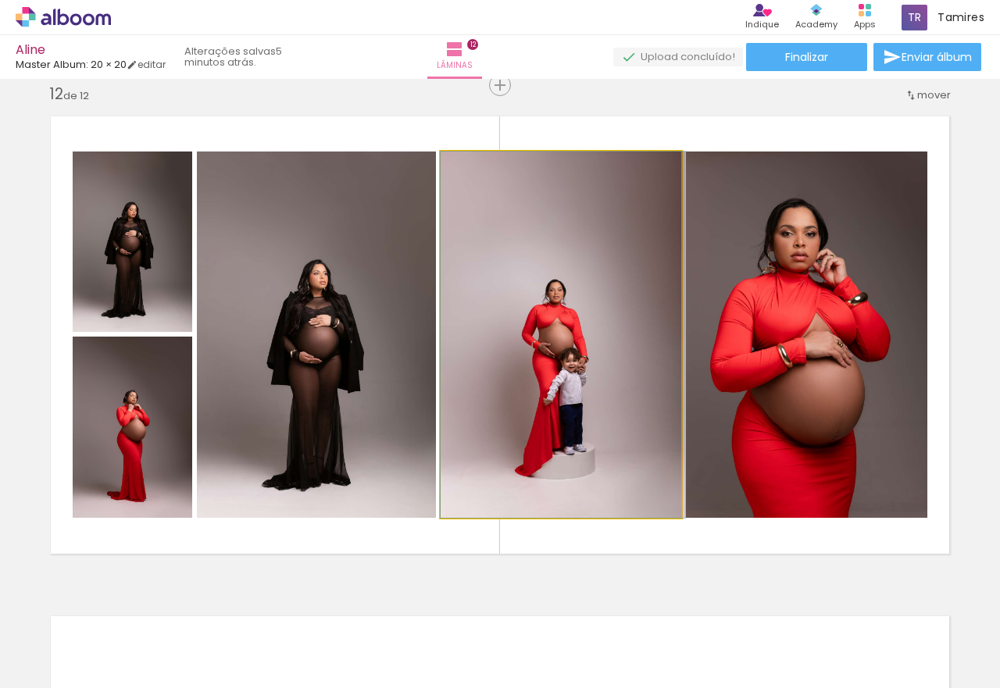
drag, startPoint x: 571, startPoint y: 357, endPoint x: 590, endPoint y: 320, distance: 41.9
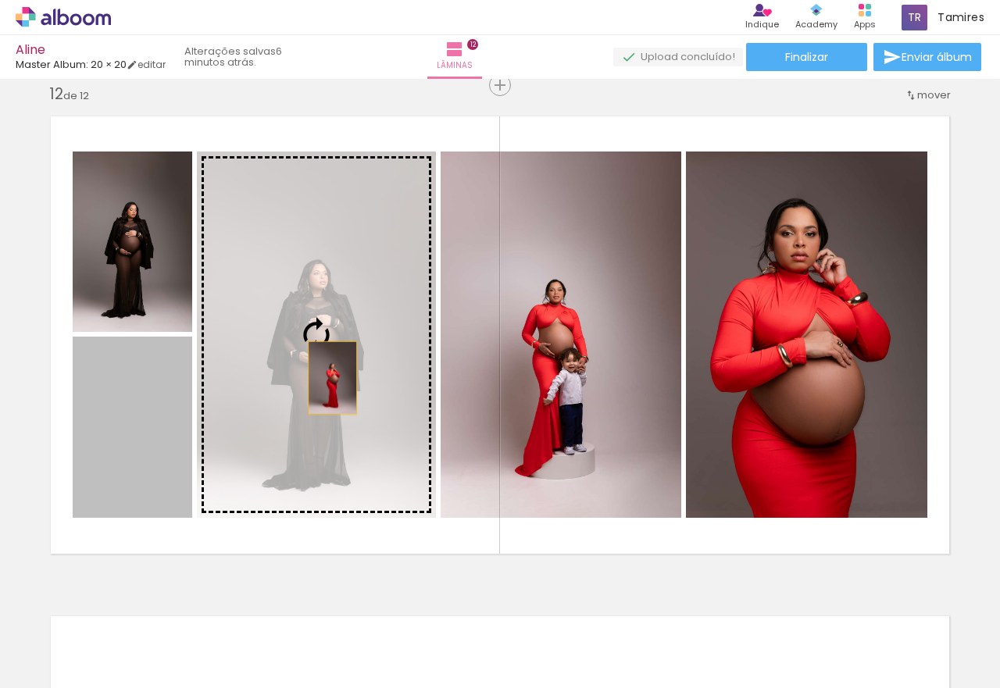
drag, startPoint x: 143, startPoint y: 456, endPoint x: 334, endPoint y: 374, distance: 207.9
click at [0, 0] on slot at bounding box center [0, 0] width 0 height 0
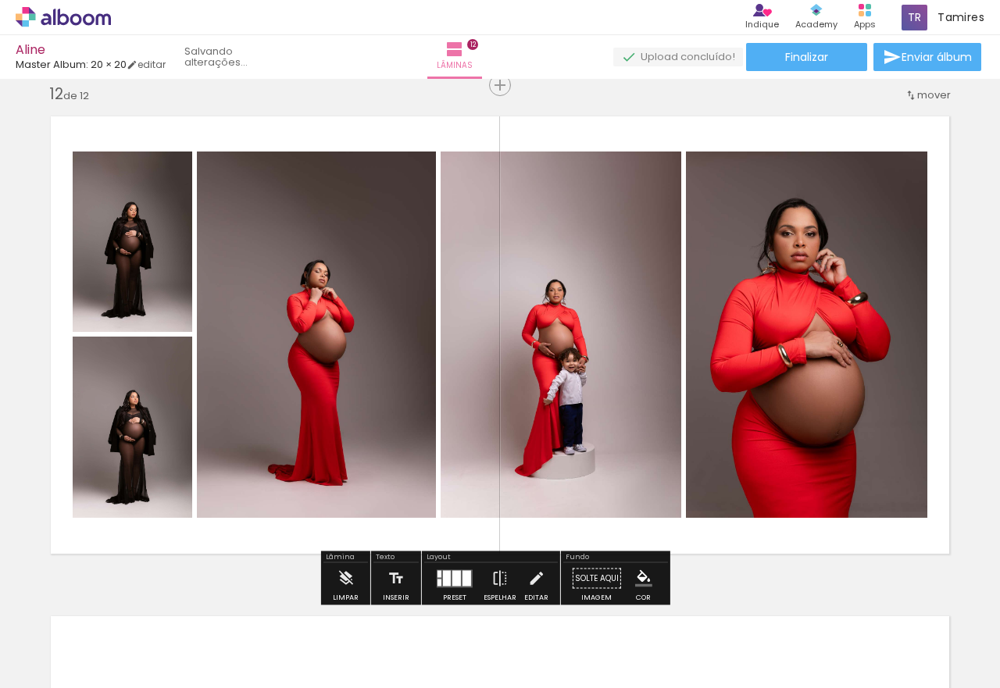
click at [150, 263] on quentale-photo at bounding box center [133, 242] width 120 height 181
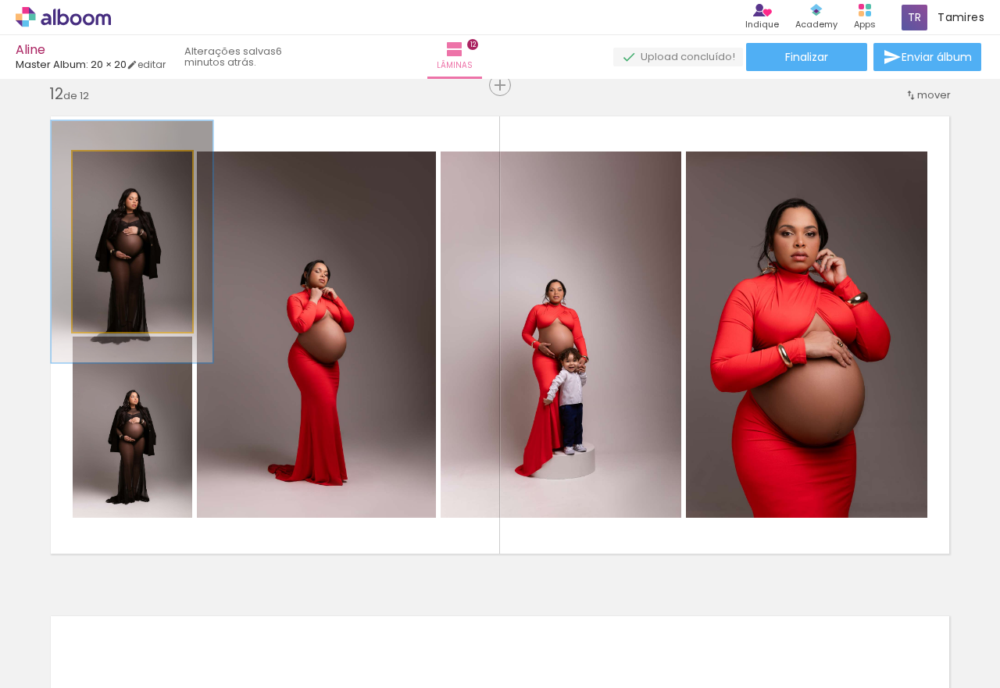
drag, startPoint x: 107, startPoint y: 167, endPoint x: 126, endPoint y: 170, distance: 18.9
click at [126, 170] on div at bounding box center [128, 168] width 14 height 14
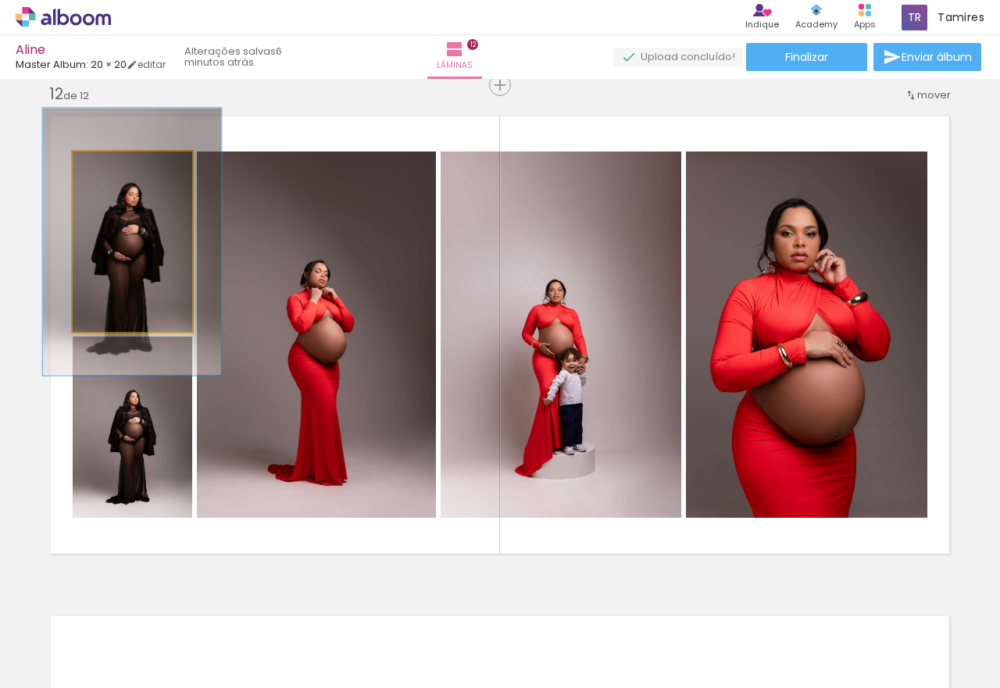
drag, startPoint x: 126, startPoint y: 170, endPoint x: 134, endPoint y: 170, distance: 8.6
type paper-slider "148"
click at [134, 170] on div at bounding box center [138, 168] width 14 height 14
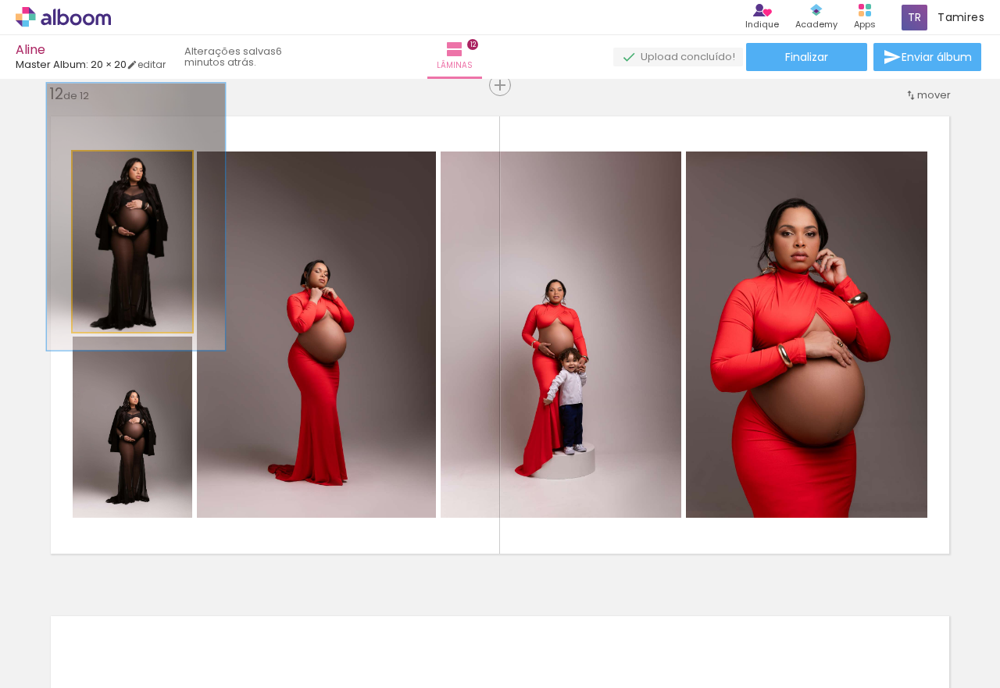
drag, startPoint x: 147, startPoint y: 267, endPoint x: 151, endPoint y: 242, distance: 25.3
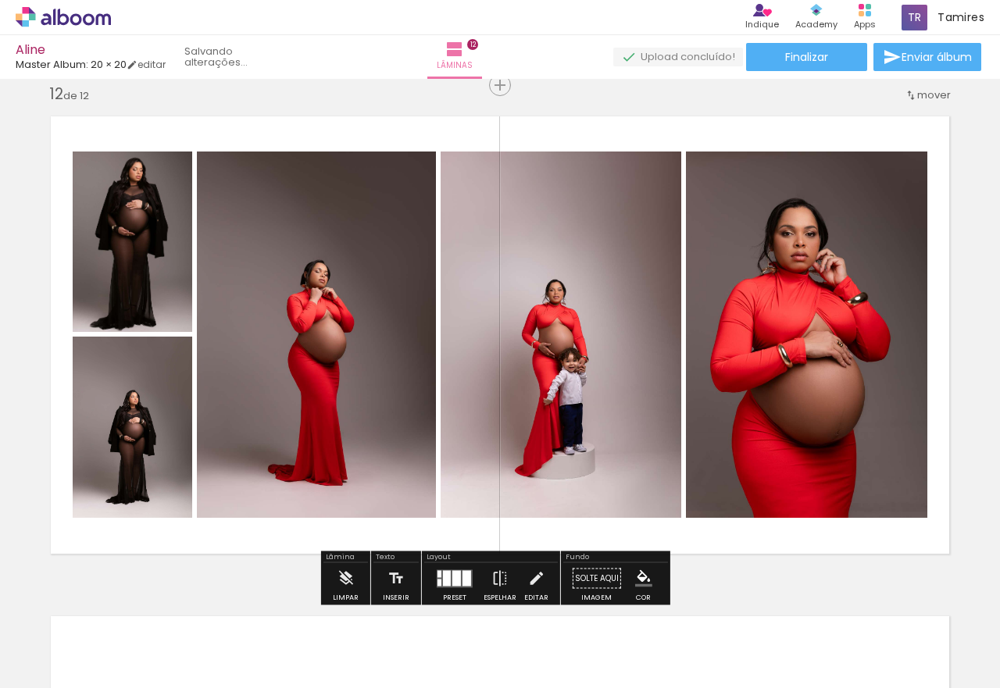
click at [136, 431] on quentale-photo at bounding box center [133, 427] width 120 height 181
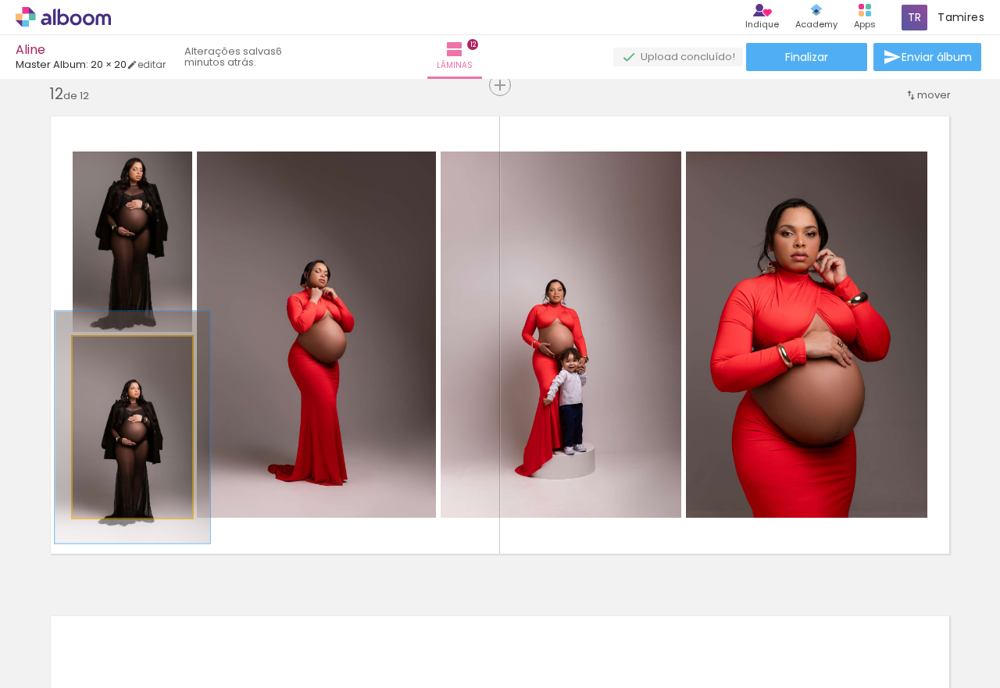
drag, startPoint x: 105, startPoint y: 354, endPoint x: 120, endPoint y: 354, distance: 15.6
click at [120, 354] on div at bounding box center [125, 353] width 14 height 14
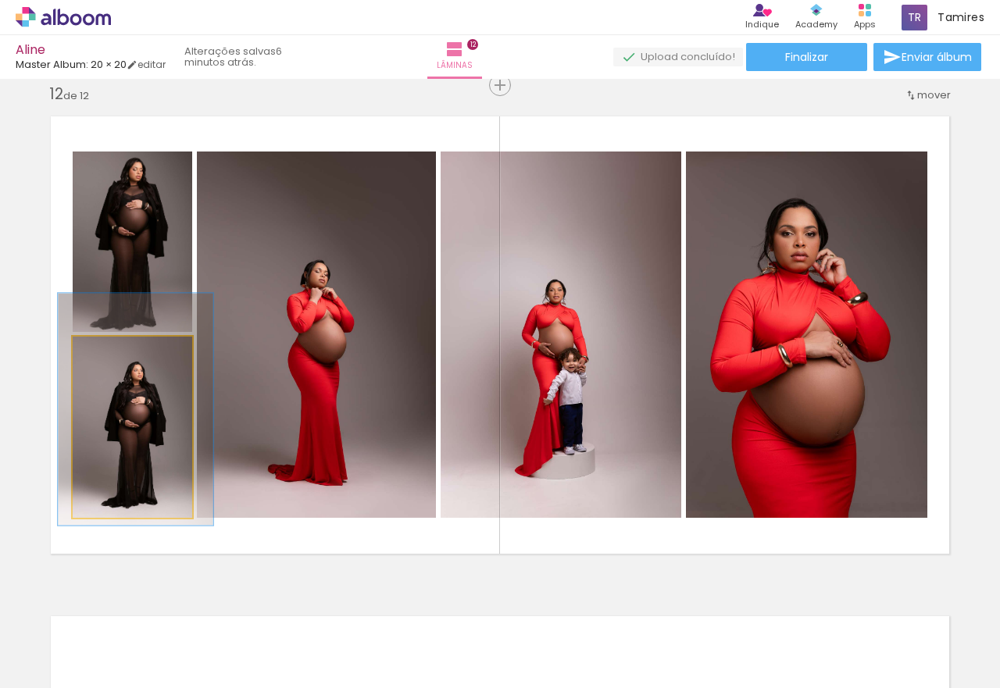
drag, startPoint x: 139, startPoint y: 456, endPoint x: 139, endPoint y: 431, distance: 24.2
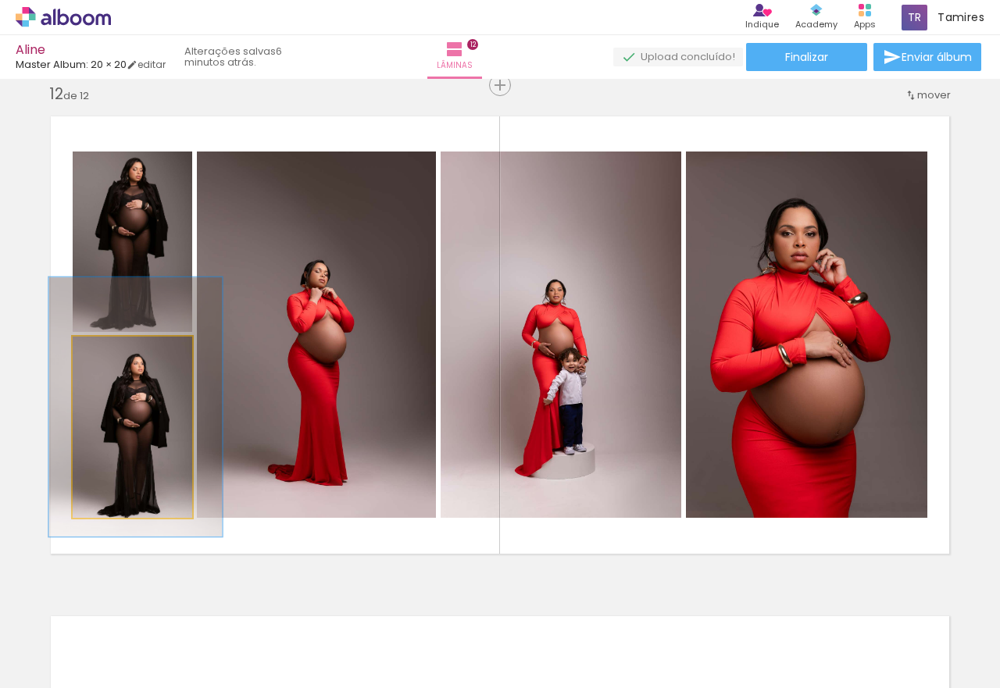
drag, startPoint x: 120, startPoint y: 353, endPoint x: 129, endPoint y: 355, distance: 8.7
click at [129, 355] on div at bounding box center [136, 353] width 14 height 14
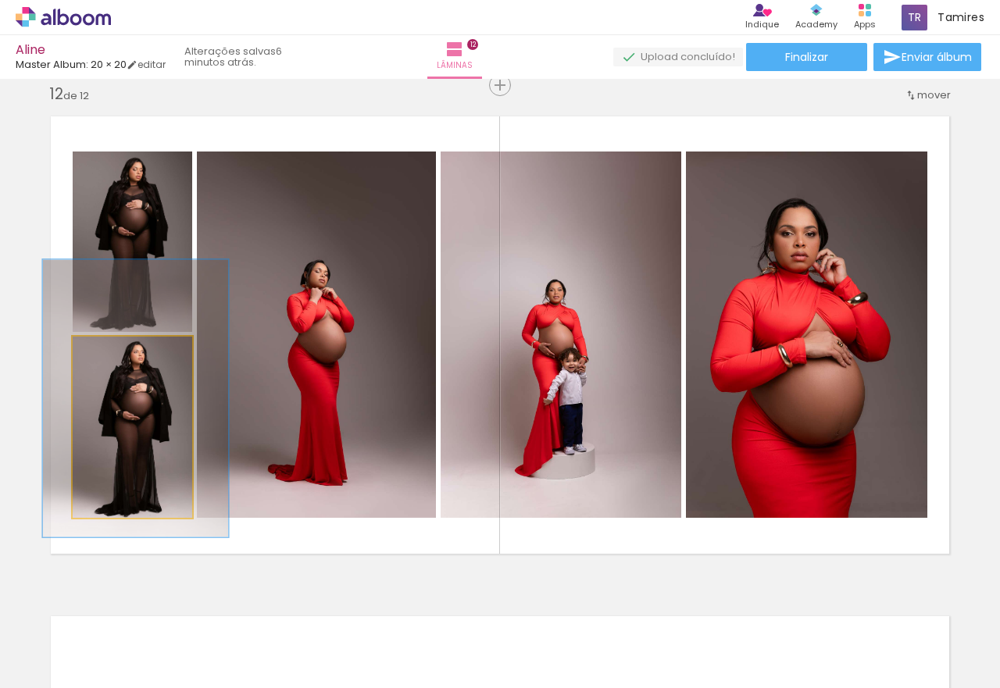
type paper-slider "153"
click at [145, 358] on div at bounding box center [141, 353] width 25 height 25
click at [147, 456] on quentale-photo at bounding box center [133, 427] width 120 height 181
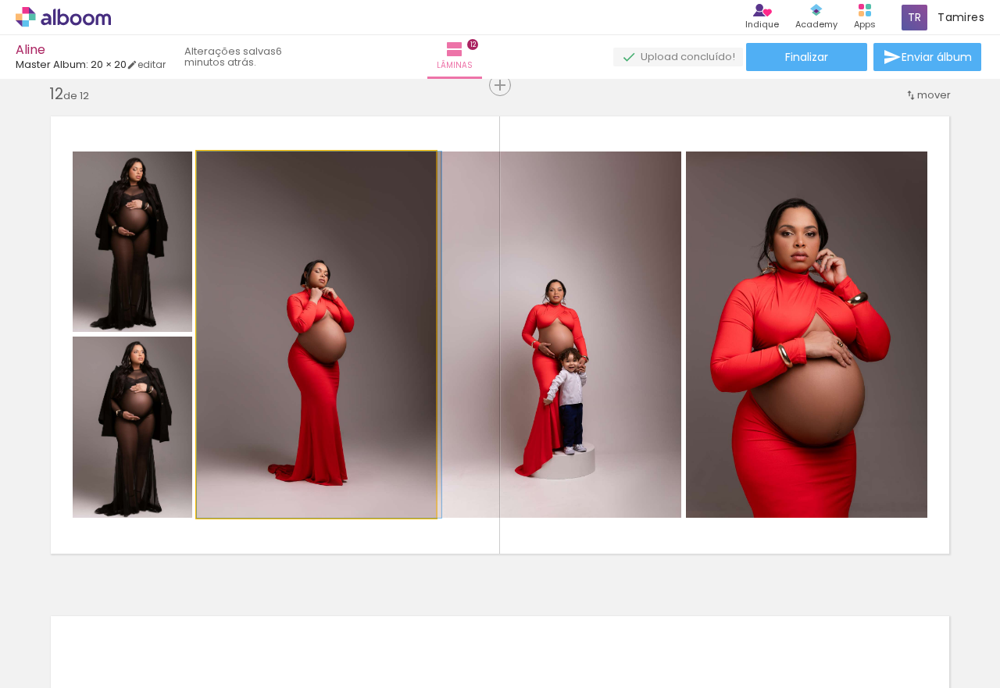
click at [345, 427] on quentale-photo at bounding box center [316, 335] width 239 height 367
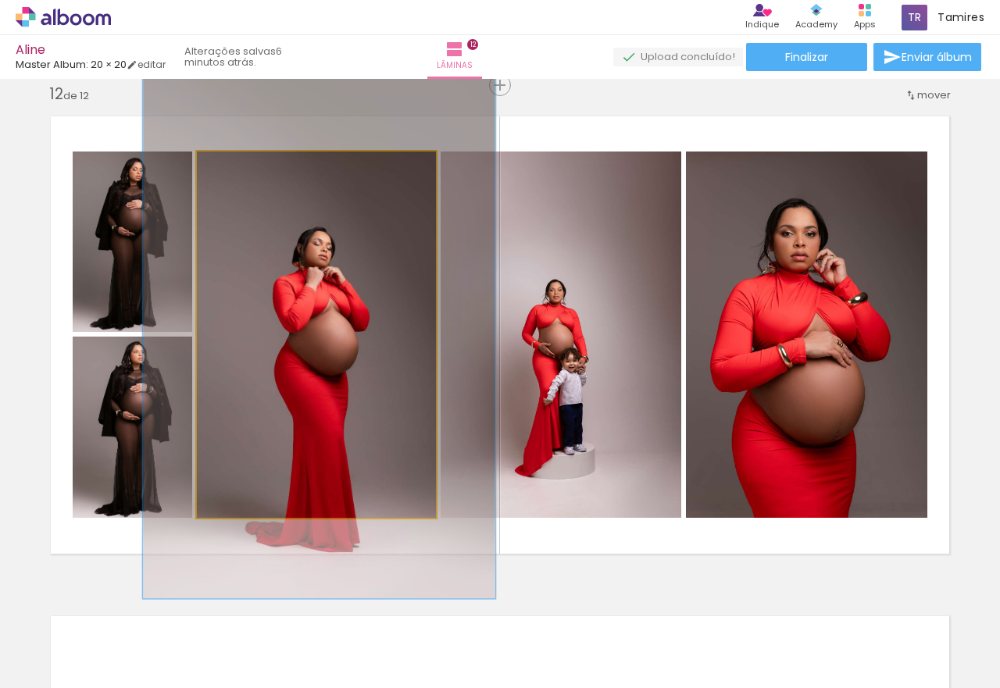
drag, startPoint x: 234, startPoint y: 172, endPoint x: 258, endPoint y: 177, distance: 24.8
type paper-slider "144"
click at [258, 177] on div at bounding box center [257, 168] width 25 height 25
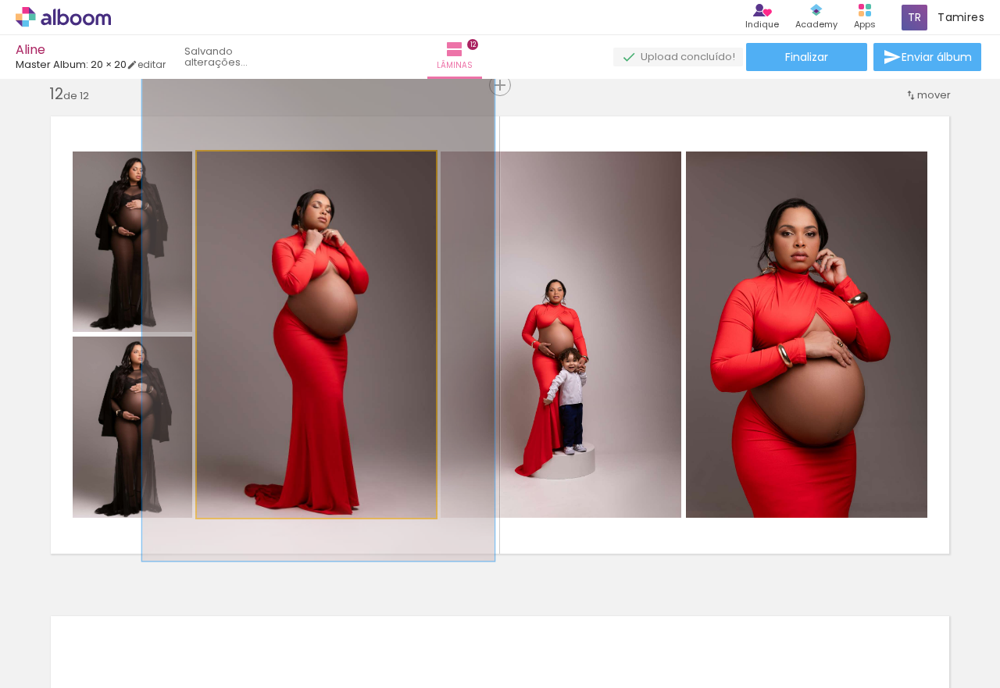
drag, startPoint x: 287, startPoint y: 313, endPoint x: 285, endPoint y: 277, distance: 36.8
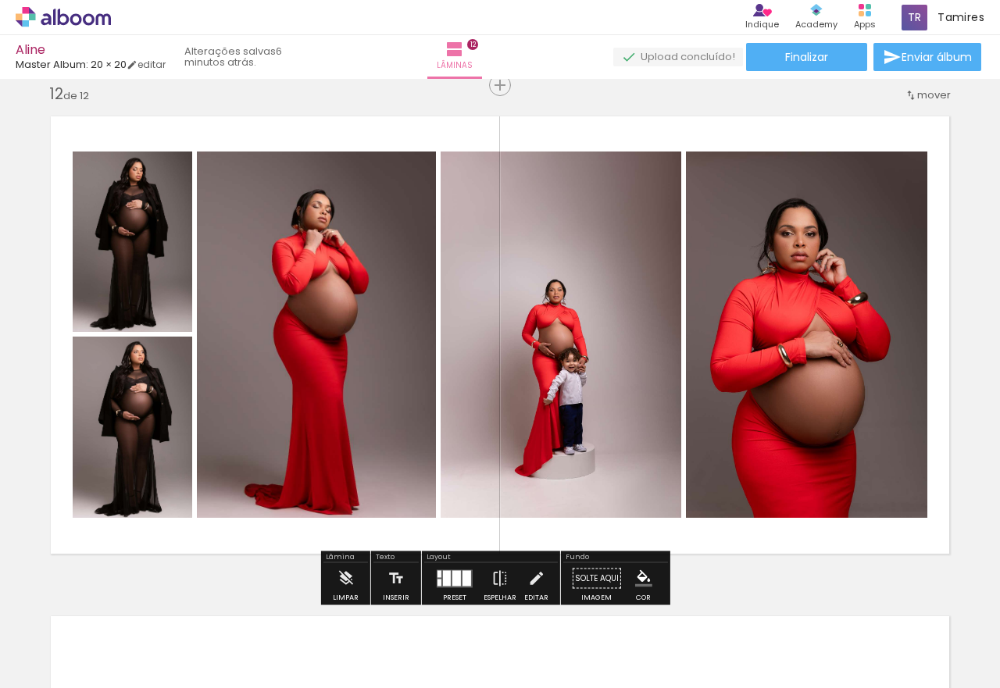
click at [606, 392] on quentale-photo at bounding box center [561, 335] width 241 height 367
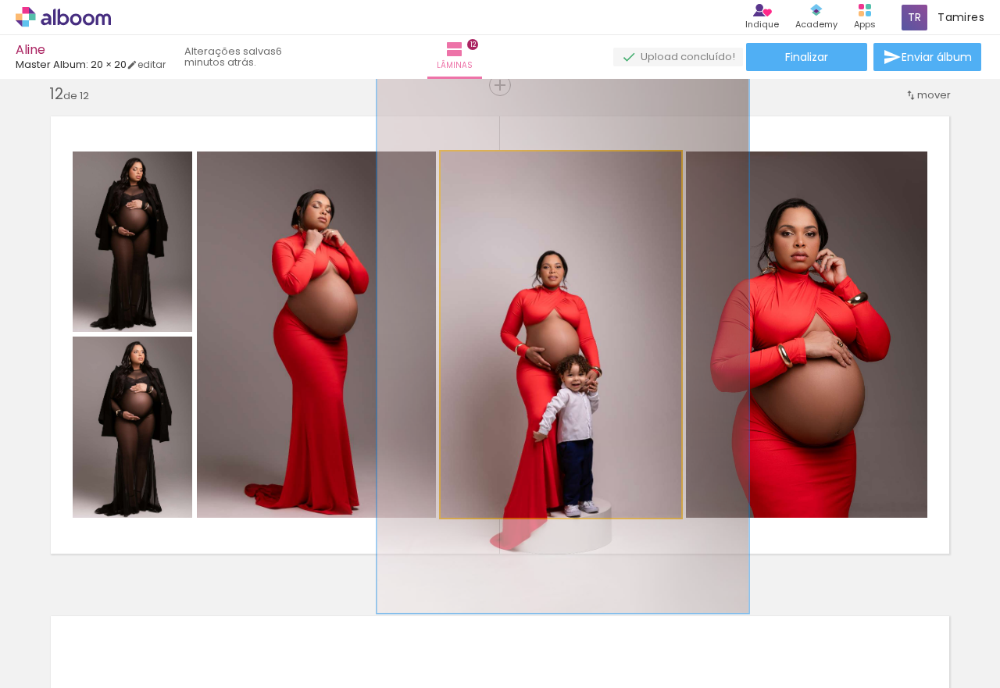
drag, startPoint x: 474, startPoint y: 170, endPoint x: 502, endPoint y: 170, distance: 28.9
click at [502, 170] on div at bounding box center [506, 168] width 14 height 14
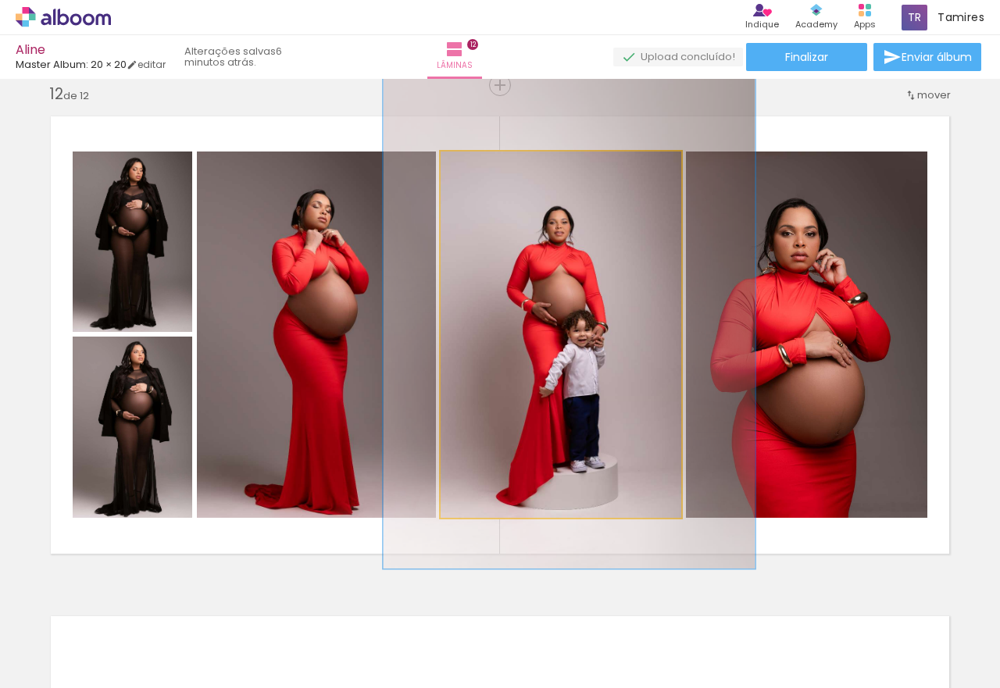
drag, startPoint x: 586, startPoint y: 337, endPoint x: 589, endPoint y: 299, distance: 38.4
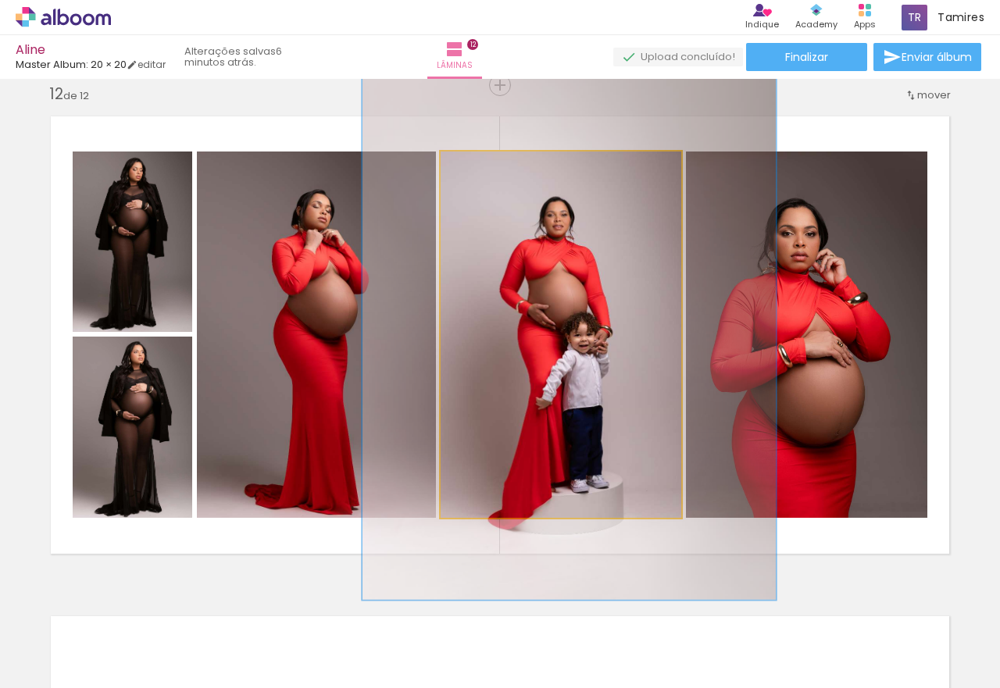
drag, startPoint x: 505, startPoint y: 170, endPoint x: 515, endPoint y: 173, distance: 10.4
type paper-slider "169"
click at [515, 173] on div at bounding box center [520, 168] width 14 height 14
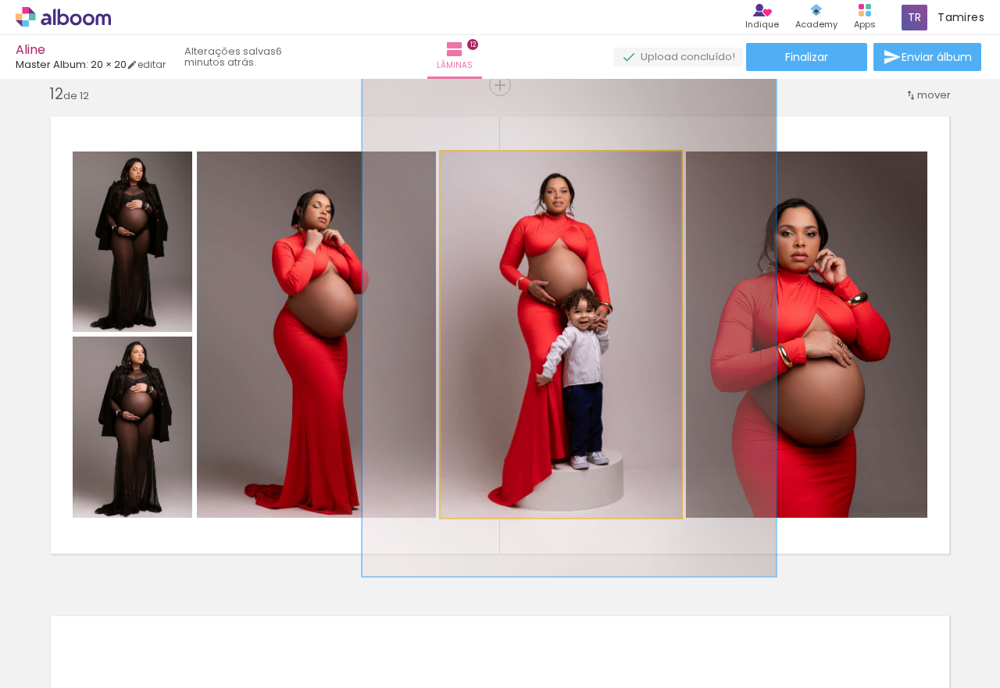
drag, startPoint x: 595, startPoint y: 357, endPoint x: 595, endPoint y: 334, distance: 22.7
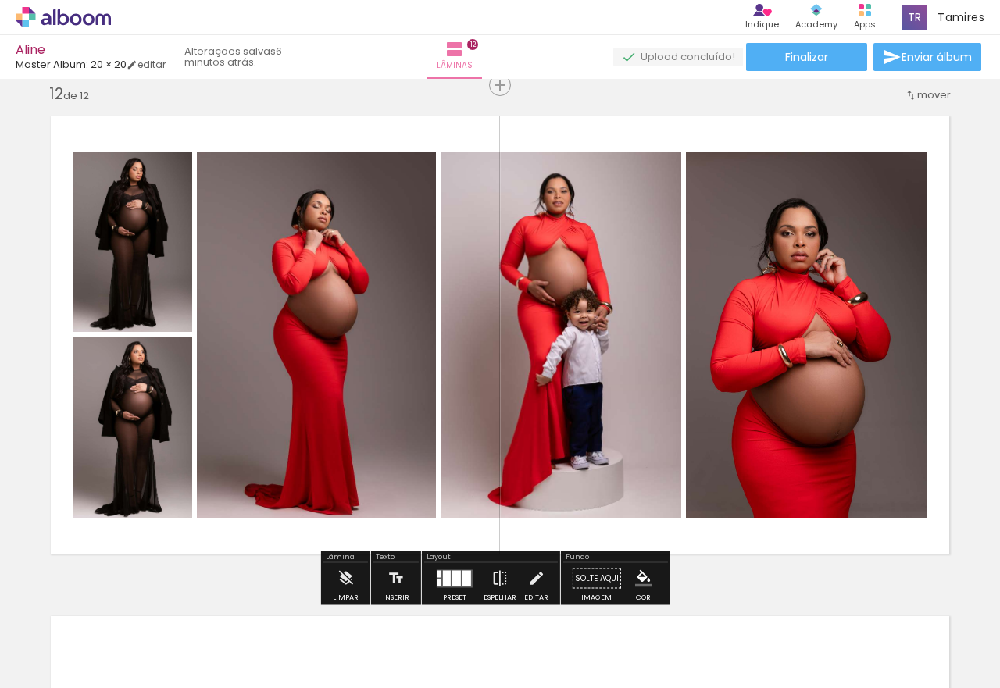
click at [817, 380] on quentale-photo at bounding box center [806, 335] width 241 height 367
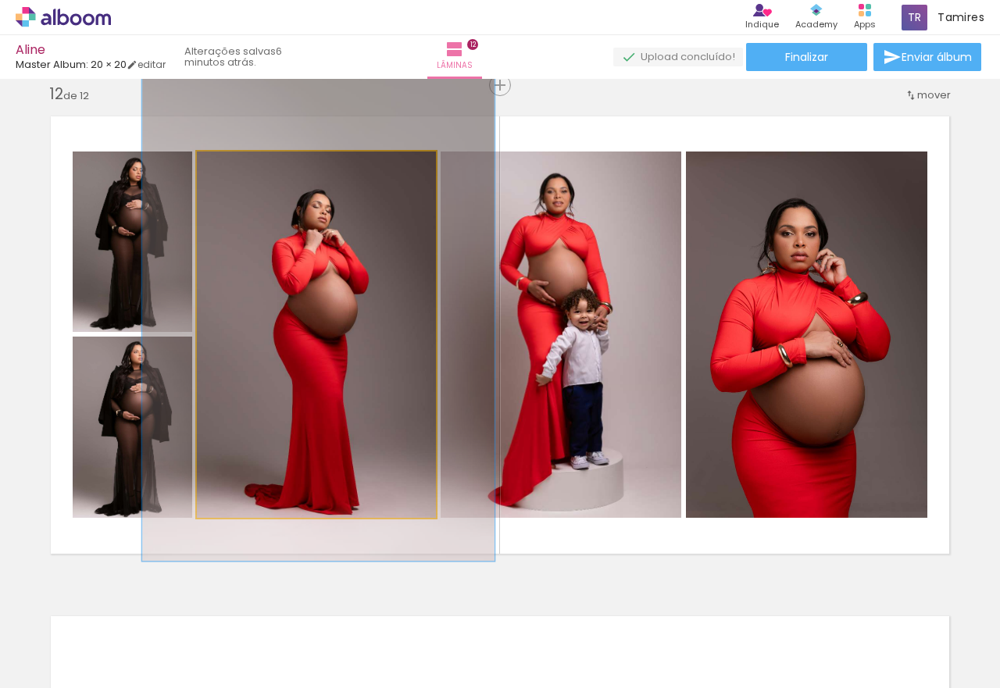
click at [349, 242] on quentale-photo at bounding box center [316, 335] width 239 height 367
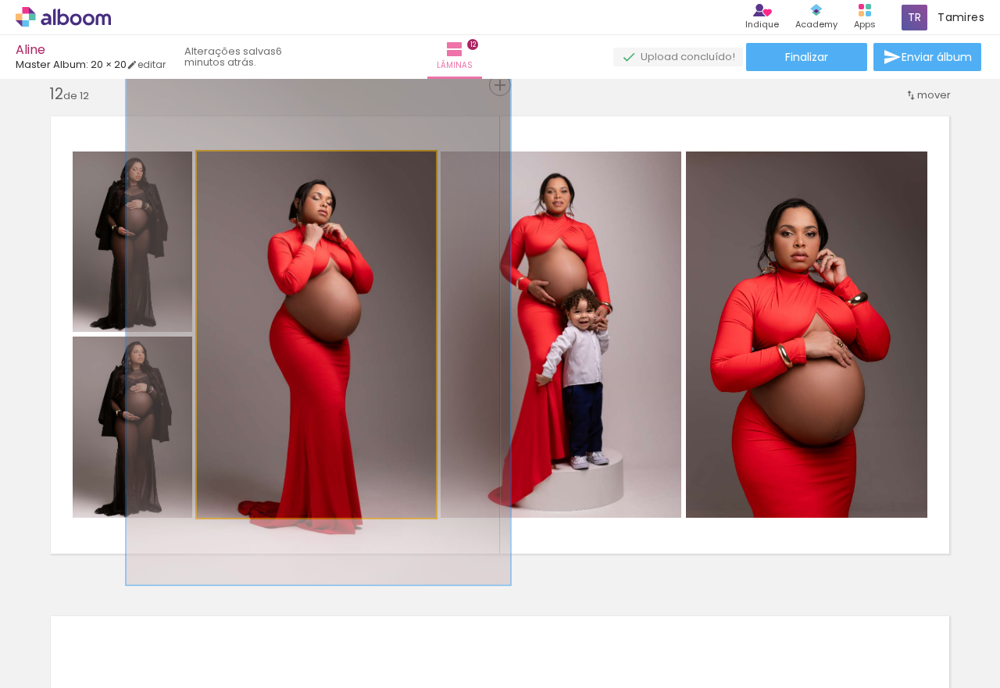
click at [266, 169] on div at bounding box center [268, 168] width 14 height 14
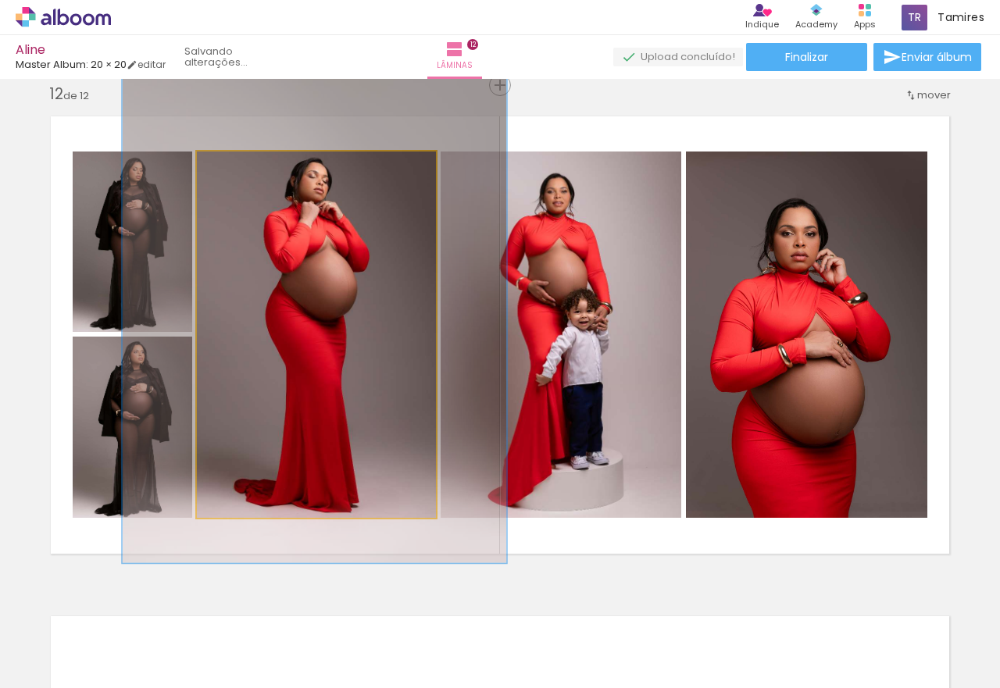
drag, startPoint x: 339, startPoint y: 300, endPoint x: 334, endPoint y: 278, distance: 22.4
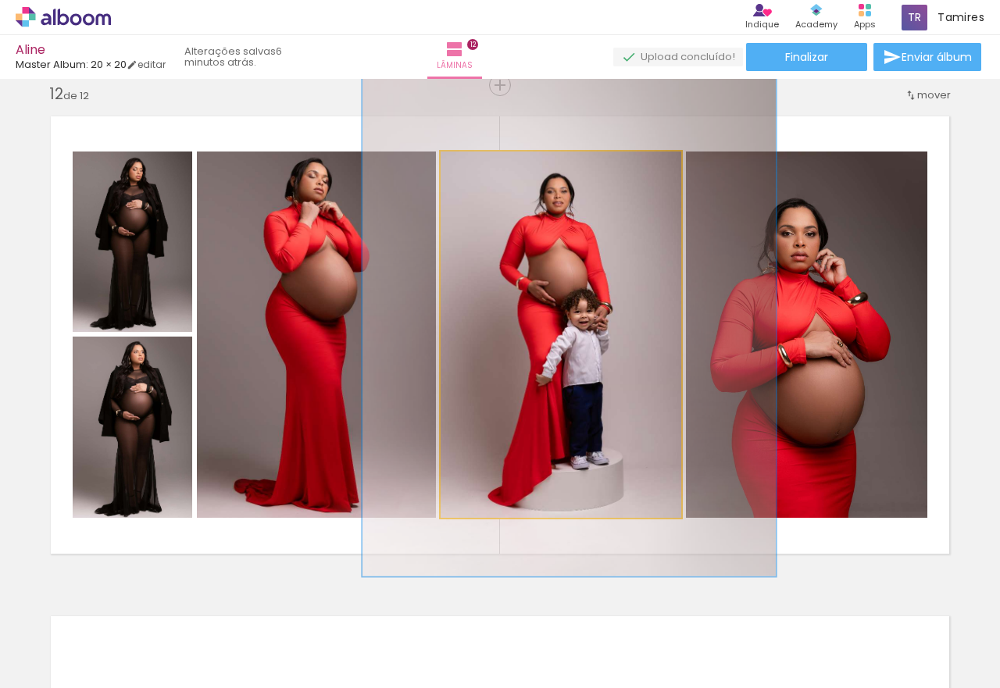
drag, startPoint x: 541, startPoint y: 291, endPoint x: 591, endPoint y: 206, distance: 98.8
click at [543, 290] on quentale-photo at bounding box center [561, 335] width 241 height 367
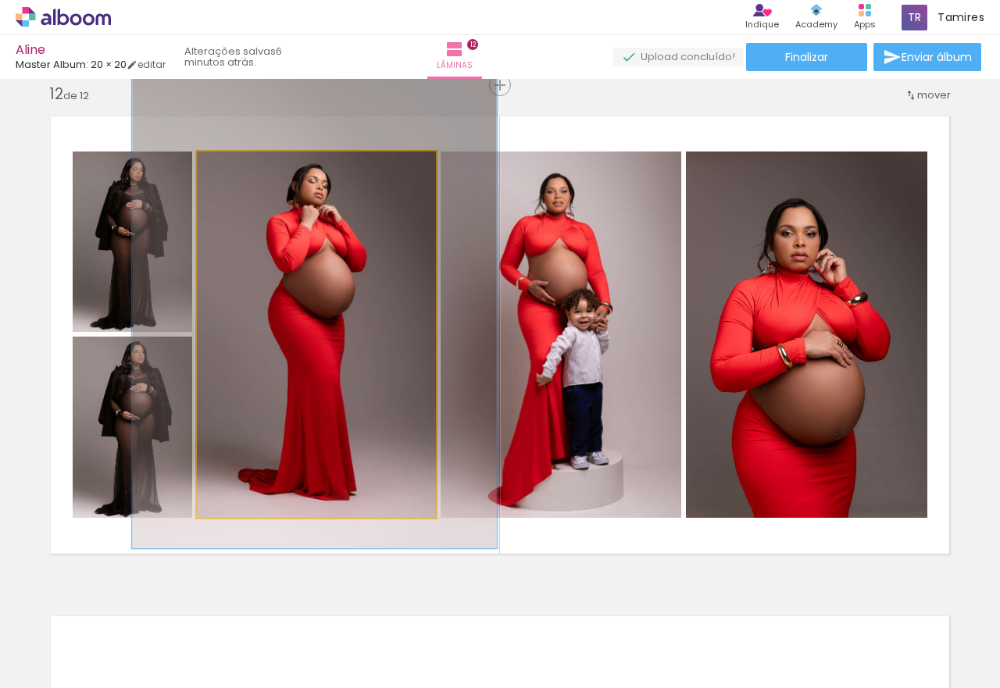
type paper-slider "149"
click at [256, 166] on div at bounding box center [263, 168] width 14 height 14
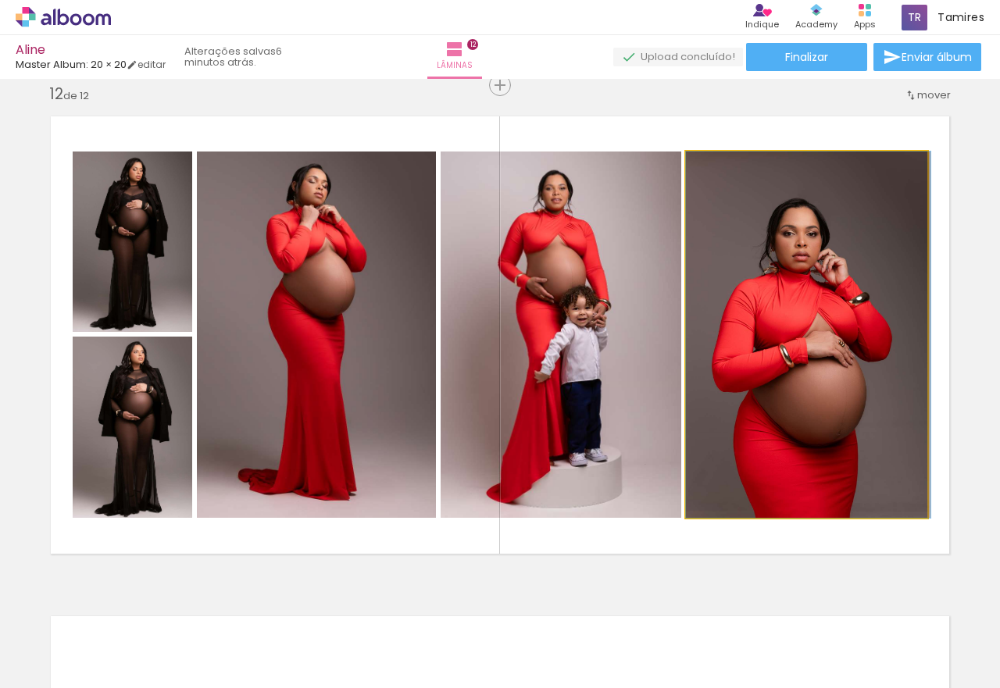
drag, startPoint x: 832, startPoint y: 393, endPoint x: 935, endPoint y: 391, distance: 102.4
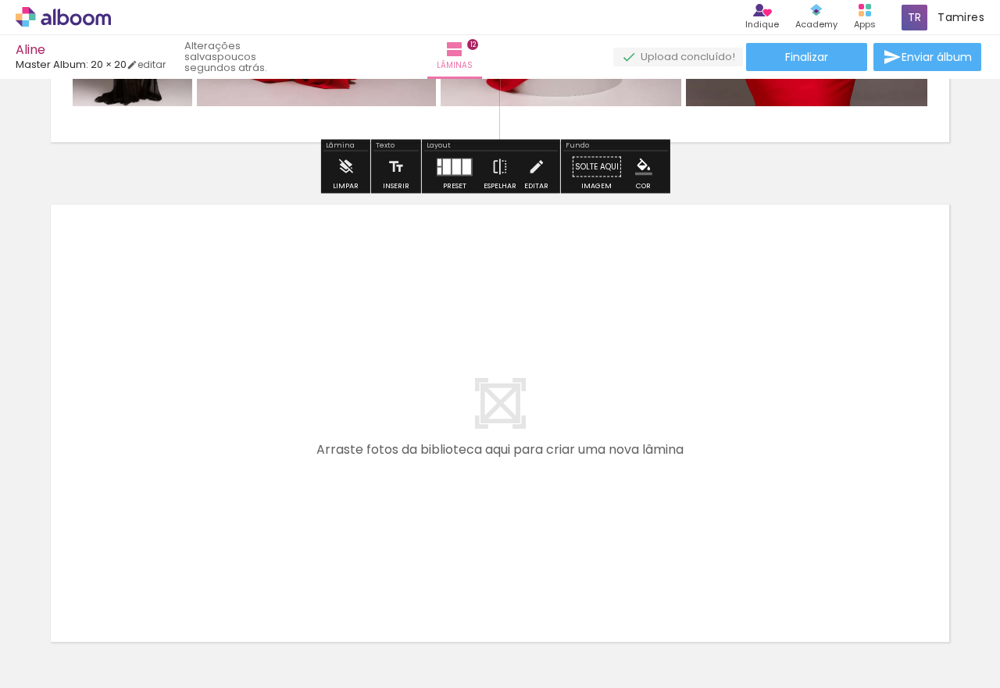
scroll to position [6064, 0]
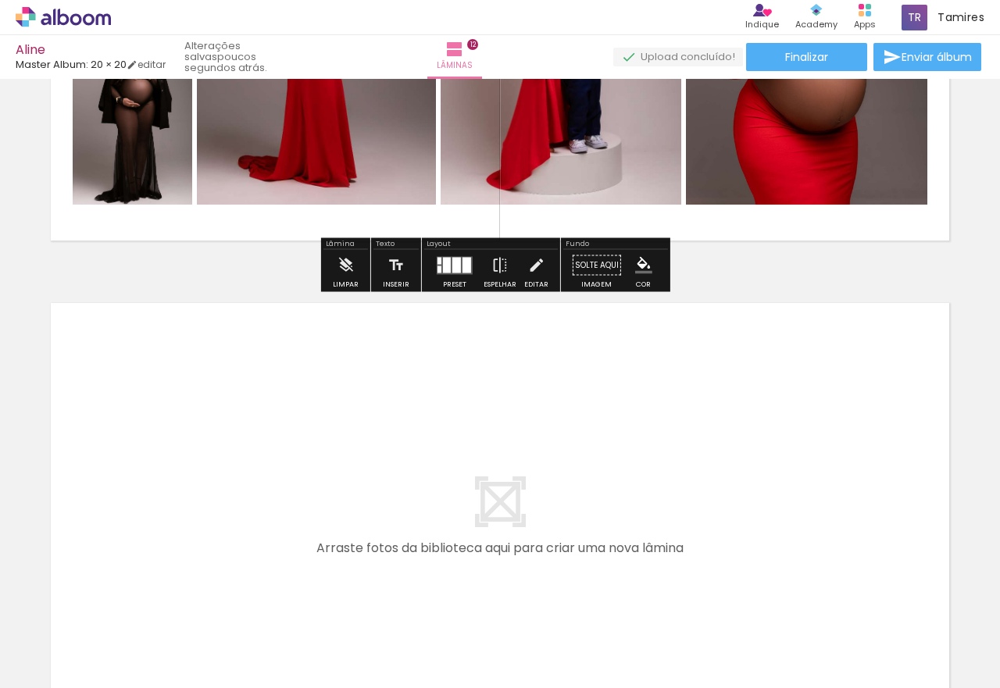
scroll to position [5595, 0]
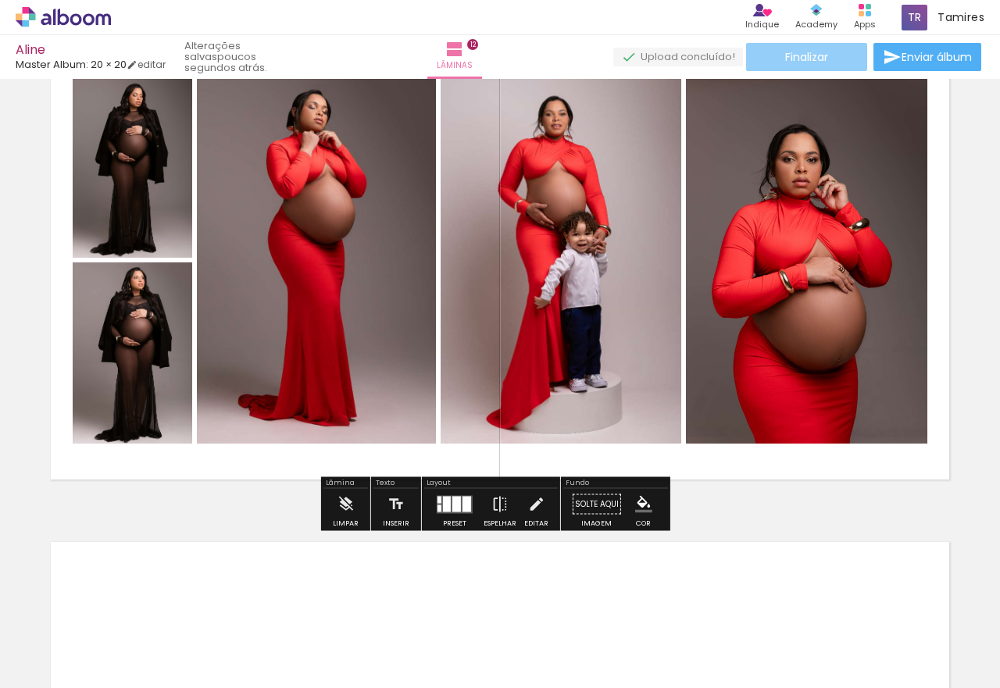
click at [812, 57] on span "Finalizar" at bounding box center [806, 57] width 43 height 11
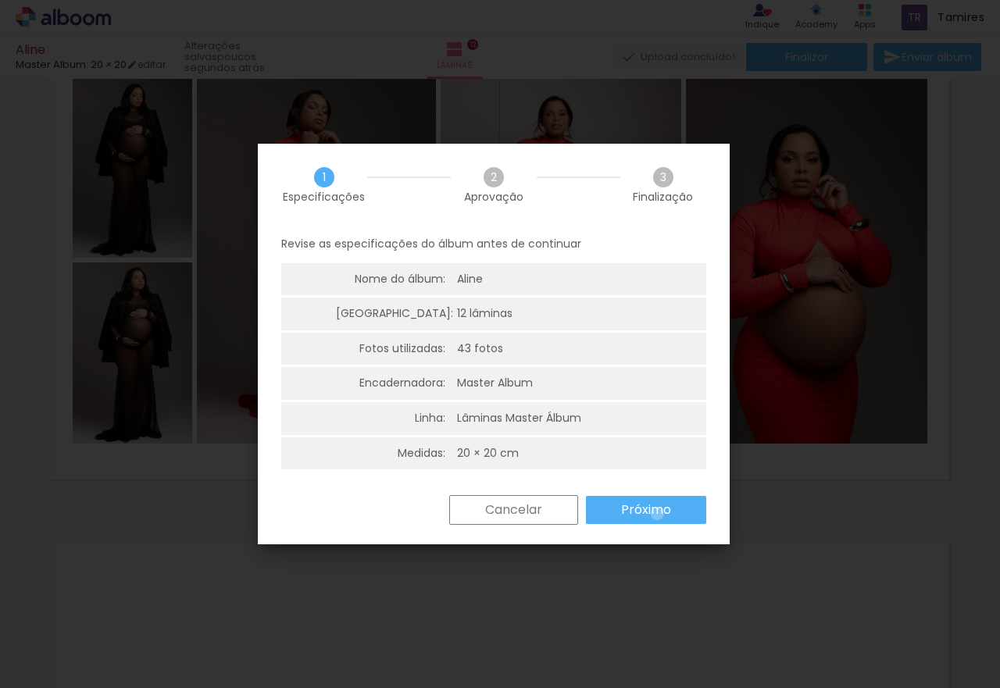
click at [0, 0] on slot "Próximo" at bounding box center [0, 0] width 0 height 0
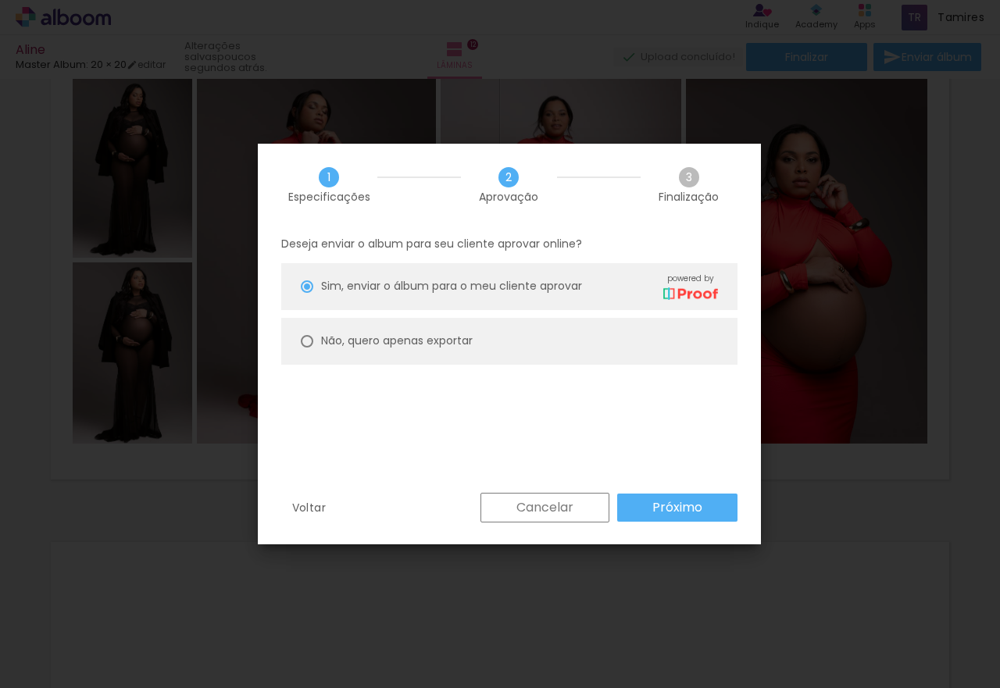
click at [710, 505] on paper-button "Próximo" at bounding box center [677, 508] width 120 height 28
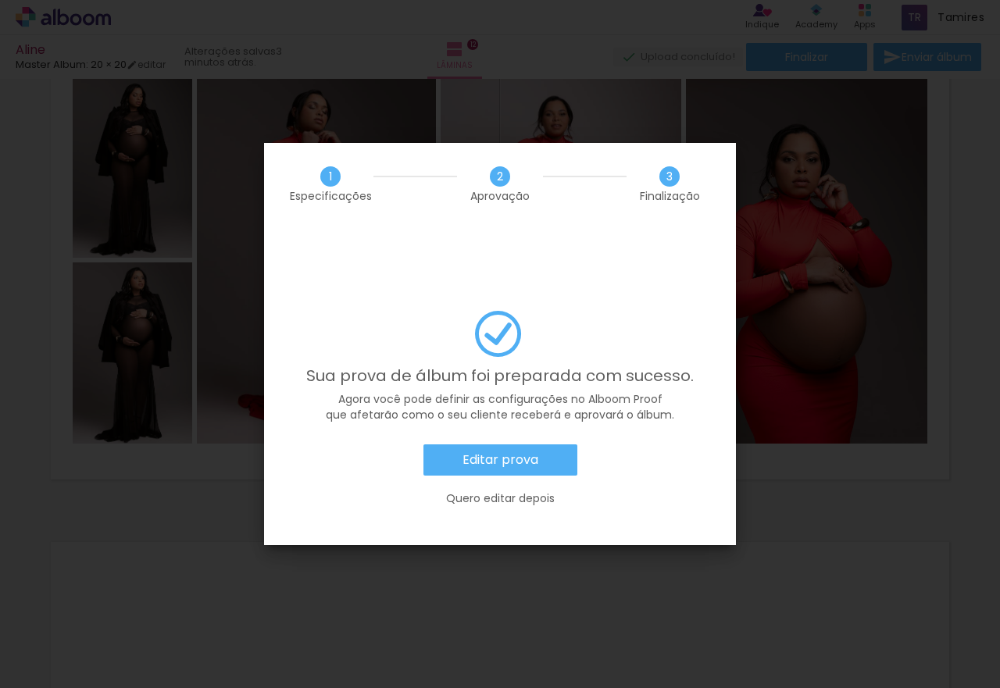
click at [0, 0] on slot "Editar prova" at bounding box center [0, 0] width 0 height 0
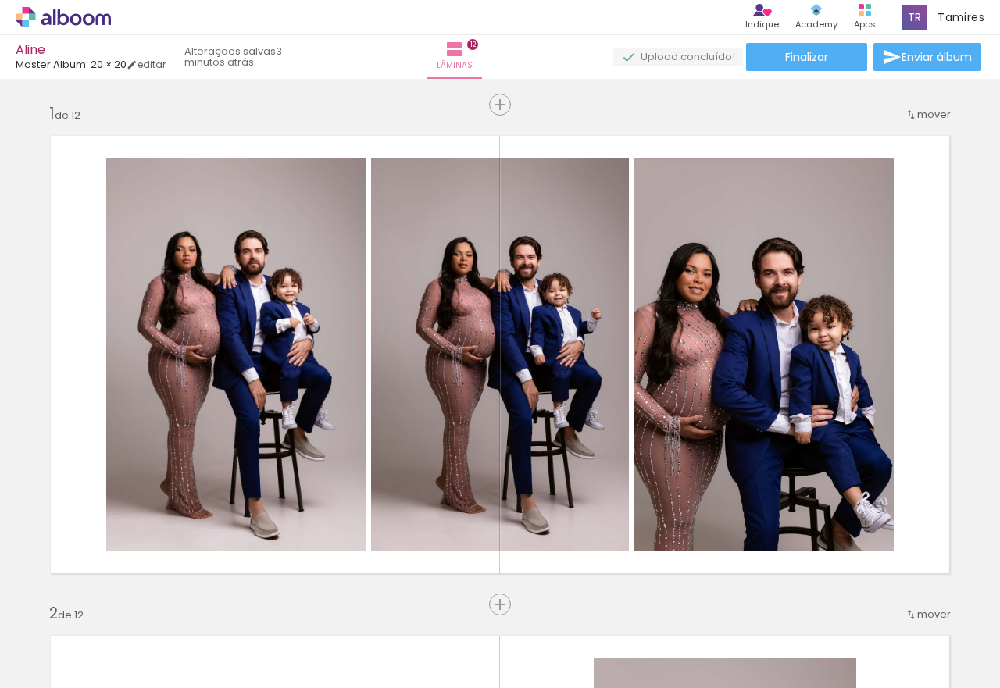
scroll to position [2673, 0]
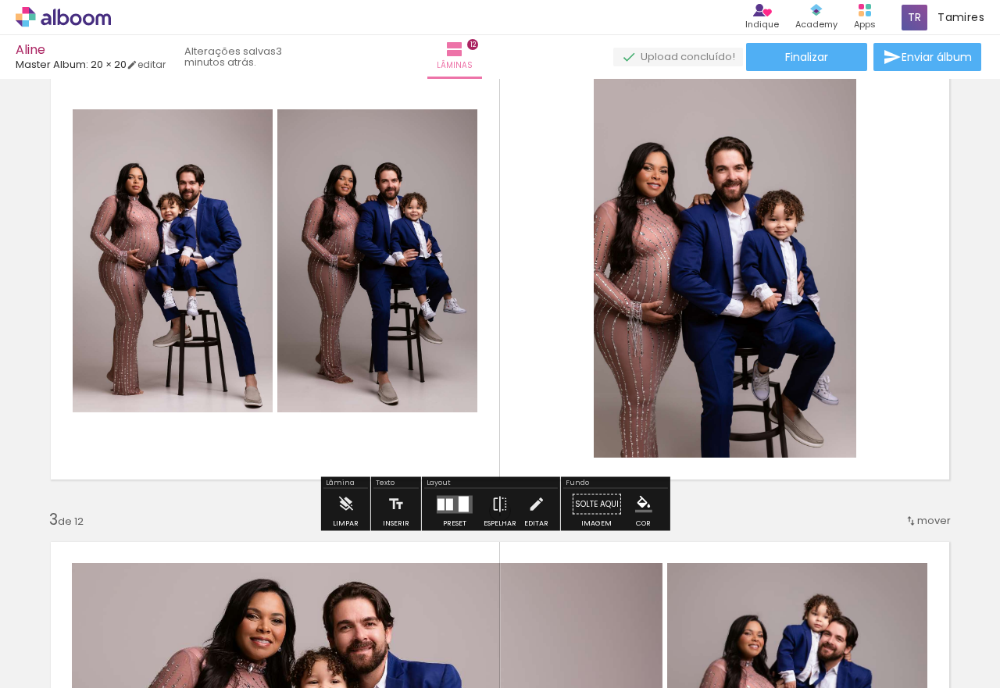
scroll to position [359, 0]
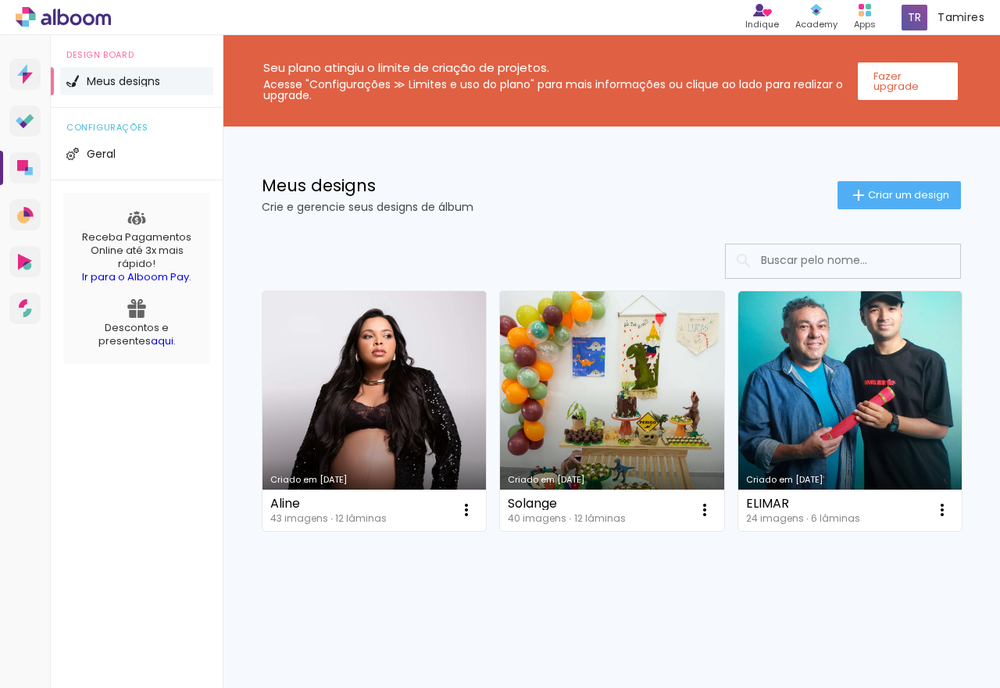
click at [395, 381] on link "Criado em [DATE]" at bounding box center [374, 411] width 223 height 240
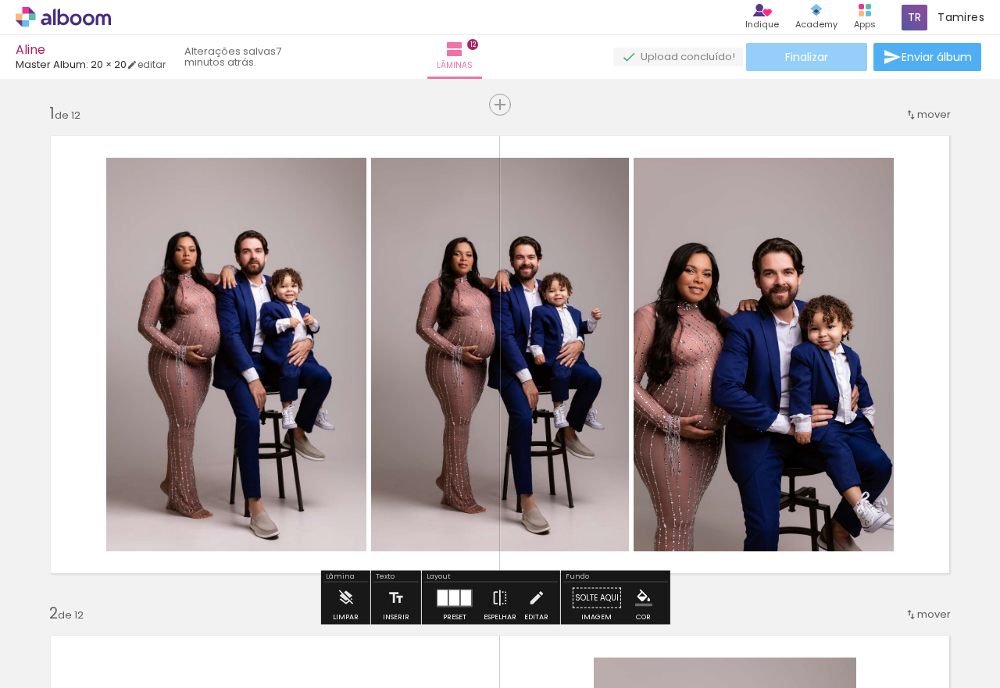
click at [816, 59] on span "Finalizar" at bounding box center [806, 57] width 43 height 11
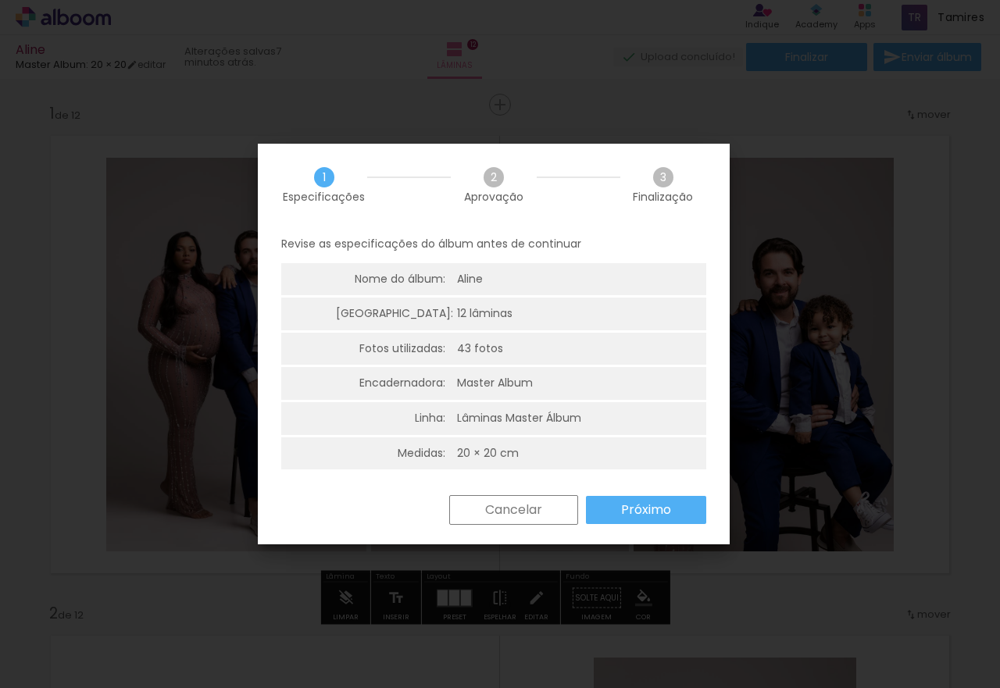
click at [0, 0] on slot "Próximo" at bounding box center [0, 0] width 0 height 0
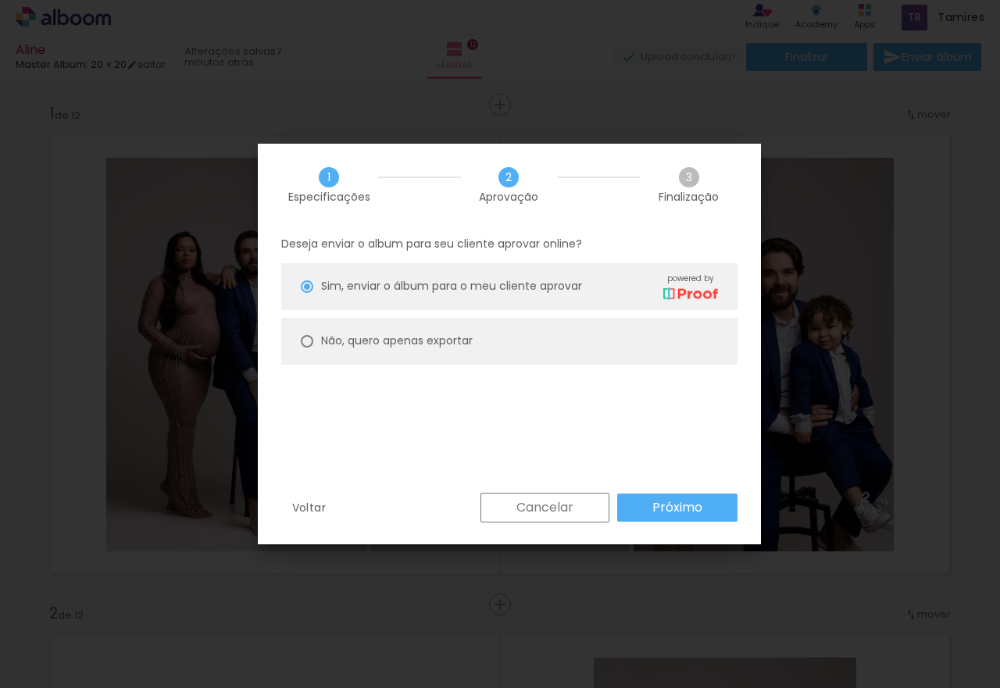
click at [0, 0] on slot "Não, quero apenas exportar" at bounding box center [0, 0] width 0 height 0
type paper-radio-button "on"
click at [0, 0] on slot "Próximo" at bounding box center [0, 0] width 0 height 0
type input "Alta, 300 DPI"
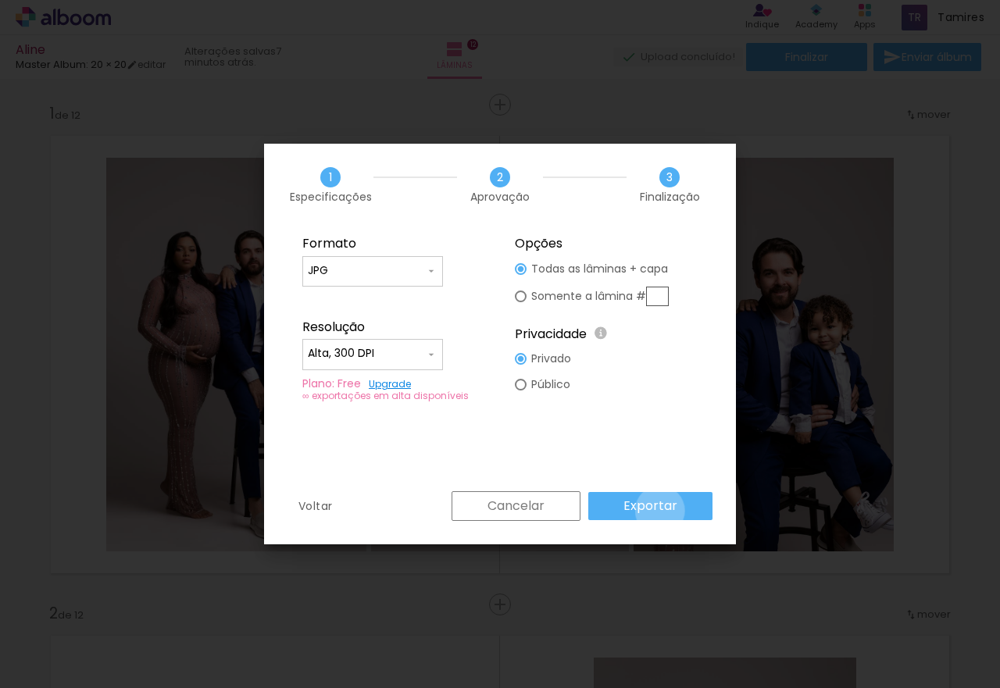
click at [0, 0] on slot "Exportar" at bounding box center [0, 0] width 0 height 0
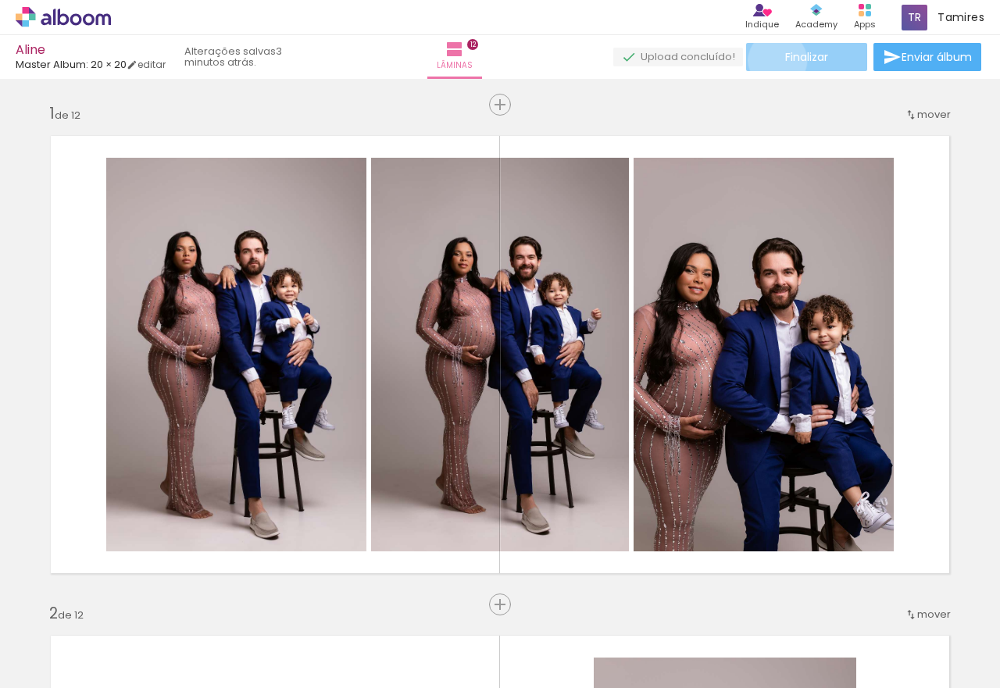
click at [772, 60] on paper-button "Finalizar" at bounding box center [806, 57] width 121 height 28
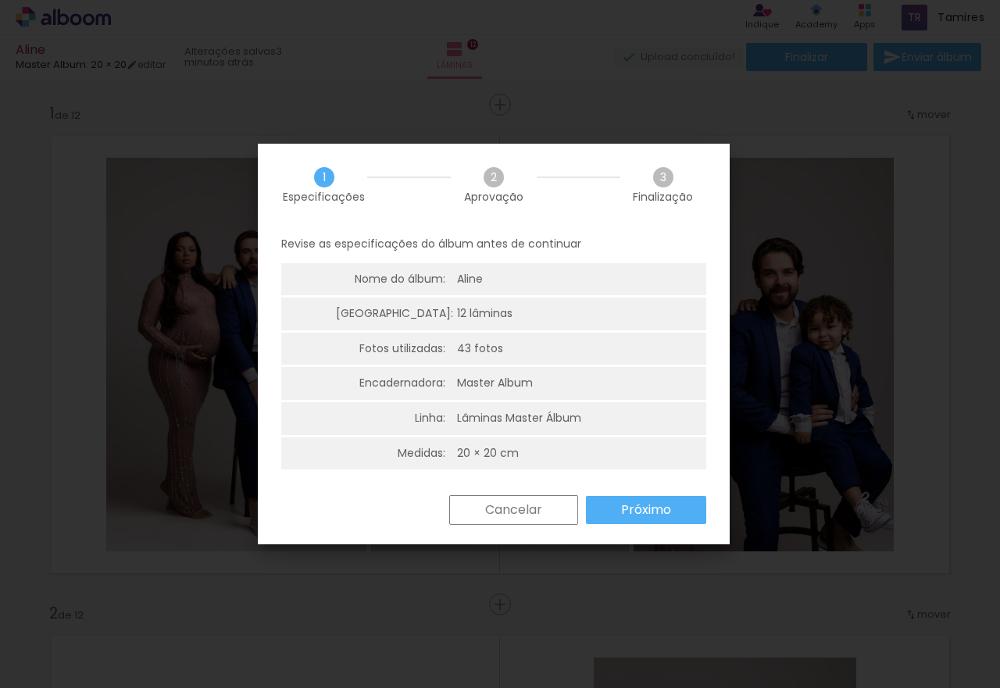
click at [0, 0] on slot "Próximo" at bounding box center [0, 0] width 0 height 0
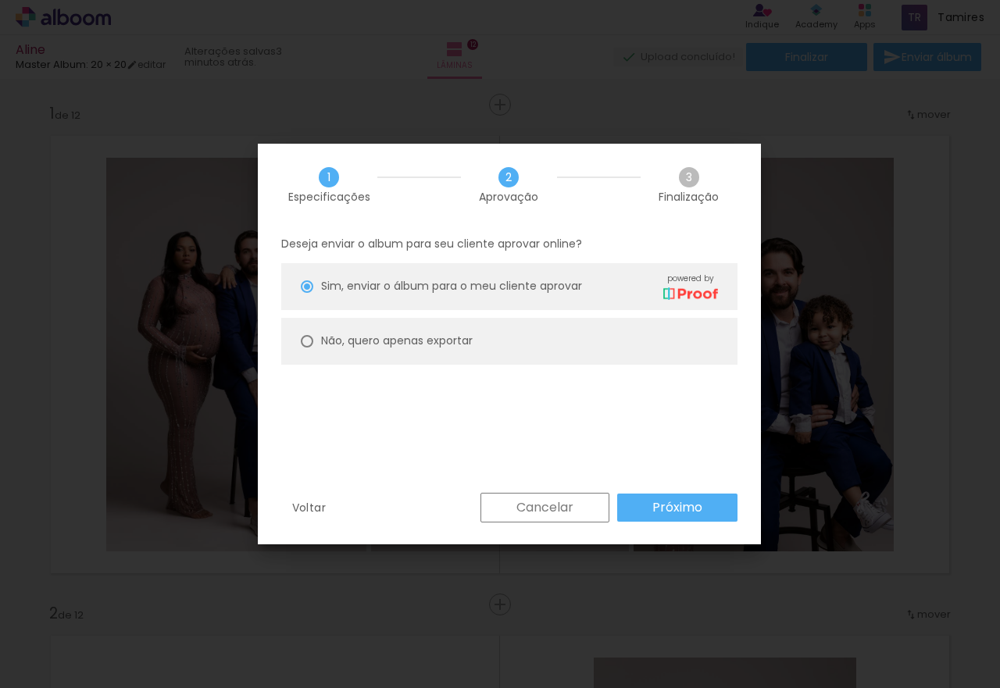
click at [0, 0] on slot "Não, quero apenas exportar" at bounding box center [0, 0] width 0 height 0
type paper-radio-button "on"
click at [706, 85] on iron-overlay-backdrop at bounding box center [500, 344] width 1000 height 688
